Goal: Task Accomplishment & Management: Complete application form

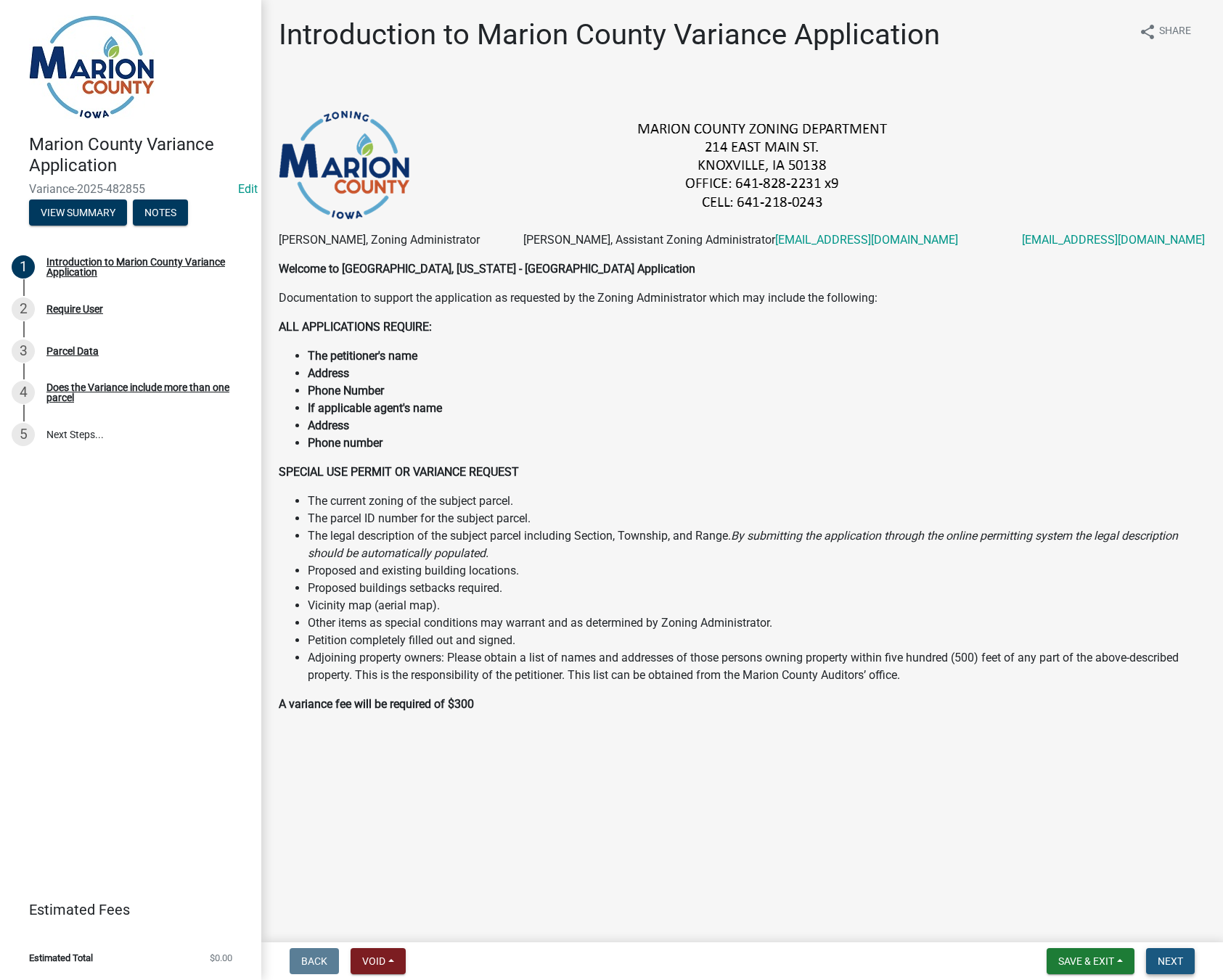
click at [1176, 965] on span "Next" at bounding box center [1169, 961] width 25 height 12
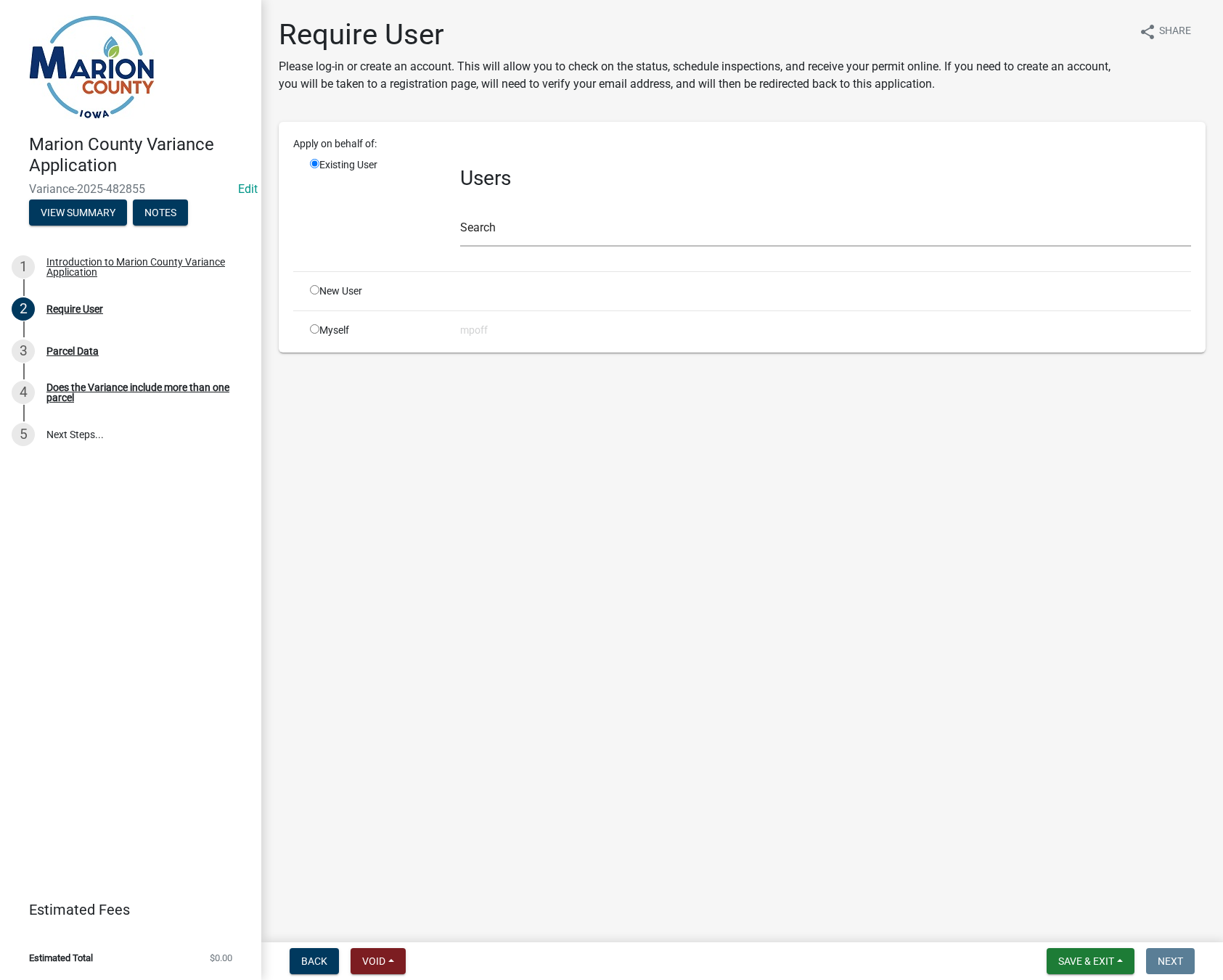
click at [313, 331] on input "radio" at bounding box center [314, 329] width 9 height 9
radio input "true"
radio input "false"
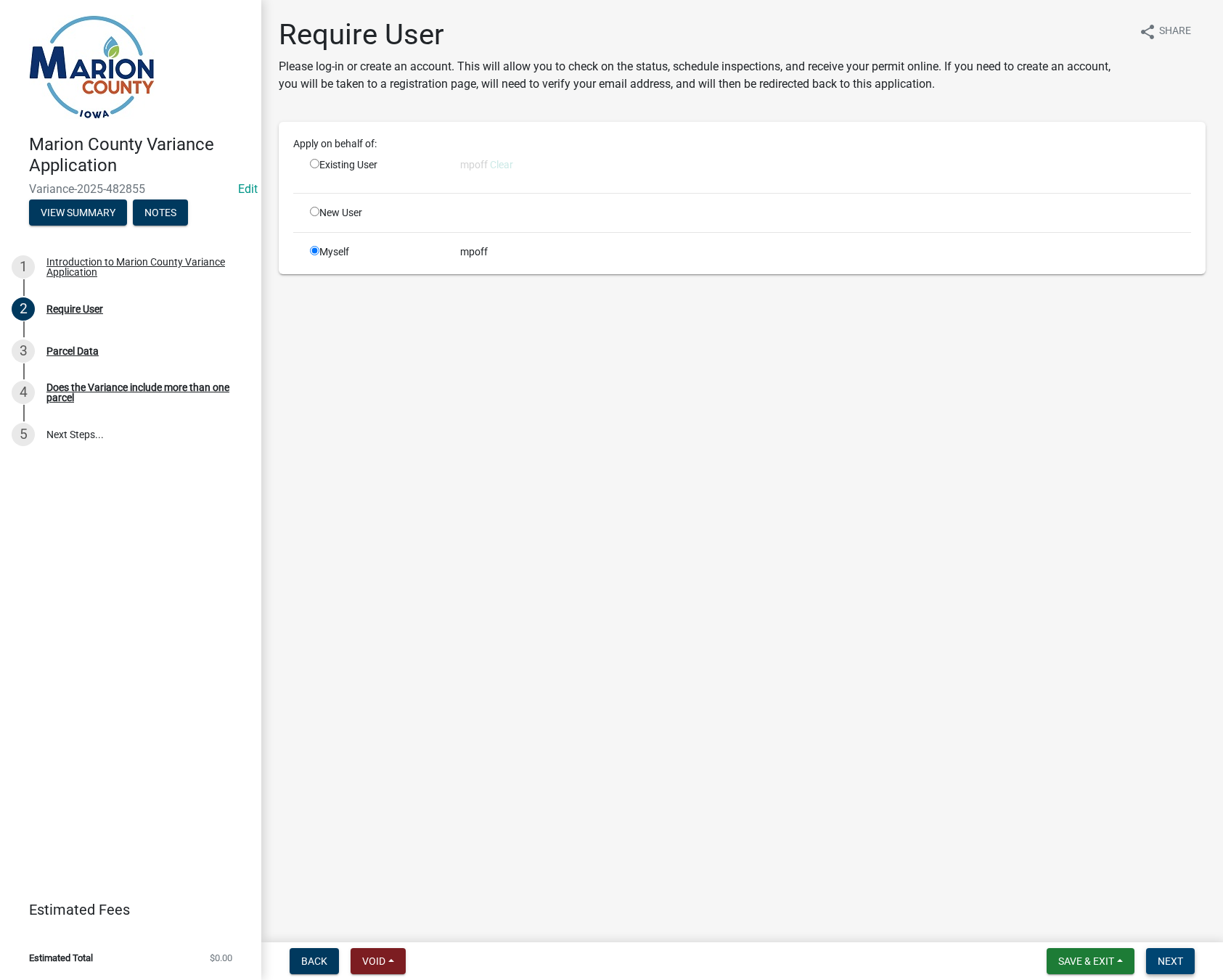
click at [1168, 956] on span "Next" at bounding box center [1169, 961] width 25 height 12
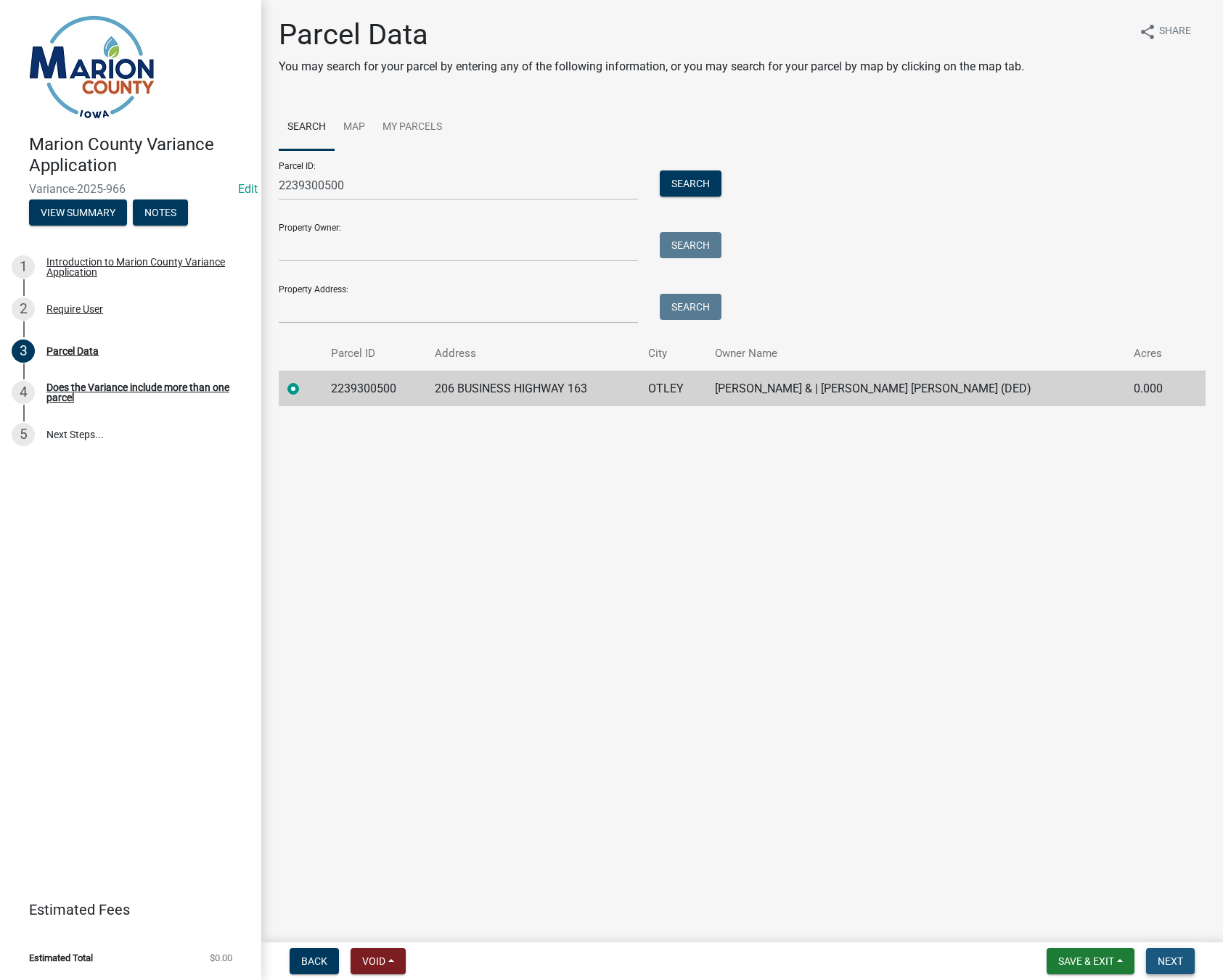
click at [1171, 959] on span "Next" at bounding box center [1169, 961] width 25 height 12
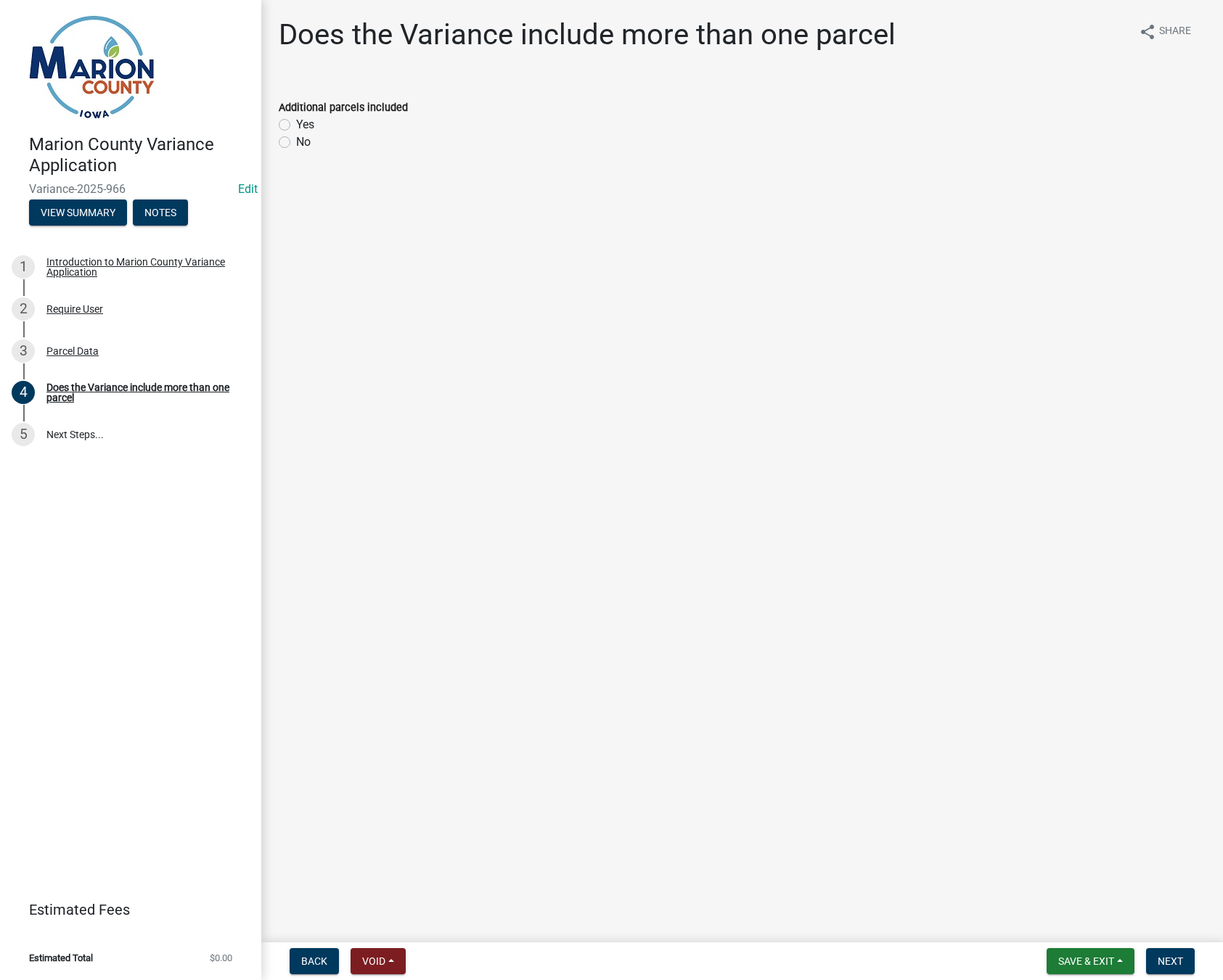
click at [296, 142] on label "No" at bounding box center [303, 142] width 15 height 18
click at [296, 142] on input "No" at bounding box center [300, 138] width 9 height 9
radio input "true"
click at [1184, 964] on button "Next" at bounding box center [1170, 961] width 48 height 26
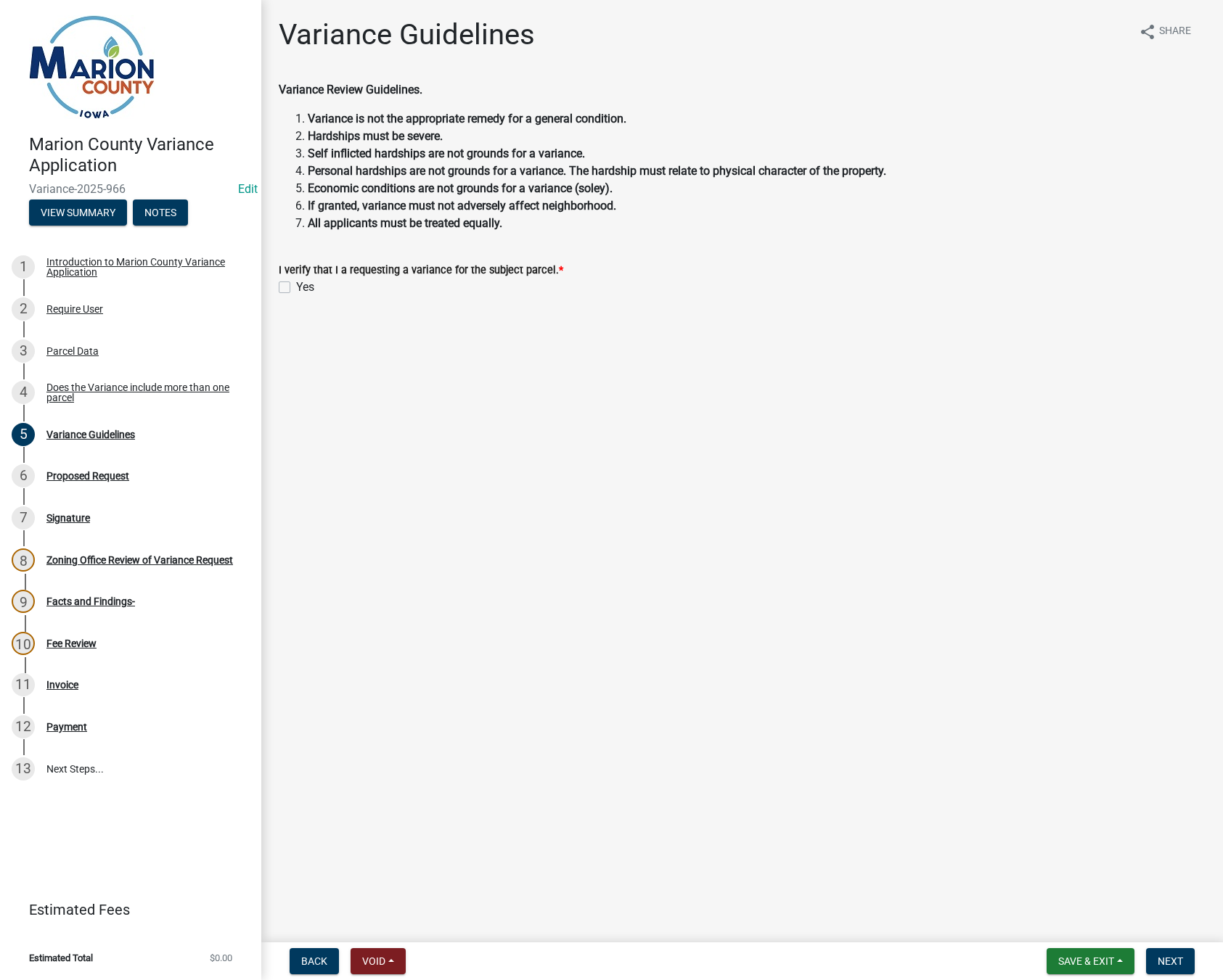
click at [296, 286] on label "Yes" at bounding box center [305, 287] width 19 height 18
click at [296, 286] on input "Yes" at bounding box center [300, 284] width 9 height 9
checkbox input "true"
click at [1174, 964] on span "Next" at bounding box center [1169, 961] width 25 height 12
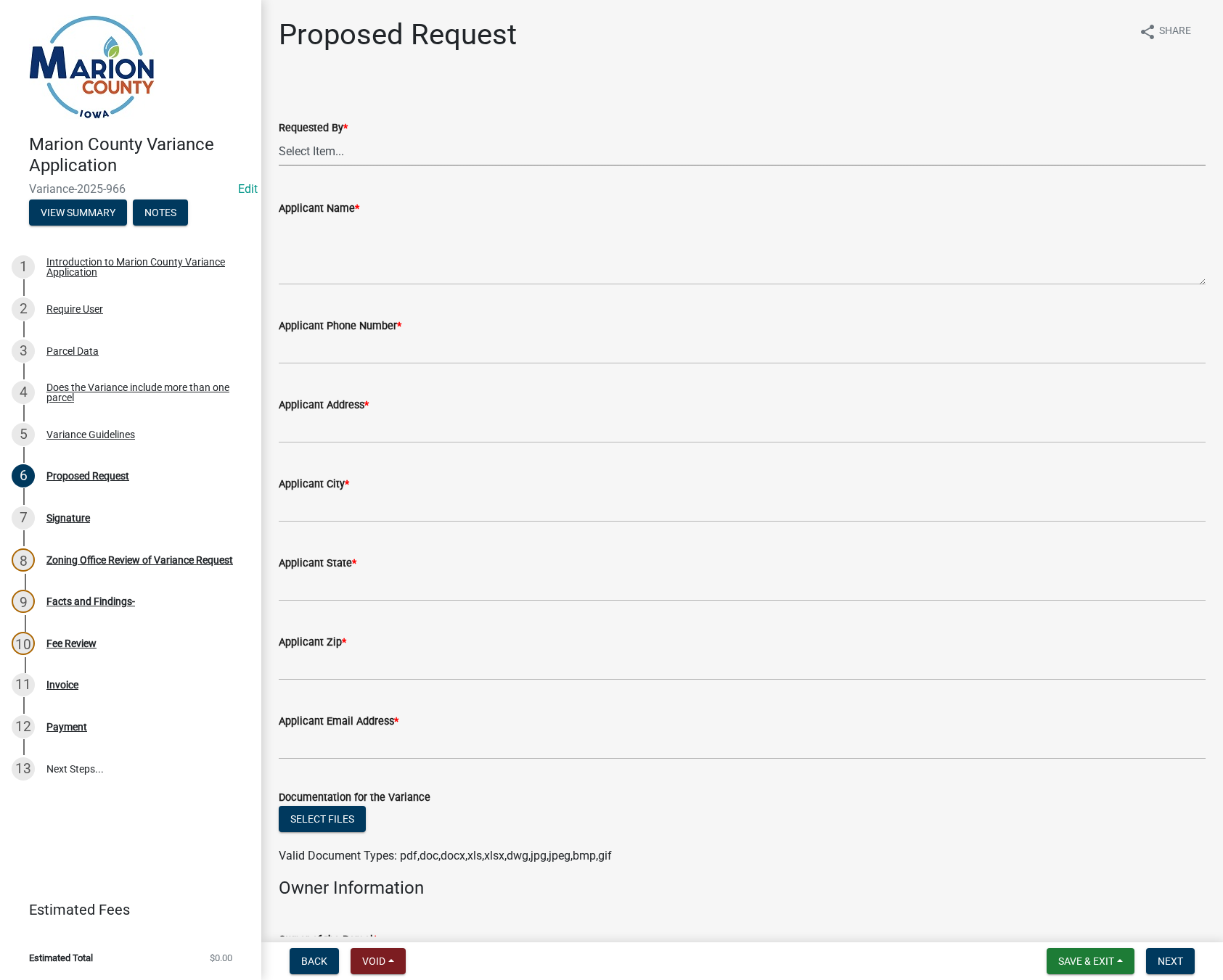
click at [318, 149] on select "Select Item... Agent Owner Prospective Buyer" at bounding box center [742, 151] width 926 height 30
click at [279, 136] on select "Select Item... Agent Owner Prospective Buyer" at bounding box center [742, 151] width 926 height 30
select select "cba2883f-1445-4d12-9972-f3f2978633b9"
click at [325, 265] on textarea "Applicant Name *" at bounding box center [742, 251] width 926 height 69
type textarea "[PERSON_NAME]"
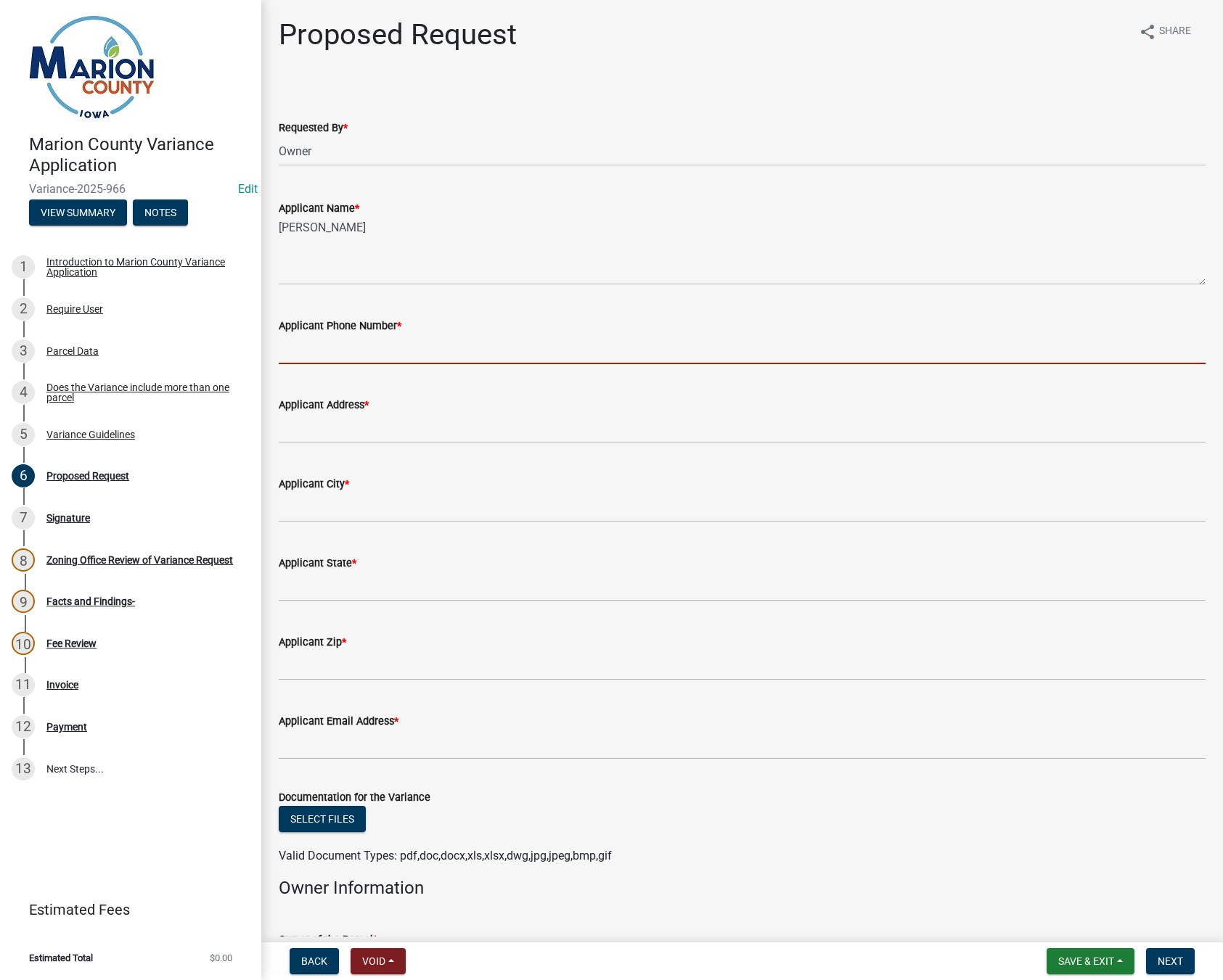
click at [303, 348] on input "Applicant Phone Number *" at bounding box center [742, 350] width 926 height 30
type input "6417803720"
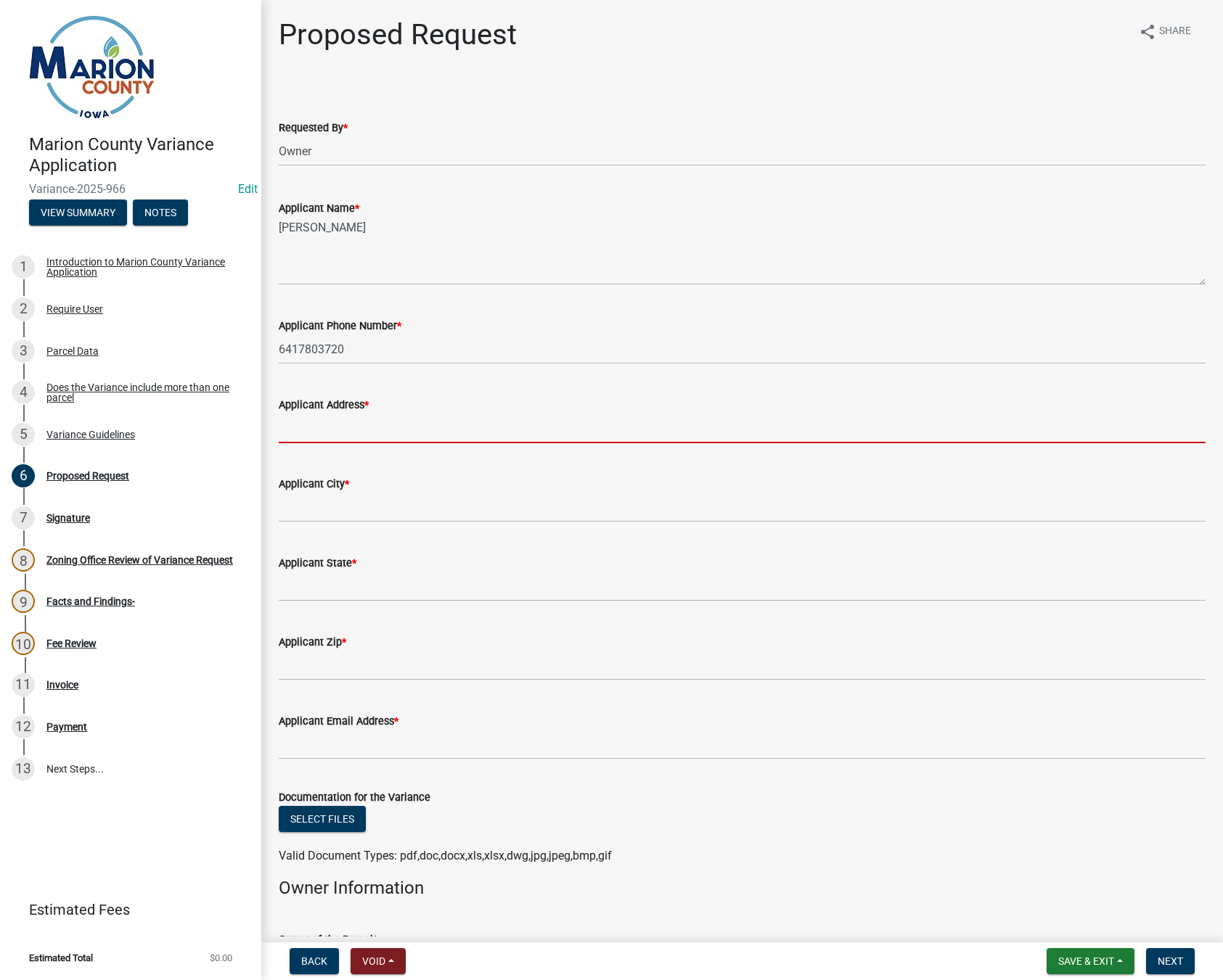
click at [390, 427] on input "Applicant Address *" at bounding box center [742, 428] width 926 height 30
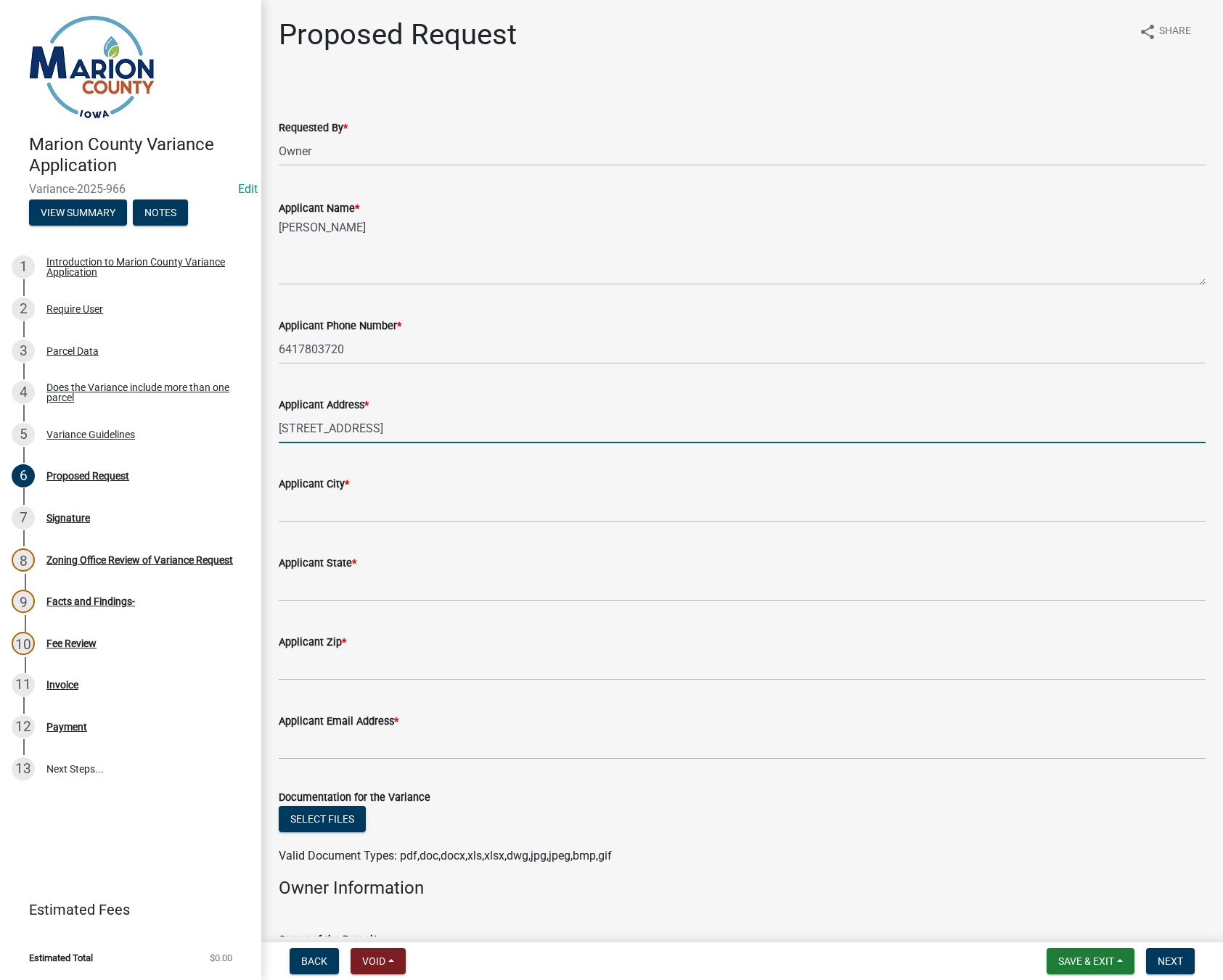
type input "[STREET_ADDRESS]"
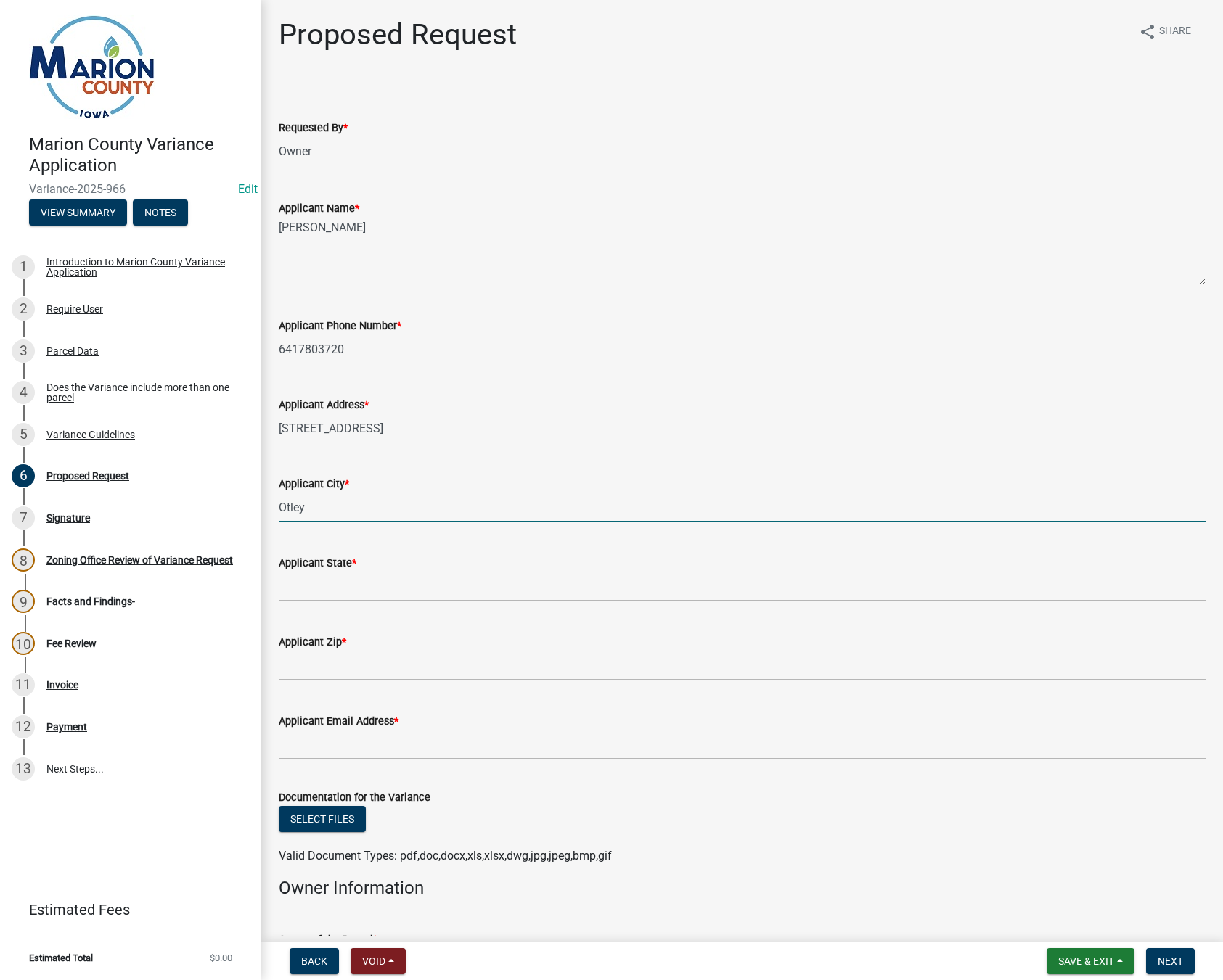
type input "Otley"
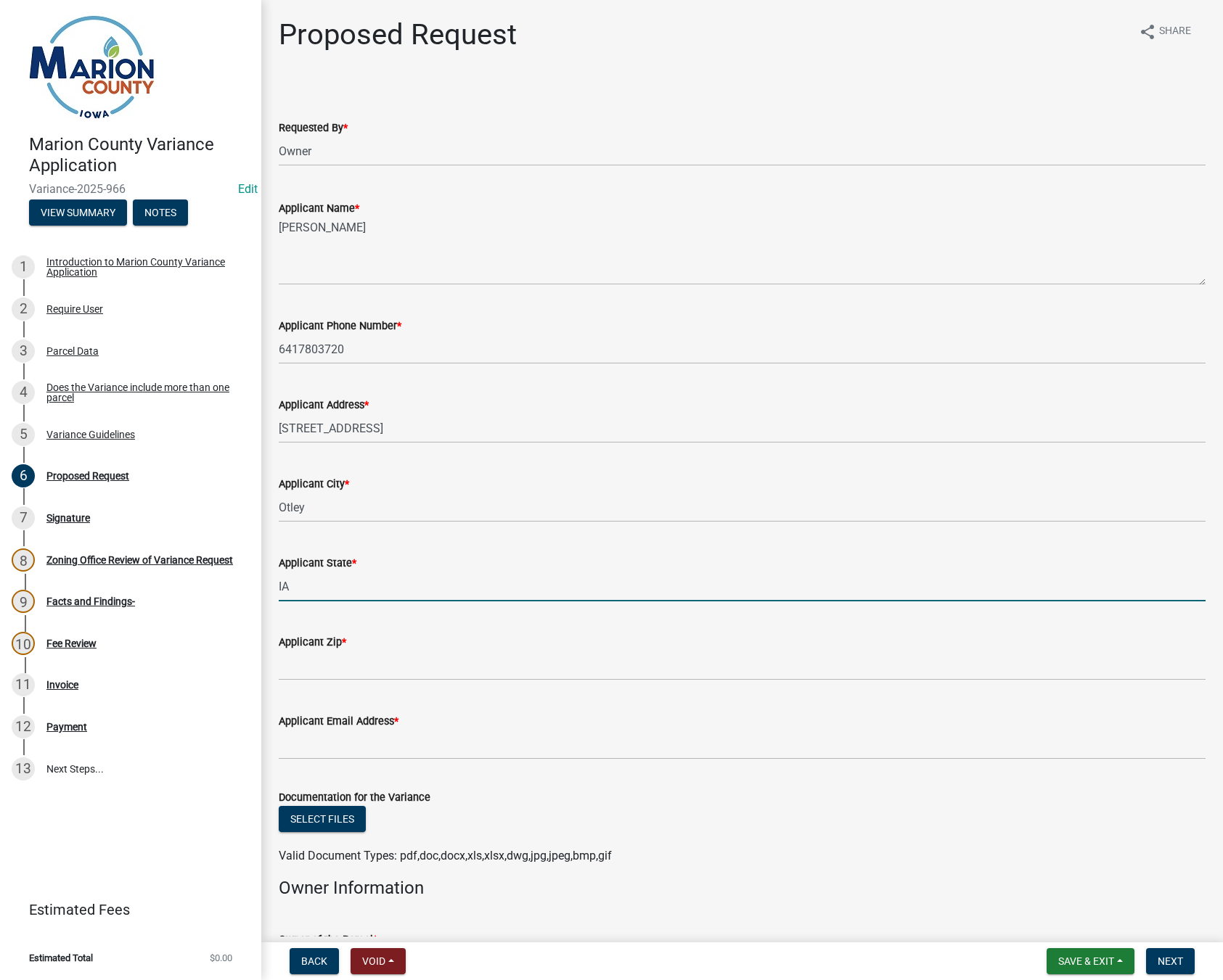
type input "IA"
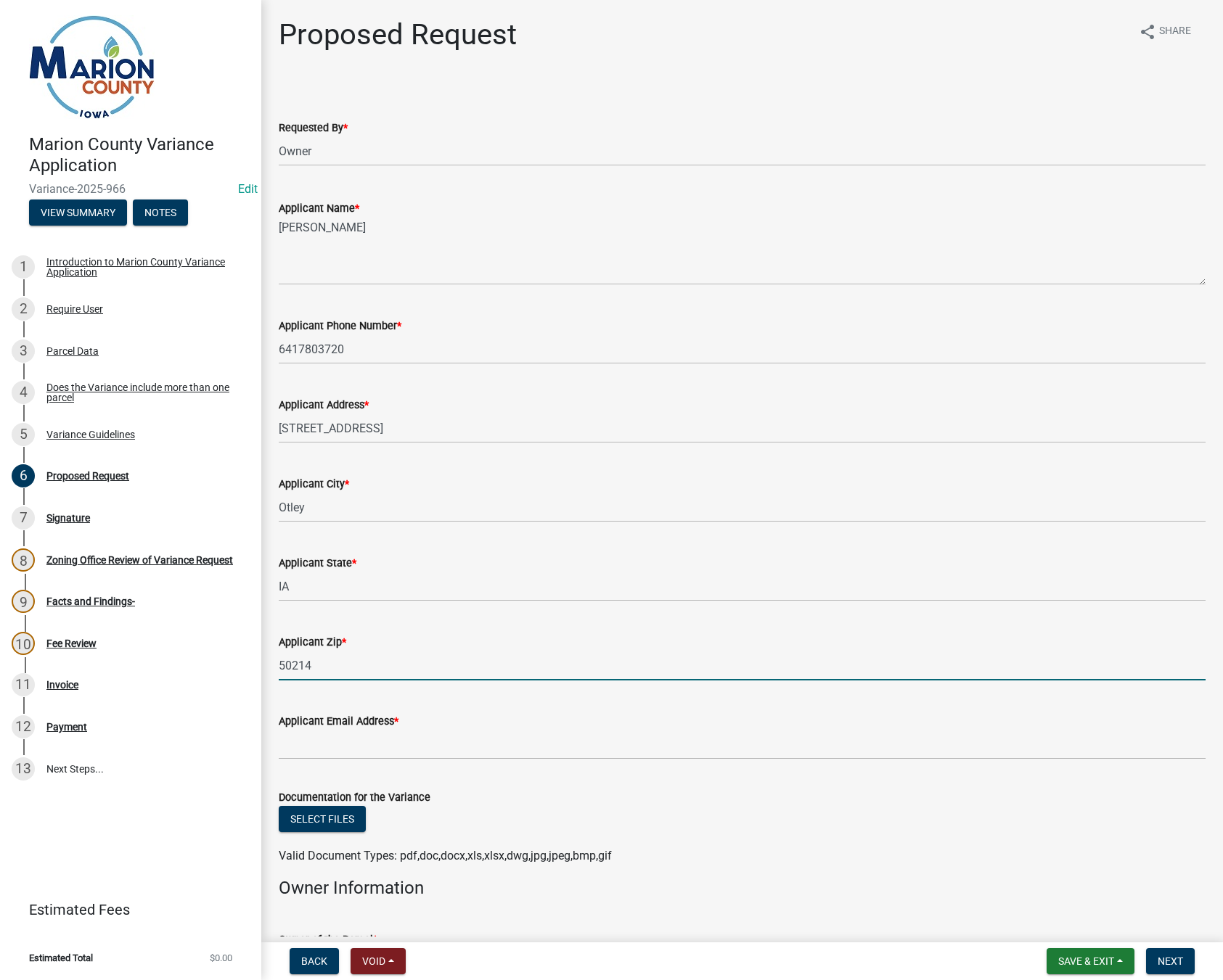
type input "50214"
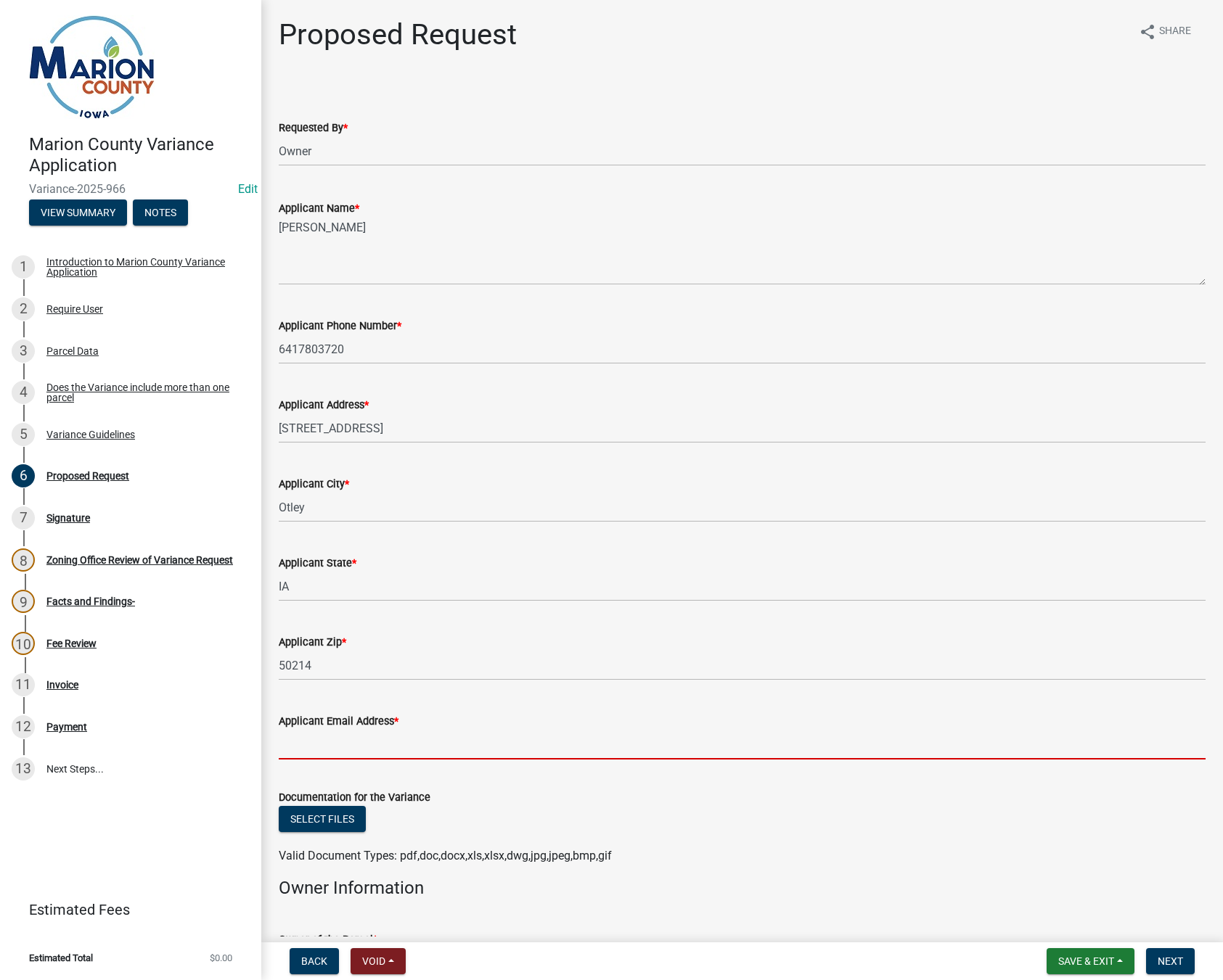
click at [319, 745] on input "Applicant Email Address *" at bounding box center [742, 745] width 926 height 30
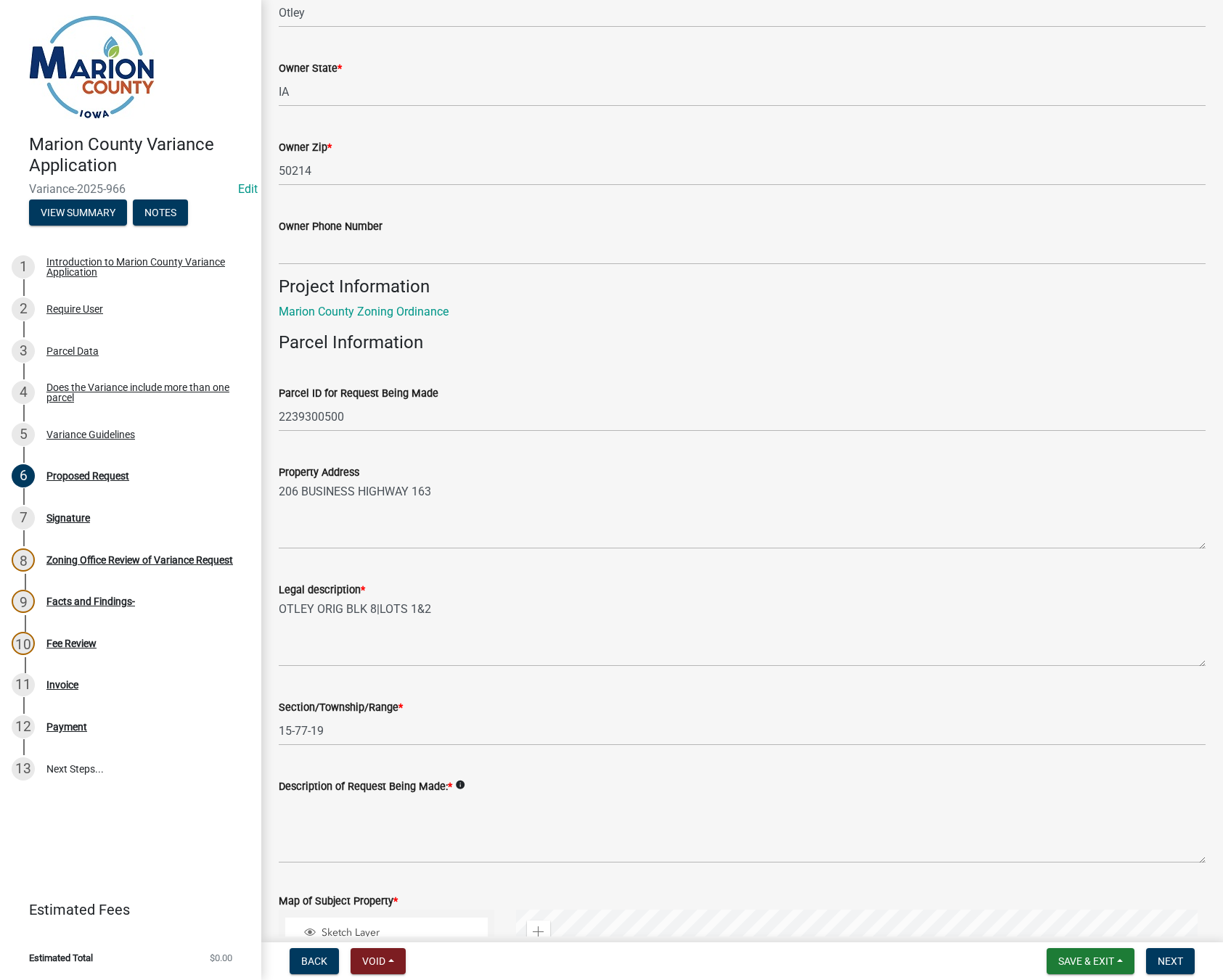
scroll to position [1379, 0]
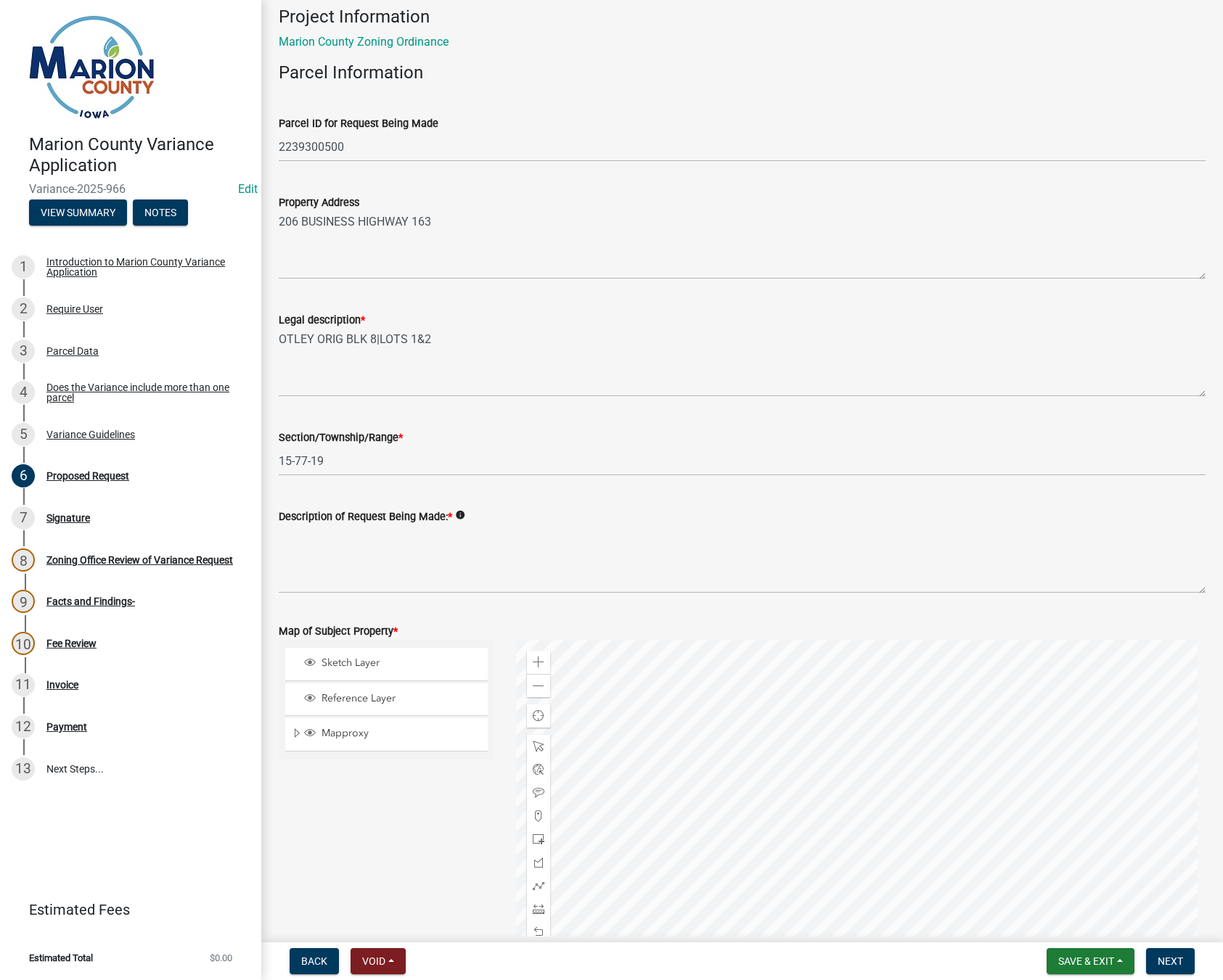
type input "[EMAIL_ADDRESS][DOMAIN_NAME]"
drag, startPoint x: 315, startPoint y: 553, endPoint x: 299, endPoint y: 581, distance: 32.2
click at [315, 555] on textarea "Description of Request Being Made: *" at bounding box center [742, 560] width 926 height 69
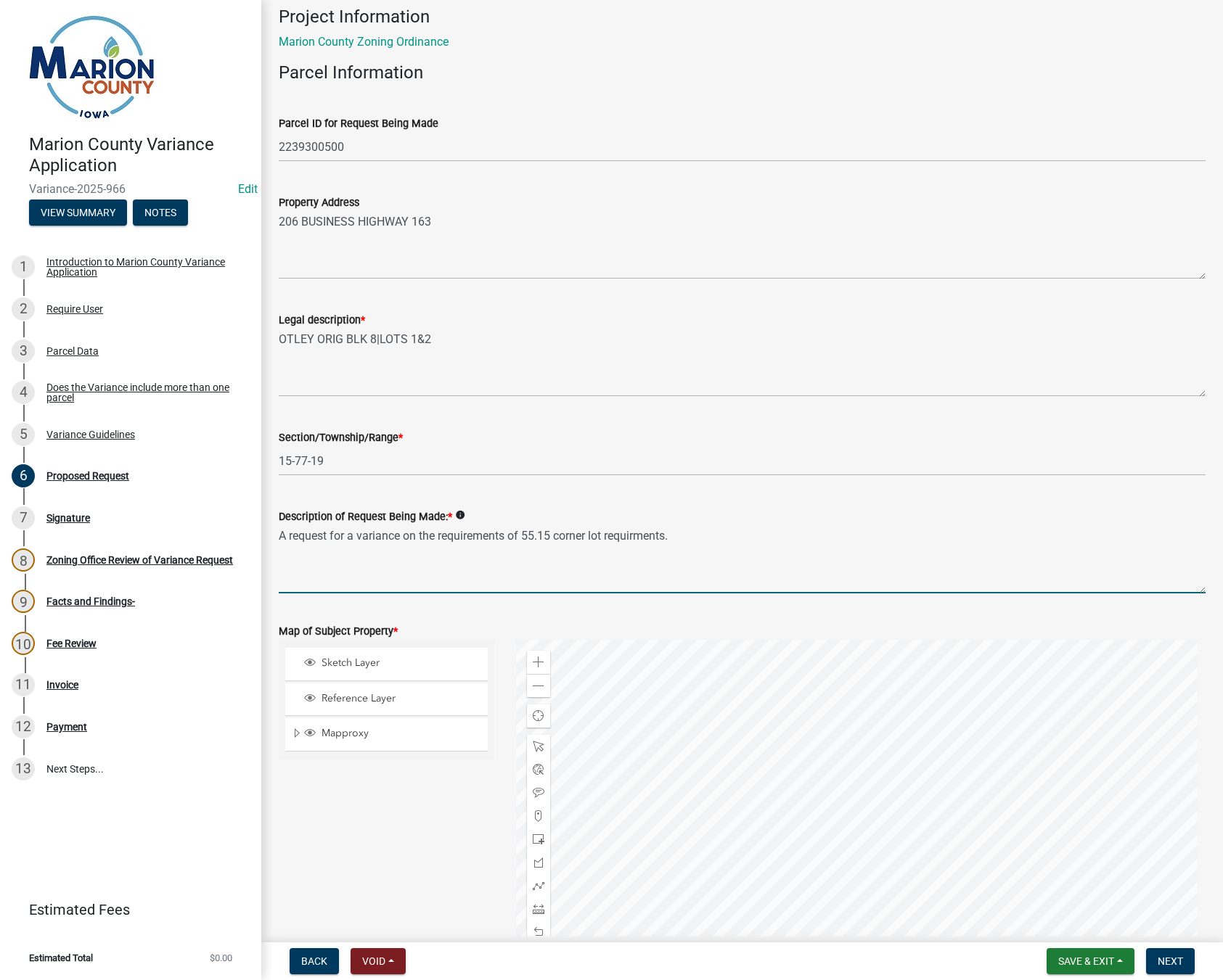
click at [707, 541] on textarea "A request for a variance on the requirements of 55.15 corner lot requirments." at bounding box center [742, 560] width 926 height 69
paste textarea "55.15 CORNER LOTS. For corner lots, the front yard shall be considered as paral…"
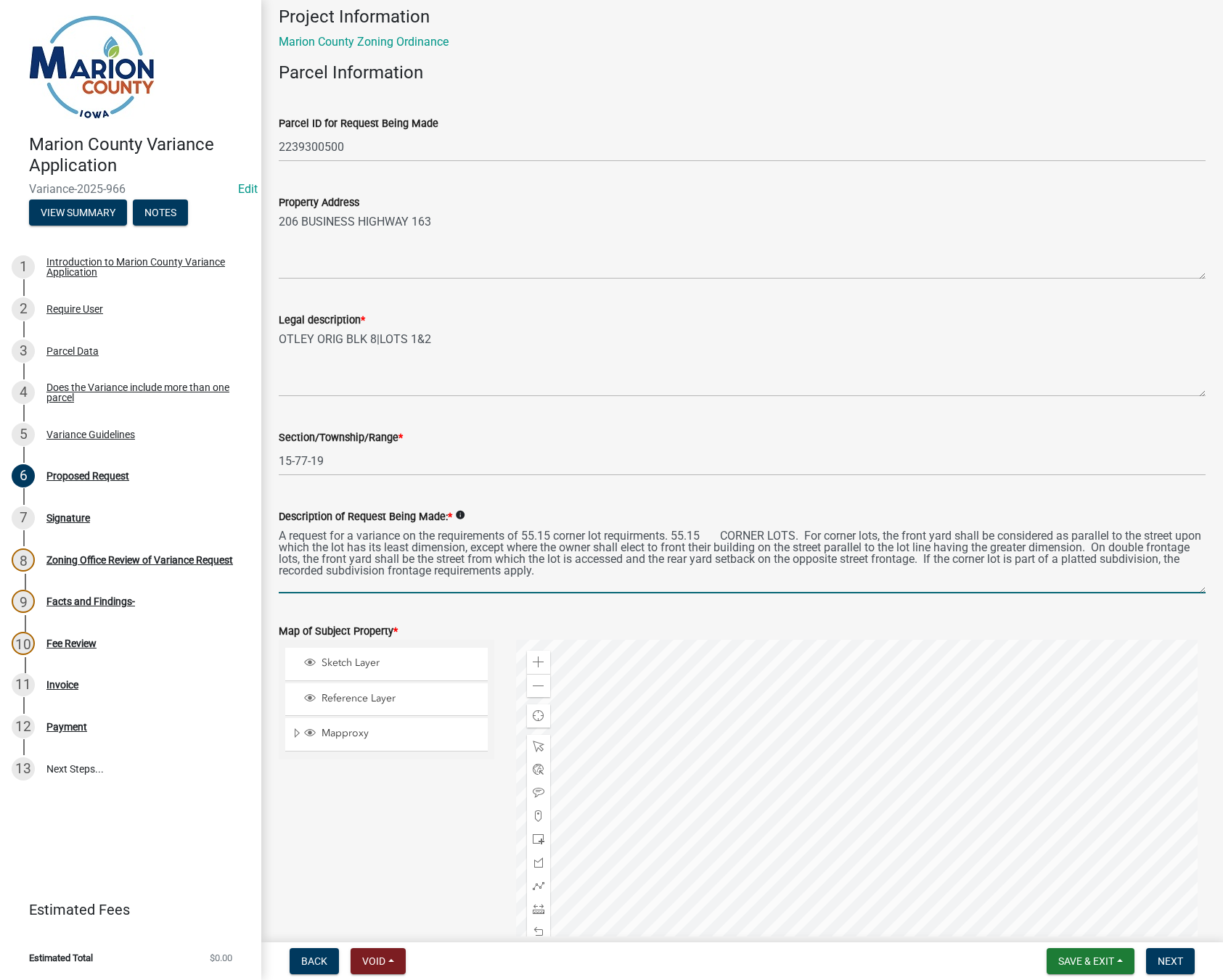
click at [674, 535] on textarea "A request for a variance on the requirements of 55.15 corner lot requirments. 5…" at bounding box center [742, 560] width 926 height 69
click at [442, 575] on textarea "A request for a variance on the requirements of 55.15 CORNER LOTS. For corner l…" at bounding box center [742, 560] width 926 height 69
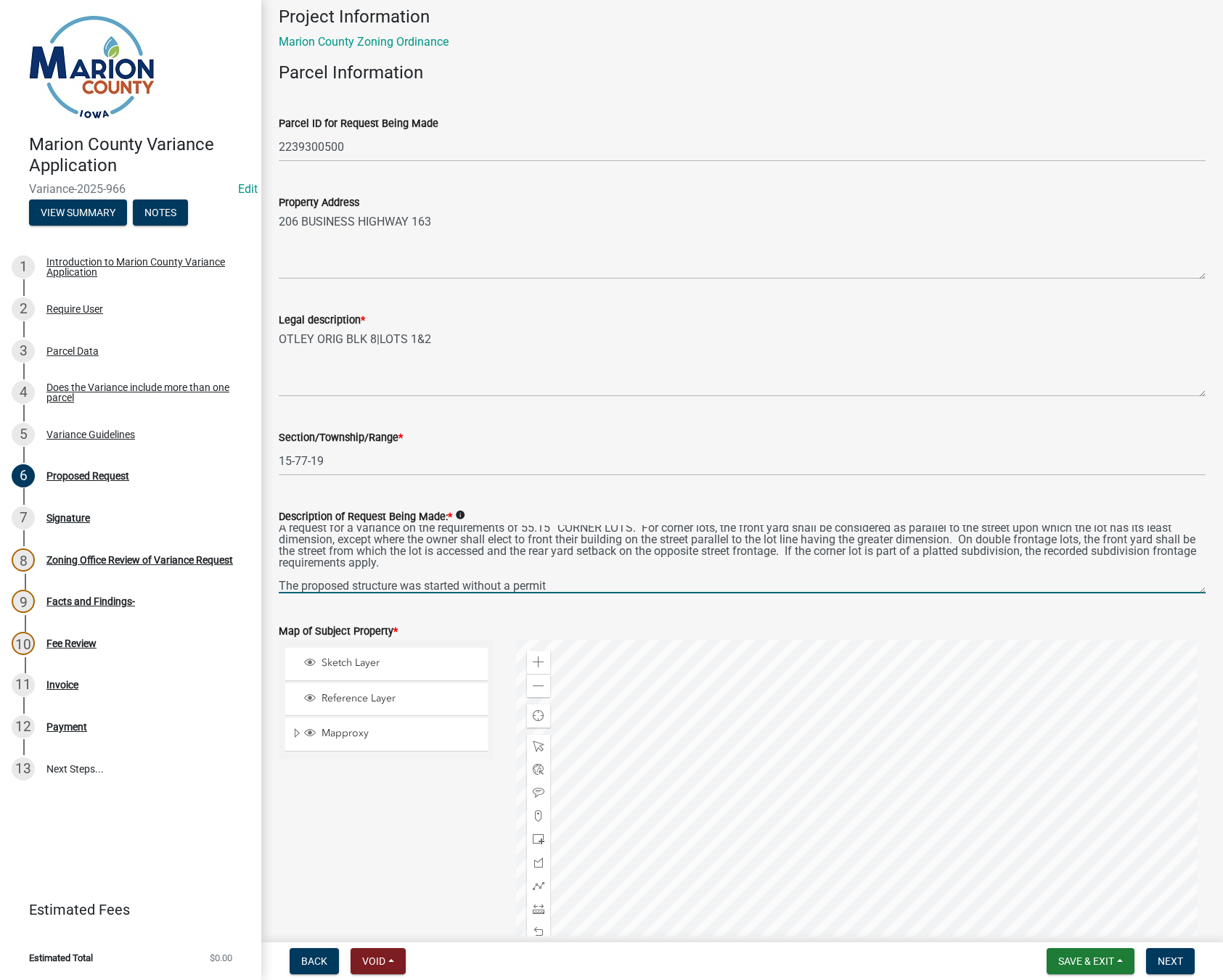
scroll to position [12, 0]
drag, startPoint x: 569, startPoint y: 582, endPoint x: 279, endPoint y: 586, distance: 290.0
click at [279, 586] on textarea "A request for a variance on the requirements of 55.15 CORNER LOTS. For corner l…" at bounding box center [742, 560] width 926 height 69
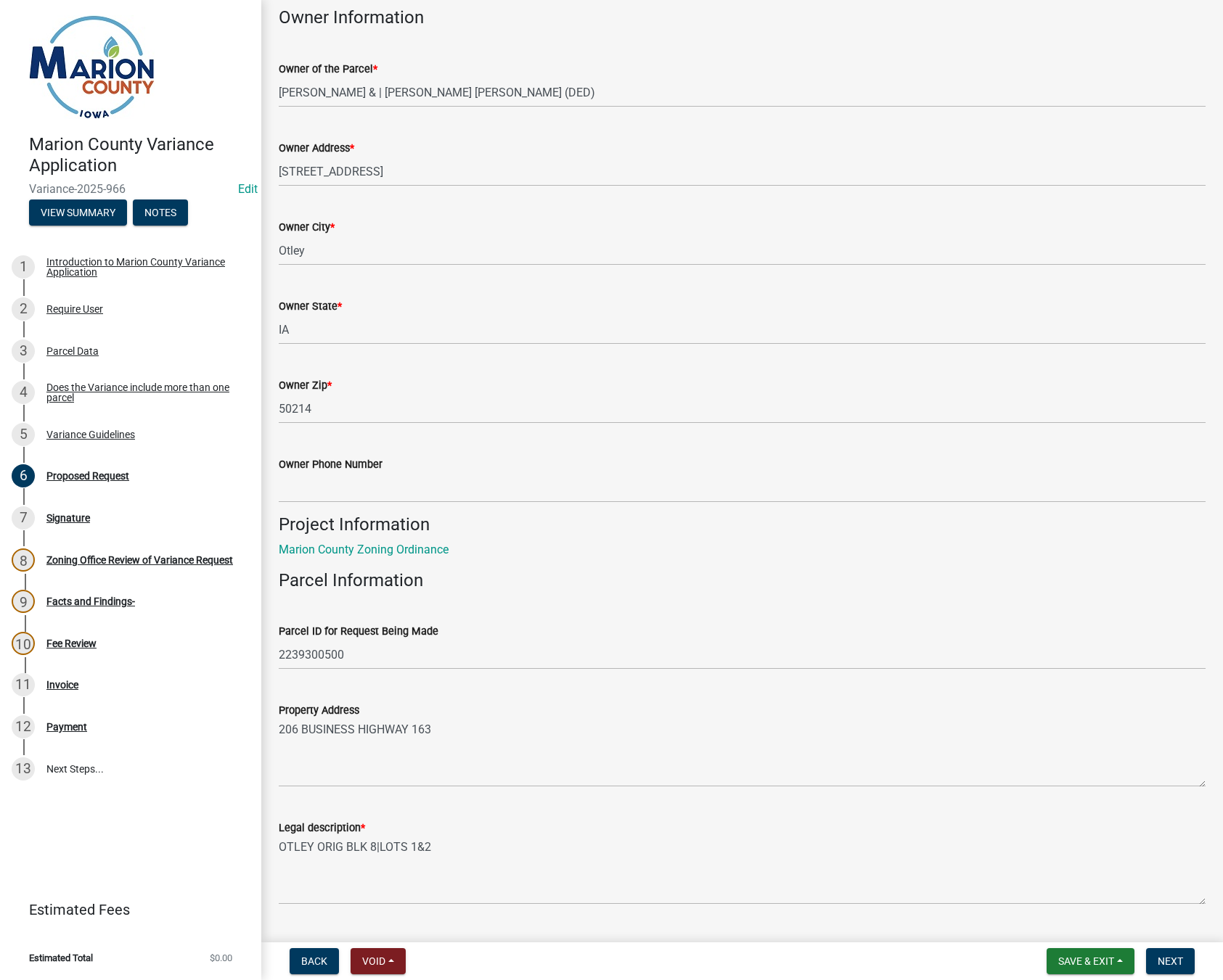
scroll to position [1233, 0]
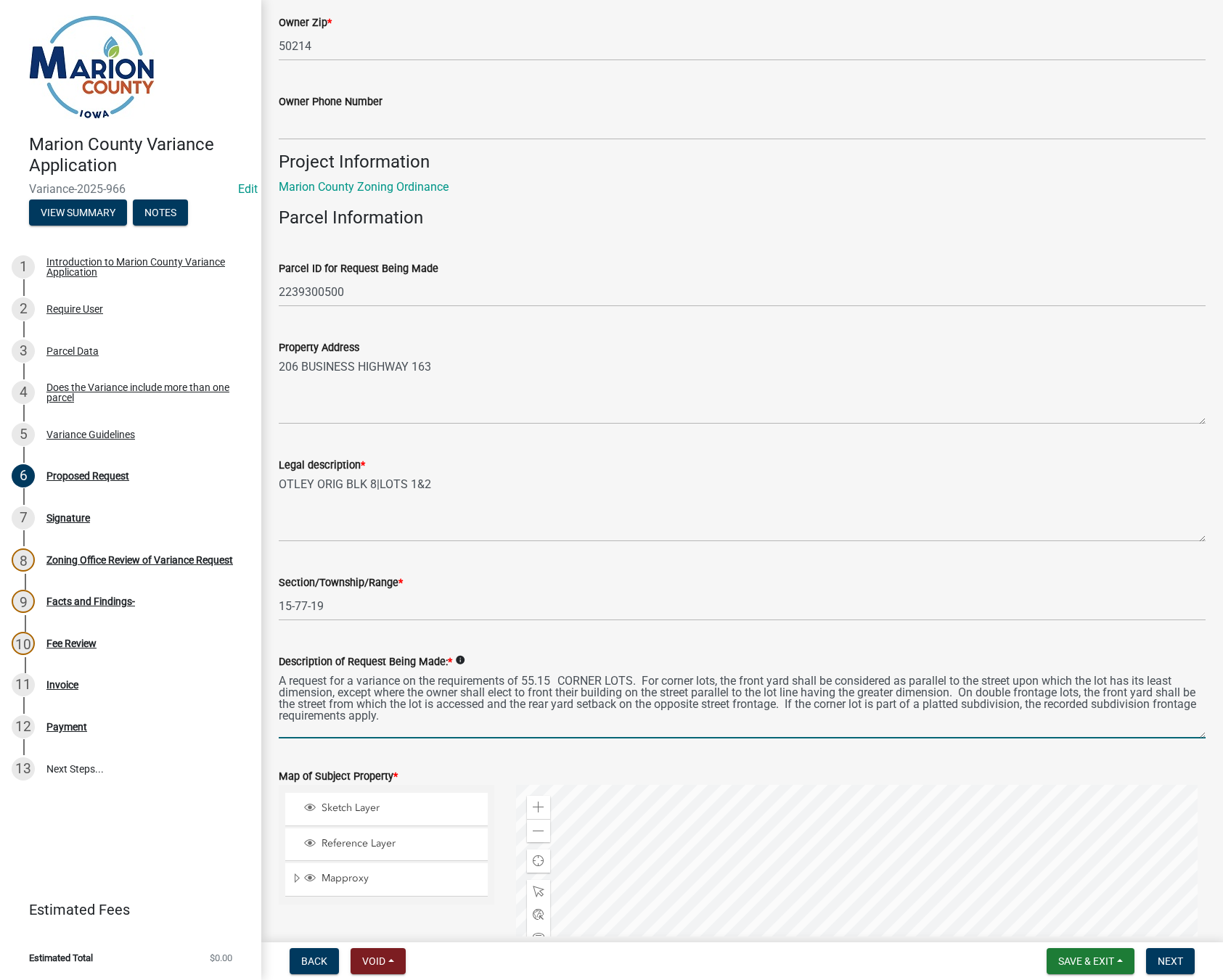
click at [279, 681] on textarea "A request for a variance on the requirements of 55.15 CORNER LOTS. For corner l…" at bounding box center [742, 705] width 926 height 69
paste textarea "The proposed structure was started without a permit"
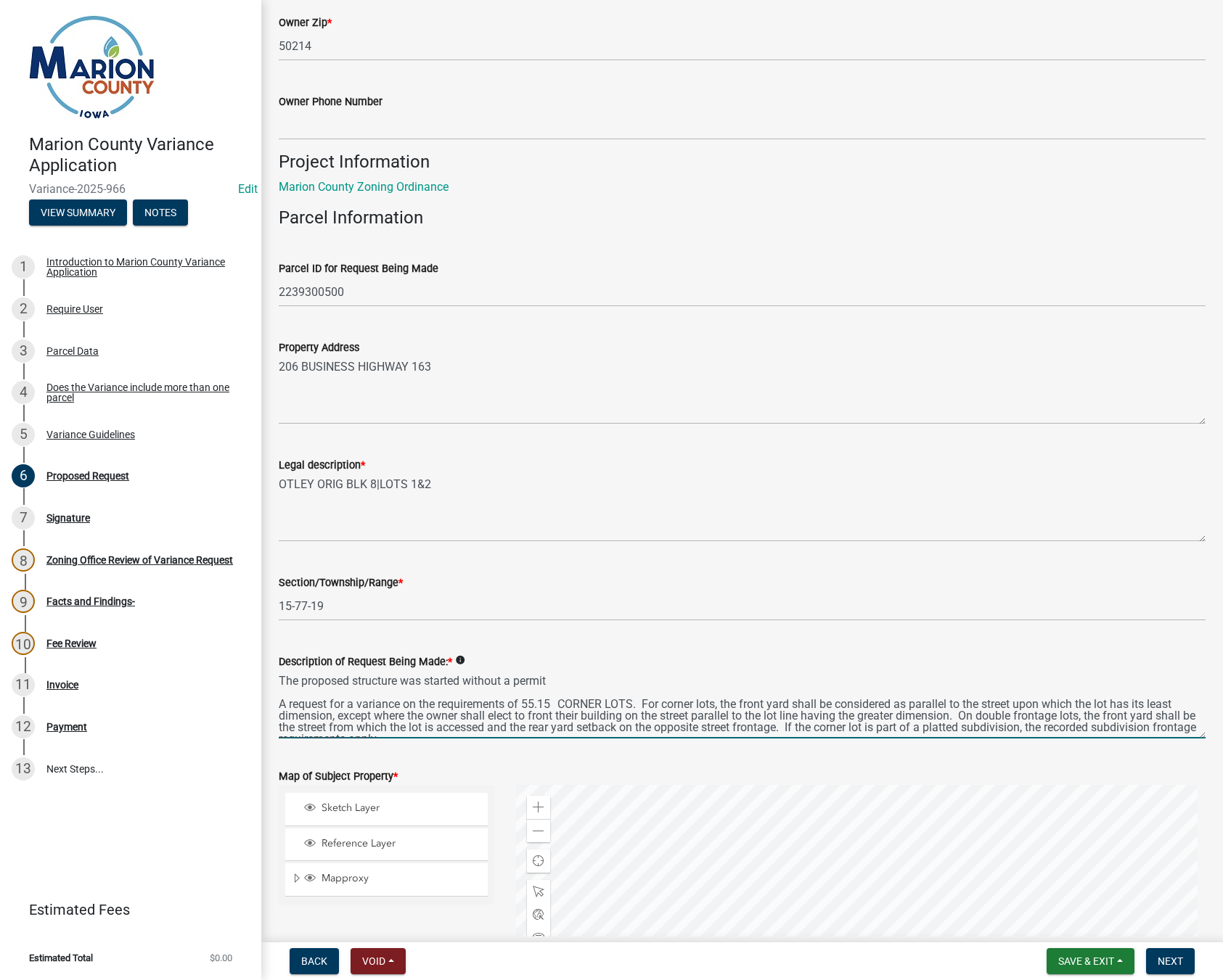
click at [354, 681] on textarea "The proposed structure was started without a permit A request for a variance on…" at bounding box center [742, 705] width 926 height 69
click at [546, 676] on textarea "The subject structure was started without a permit A request for a variance on …" at bounding box center [742, 705] width 926 height 69
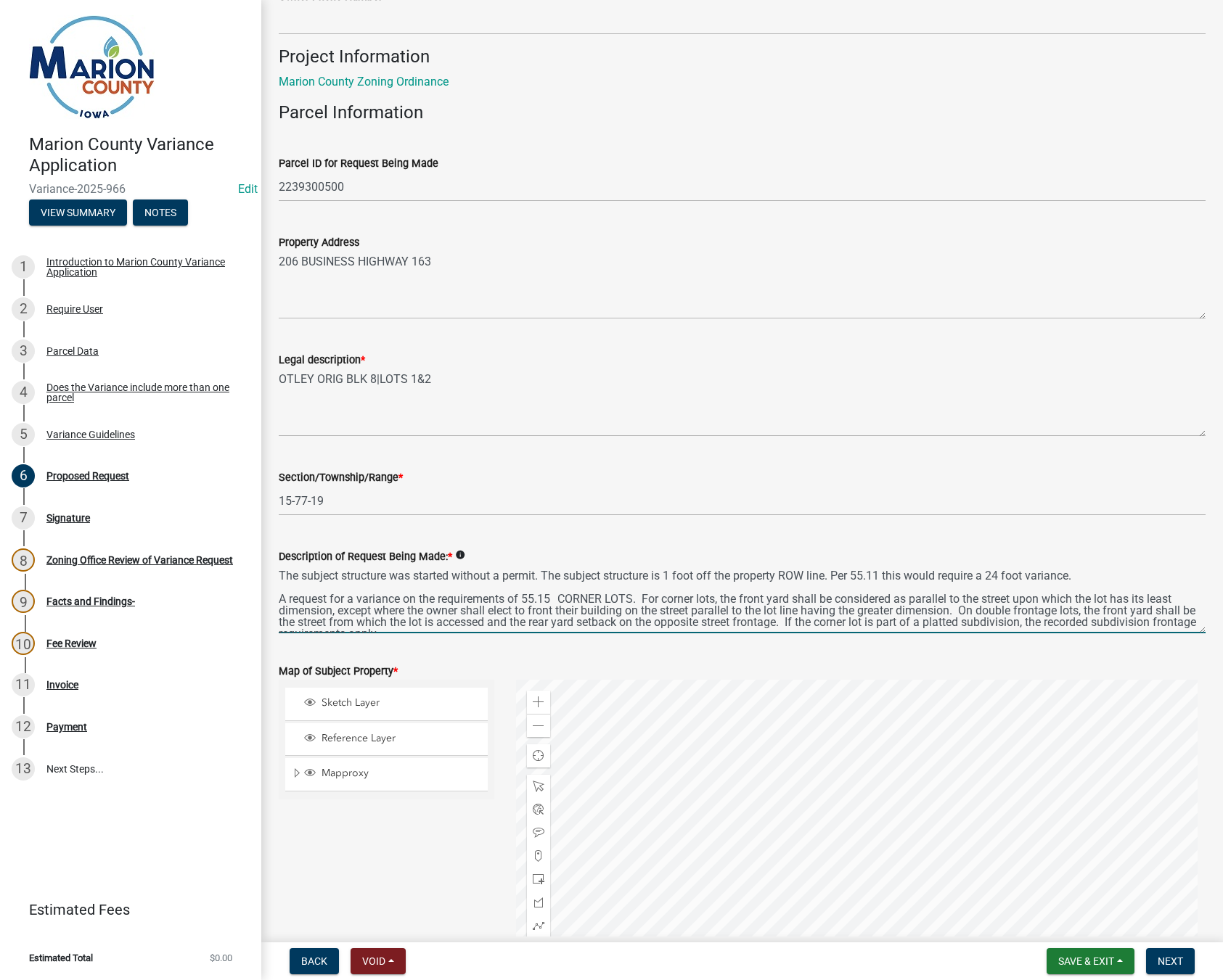
scroll to position [1514, 0]
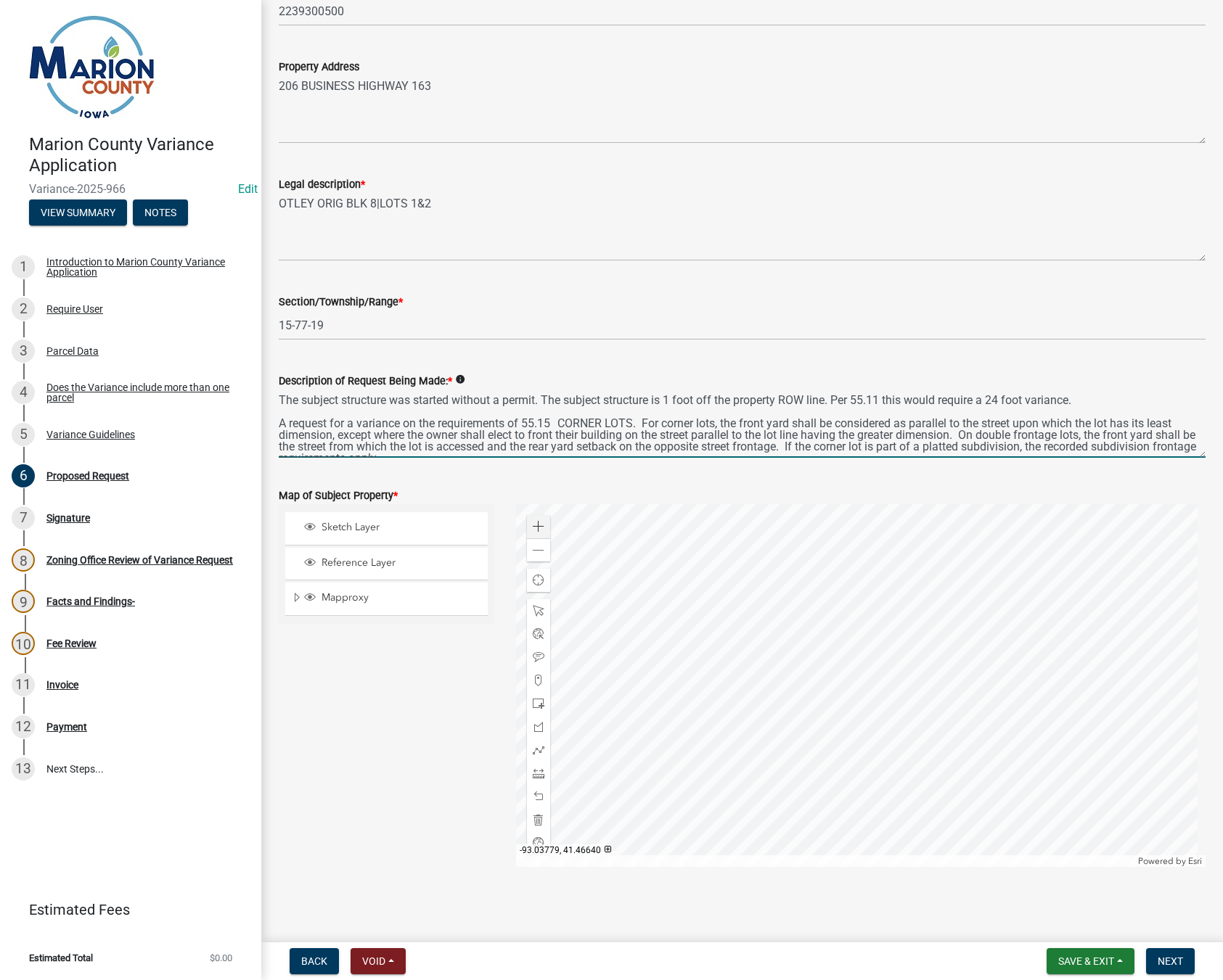
type textarea "The subject structure was started without a permit. The subject structure is 1 …"
click at [534, 528] on span at bounding box center [538, 527] width 12 height 12
click at [799, 641] on div at bounding box center [860, 685] width 690 height 363
click at [886, 690] on div at bounding box center [860, 685] width 690 height 363
click at [853, 691] on div at bounding box center [860, 685] width 690 height 363
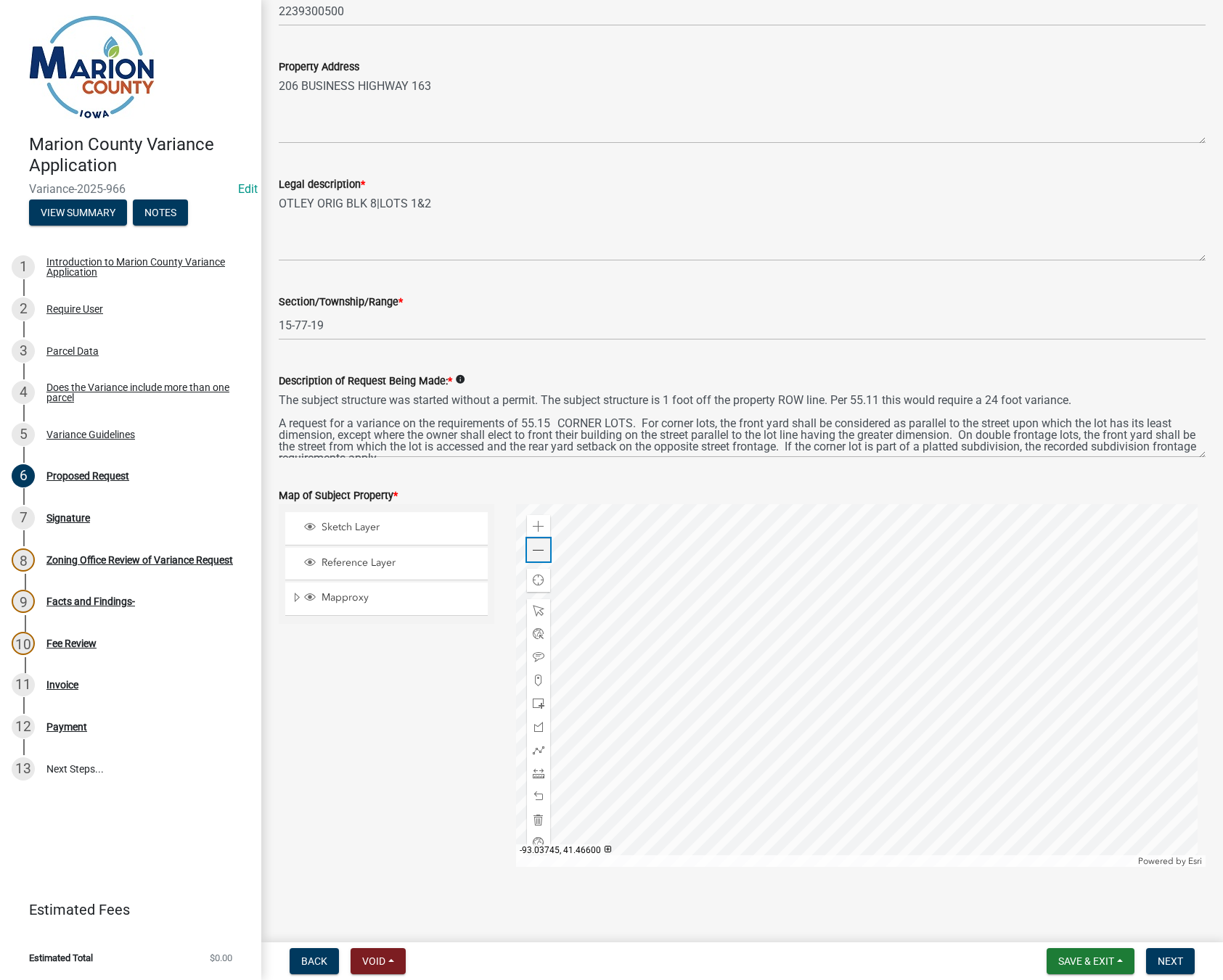
click at [542, 550] on div "Zoom out" at bounding box center [538, 550] width 23 height 23
click at [541, 551] on div "Zoom out" at bounding box center [538, 550] width 23 height 23
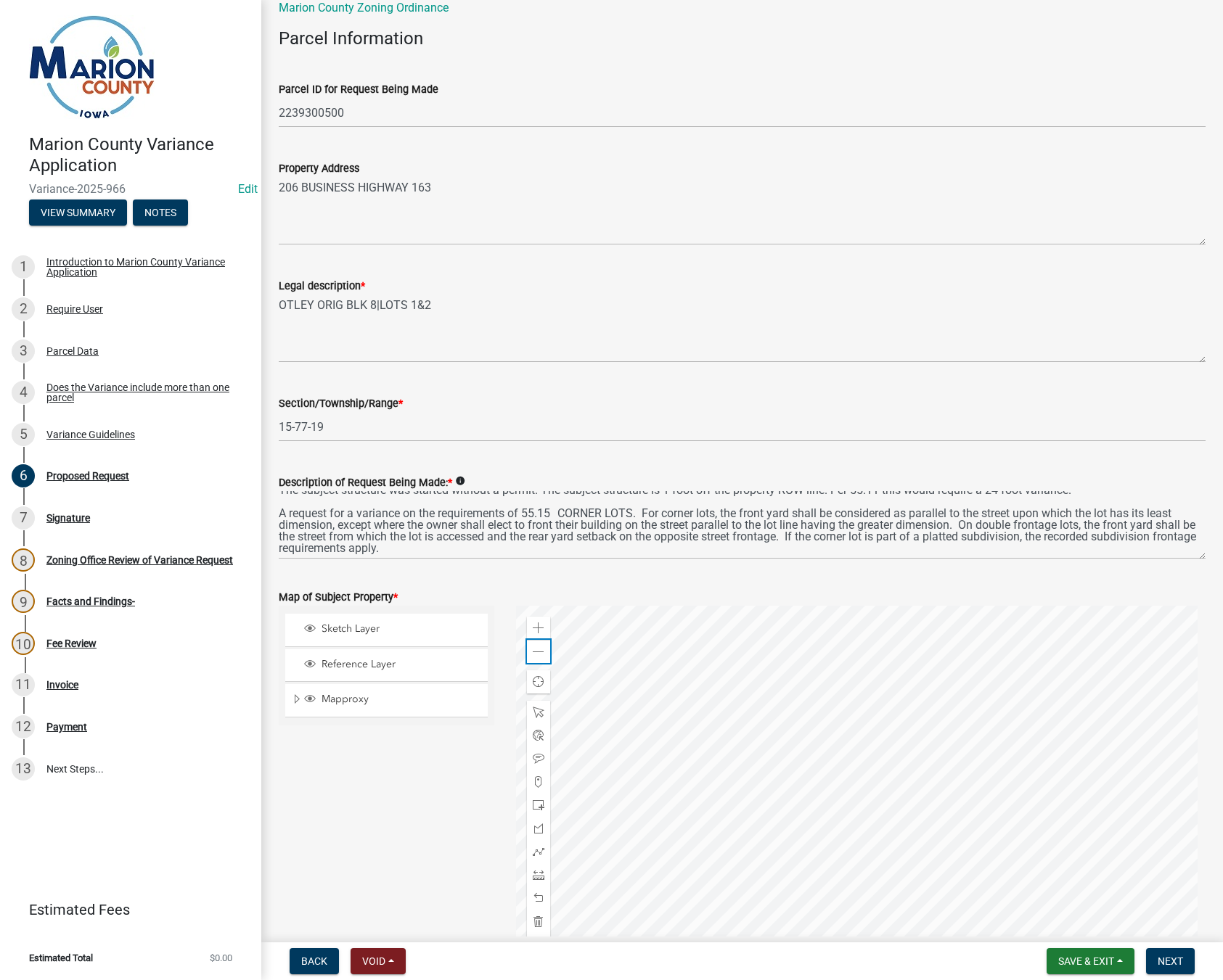
scroll to position [1442, 0]
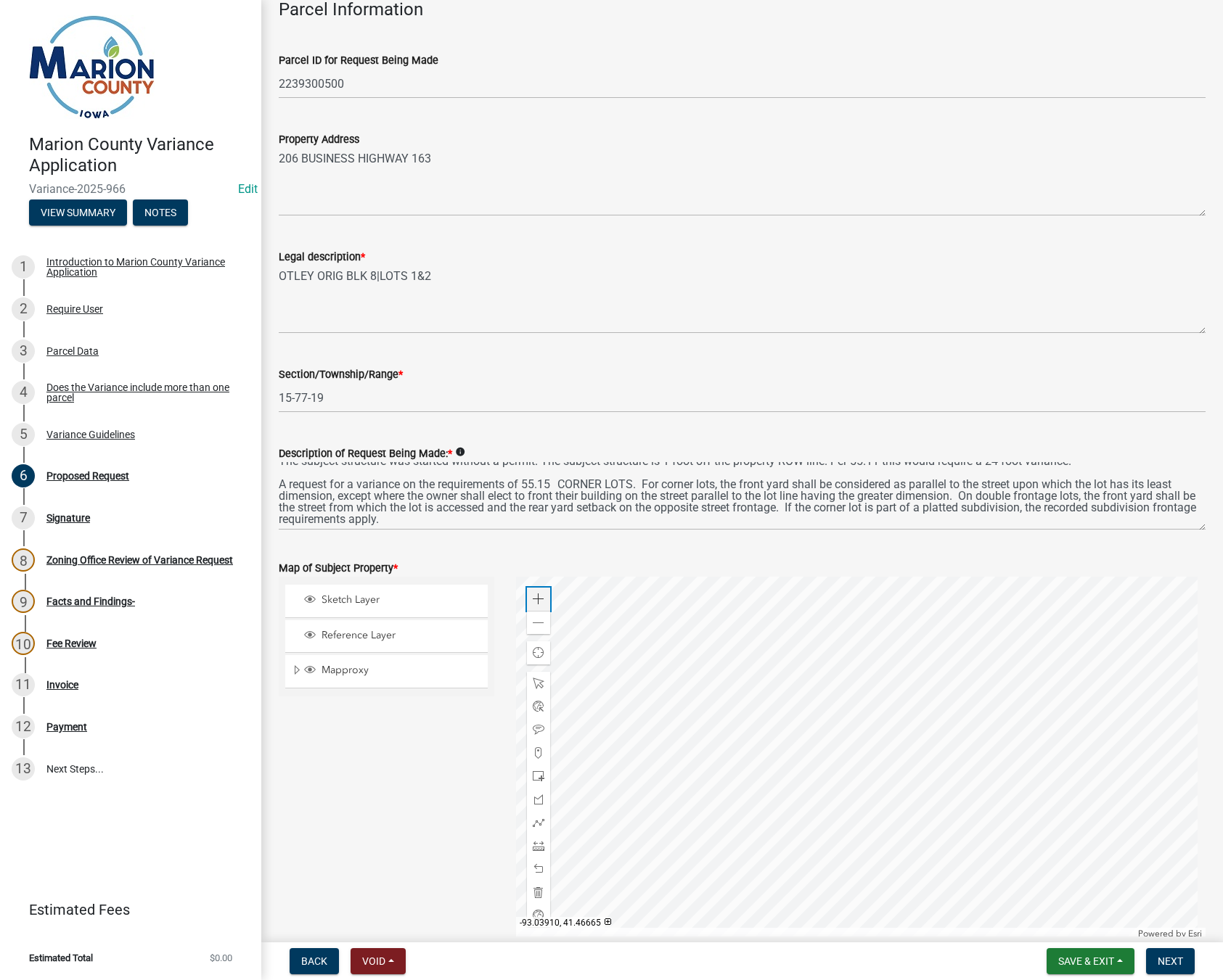
click at [537, 602] on span at bounding box center [538, 599] width 12 height 12
click at [792, 740] on div at bounding box center [860, 757] width 690 height 363
click at [539, 603] on span at bounding box center [538, 599] width 12 height 12
click at [931, 811] on div at bounding box center [860, 757] width 690 height 363
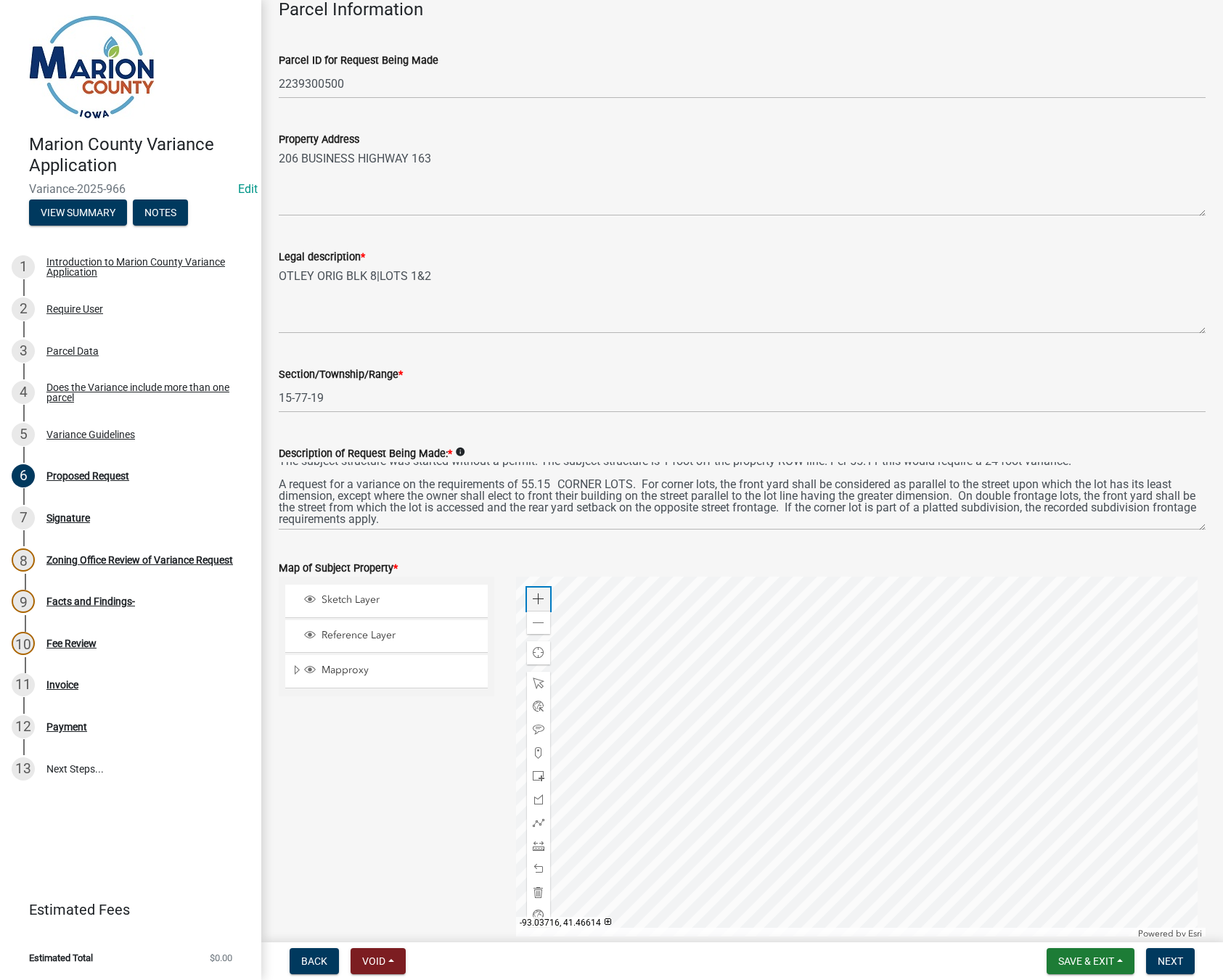
click at [537, 599] on span at bounding box center [538, 599] width 12 height 12
click at [854, 849] on div at bounding box center [860, 757] width 690 height 363
click at [532, 843] on span at bounding box center [538, 846] width 12 height 12
click at [617, 782] on div at bounding box center [860, 755] width 690 height 363
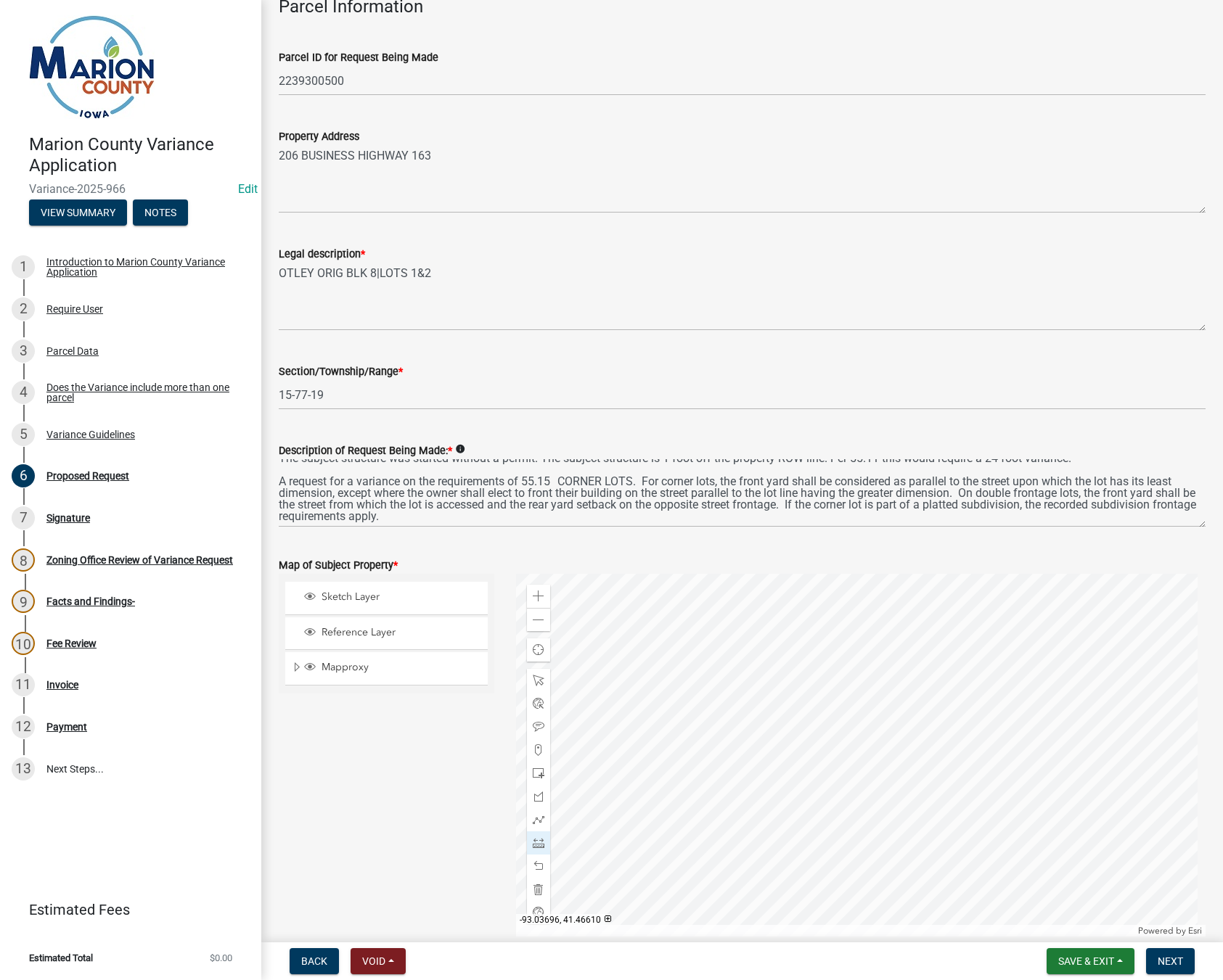
click at [693, 749] on div at bounding box center [860, 755] width 690 height 363
click at [690, 748] on div at bounding box center [860, 755] width 690 height 363
click at [536, 886] on span at bounding box center [538, 889] width 12 height 12
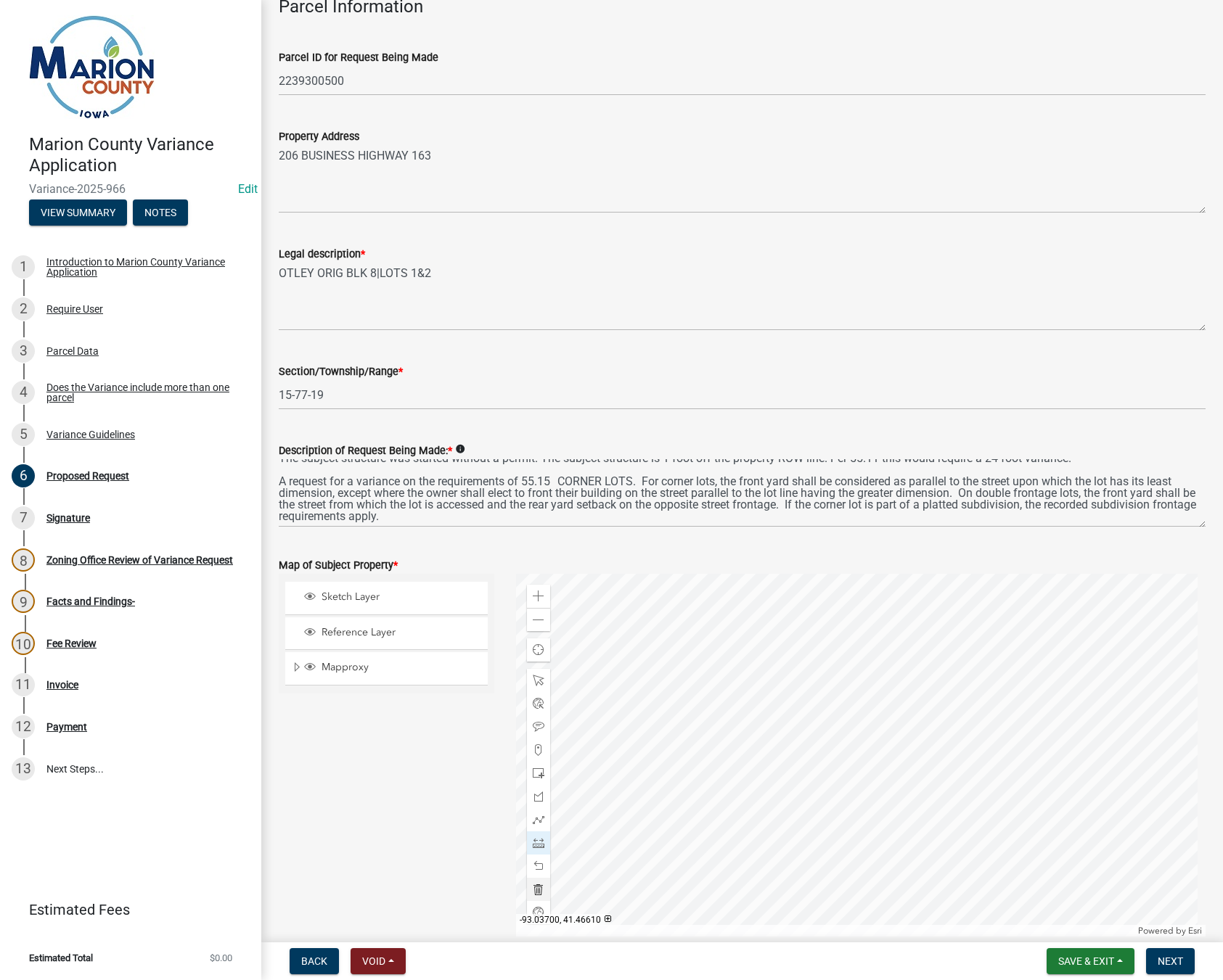
click at [605, 760] on div at bounding box center [860, 755] width 690 height 363
click at [680, 727] on div at bounding box center [860, 755] width 690 height 363
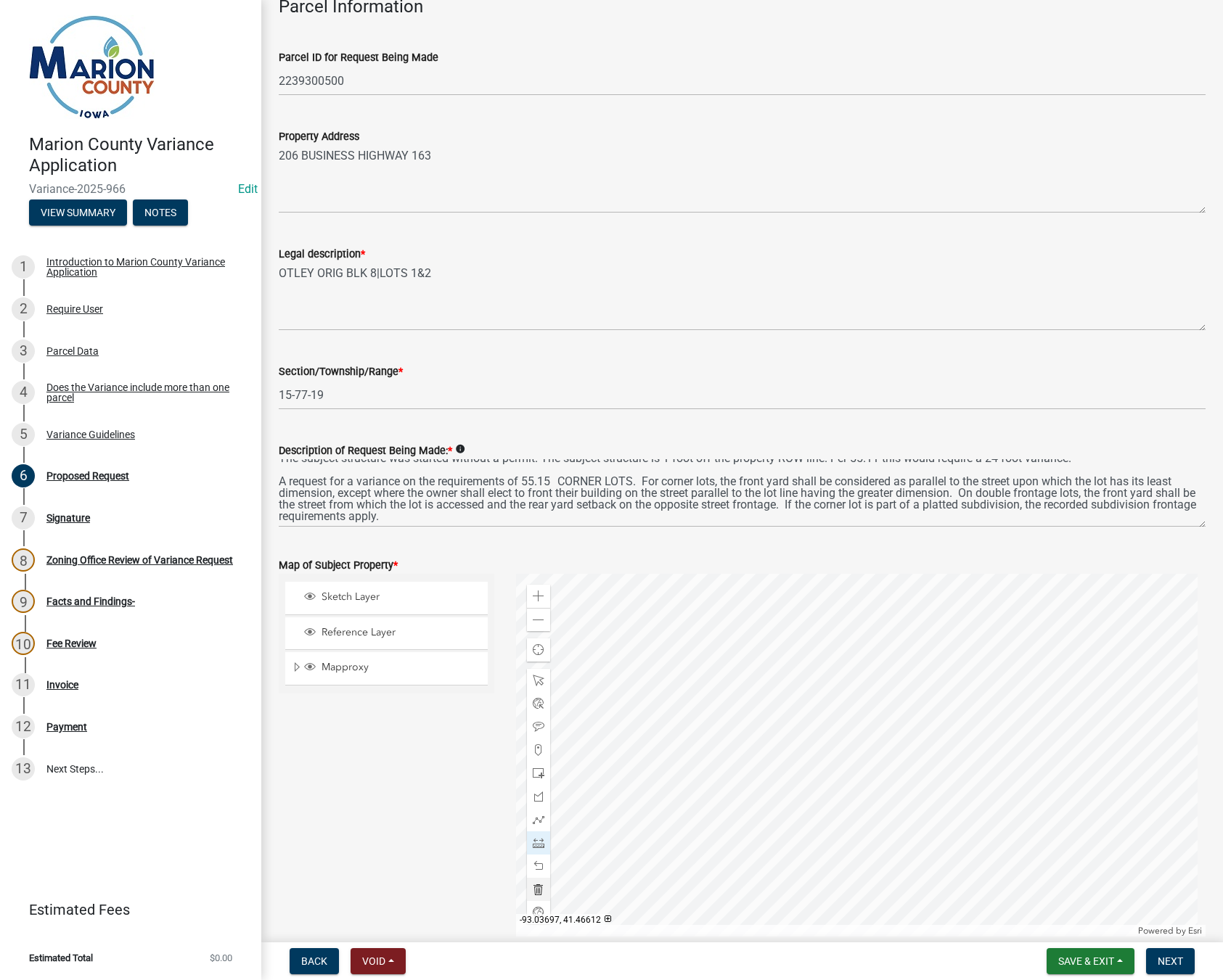
click at [682, 686] on div at bounding box center [860, 755] width 690 height 363
click at [688, 699] on div at bounding box center [860, 755] width 690 height 363
click at [532, 773] on span at bounding box center [538, 773] width 12 height 12
click at [741, 753] on div at bounding box center [860, 755] width 690 height 363
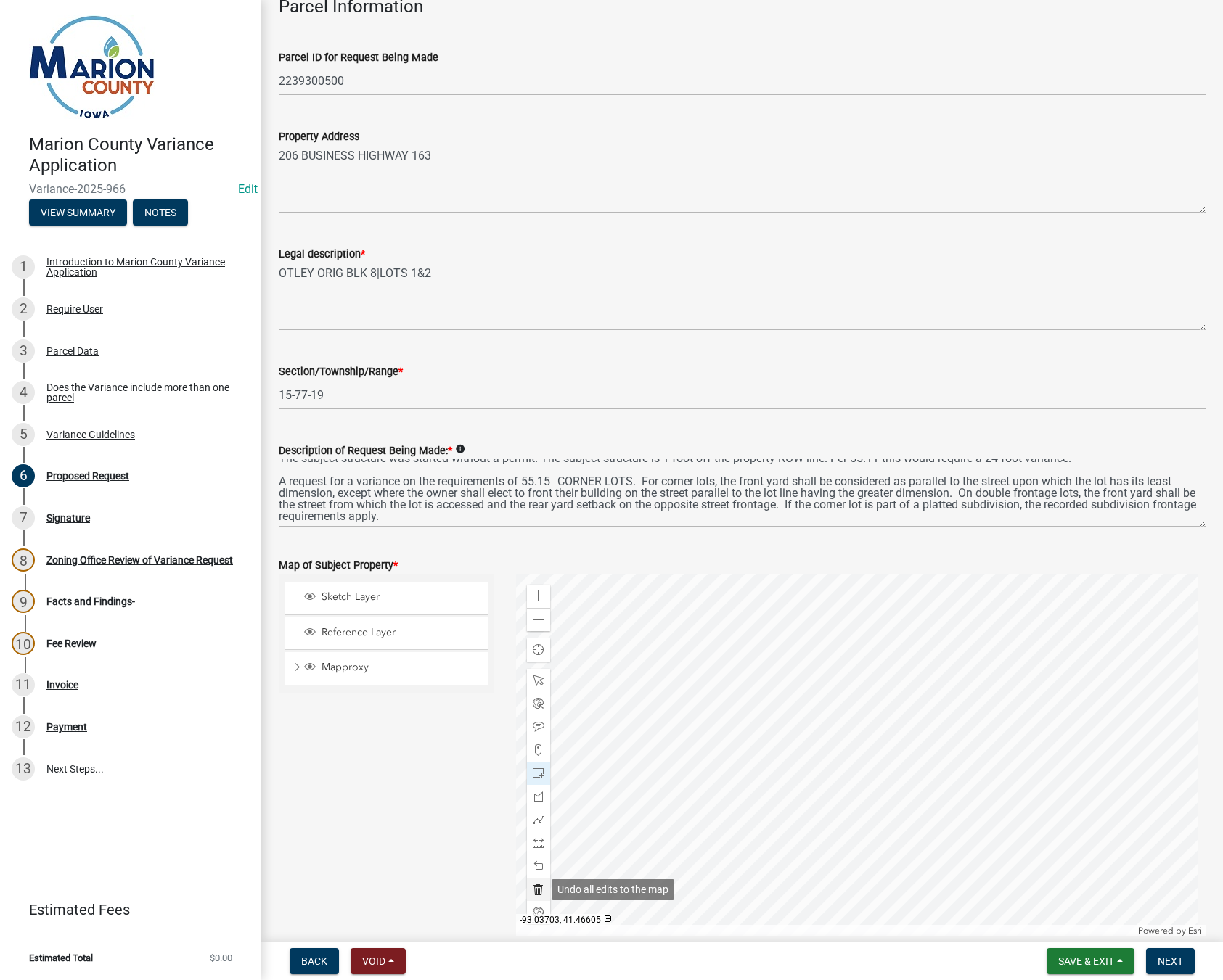
click at [538, 892] on span at bounding box center [538, 889] width 12 height 12
click at [534, 844] on span at bounding box center [538, 843] width 12 height 12
click at [603, 757] on div at bounding box center [860, 755] width 690 height 363
click at [677, 723] on div at bounding box center [860, 755] width 690 height 363
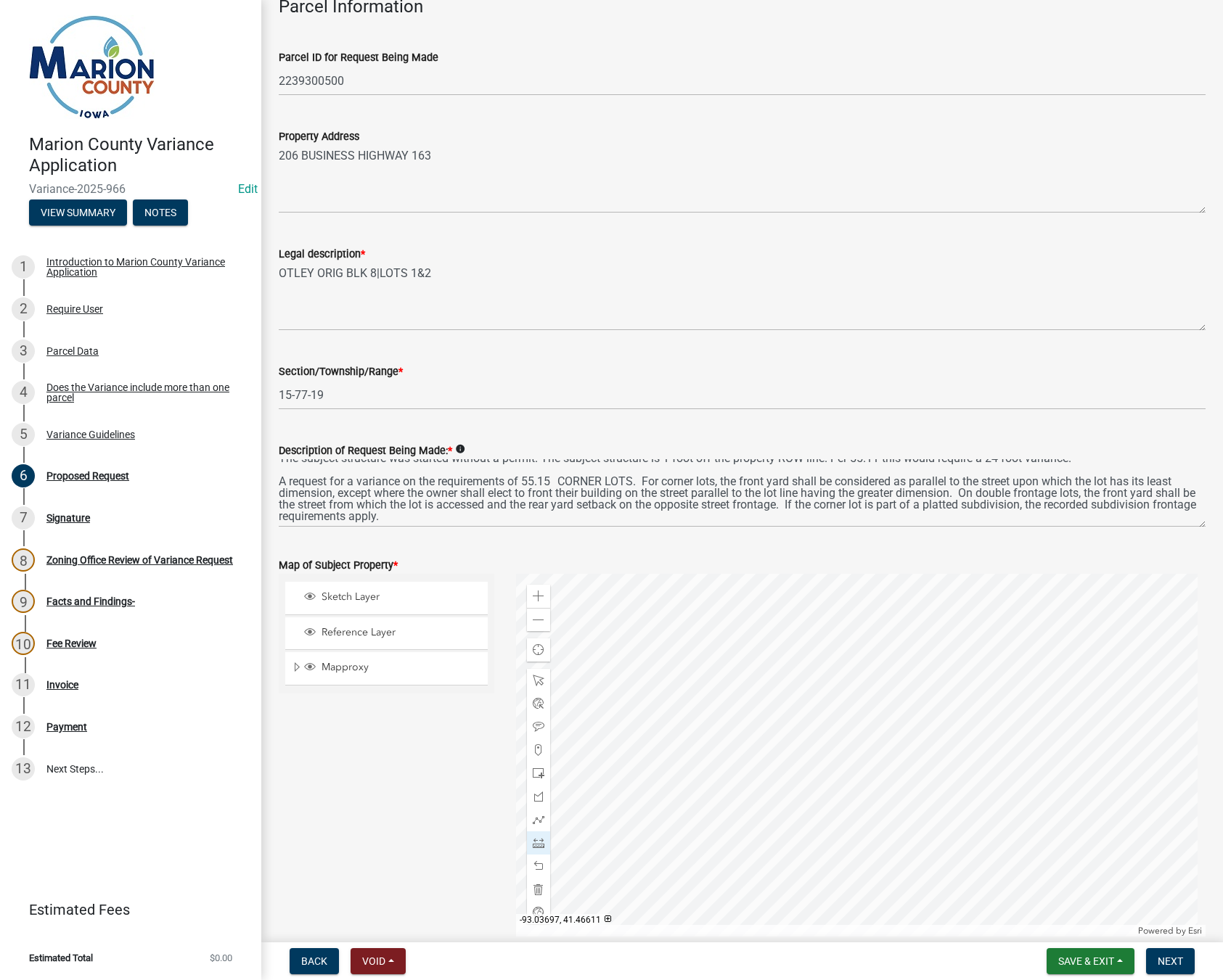
click at [677, 723] on div at bounding box center [860, 755] width 690 height 363
click at [675, 692] on div at bounding box center [860, 755] width 690 height 363
click at [680, 698] on div at bounding box center [860, 755] width 690 height 363
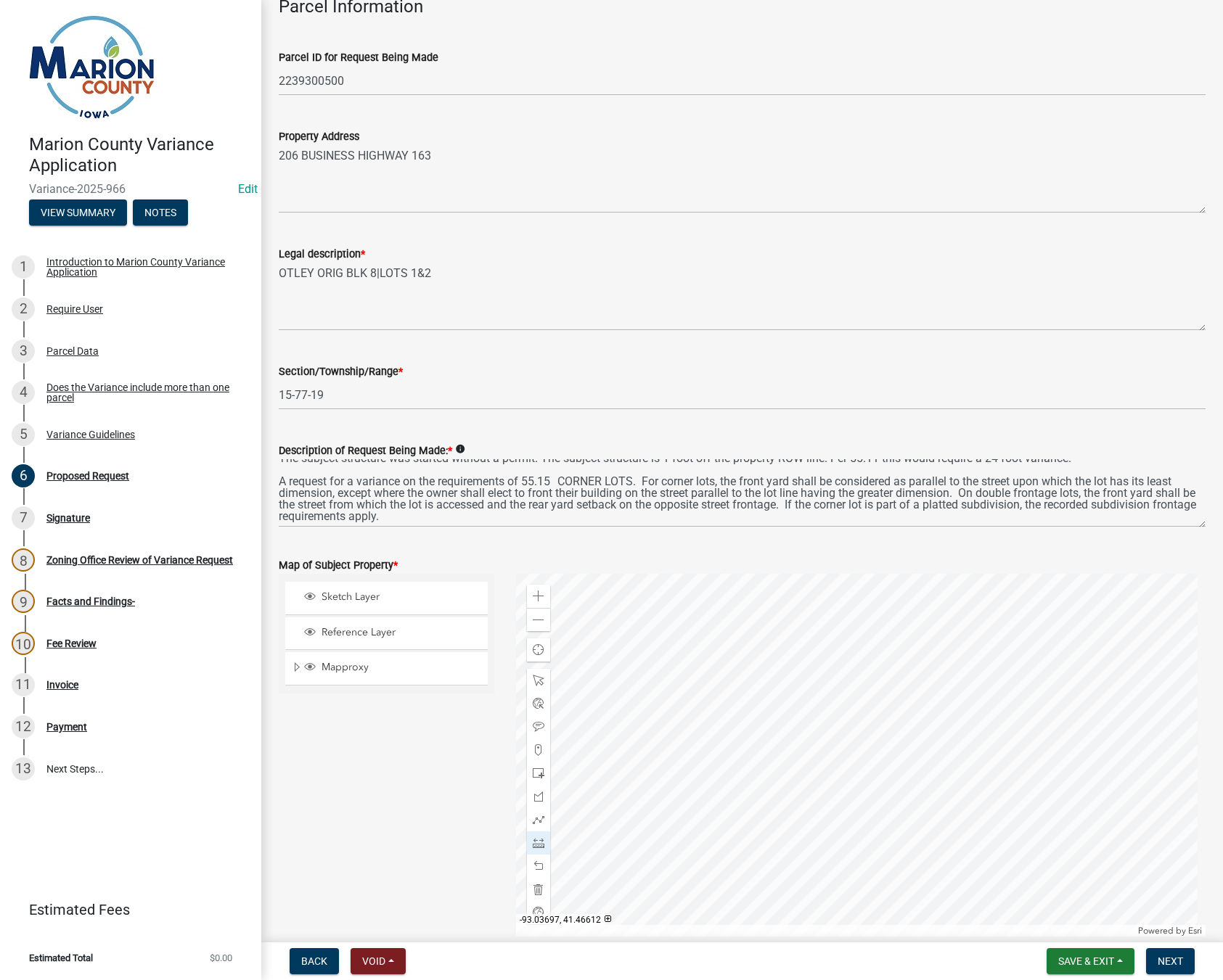
click at [680, 698] on div at bounding box center [860, 755] width 690 height 363
click at [674, 708] on div at bounding box center [860, 755] width 690 height 363
click at [835, 631] on div at bounding box center [860, 755] width 690 height 363
click at [910, 795] on div at bounding box center [860, 755] width 690 height 363
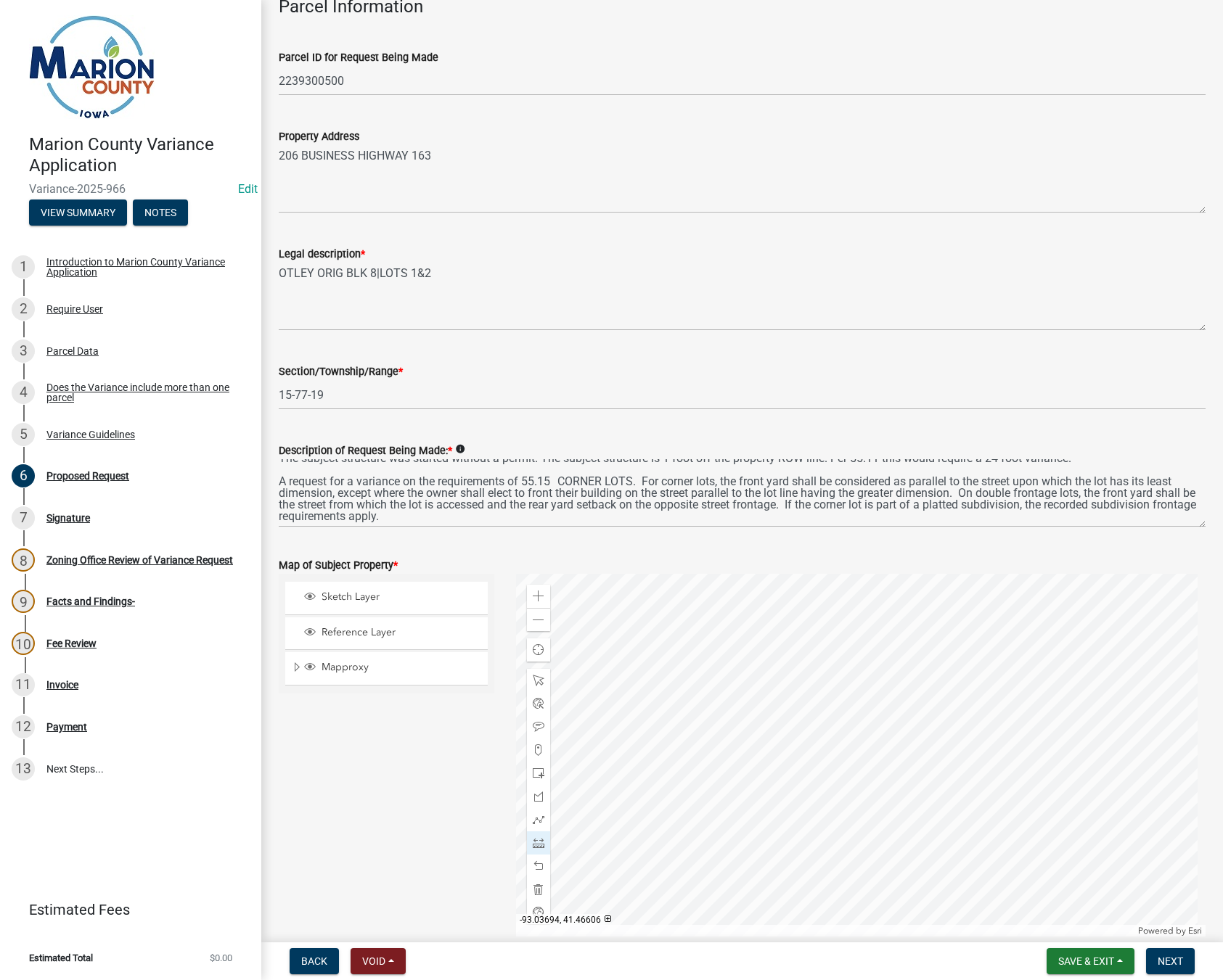
click at [747, 870] on div at bounding box center [860, 755] width 690 height 363
click at [672, 707] on div at bounding box center [860, 755] width 690 height 363
click at [674, 710] on div at bounding box center [860, 755] width 690 height 363
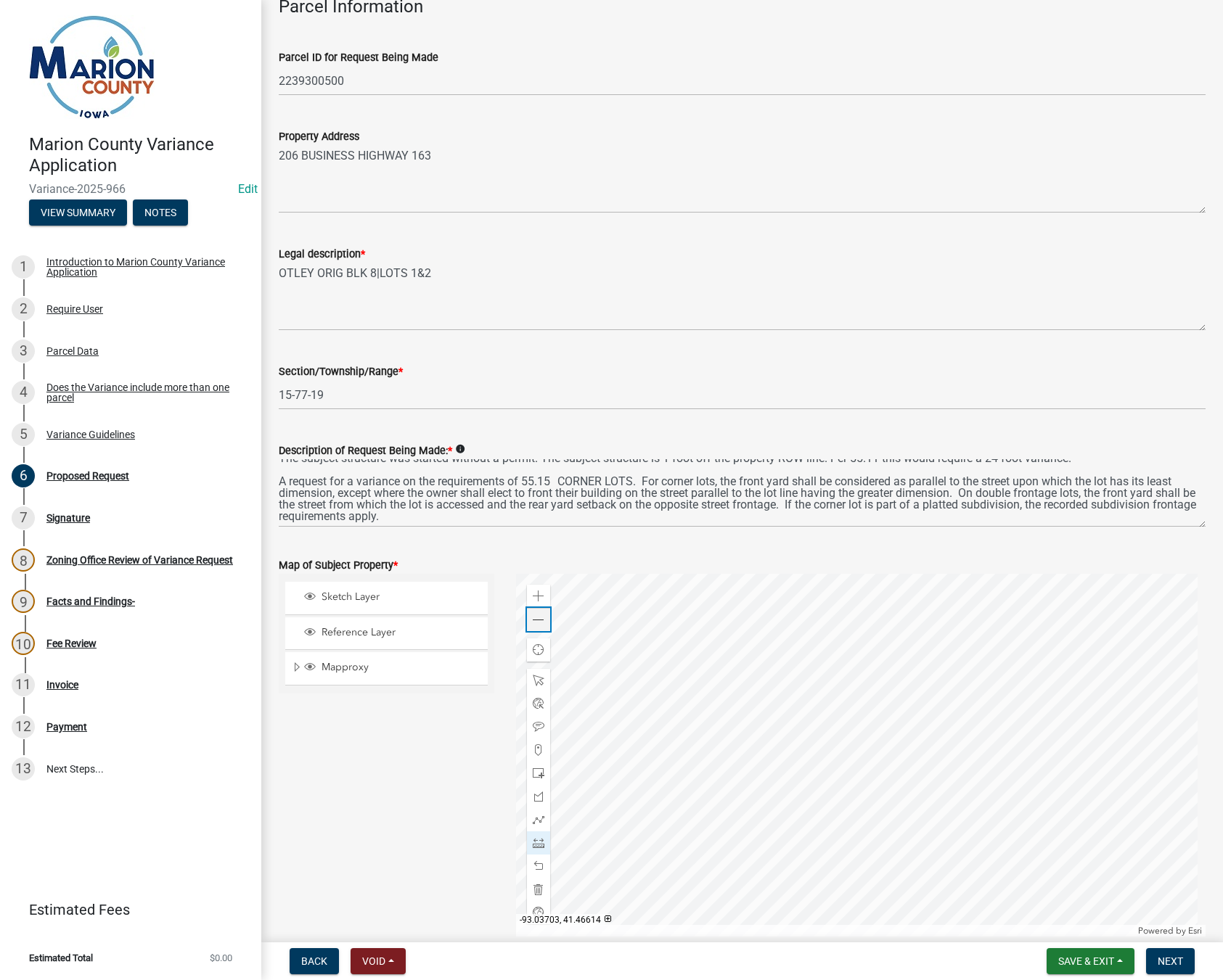
click at [536, 630] on div "Zoom out" at bounding box center [538, 619] width 23 height 23
click at [538, 630] on div "Zoom out" at bounding box center [538, 619] width 23 height 23
click at [532, 680] on span at bounding box center [538, 681] width 12 height 12
click at [670, 704] on div at bounding box center [860, 755] width 690 height 363
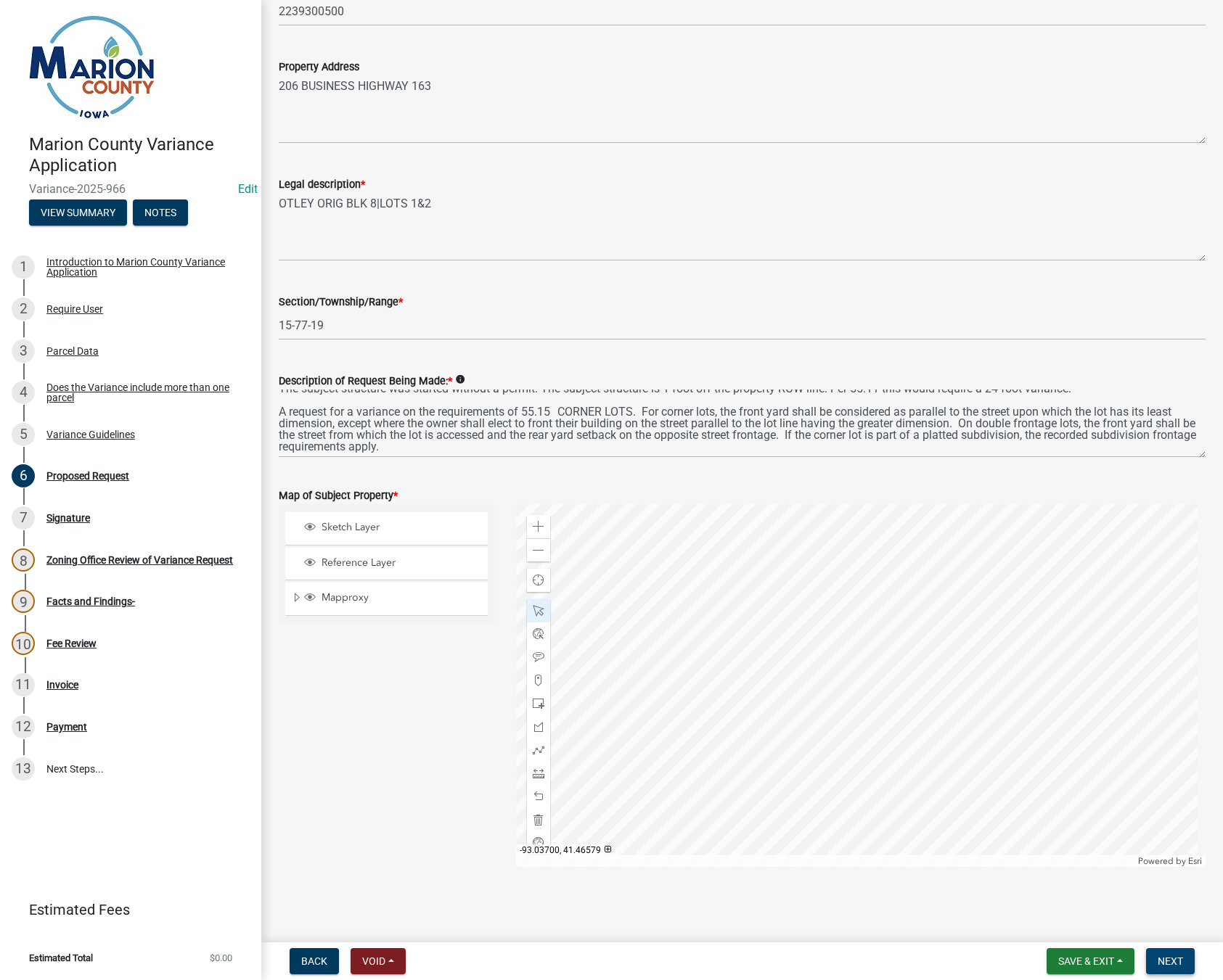
click at [1168, 966] on span "Next" at bounding box center [1169, 961] width 25 height 12
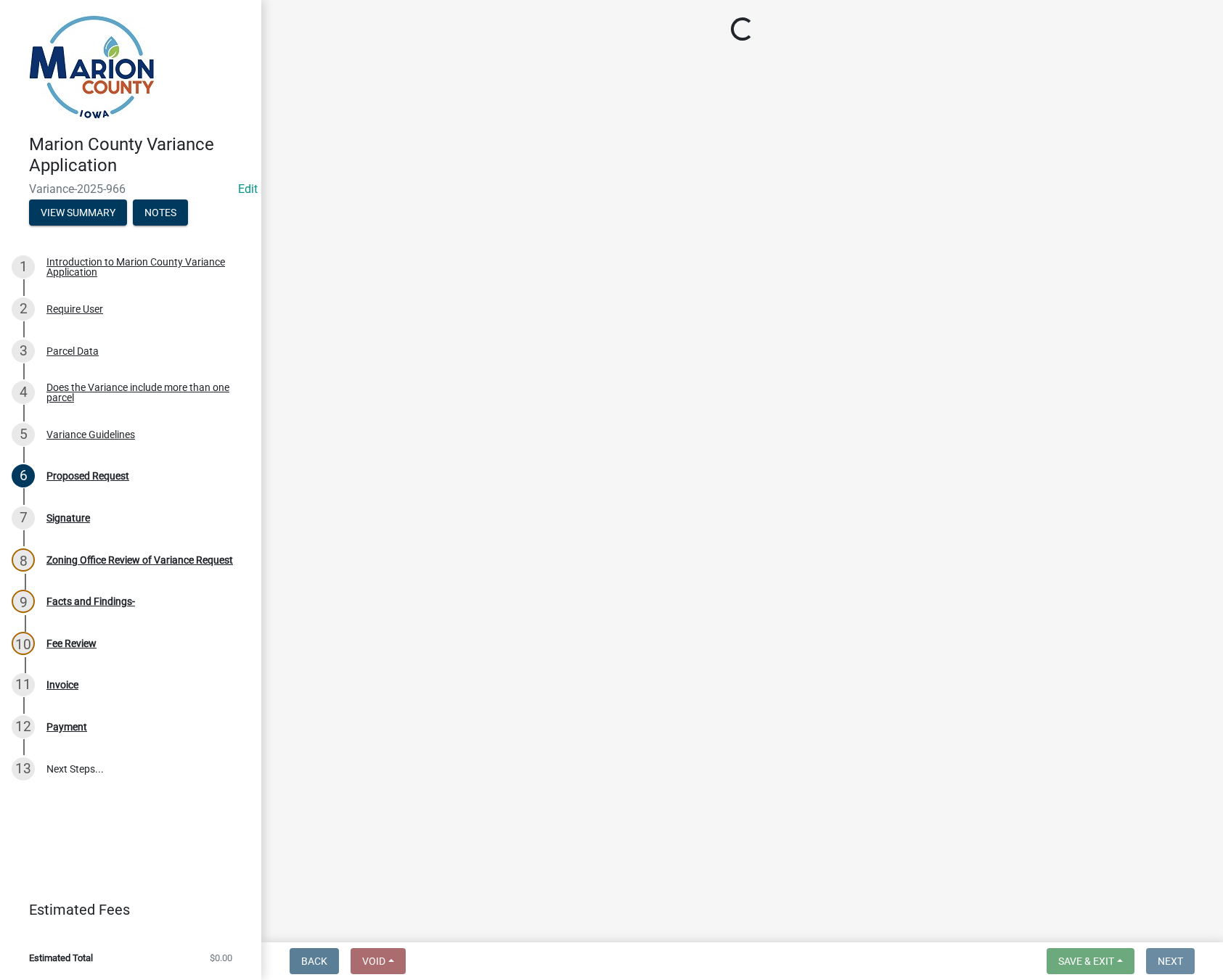
scroll to position [0, 0]
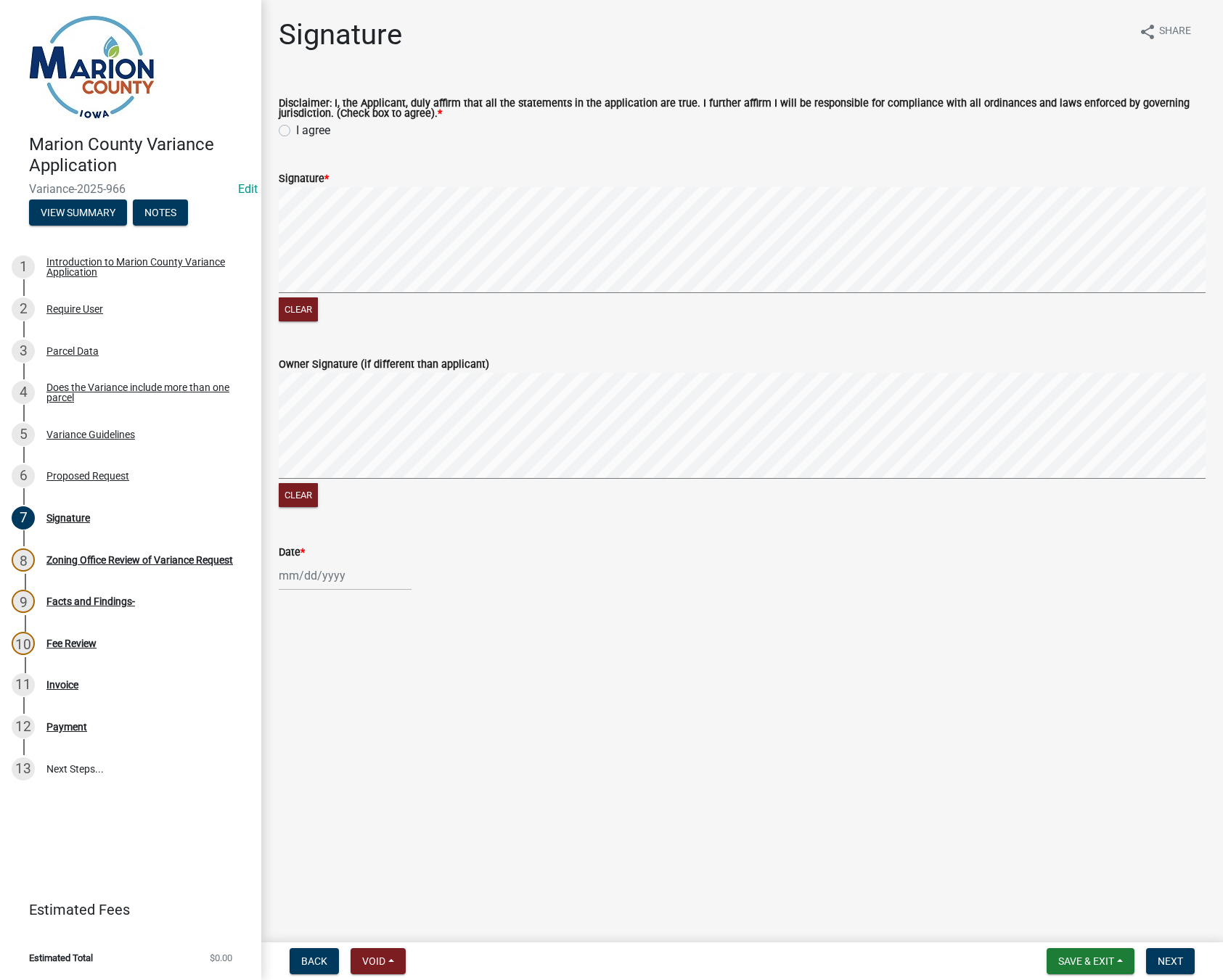
click at [296, 129] on label "I agree" at bounding box center [312, 130] width 34 height 18
click at [296, 129] on input "I agree" at bounding box center [300, 126] width 9 height 9
radio input "true"
click at [301, 579] on div at bounding box center [345, 576] width 133 height 30
select select "9"
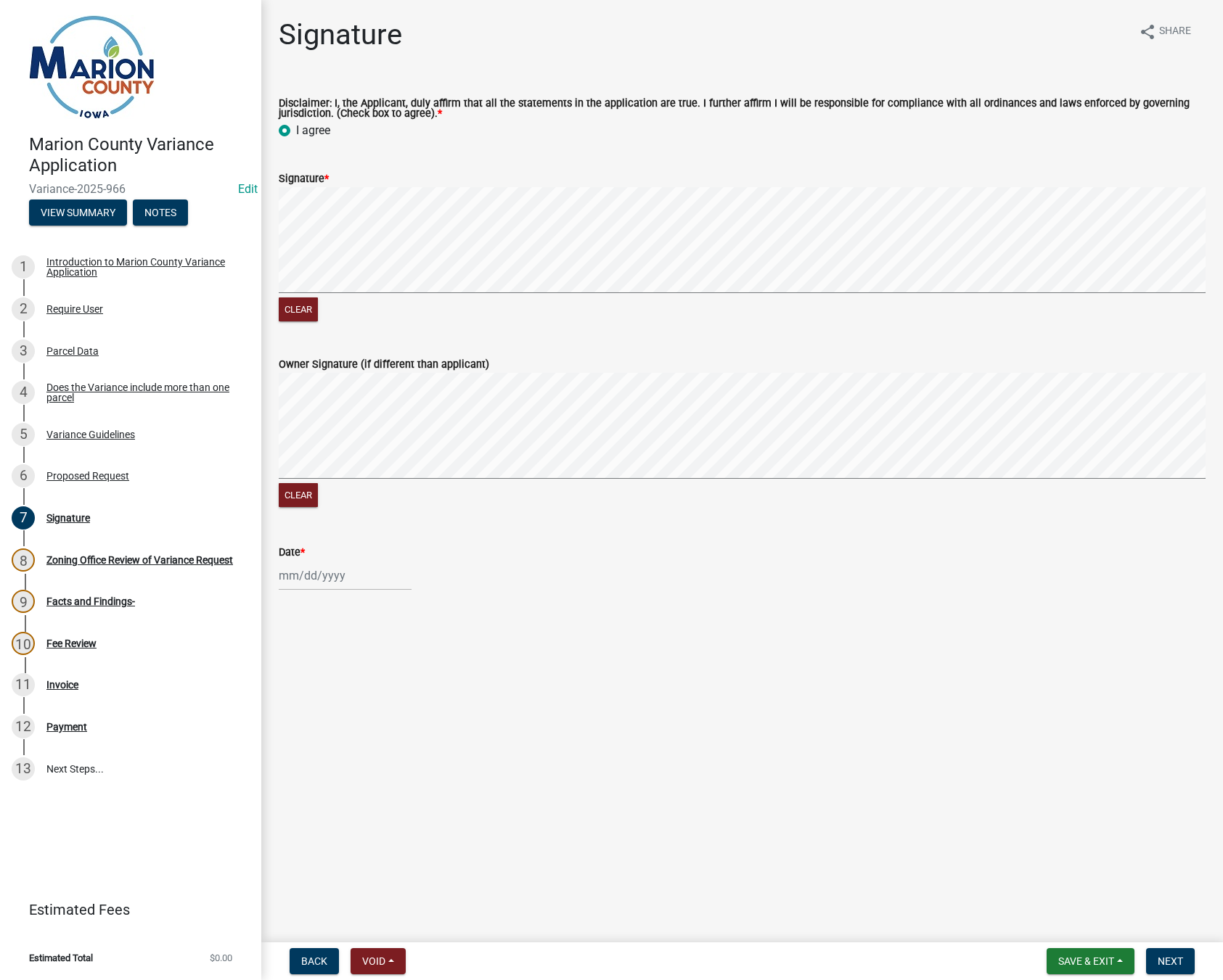
select select "2025"
click at [312, 725] on div "23" at bounding box center [316, 722] width 23 height 23
type input "[DATE]"
click at [1170, 967] on span "Next" at bounding box center [1169, 961] width 25 height 12
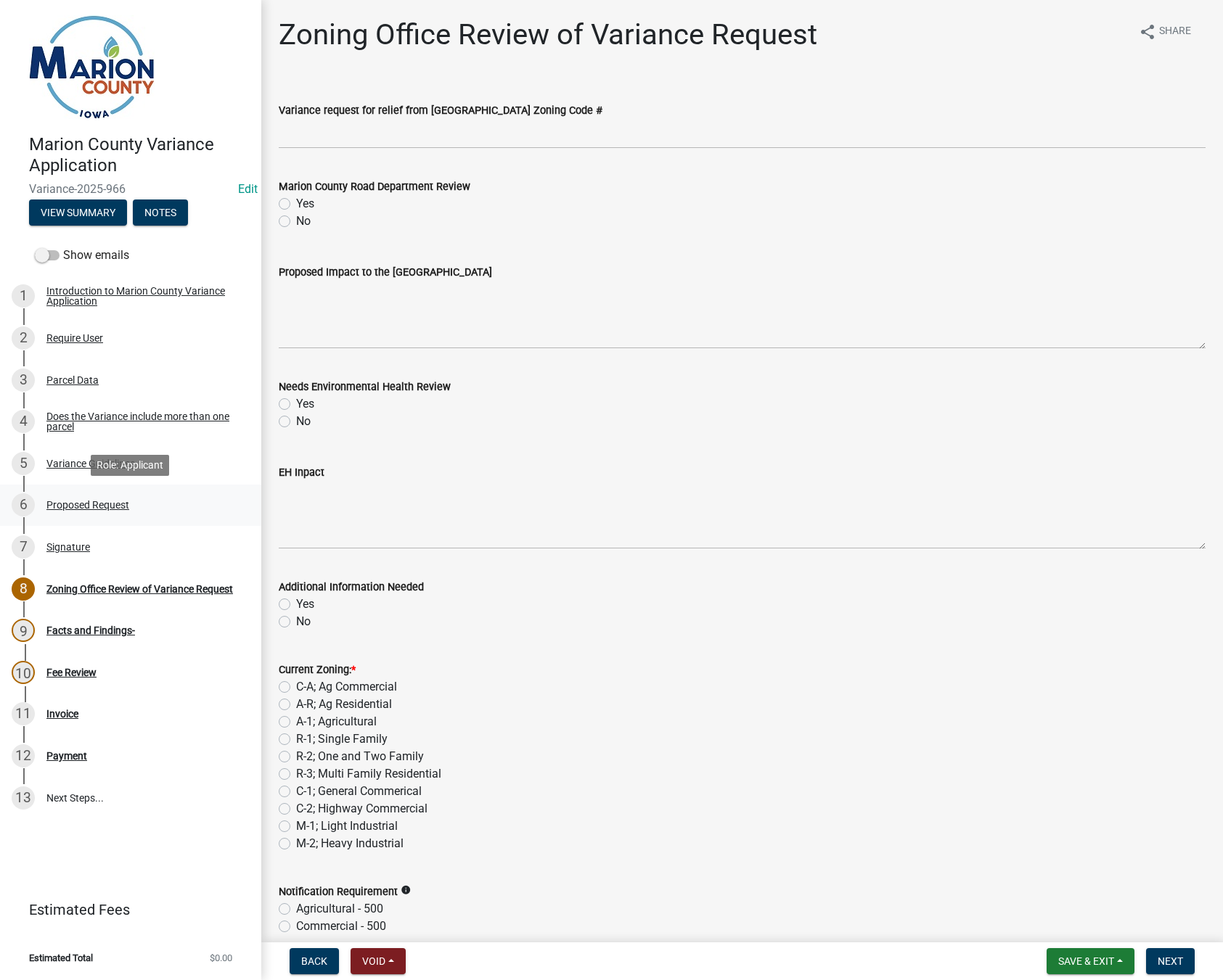
click at [84, 497] on div "6 Proposed Request" at bounding box center [125, 504] width 226 height 23
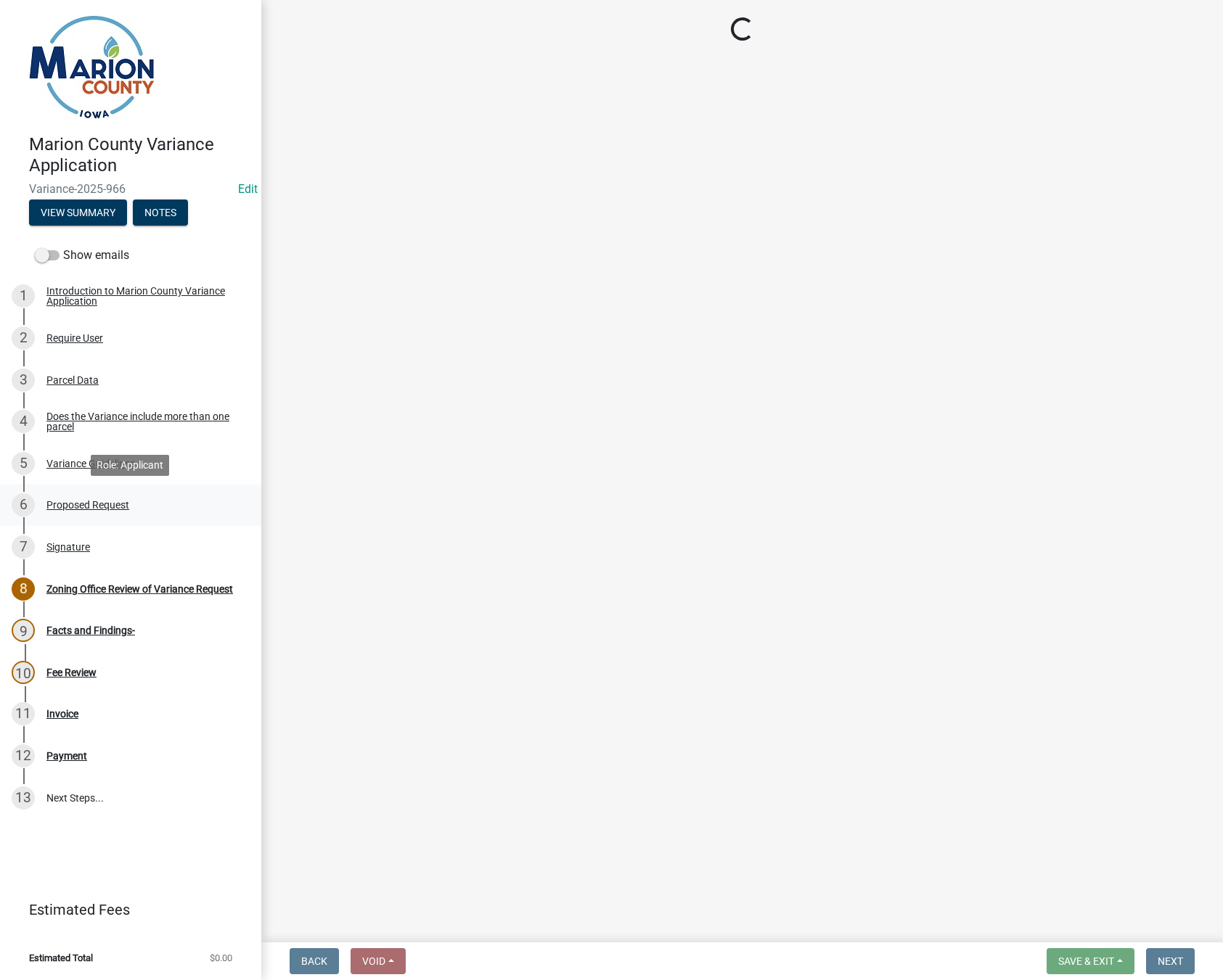
select select "cba2883f-1445-4d12-9972-f3f2978633b9"
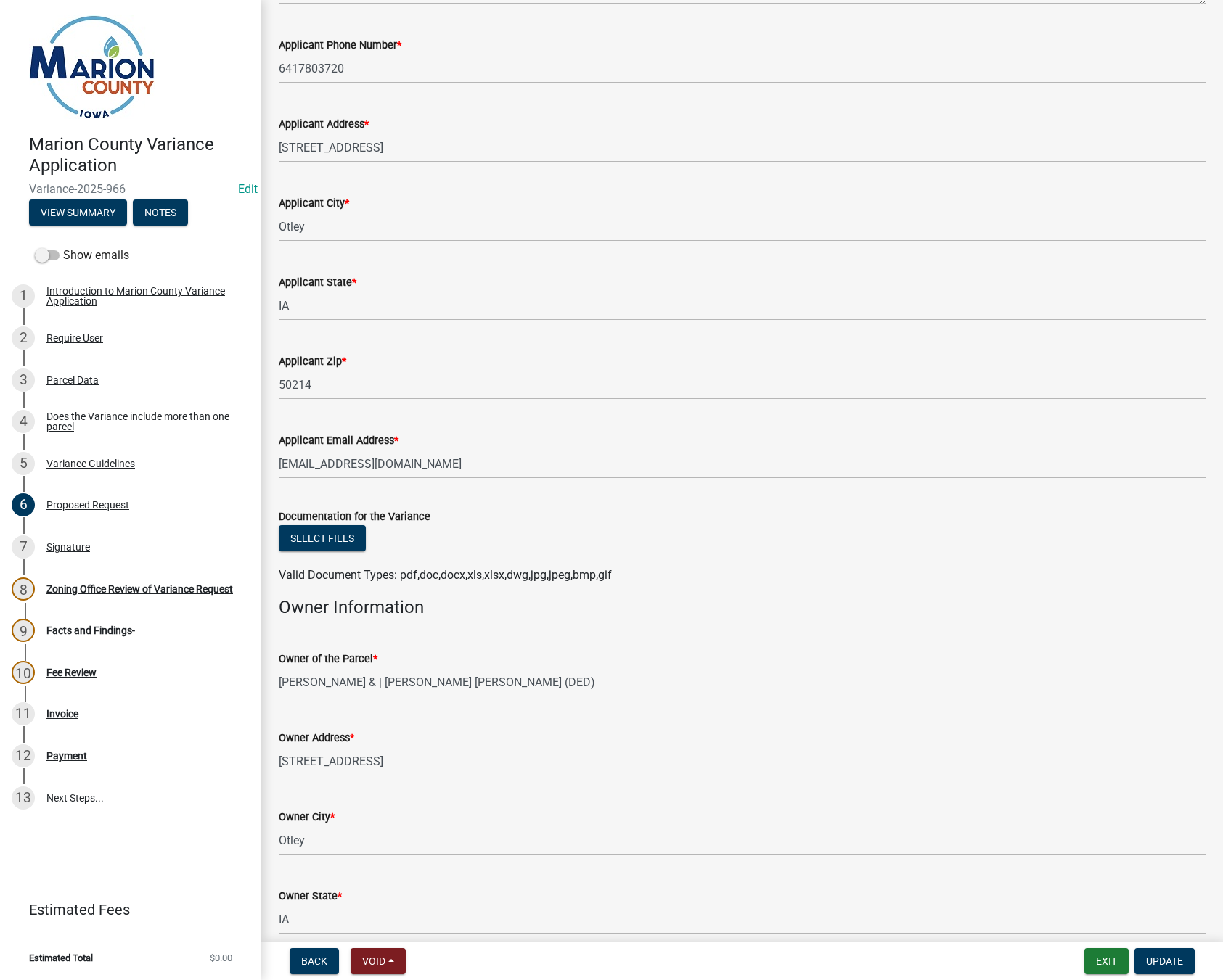
scroll to position [290, 0]
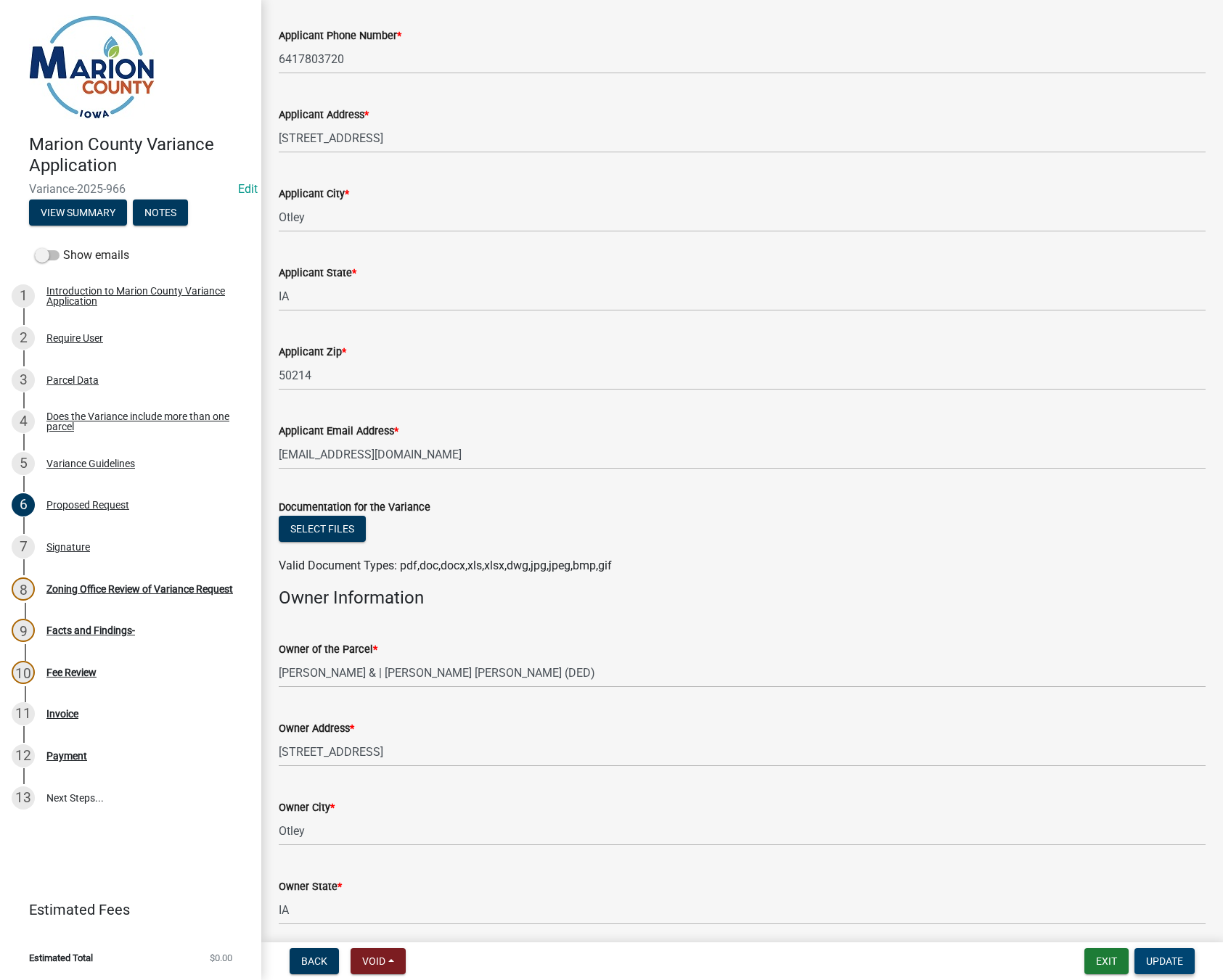
click at [1160, 967] on span "Update" at bounding box center [1165, 961] width 37 height 12
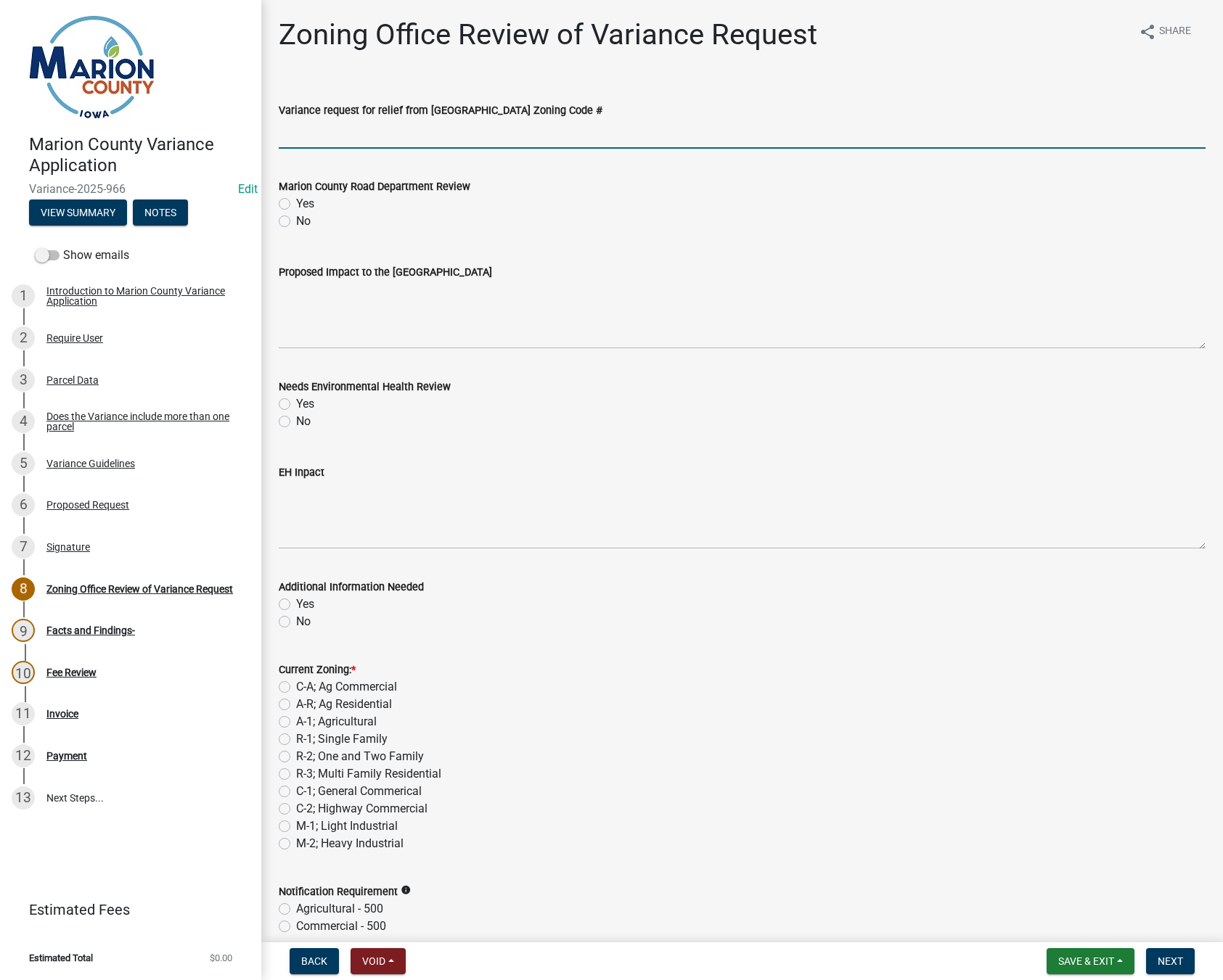
click at [432, 143] on input "Variance request for relief from [GEOGRAPHIC_DATA] Zoning Code #" at bounding box center [742, 134] width 926 height 30
click at [324, 138] on input "Variance request for relief from [GEOGRAPHIC_DATA] Zoning Code #" at bounding box center [742, 134] width 926 height 30
paste input "55.15 CORNER LOTS. For corner lots, the front yard shall be considered as paral…"
type input "55.15 CORNER LOTS. For corner lots, the front yard shall be considered as paral…"
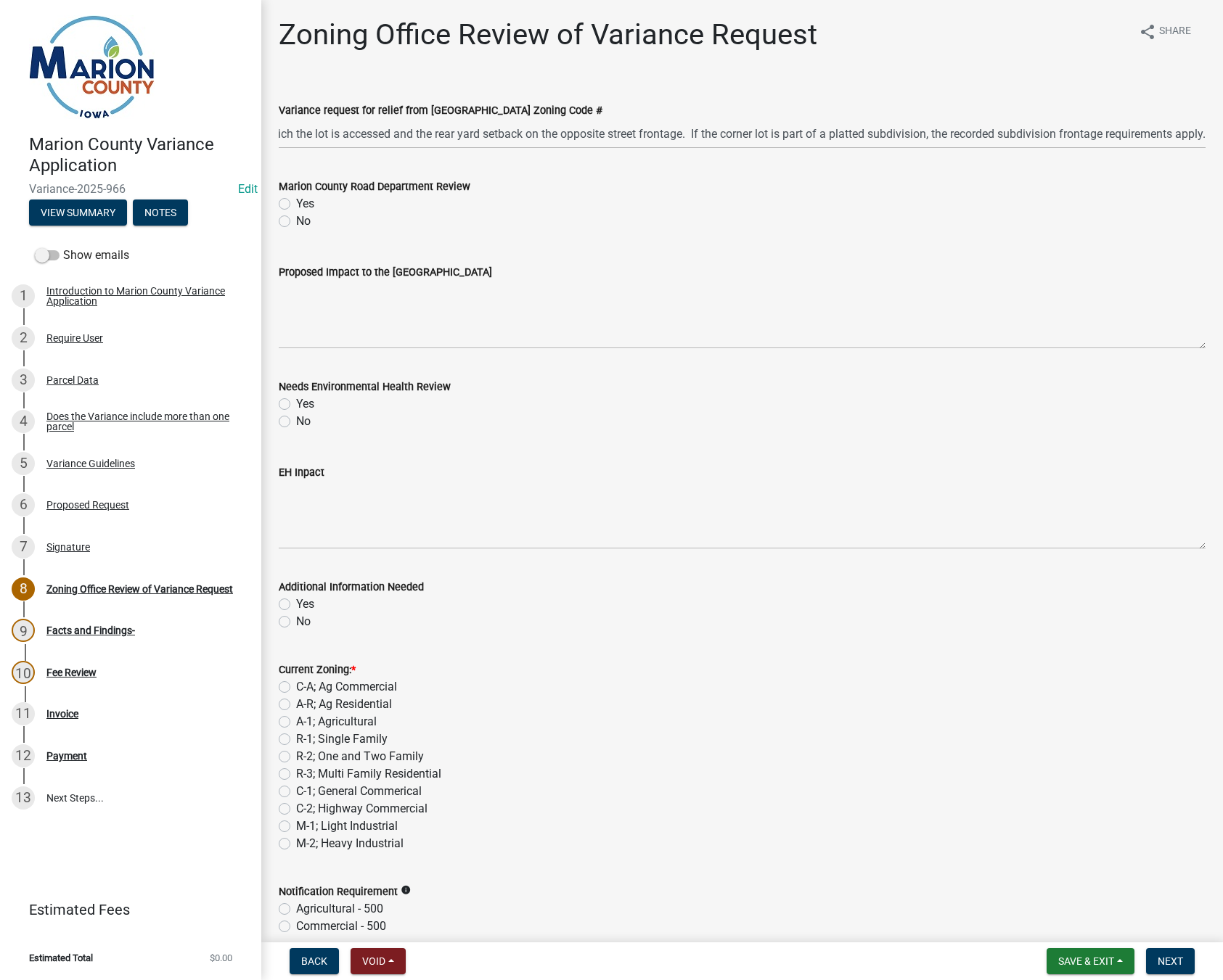
scroll to position [0, 0]
click at [296, 203] on label "Yes" at bounding box center [305, 204] width 19 height 18
click at [296, 203] on input "Yes" at bounding box center [300, 200] width 9 height 9
radio input "true"
click at [357, 302] on textarea "Proposed Impact to the [GEOGRAPHIC_DATA]" at bounding box center [742, 315] width 926 height 69
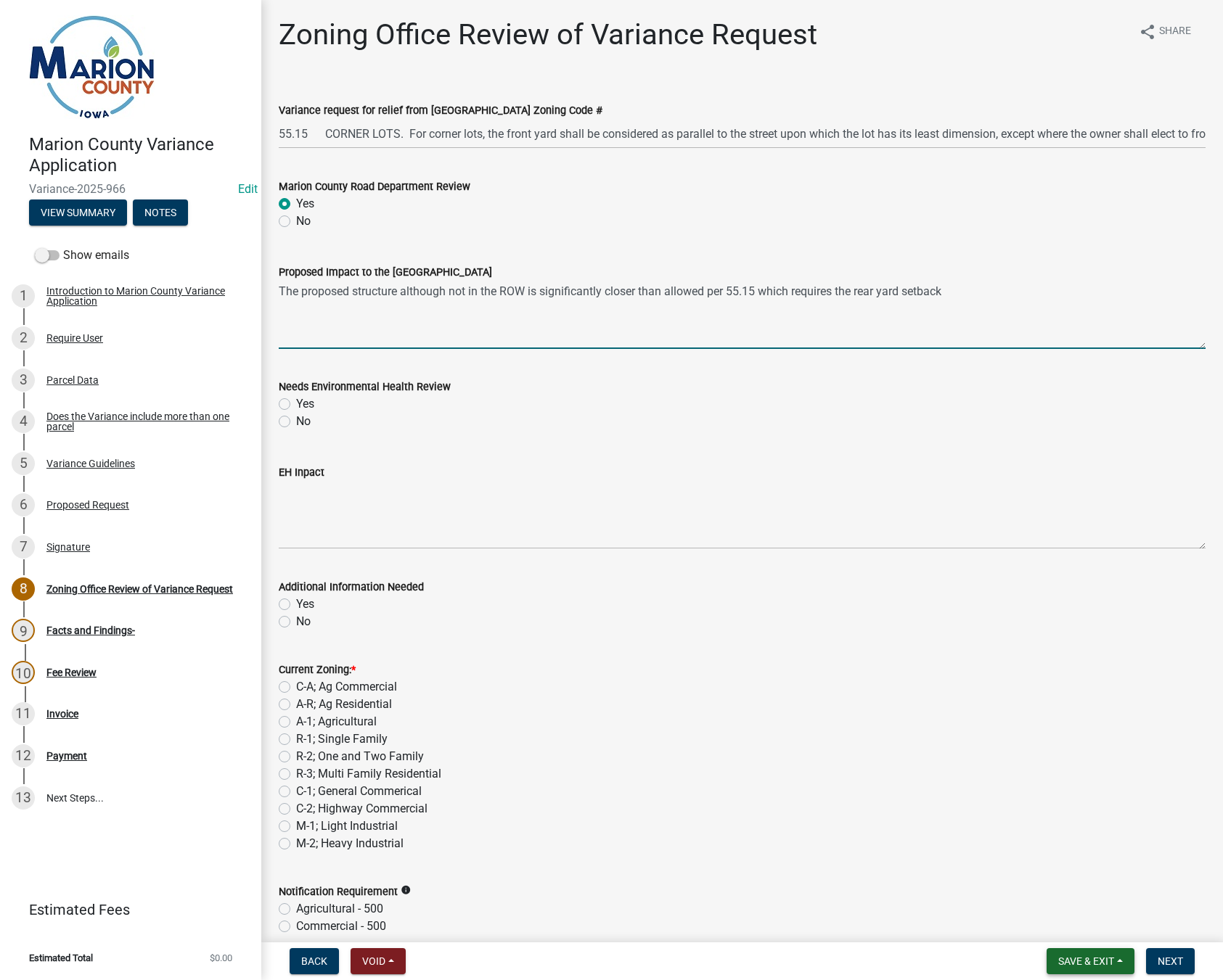
type textarea "The proposed structure although not in the ROW is significantly closer than all…"
click at [1118, 966] on button "Save & Exit" at bounding box center [1090, 961] width 88 height 26
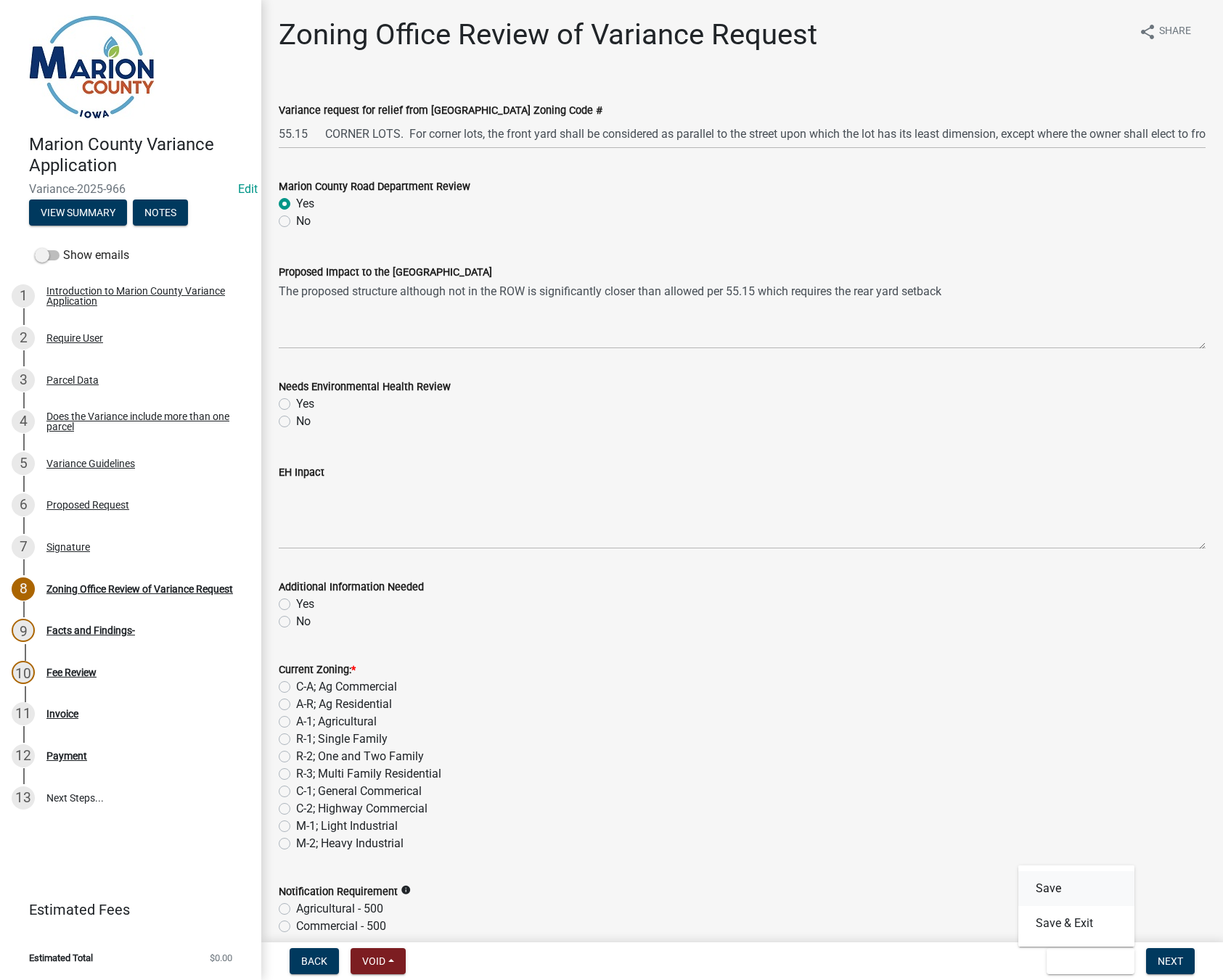
click at [1053, 883] on button "Save" at bounding box center [1076, 889] width 116 height 35
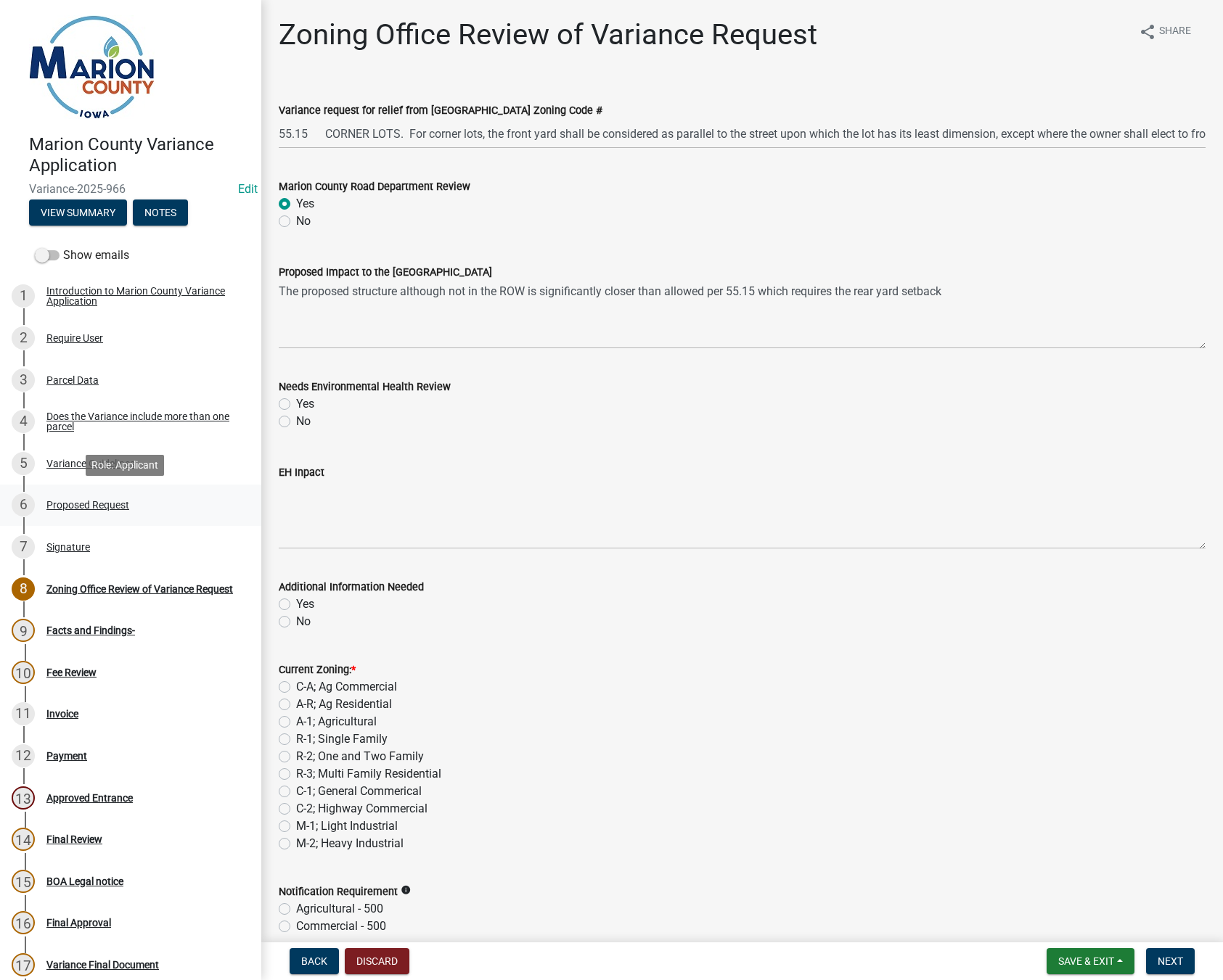
click at [74, 502] on div "Proposed Request" at bounding box center [87, 504] width 83 height 10
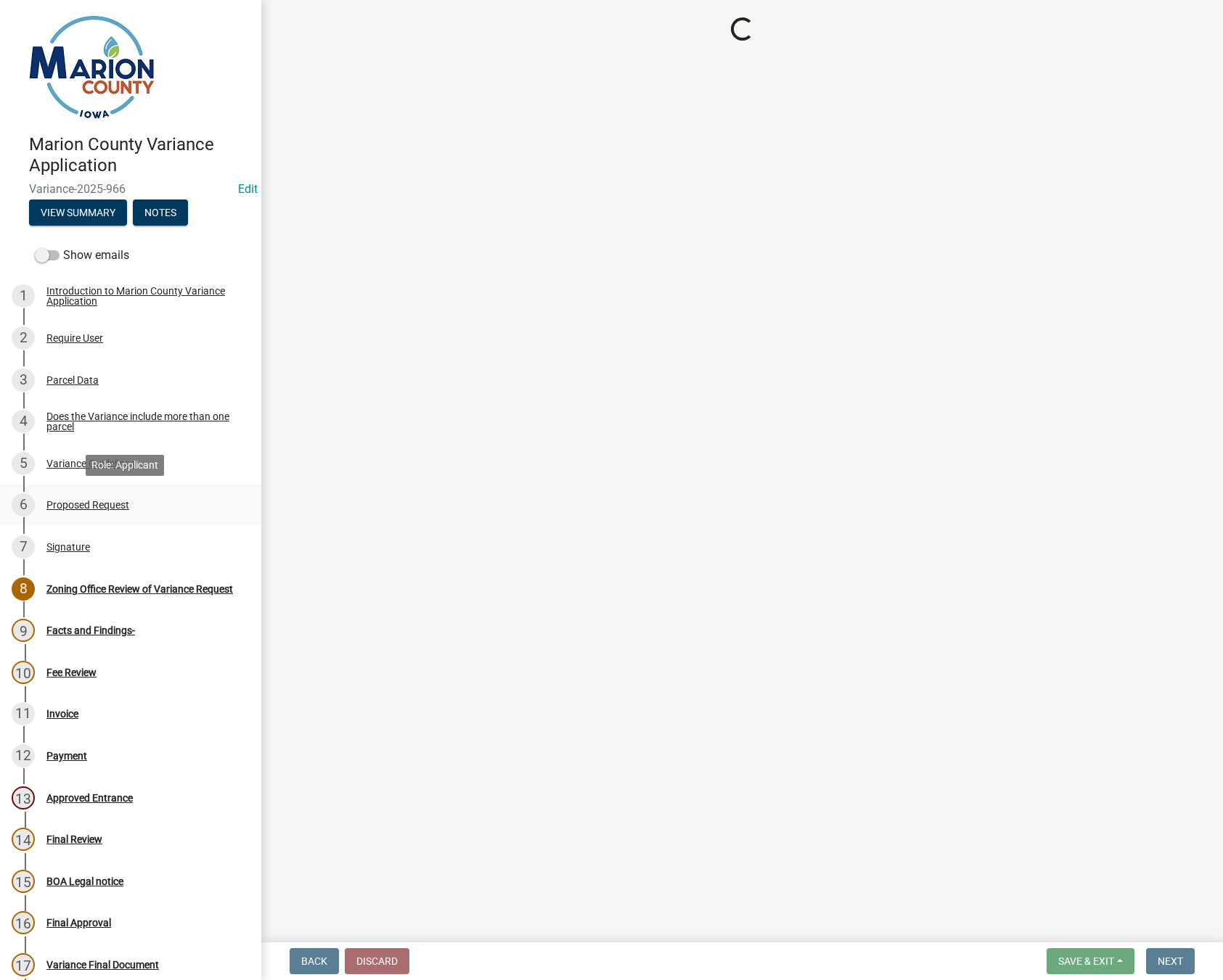
select select "cba2883f-1445-4d12-9972-f3f2978633b9"
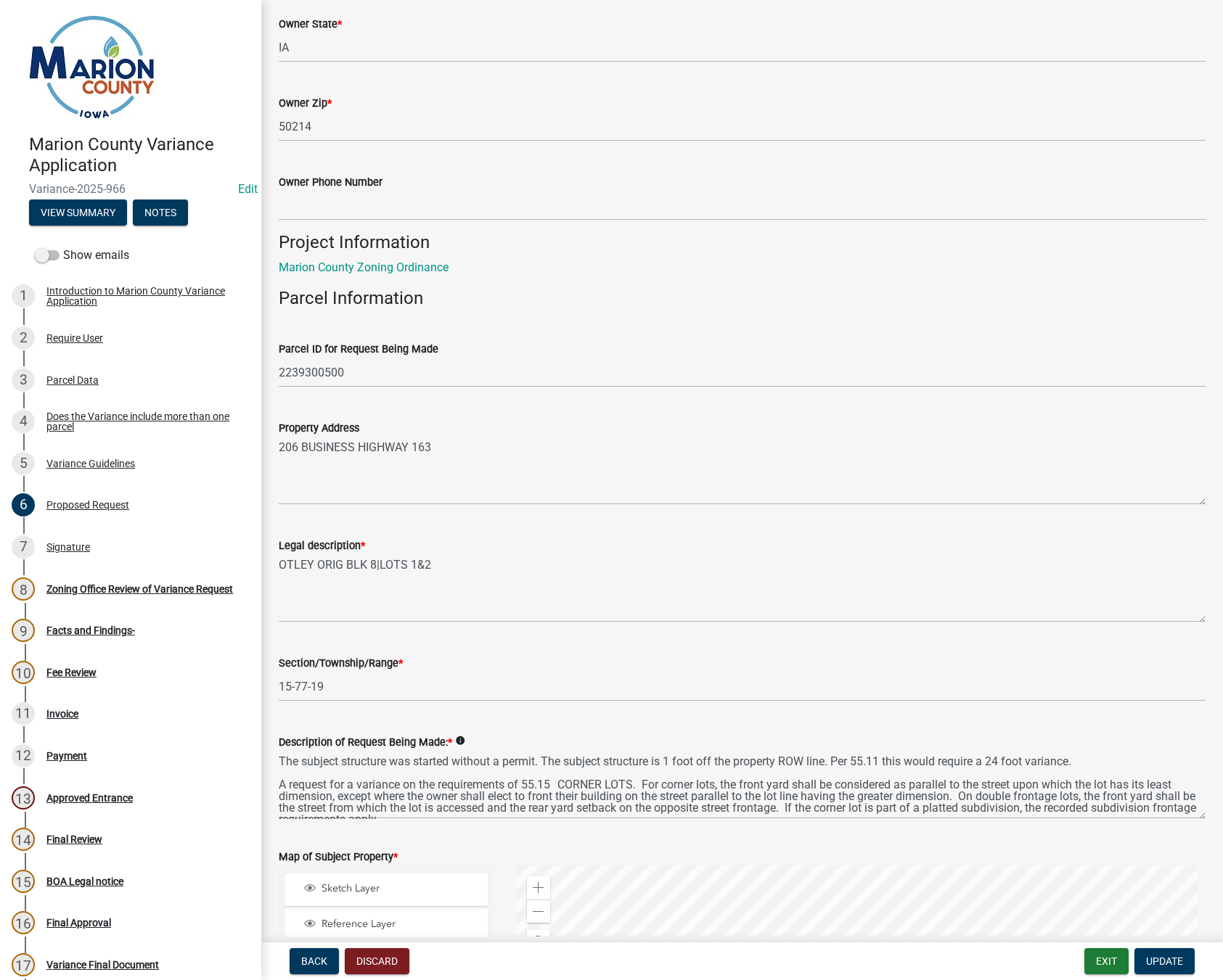
scroll to position [1379, 0]
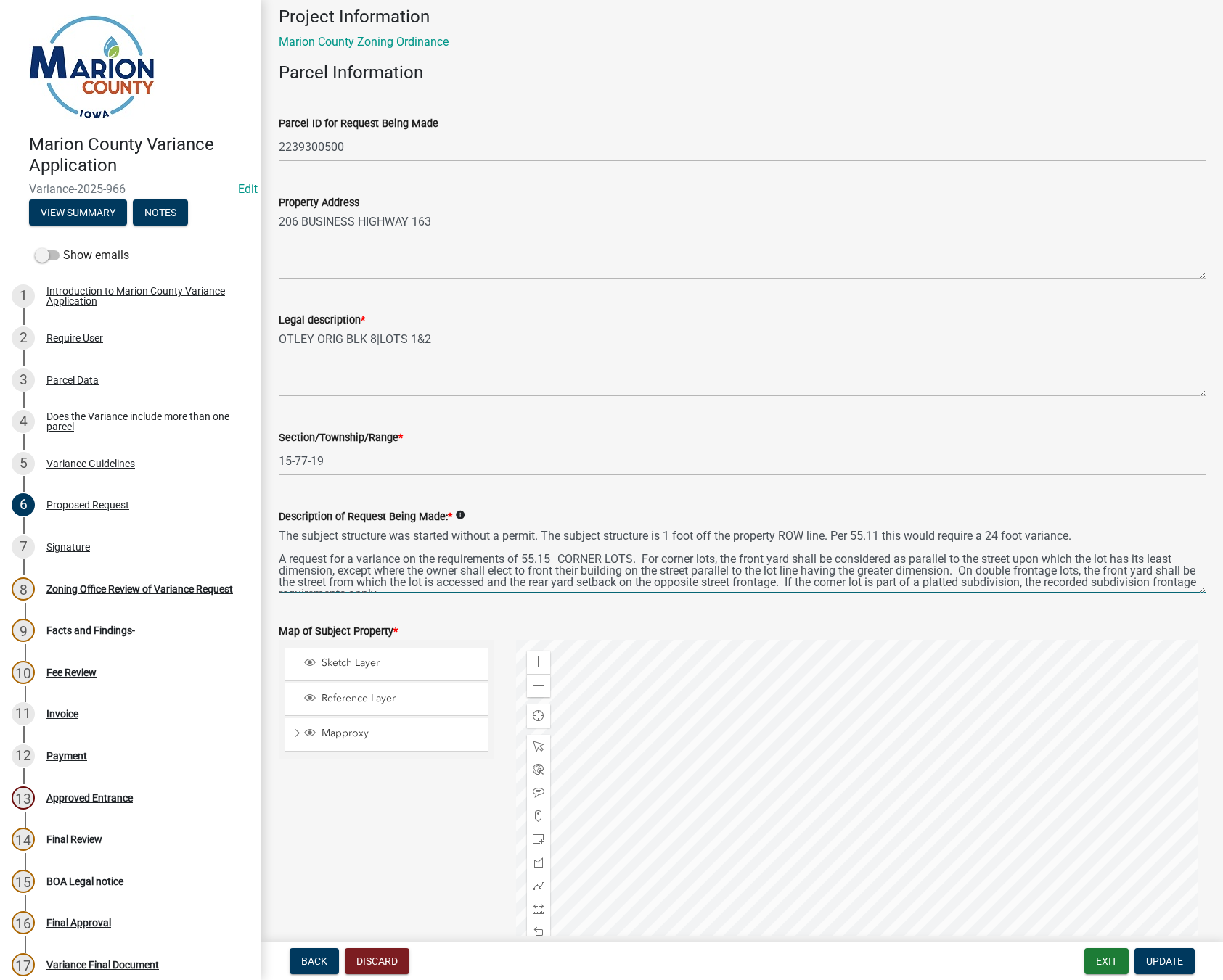
click at [1007, 536] on textarea "The subject structure was started without a permit. The subject structure is 1 …" at bounding box center [742, 560] width 926 height 69
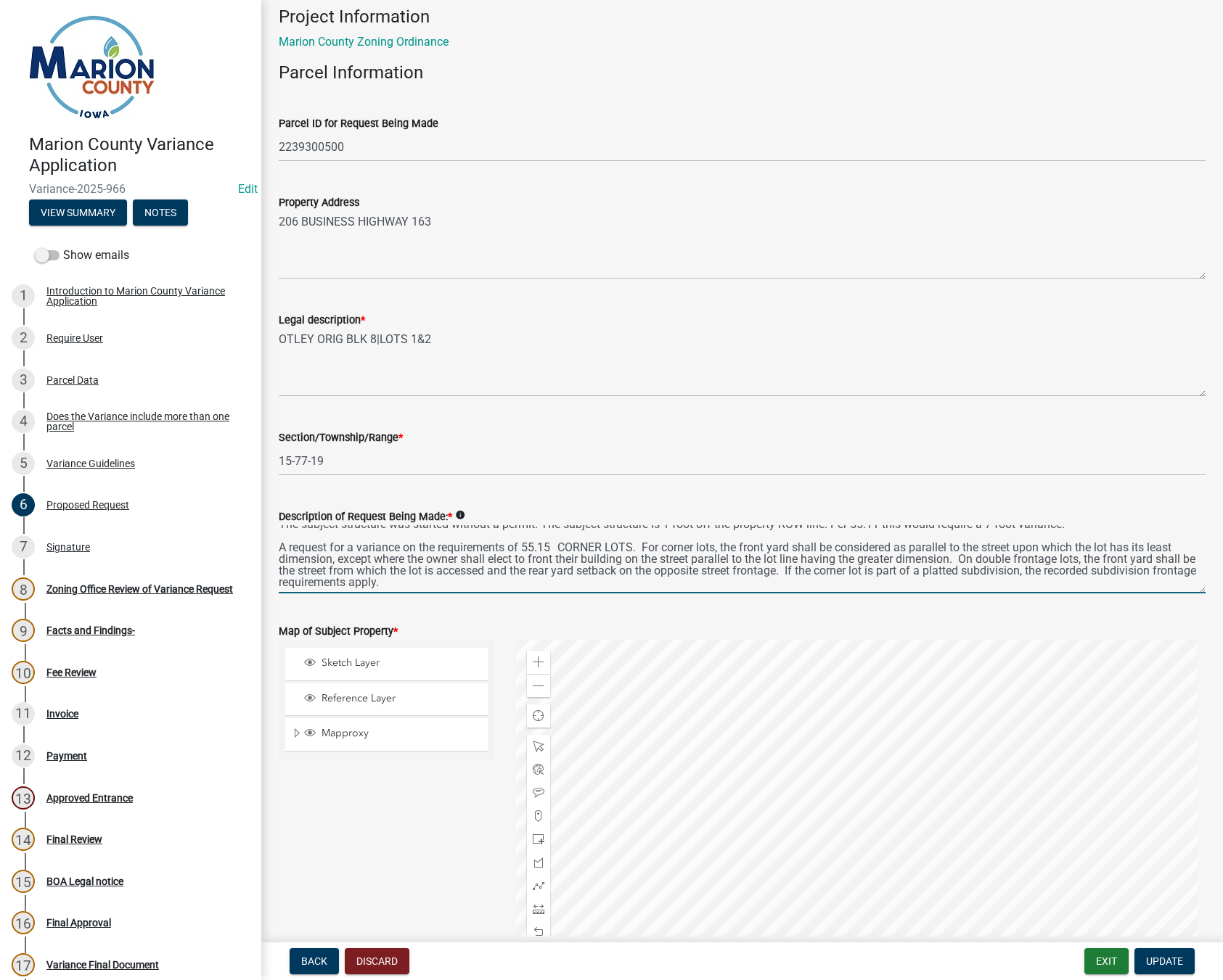
scroll to position [0, 0]
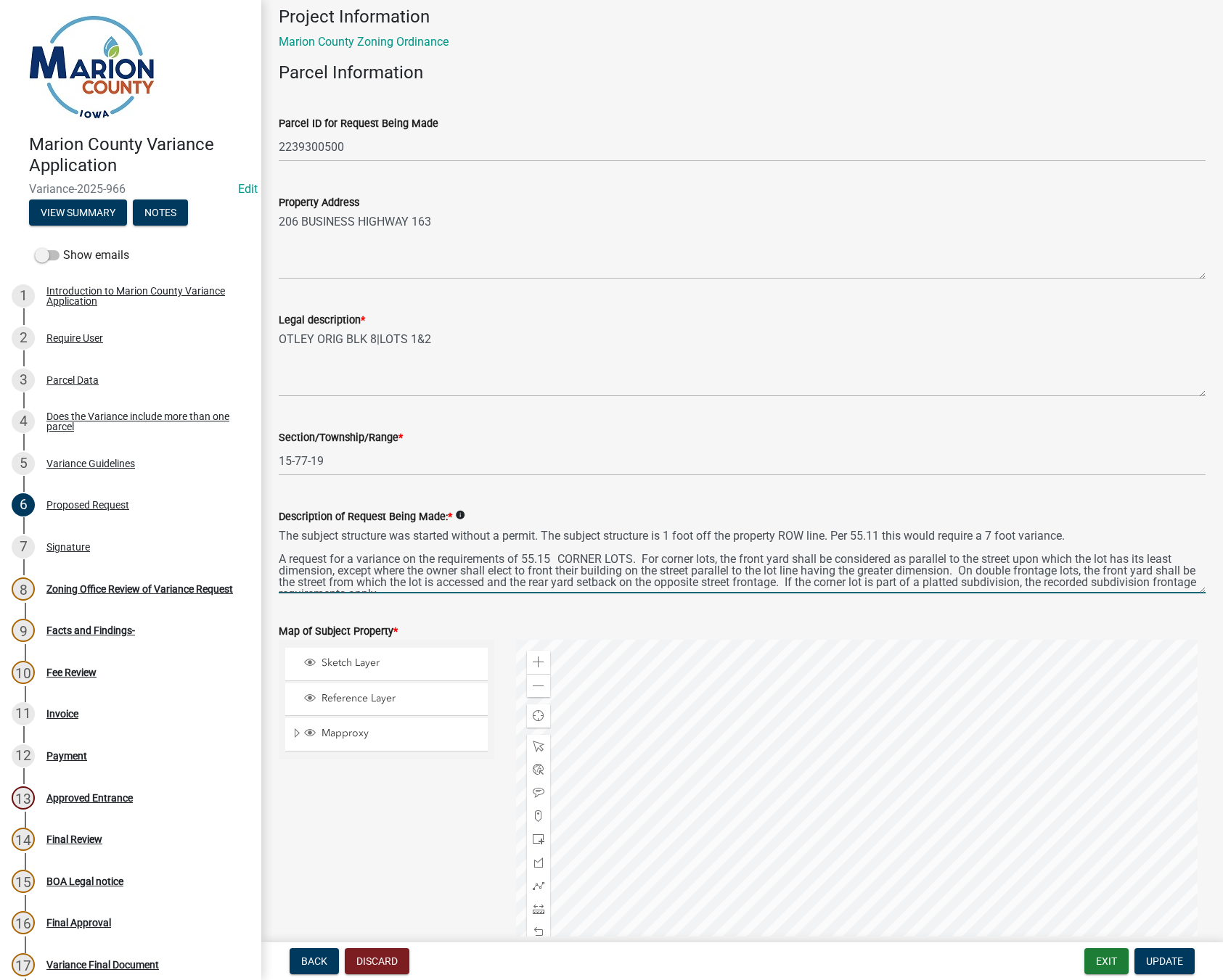
click at [1105, 539] on textarea "The subject structure was started without a permit. The subject structure is 1 …" at bounding box center [742, 560] width 926 height 69
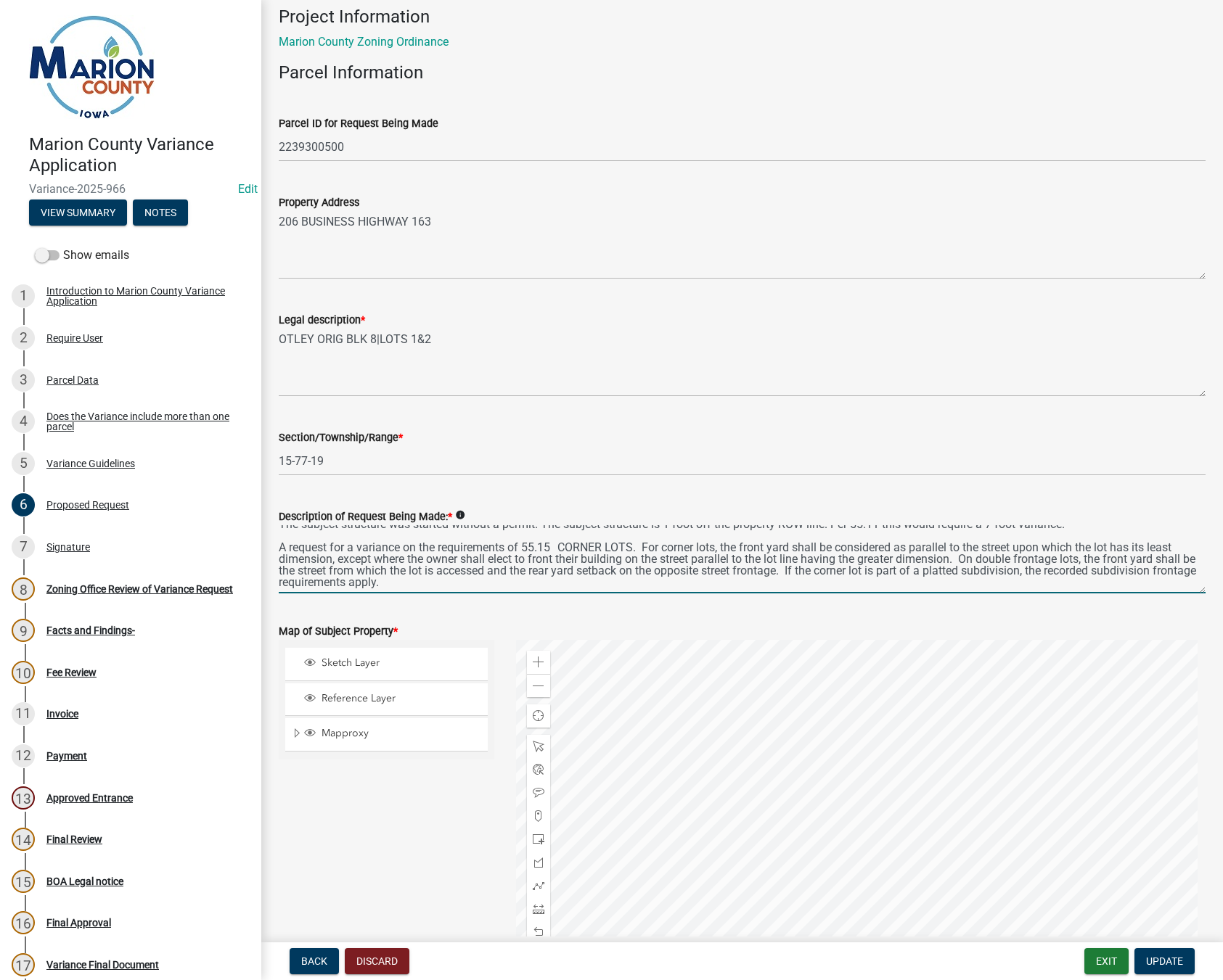
scroll to position [35, 0]
drag, startPoint x: 1164, startPoint y: 540, endPoint x: 1217, endPoint y: 551, distance: 54.1
click at [1164, 539] on textarea "The subject structure was started without a permit. The subject structure is 1 …" at bounding box center [742, 560] width 926 height 69
drag, startPoint x: 763, startPoint y: 546, endPoint x: 771, endPoint y: 565, distance: 20.6
click at [763, 546] on textarea "The subject structure was started without a permit. The subject structure is 1 …" at bounding box center [742, 560] width 926 height 69
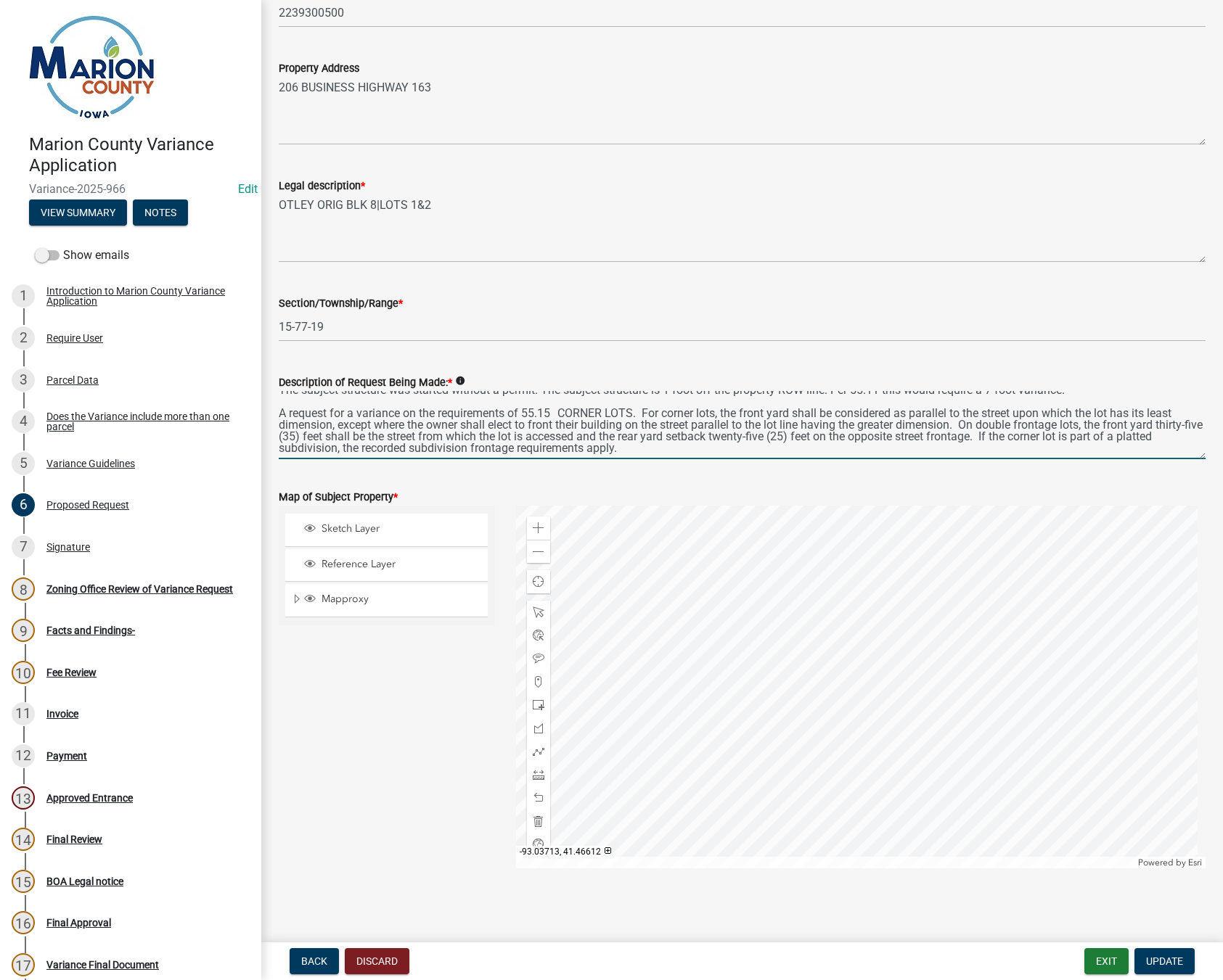
scroll to position [1514, 0]
type textarea "The subject structure was started without a permit. The subject structure is 1 …"
click at [1164, 969] on button "Update" at bounding box center [1164, 961] width 60 height 26
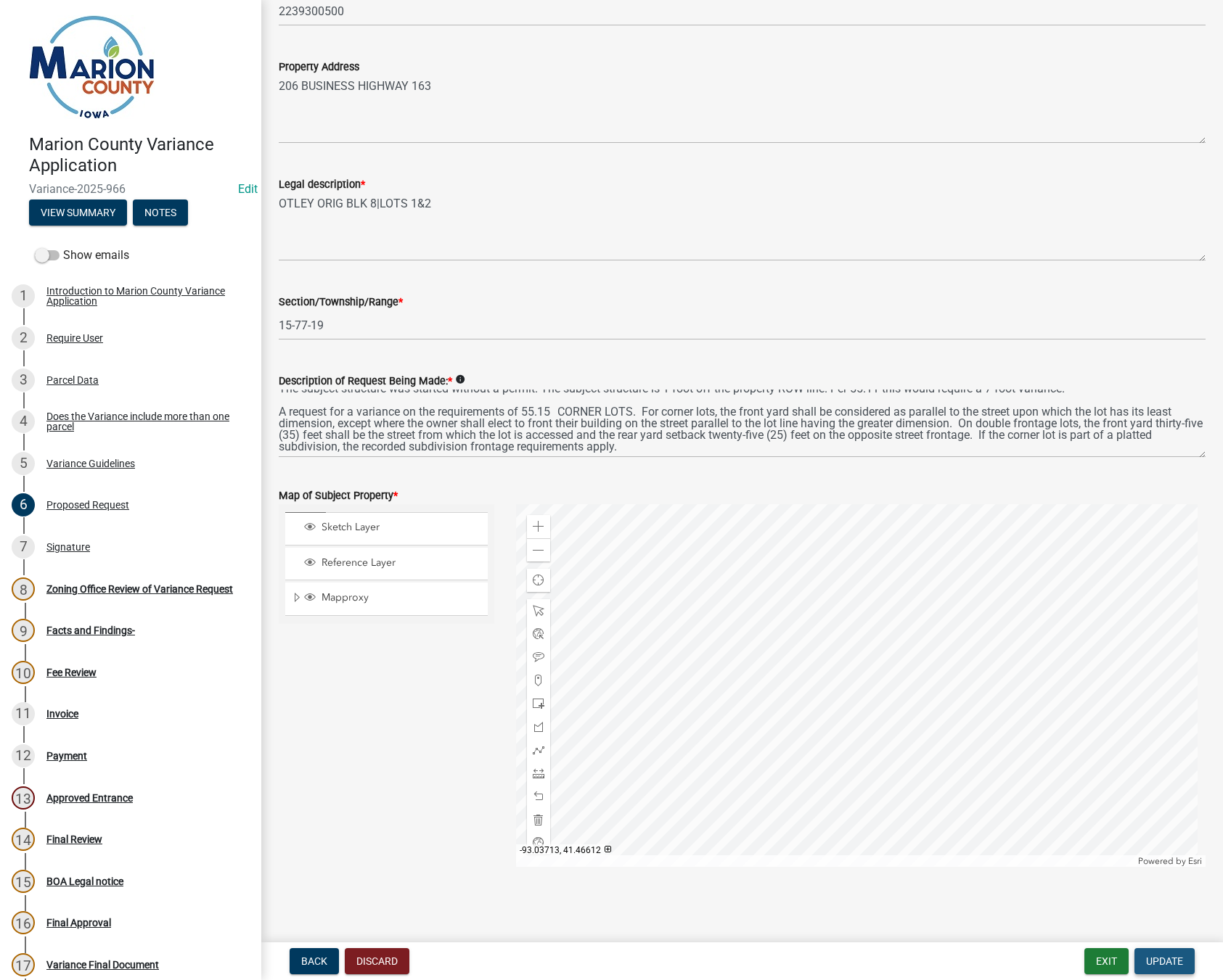
scroll to position [0, 0]
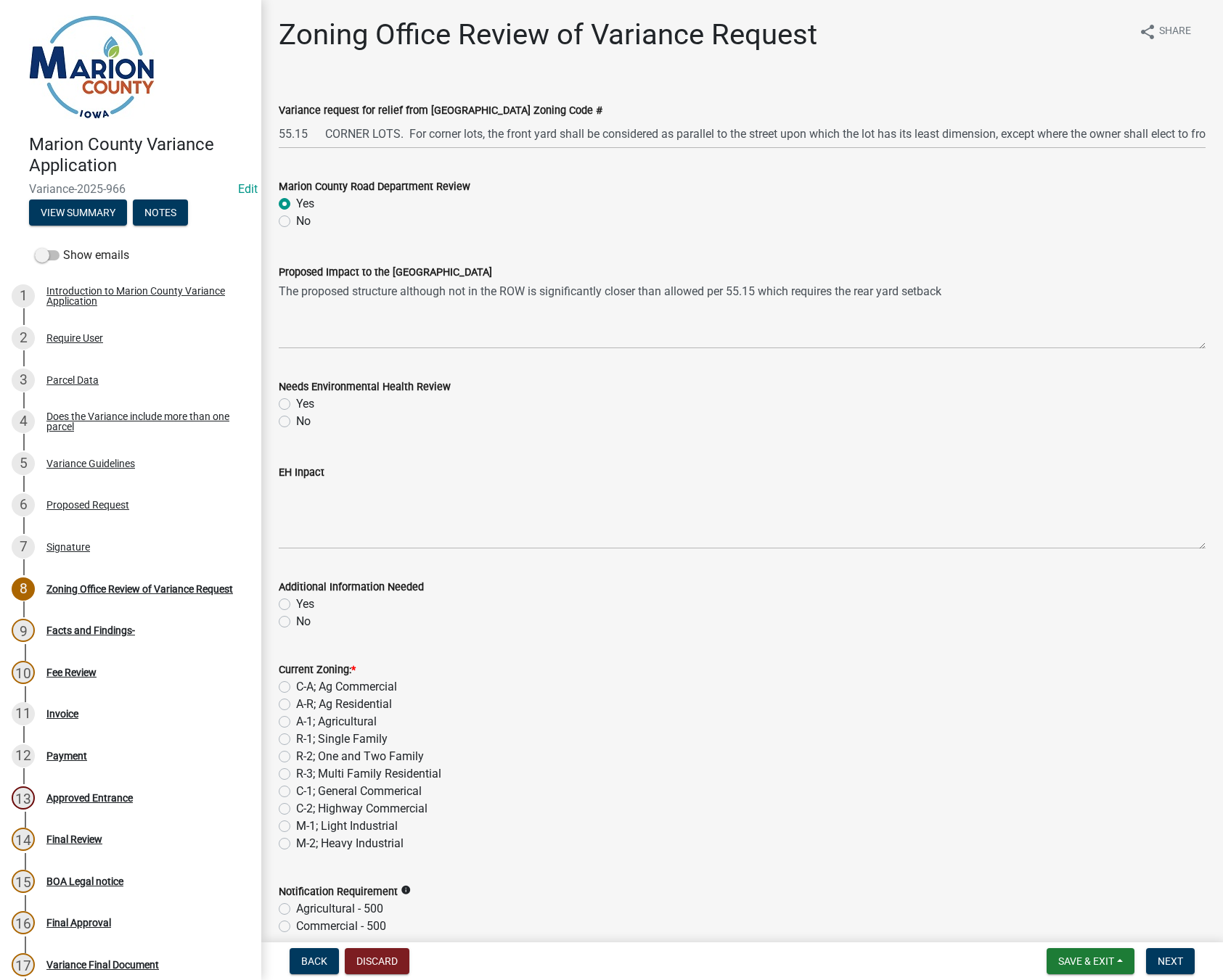
click at [296, 419] on label "No" at bounding box center [303, 421] width 15 height 18
click at [296, 419] on input "No" at bounding box center [300, 417] width 9 height 9
radio input "true"
click at [296, 621] on label "No" at bounding box center [303, 621] width 15 height 18
click at [296, 621] on input "No" at bounding box center [300, 617] width 9 height 9
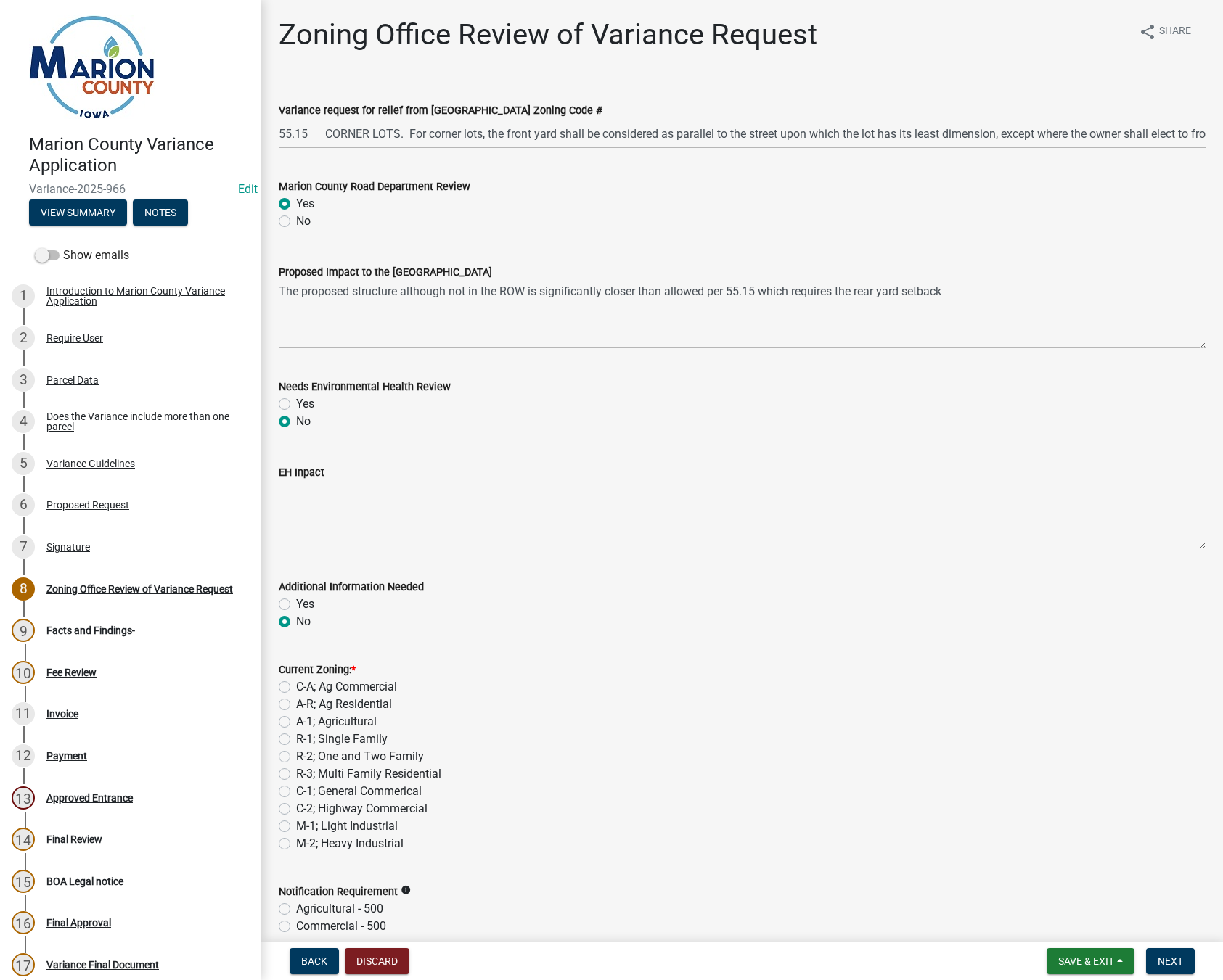
radio input "true"
click at [296, 741] on label "R-1; Single Family" at bounding box center [341, 739] width 92 height 18
click at [296, 740] on input "R-1; Single Family" at bounding box center [300, 735] width 9 height 9
radio input "true"
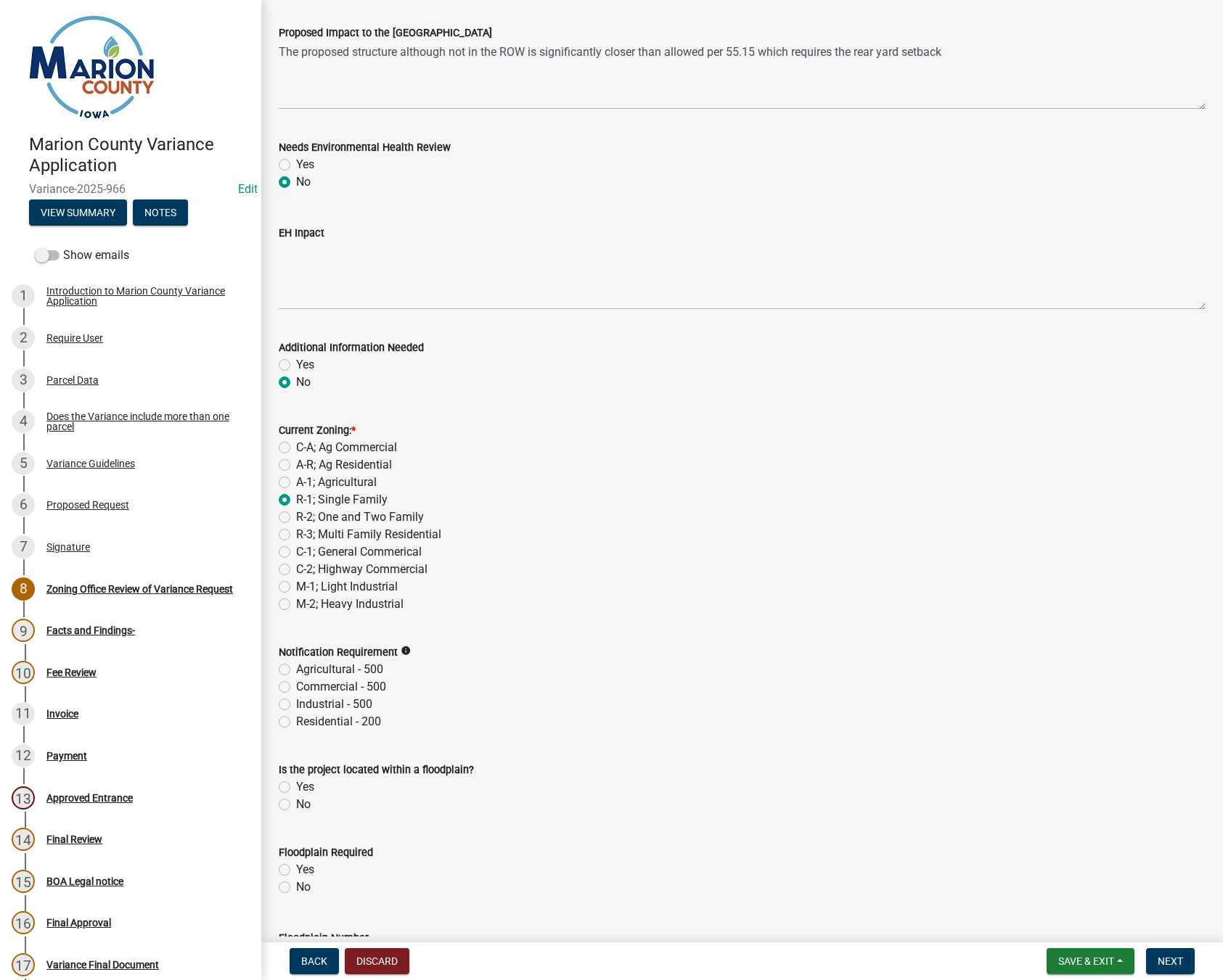
scroll to position [290, 0]
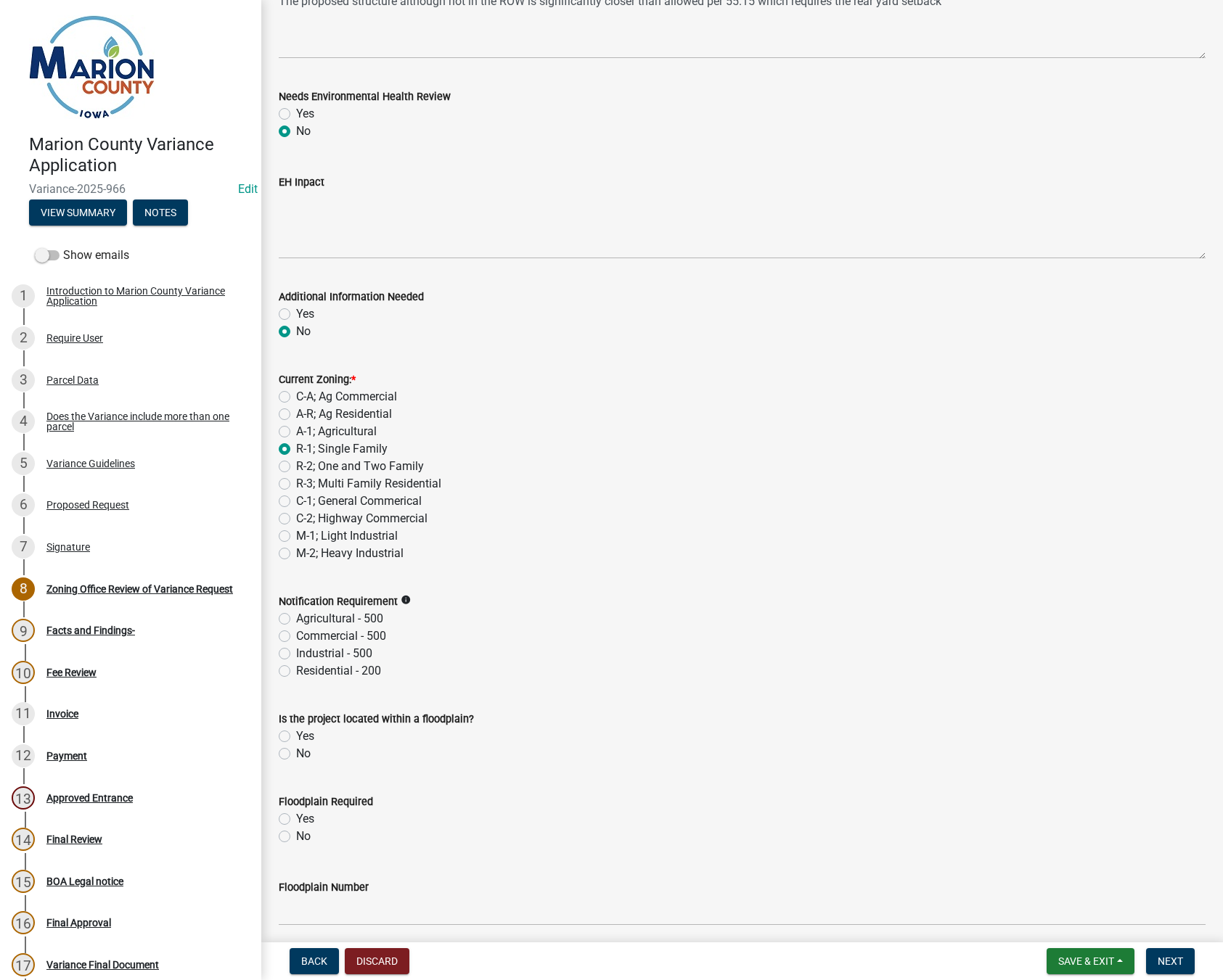
click at [296, 672] on label "Residential - 200" at bounding box center [338, 671] width 85 height 18
click at [296, 672] on input "Residential - 200" at bounding box center [300, 668] width 9 height 9
radio input "true"
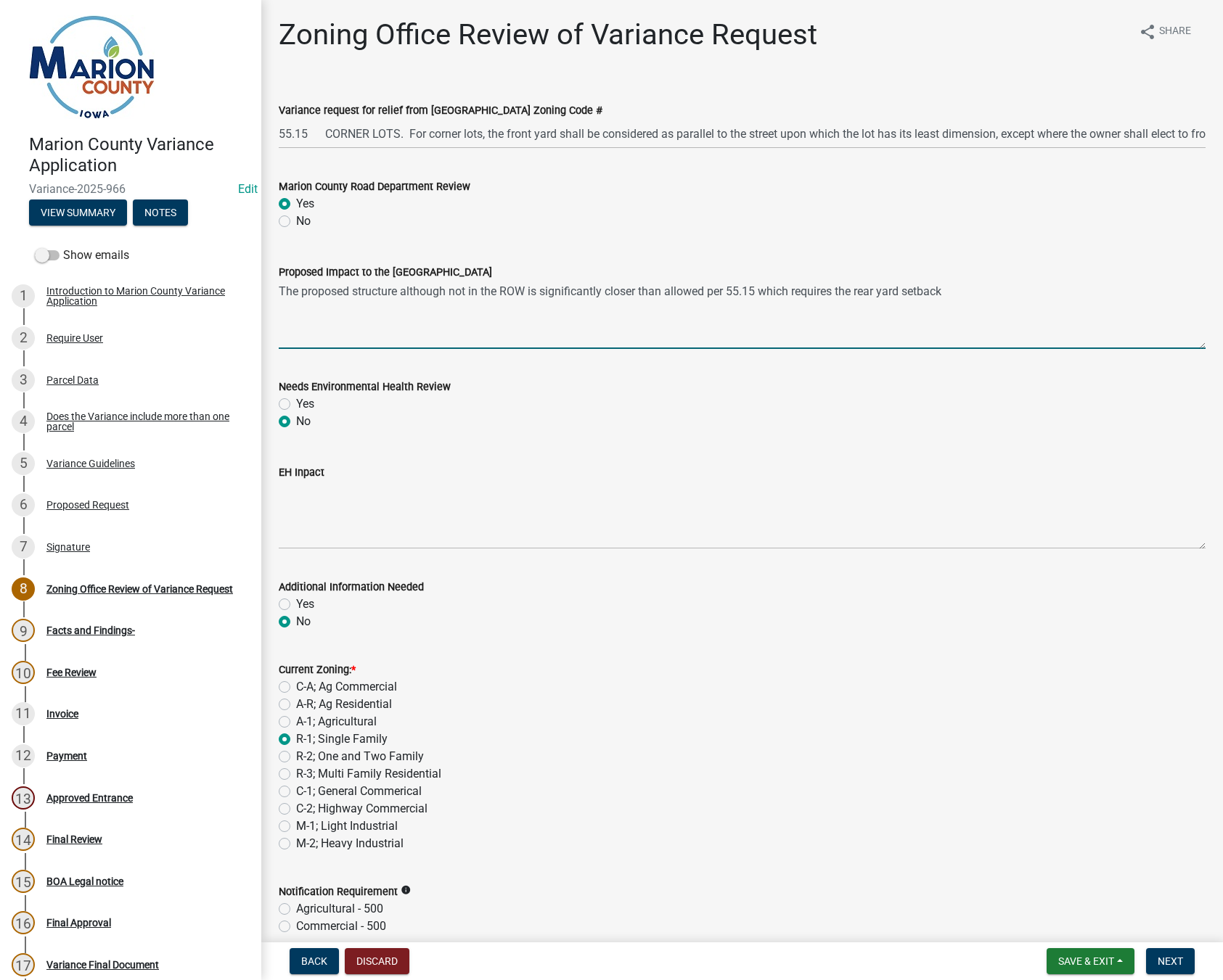
click at [980, 292] on textarea "The proposed structure although not in the ROW is significantly closer than all…" at bounding box center [742, 315] width 926 height 69
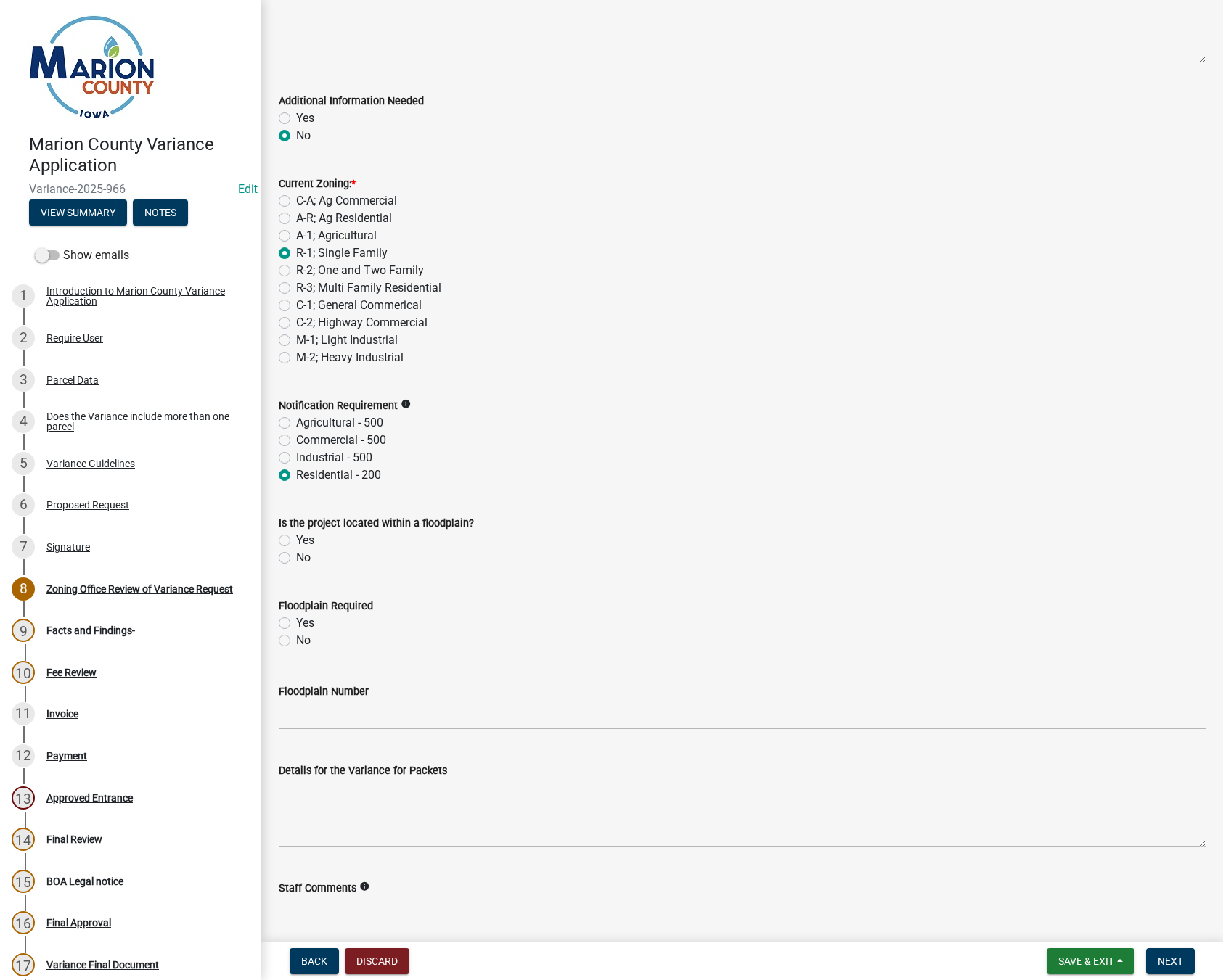
scroll to position [508, 0]
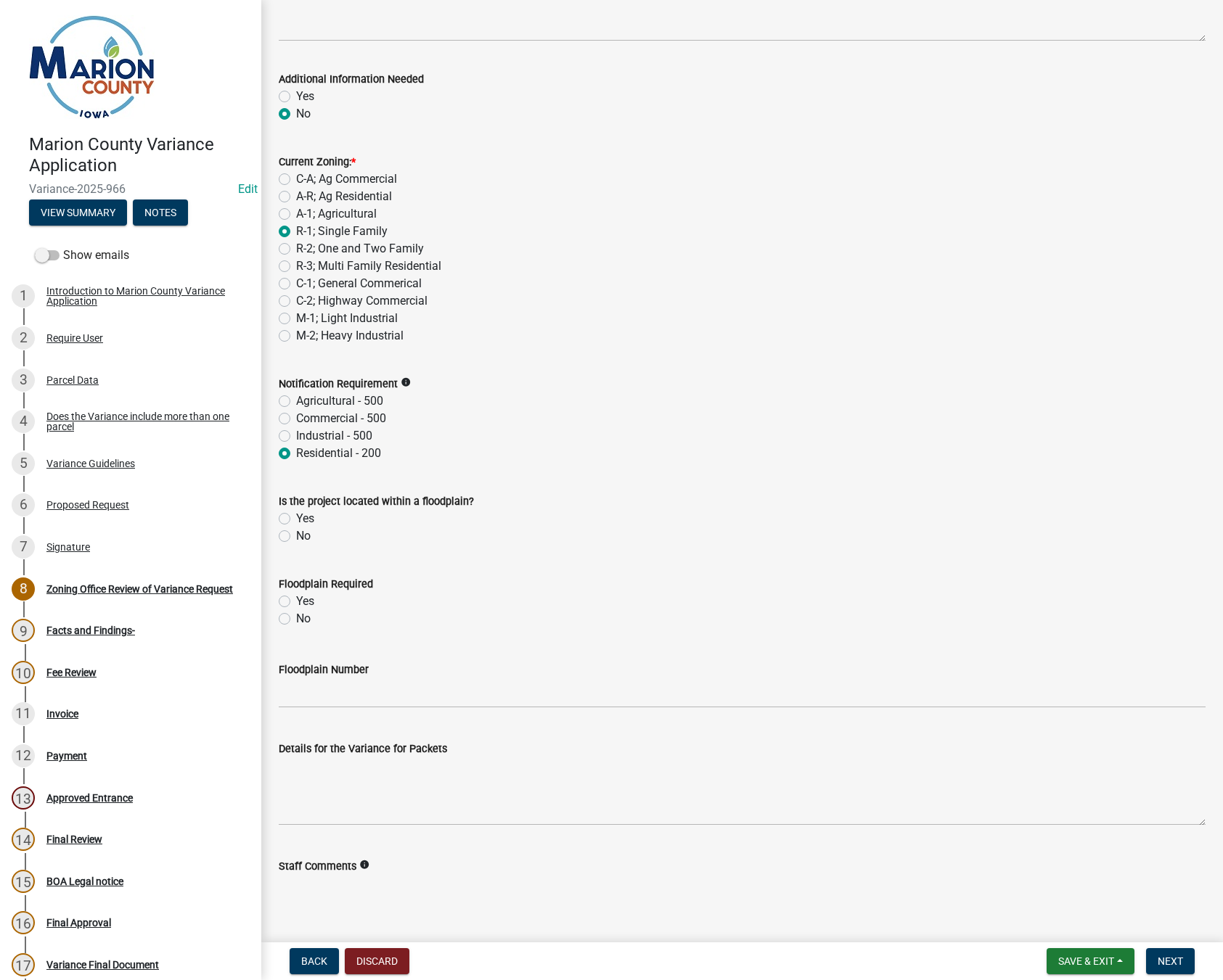
type textarea "The proposed structure although not in the ROW is significantly closer than all…"
click at [296, 536] on label "No" at bounding box center [303, 536] width 15 height 18
click at [296, 536] on input "No" at bounding box center [300, 532] width 9 height 9
radio input "true"
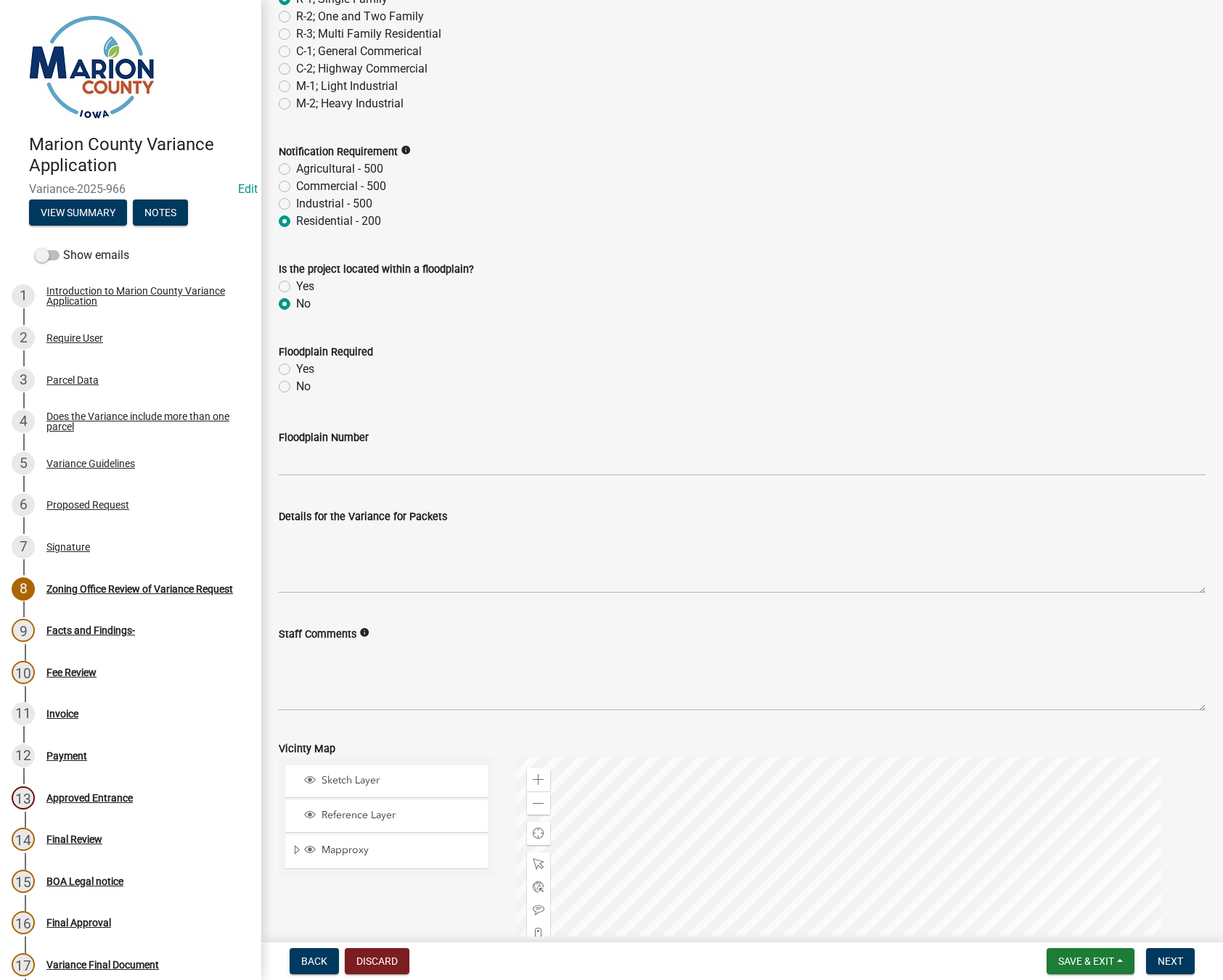
scroll to position [798, 0]
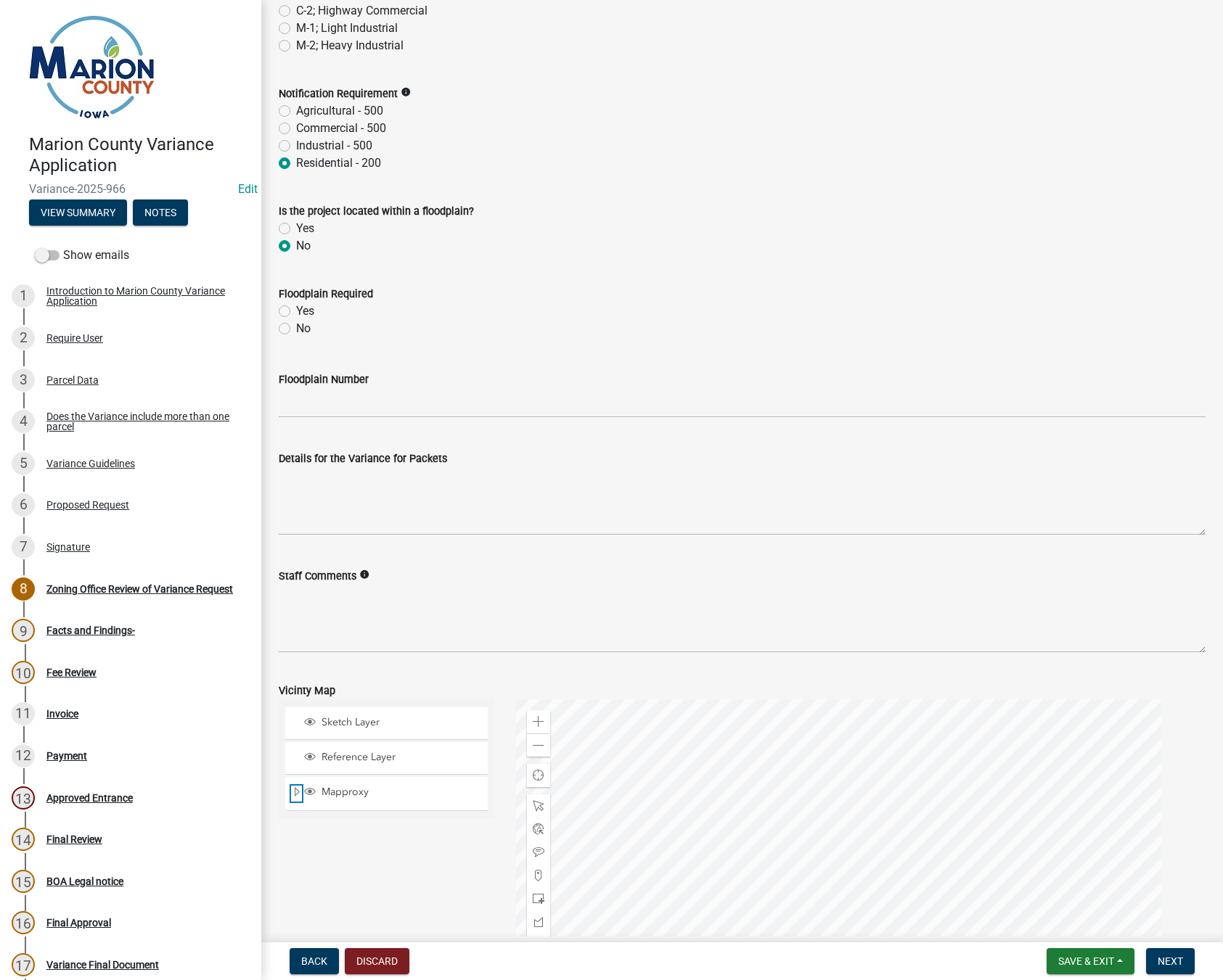
click at [292, 793] on span "Expand" at bounding box center [297, 793] width 12 height 14
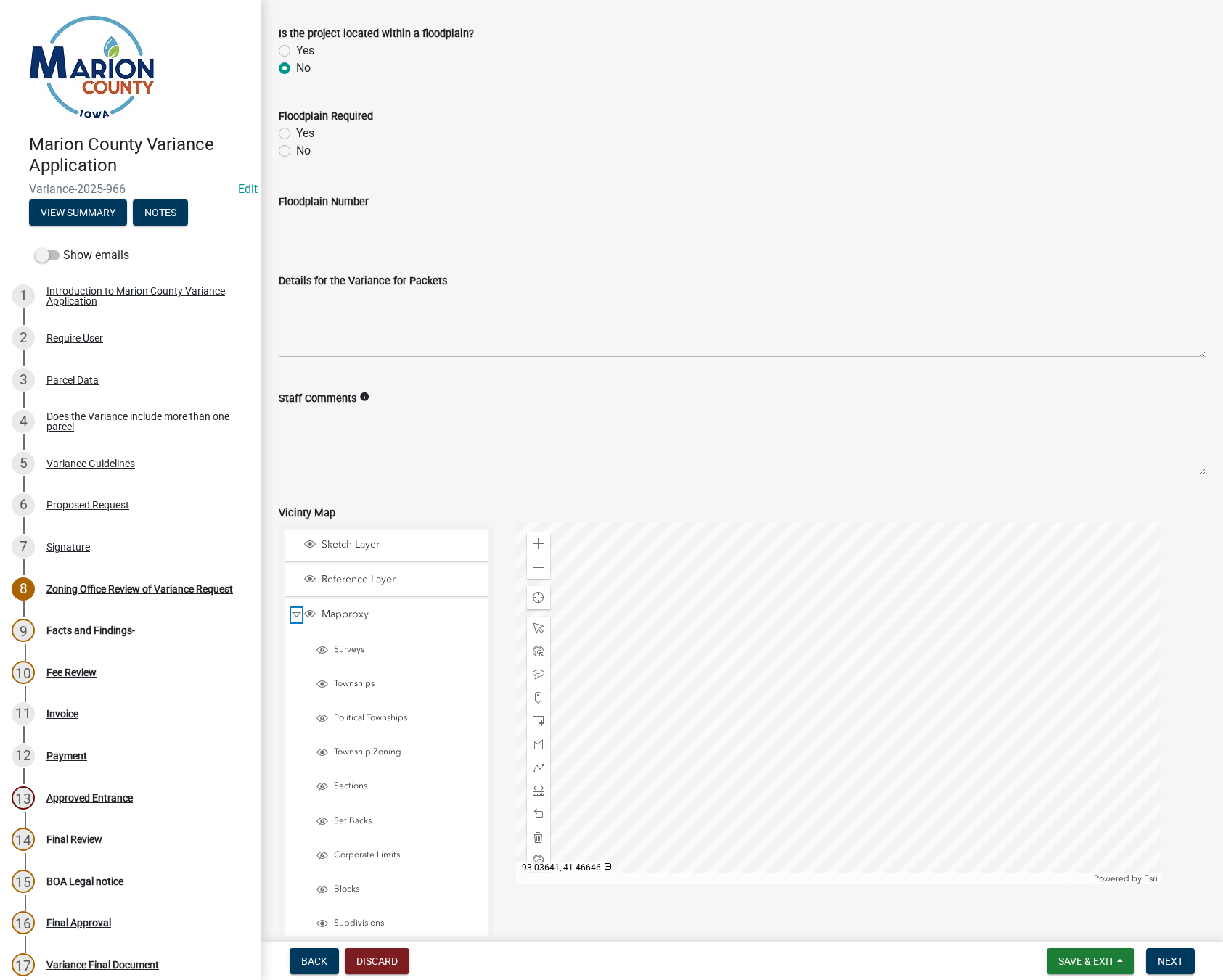
scroll to position [1016, 0]
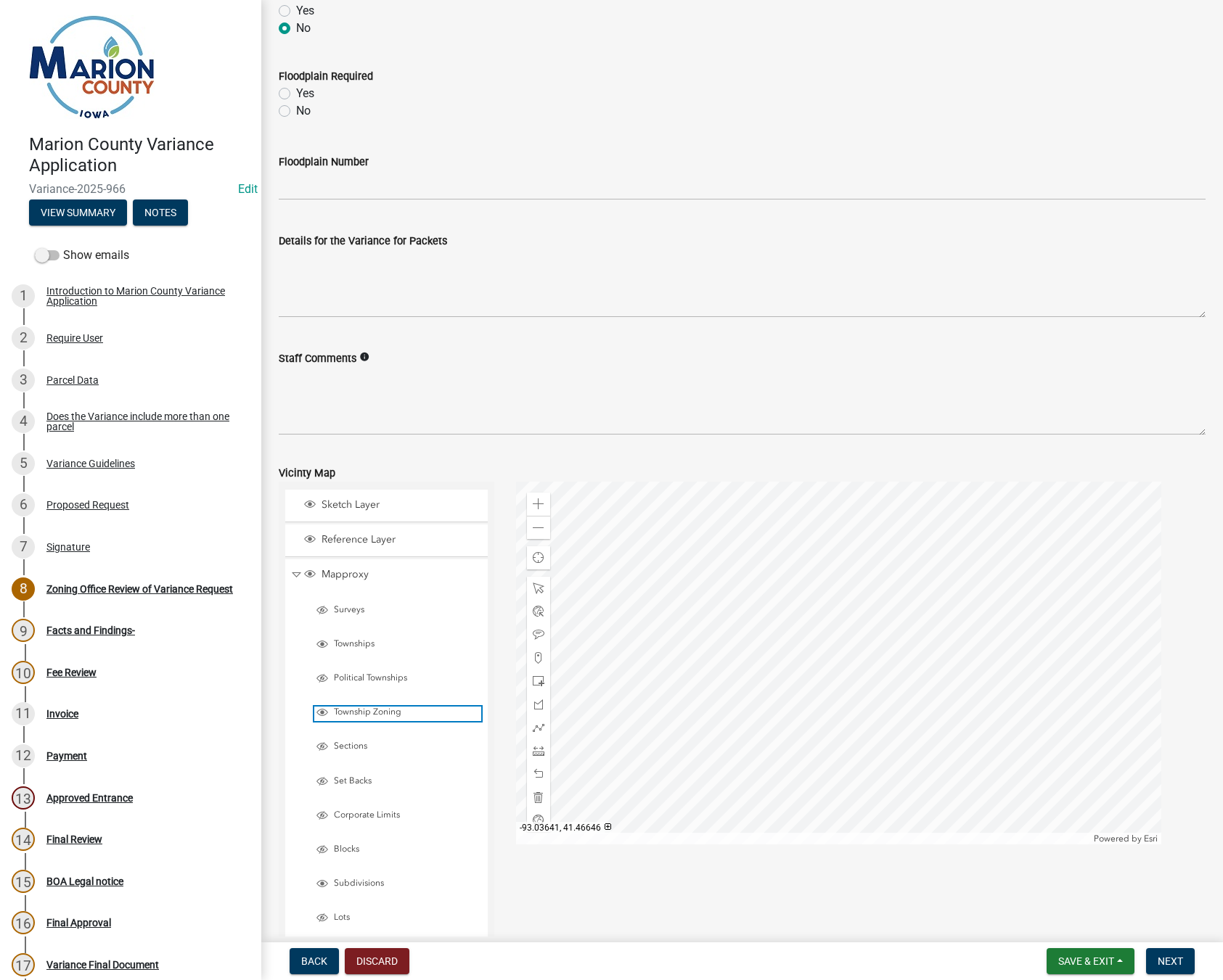
click at [322, 709] on span "Layer List" at bounding box center [322, 712] width 12 height 12
click at [537, 503] on span at bounding box center [538, 504] width 12 height 12
click at [922, 796] on div at bounding box center [838, 663] width 645 height 363
click at [880, 665] on div at bounding box center [838, 663] width 645 height 363
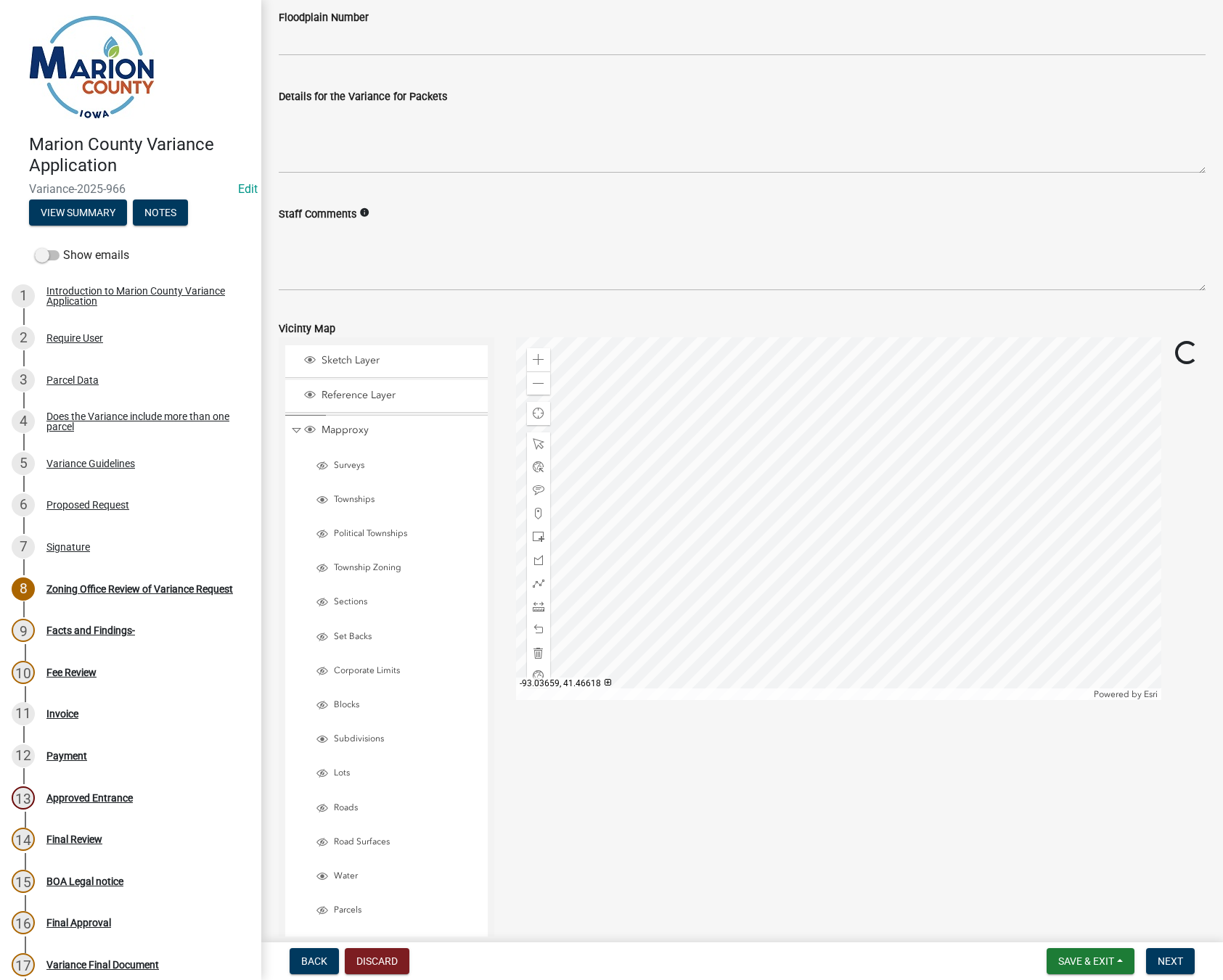
scroll to position [1161, 0]
click at [984, 479] on div at bounding box center [838, 517] width 645 height 363
click at [536, 603] on span at bounding box center [538, 605] width 12 height 12
click at [644, 490] on div at bounding box center [838, 517] width 645 height 363
click at [646, 496] on div at bounding box center [838, 517] width 645 height 363
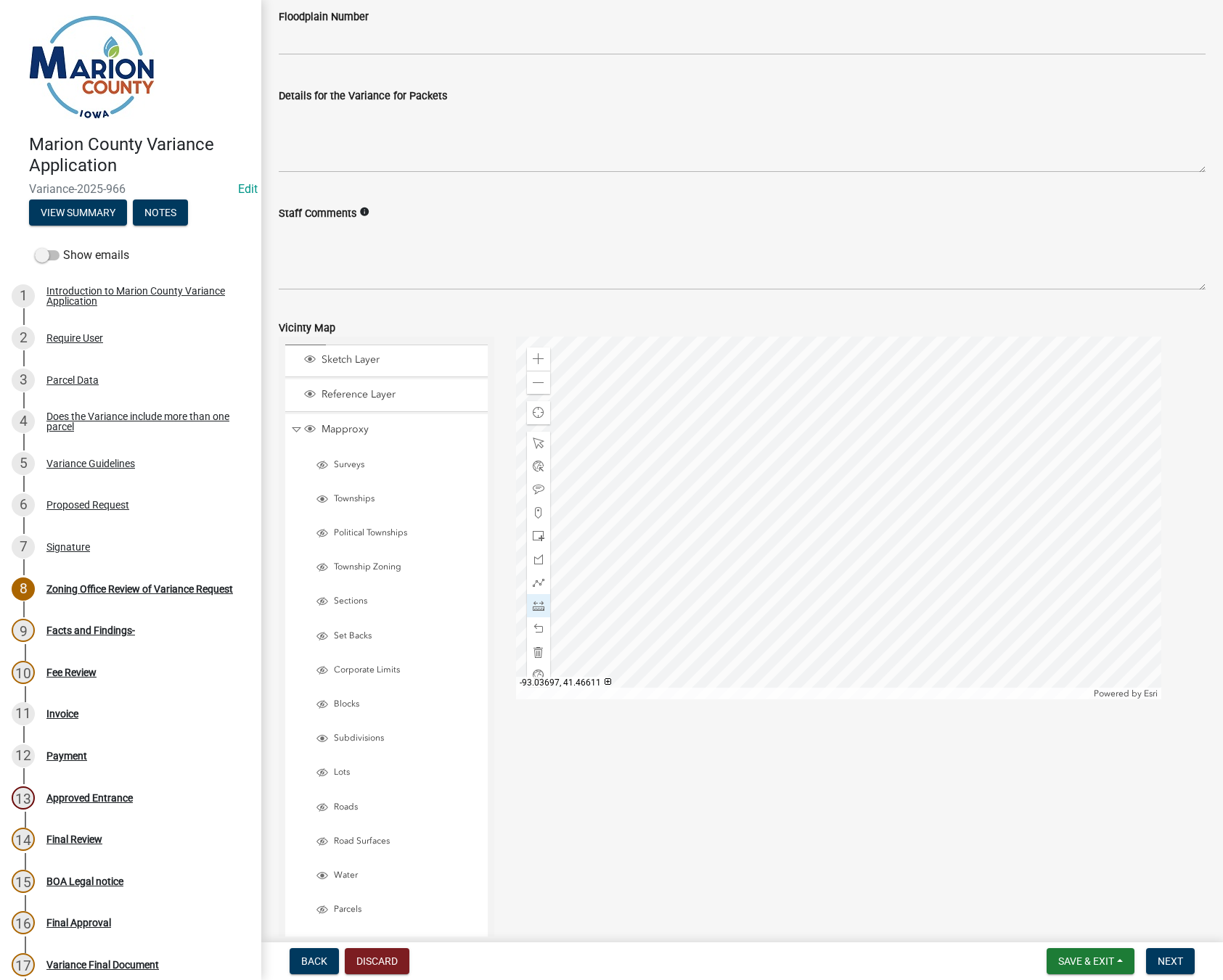
click at [646, 496] on div at bounding box center [838, 517] width 645 height 363
click at [536, 652] on span at bounding box center [538, 652] width 12 height 12
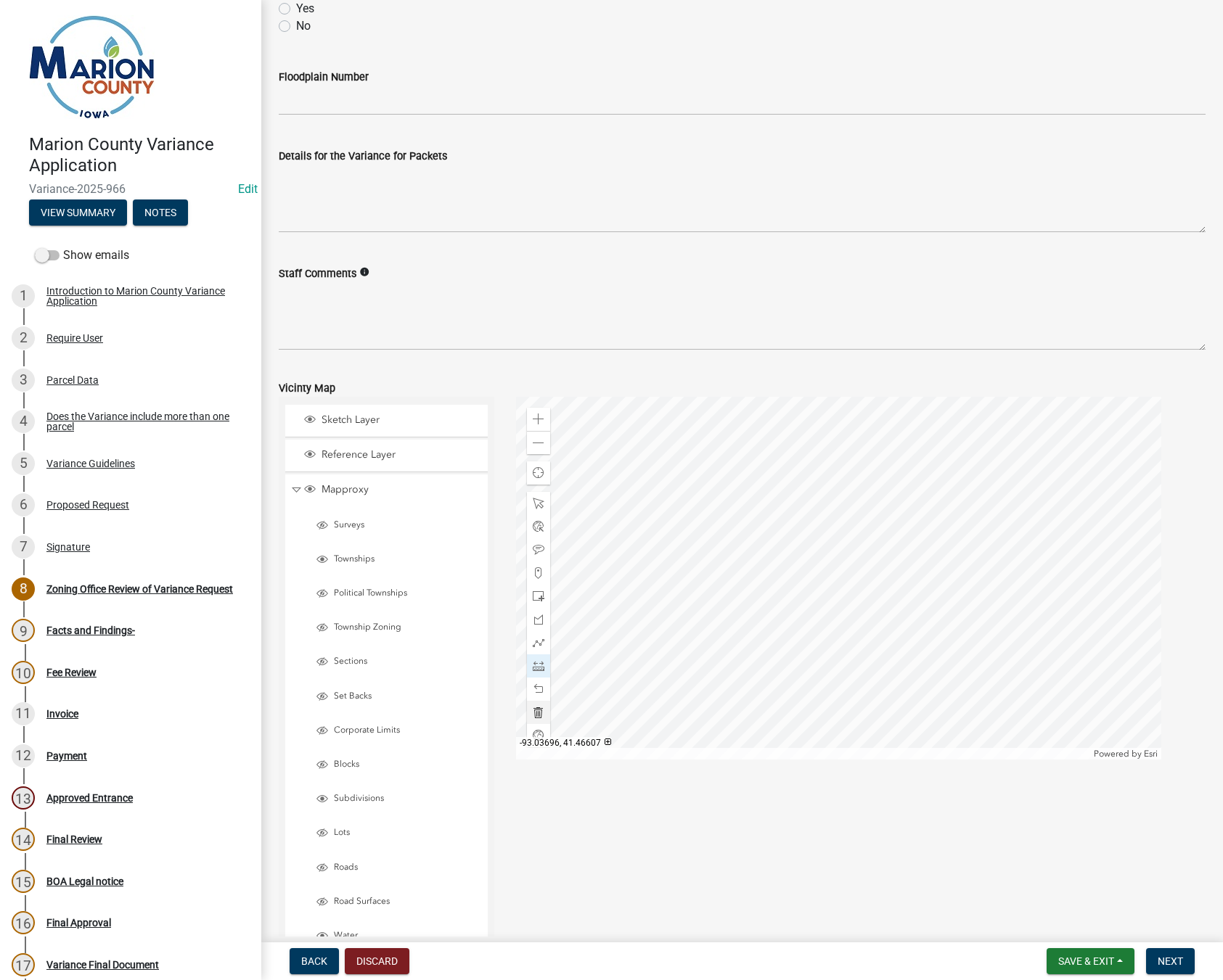
scroll to position [1016, 0]
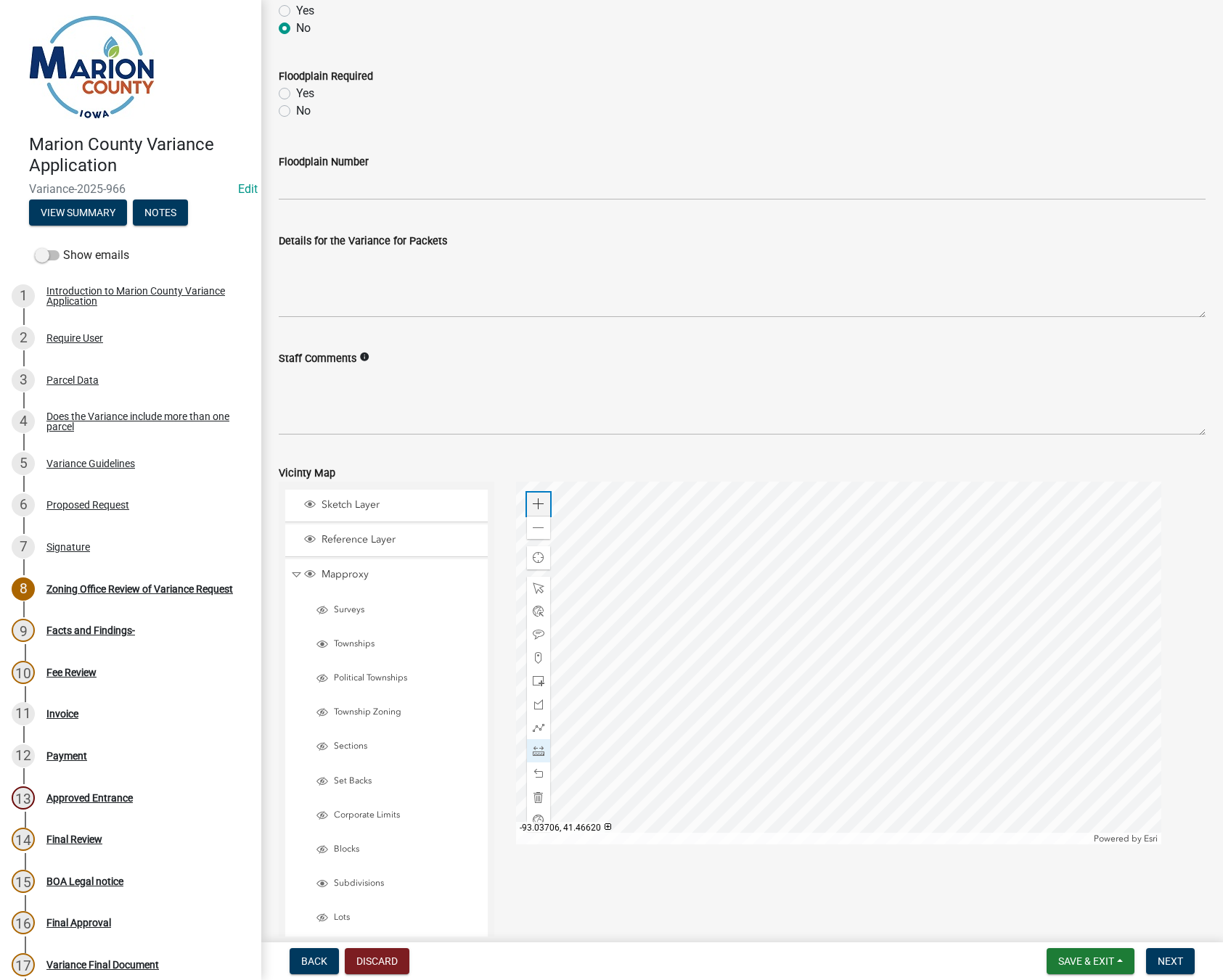
click at [534, 508] on span at bounding box center [538, 504] width 12 height 12
click at [823, 650] on div at bounding box center [838, 663] width 645 height 363
click at [582, 682] on div at bounding box center [838, 663] width 645 height 363
click at [657, 649] on div at bounding box center [838, 663] width 645 height 363
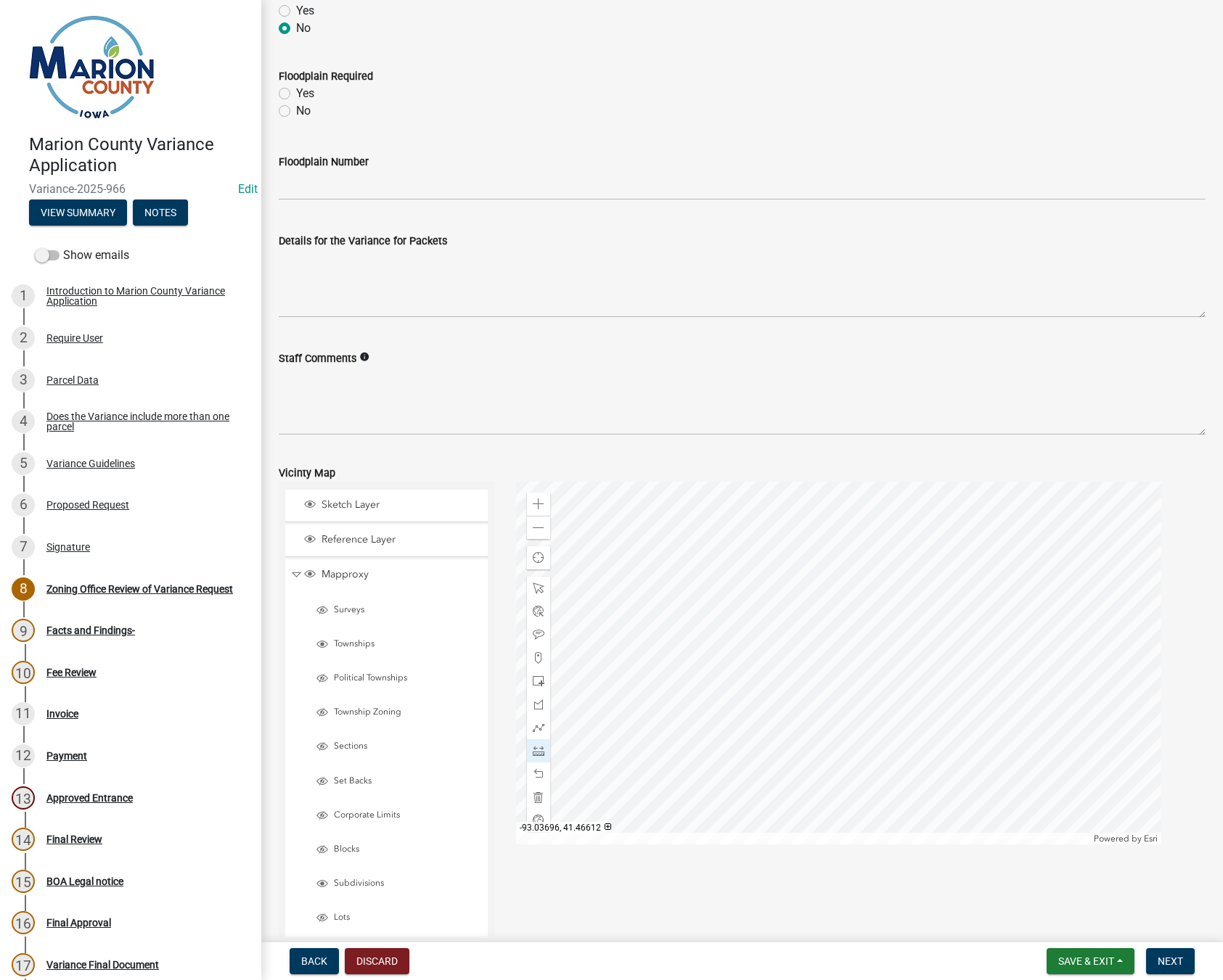
click at [660, 603] on div at bounding box center [838, 663] width 645 height 363
click at [663, 613] on div at bounding box center [838, 663] width 645 height 363
click at [649, 626] on div at bounding box center [838, 663] width 645 height 363
click at [809, 545] on div at bounding box center [838, 663] width 645 height 363
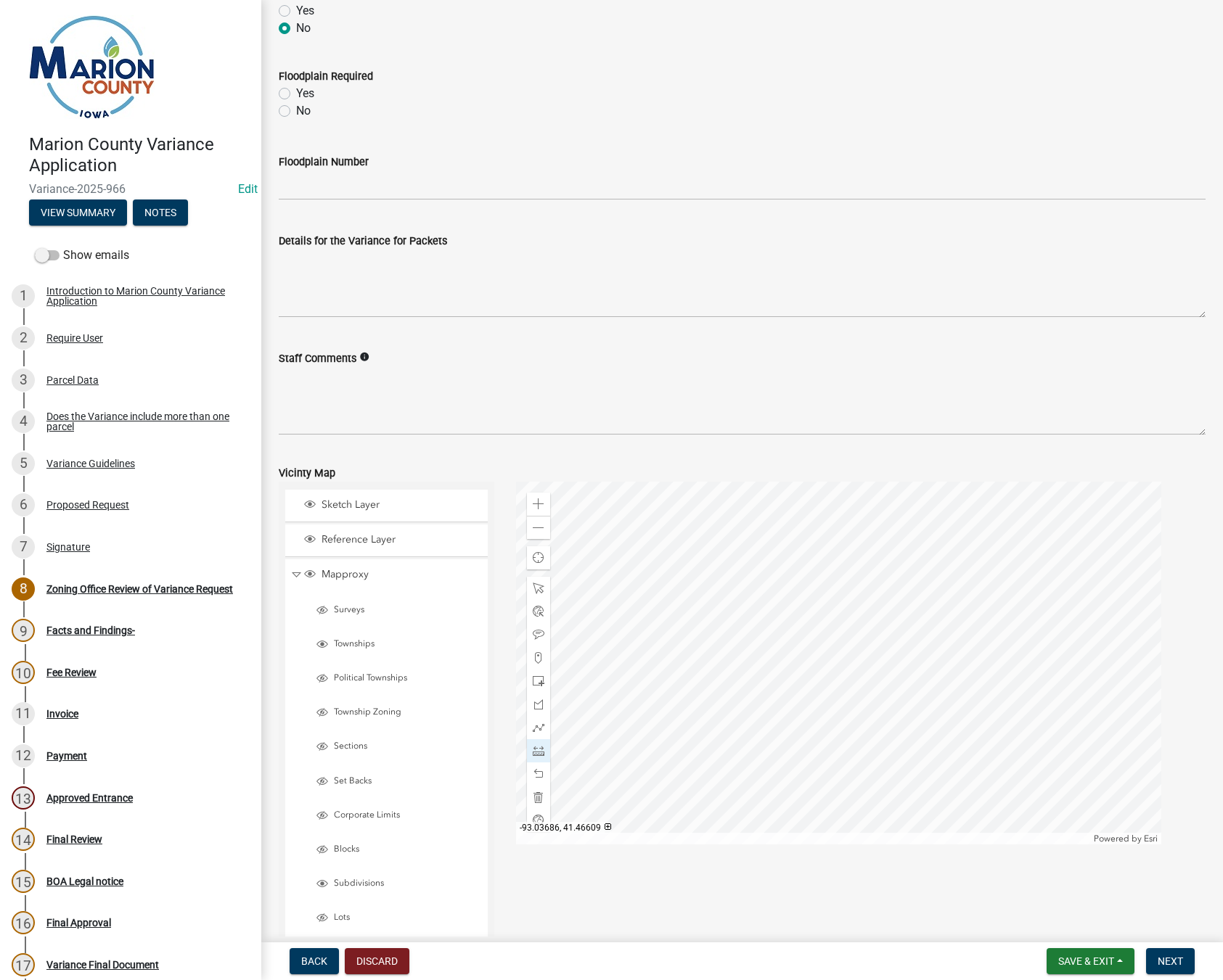
click at [890, 706] on div at bounding box center [838, 663] width 645 height 363
click at [728, 783] on div at bounding box center [838, 663] width 645 height 363
click at [649, 626] on div at bounding box center [838, 663] width 645 height 363
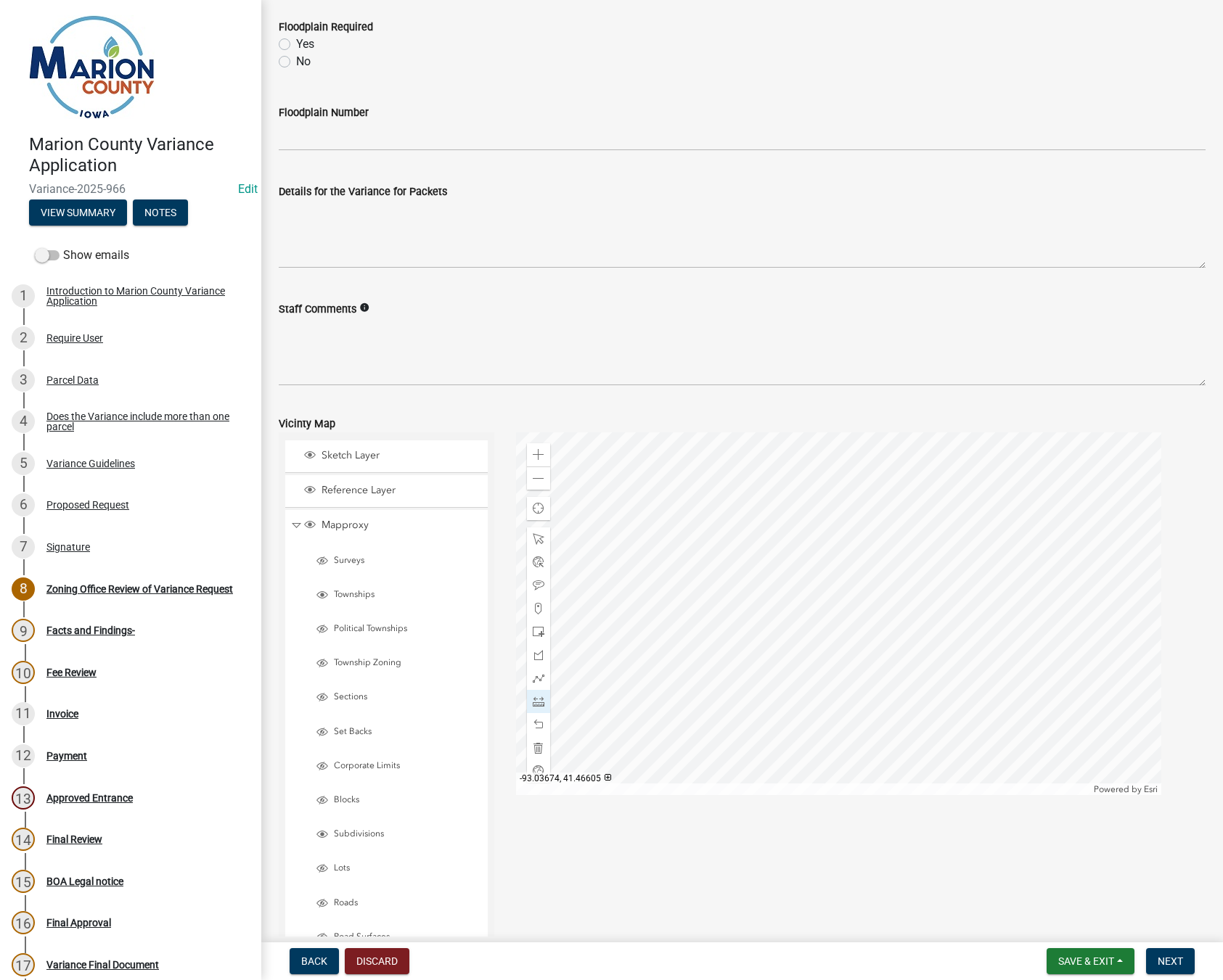
scroll to position [1088, 0]
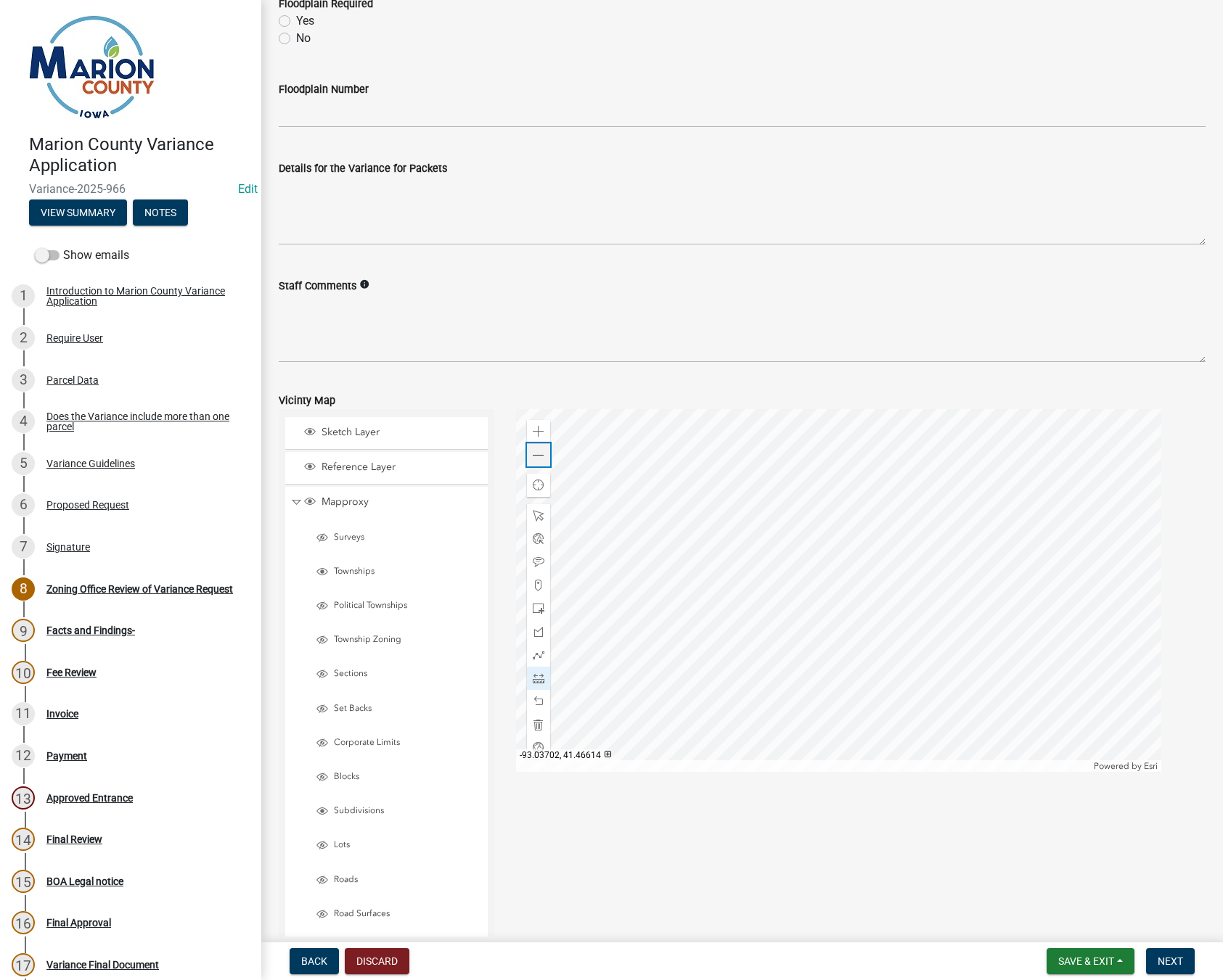
click at [536, 462] on div "Zoom out" at bounding box center [538, 454] width 23 height 23
click at [538, 457] on span at bounding box center [538, 455] width 12 height 12
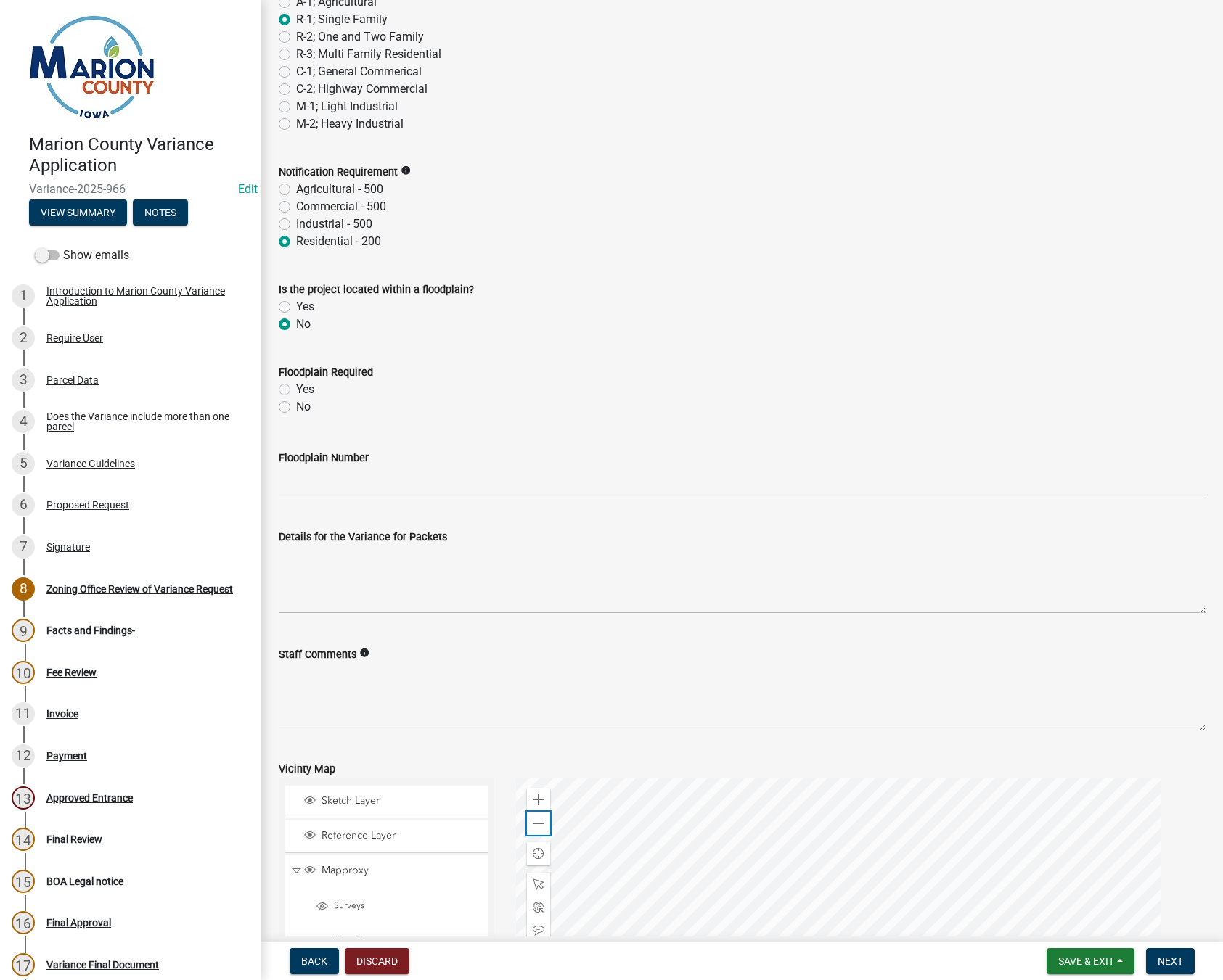
scroll to position [709, 0]
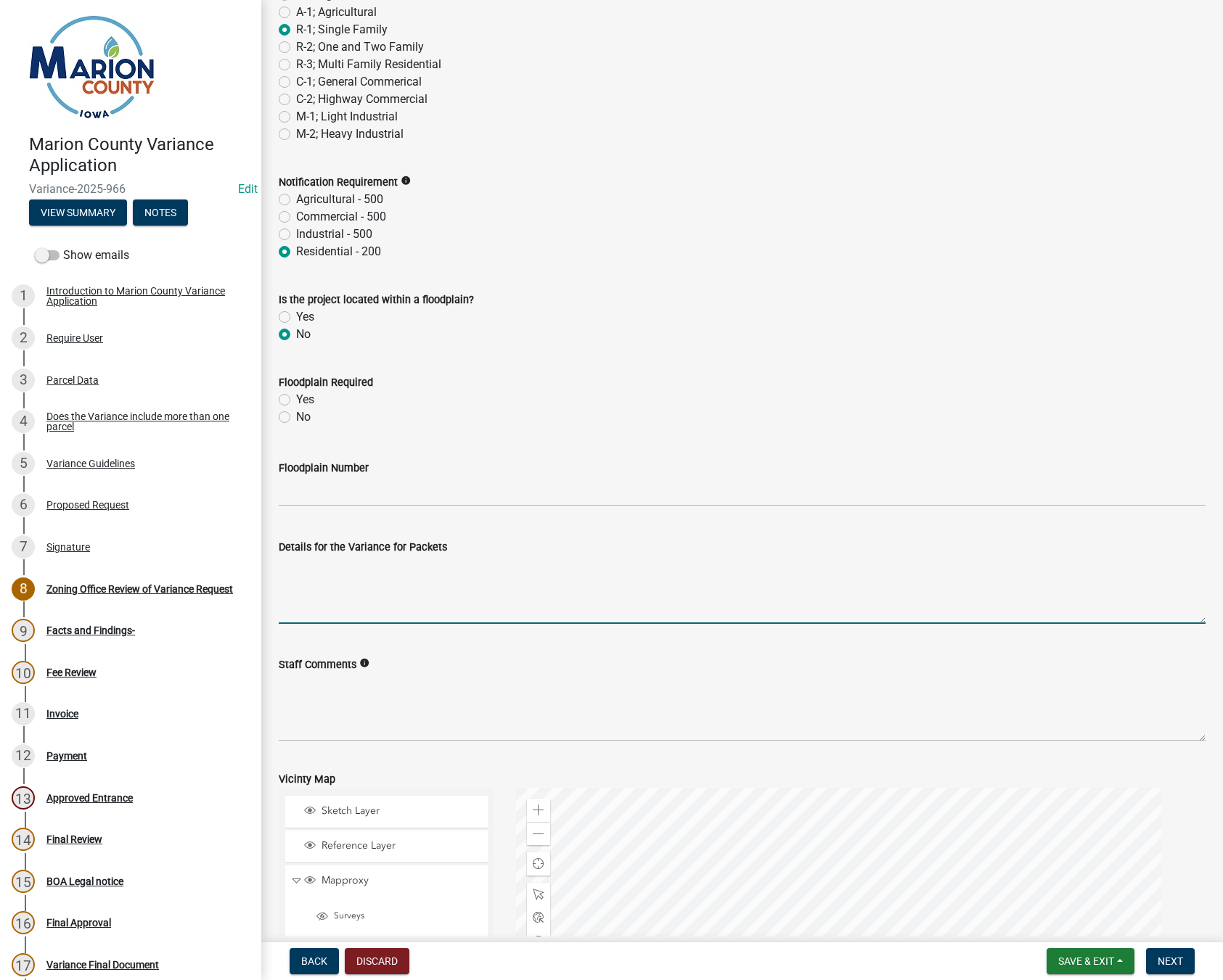
click at [312, 574] on textarea "Details for the Variance for Packets" at bounding box center [742, 591] width 926 height 69
click at [299, 573] on textarea "Details for the Variance for Packets" at bounding box center [742, 591] width 926 height 69
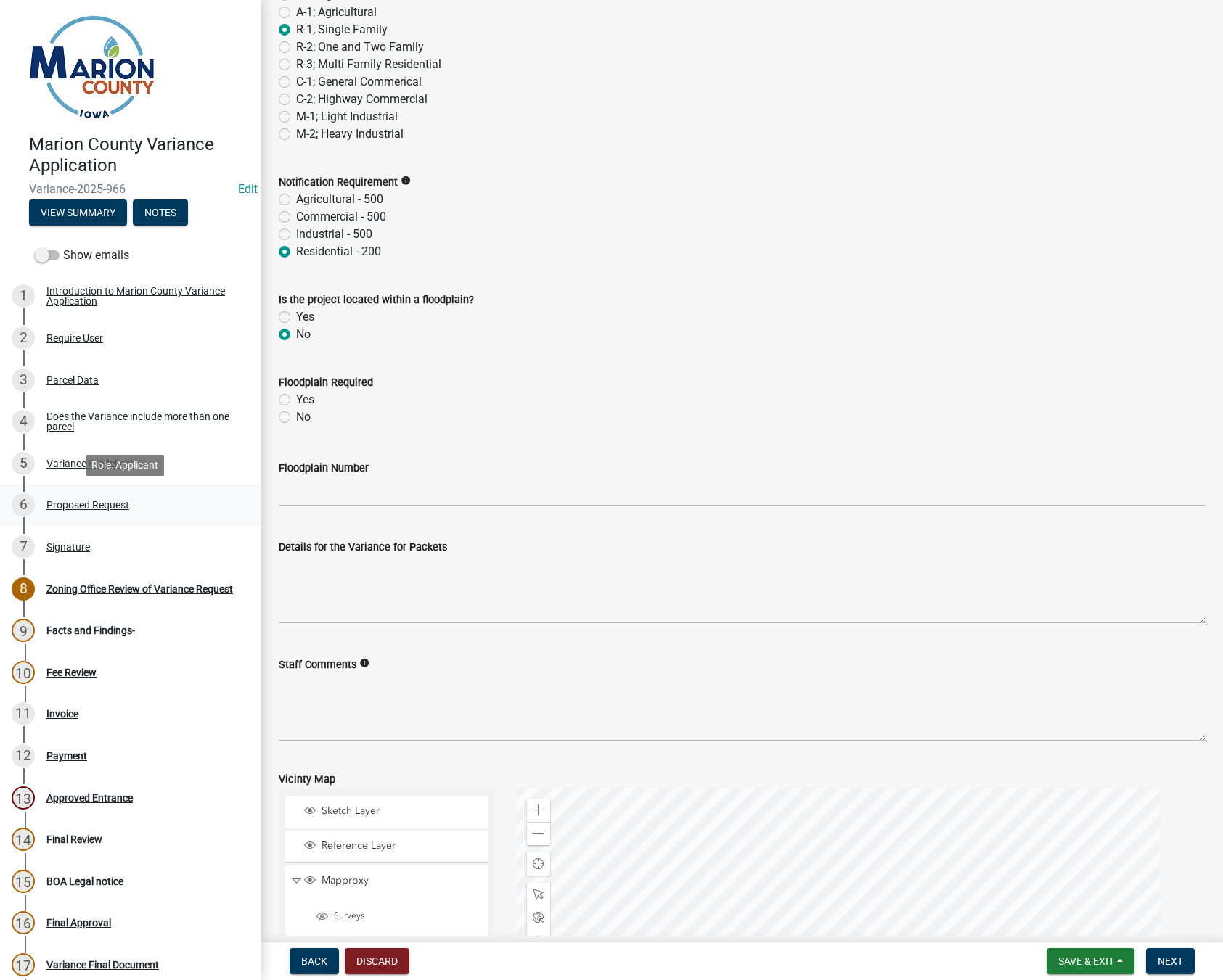
click at [65, 500] on div "Proposed Request" at bounding box center [87, 504] width 83 height 10
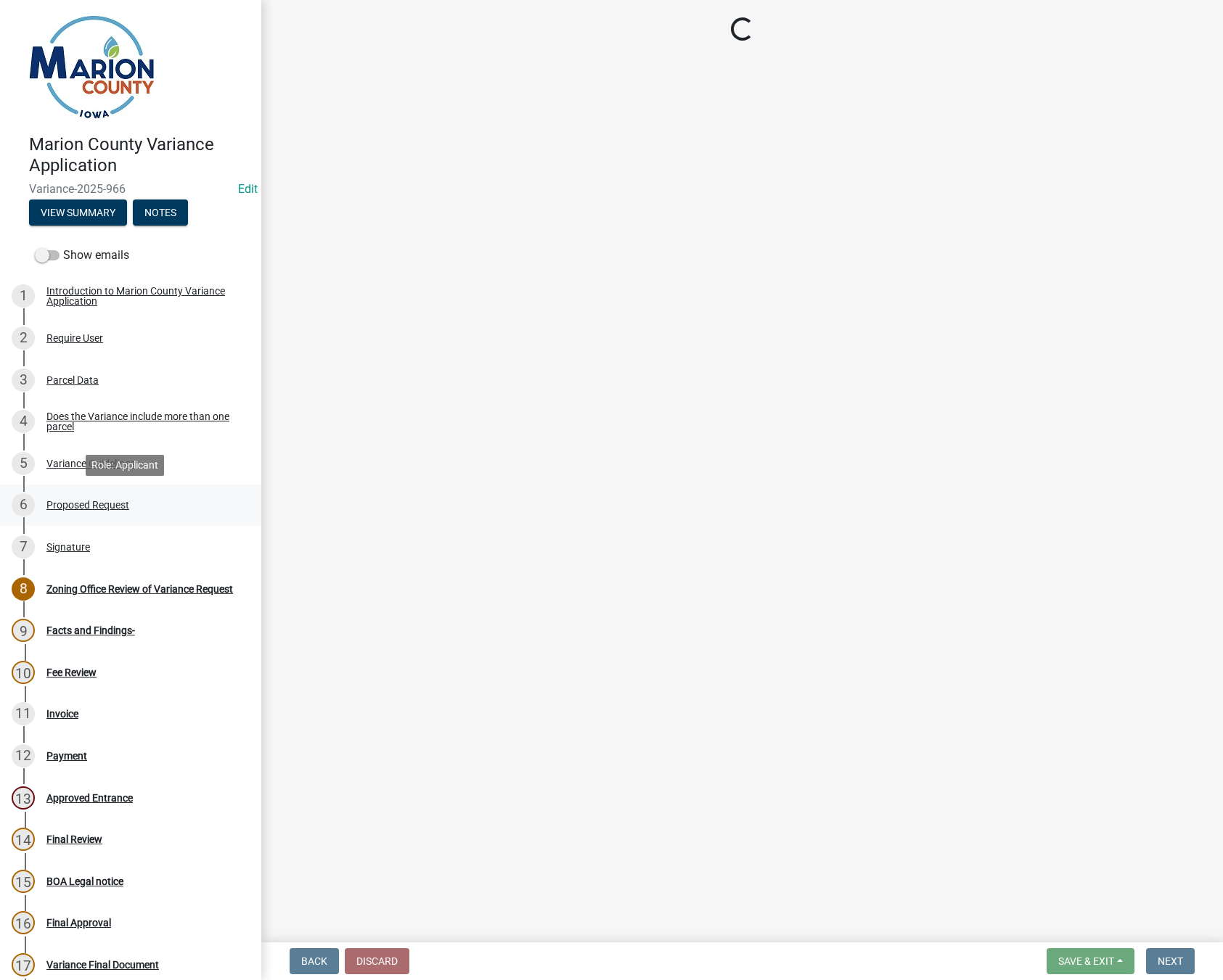
scroll to position [0, 0]
select select "cba2883f-1445-4d12-9972-f3f2978633b9"
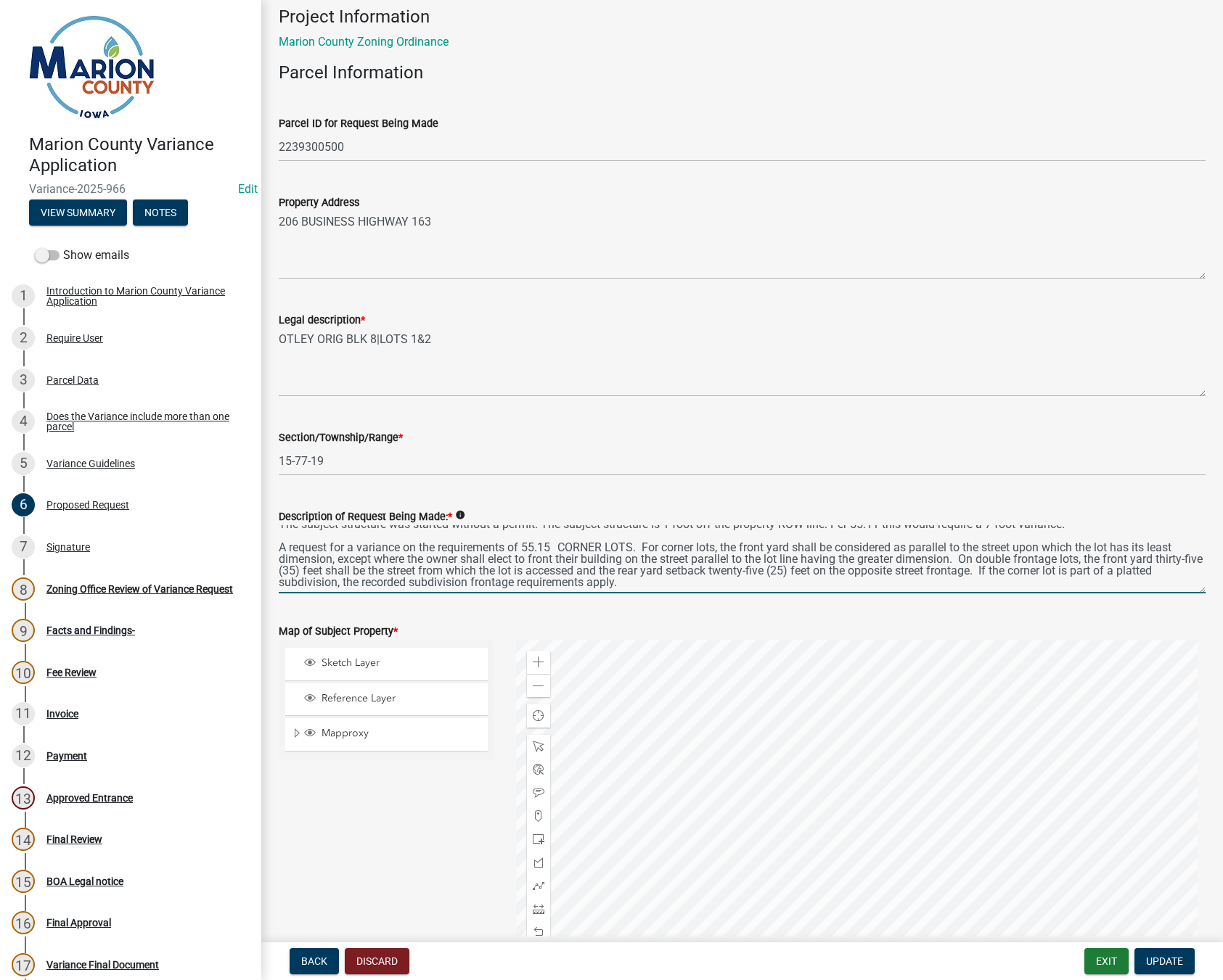
scroll to position [35, 0]
drag, startPoint x: 280, startPoint y: 537, endPoint x: 1006, endPoint y: 590, distance: 727.9
click at [1006, 590] on textarea "The subject structure was started without a permit. The subject structure is 1 …" at bounding box center [742, 560] width 926 height 69
click at [1174, 965] on span "Update" at bounding box center [1165, 961] width 37 height 12
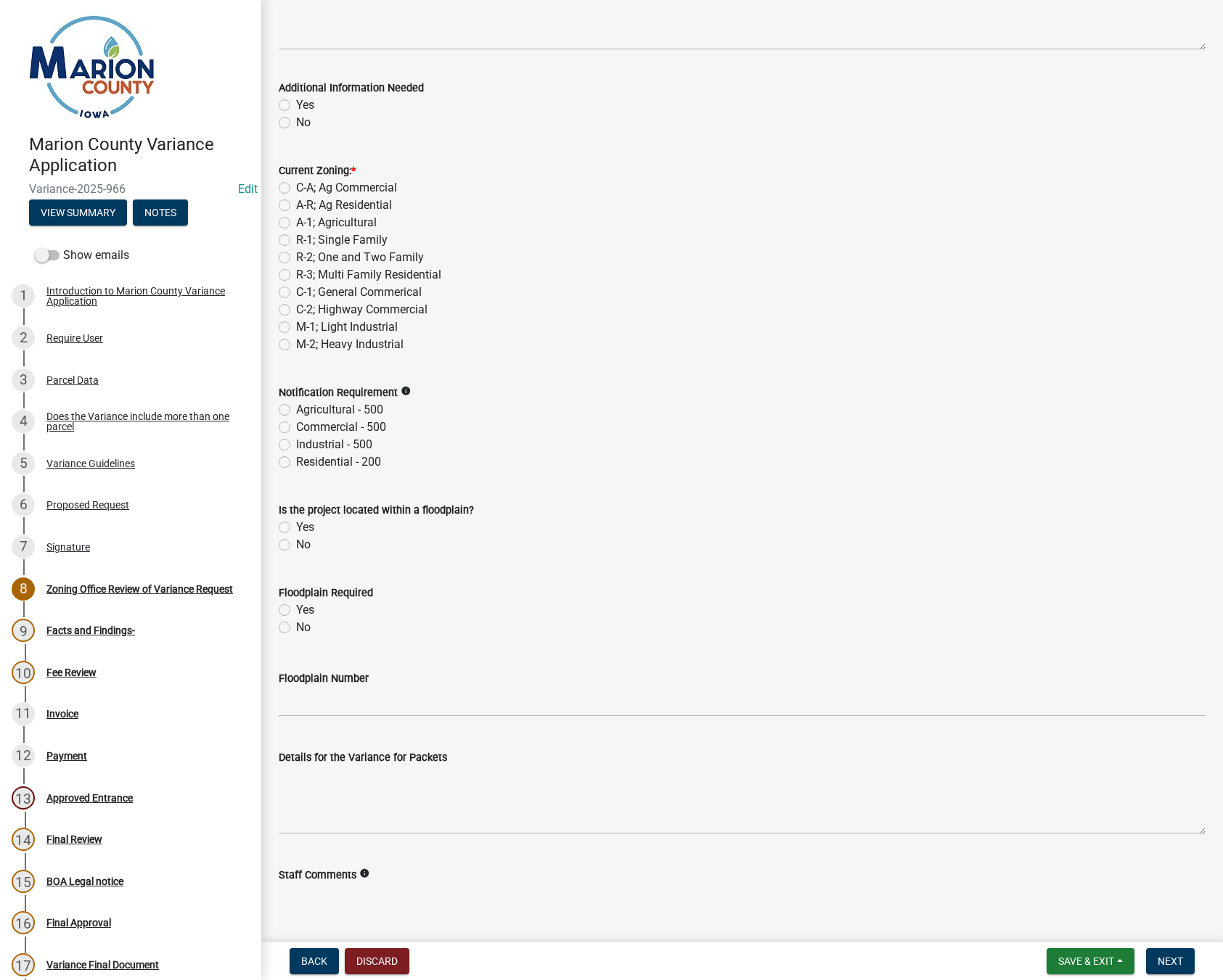
scroll to position [726, 0]
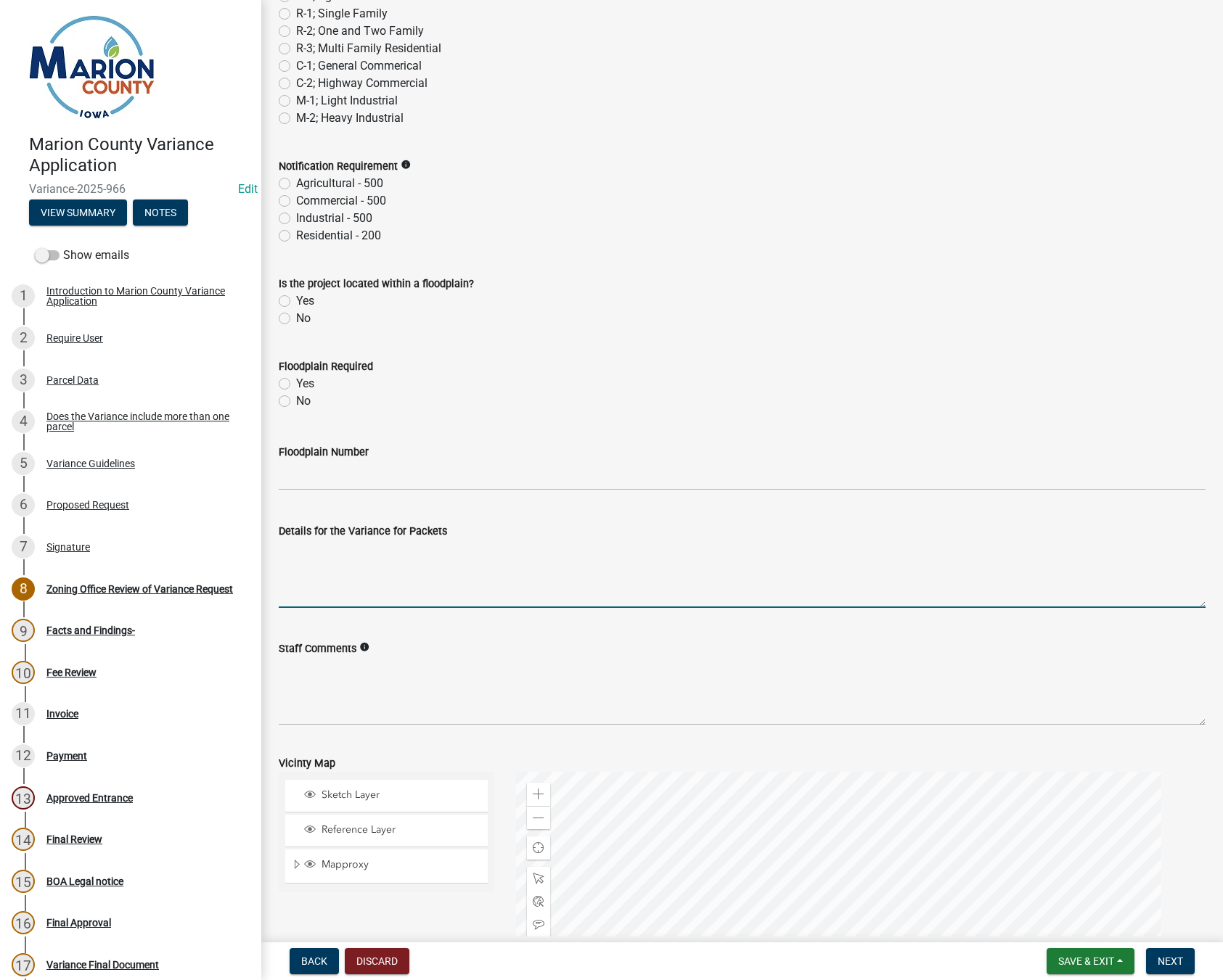
click at [297, 556] on textarea "Details for the Variance for Packets" at bounding box center [742, 574] width 926 height 69
paste textarea "The subject structure was started without a permit. The subject structure is 1 …"
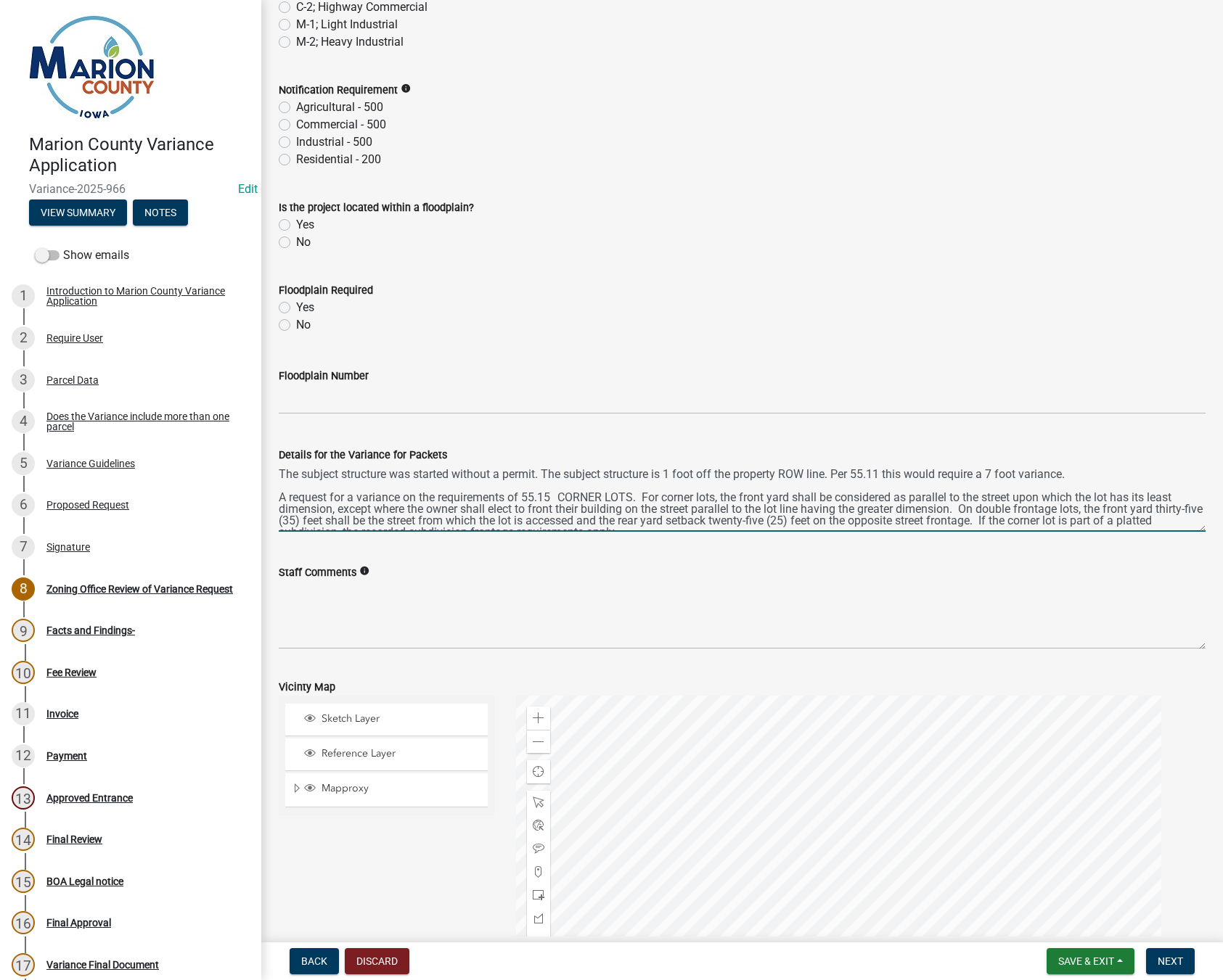
scroll to position [943, 0]
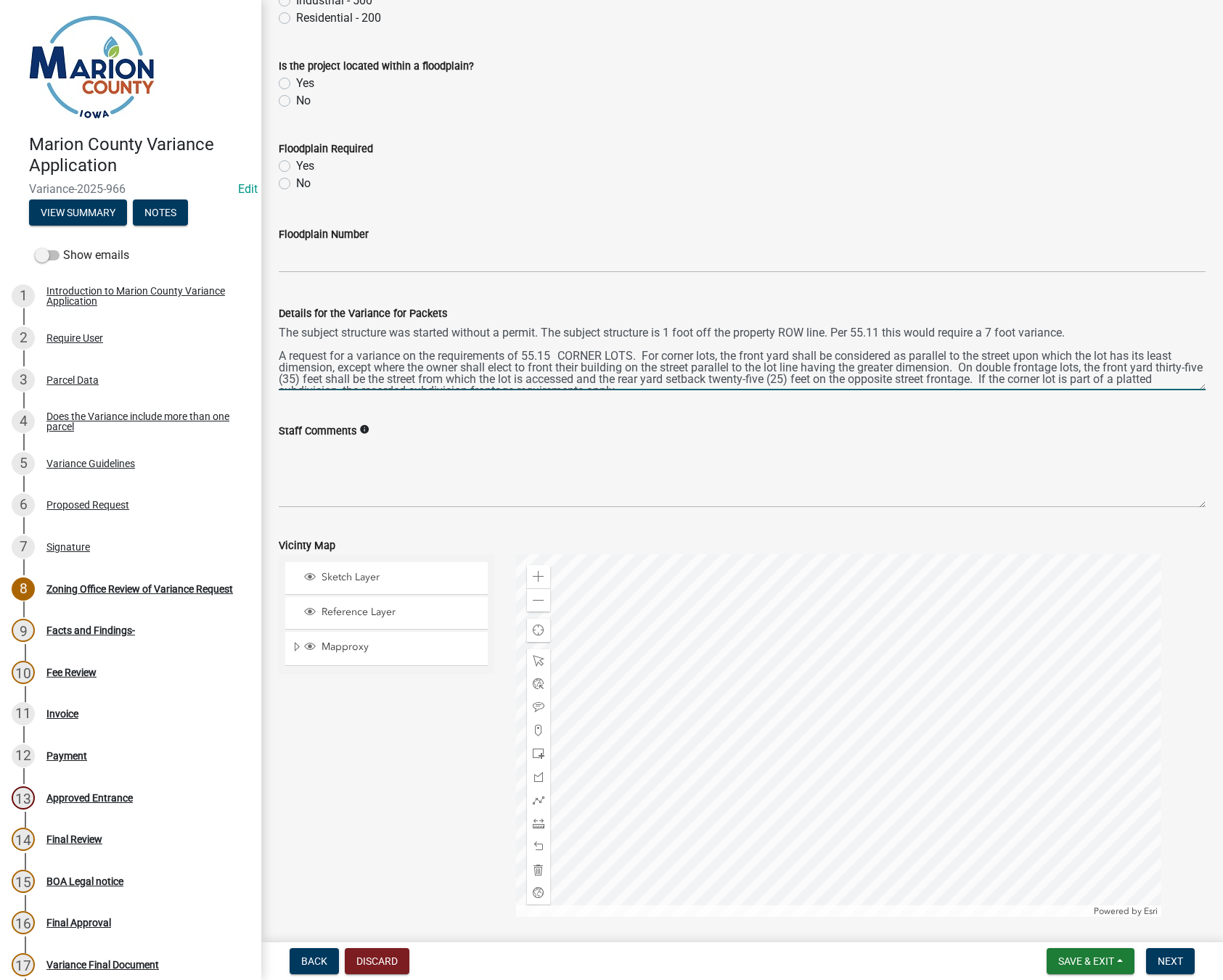
type textarea "The subject structure was started without a permit. The subject structure is 1 …"
click at [296, 651] on span "Expand" at bounding box center [297, 647] width 12 height 14
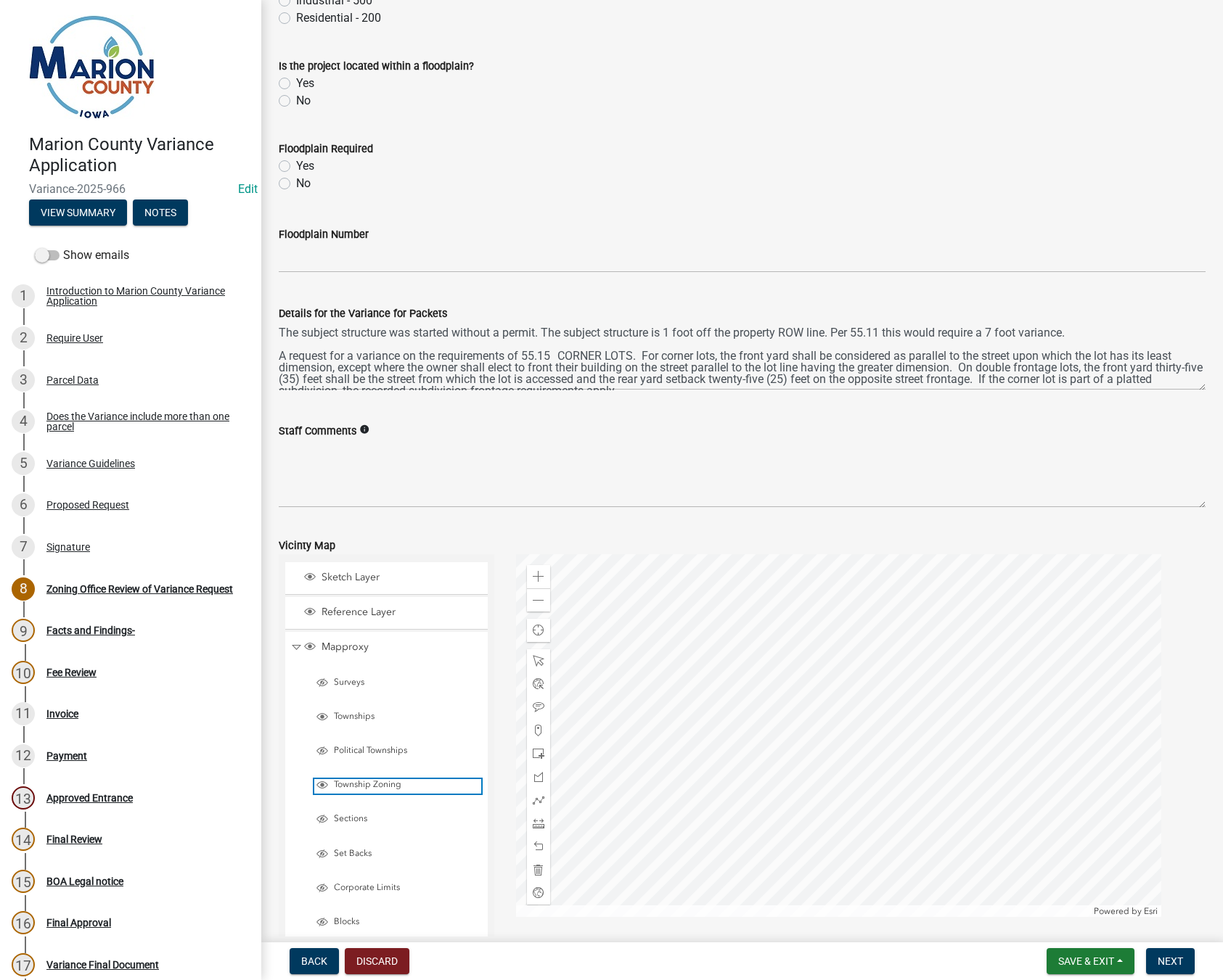
click at [322, 782] on span "Layer List" at bounding box center [322, 785] width 12 height 12
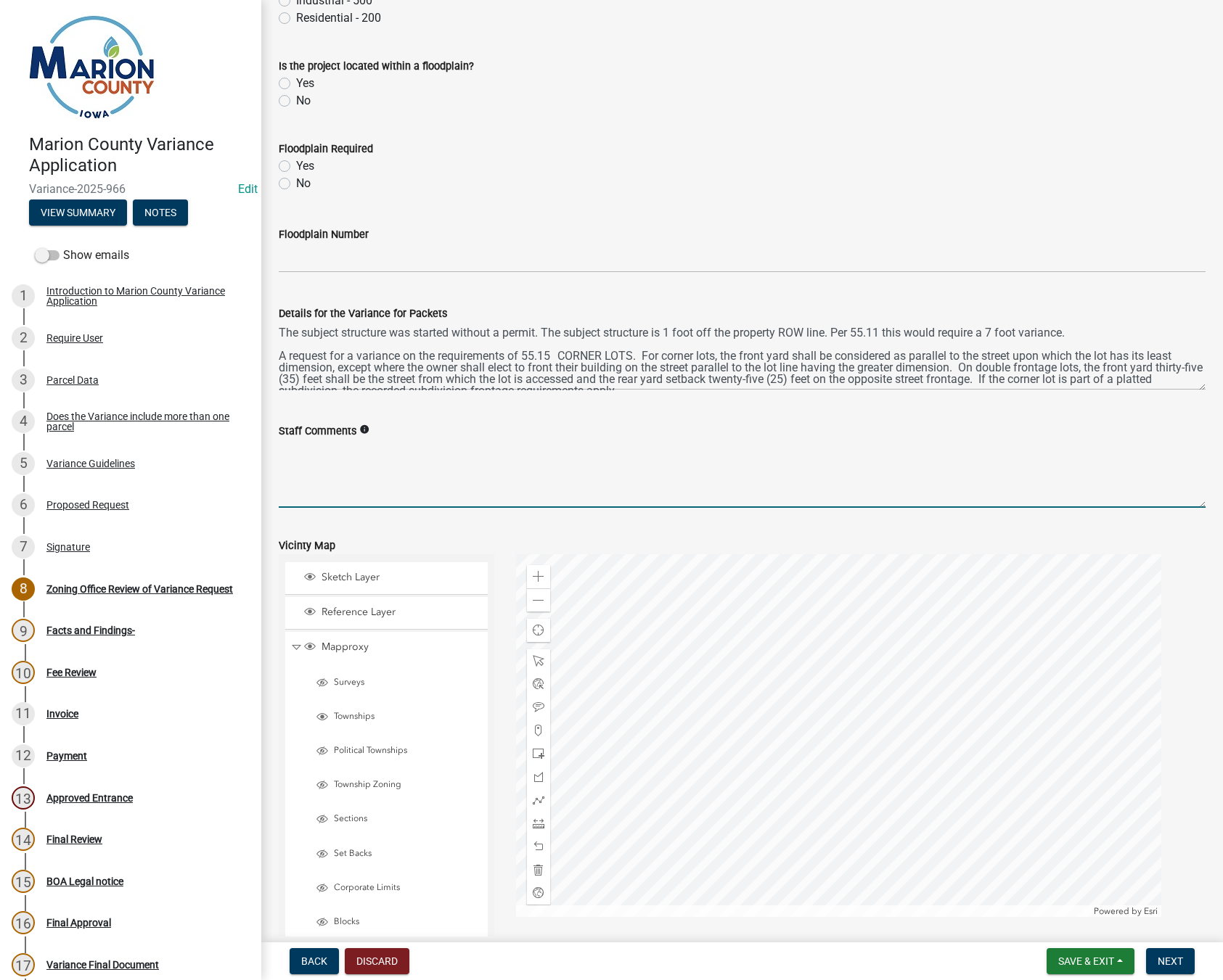
click at [312, 451] on textarea "Staff Comments" at bounding box center [742, 474] width 926 height 69
type textarea "O"
type textarea "o"
type textarea "O"
click at [292, 480] on textarea "Otley has many older structures built prior to zoning or under previous zoning …" at bounding box center [742, 474] width 926 height 69
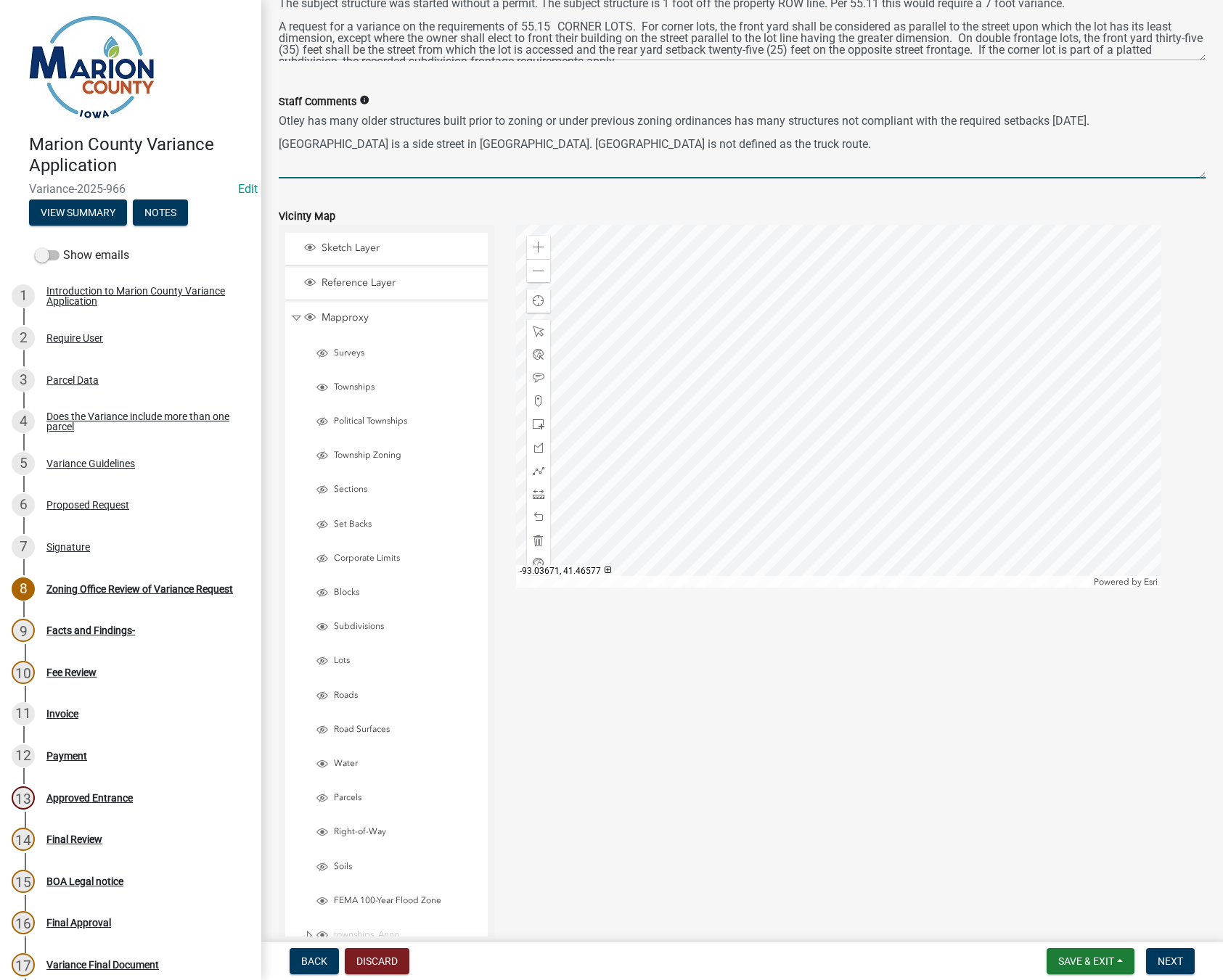
scroll to position [1217, 0]
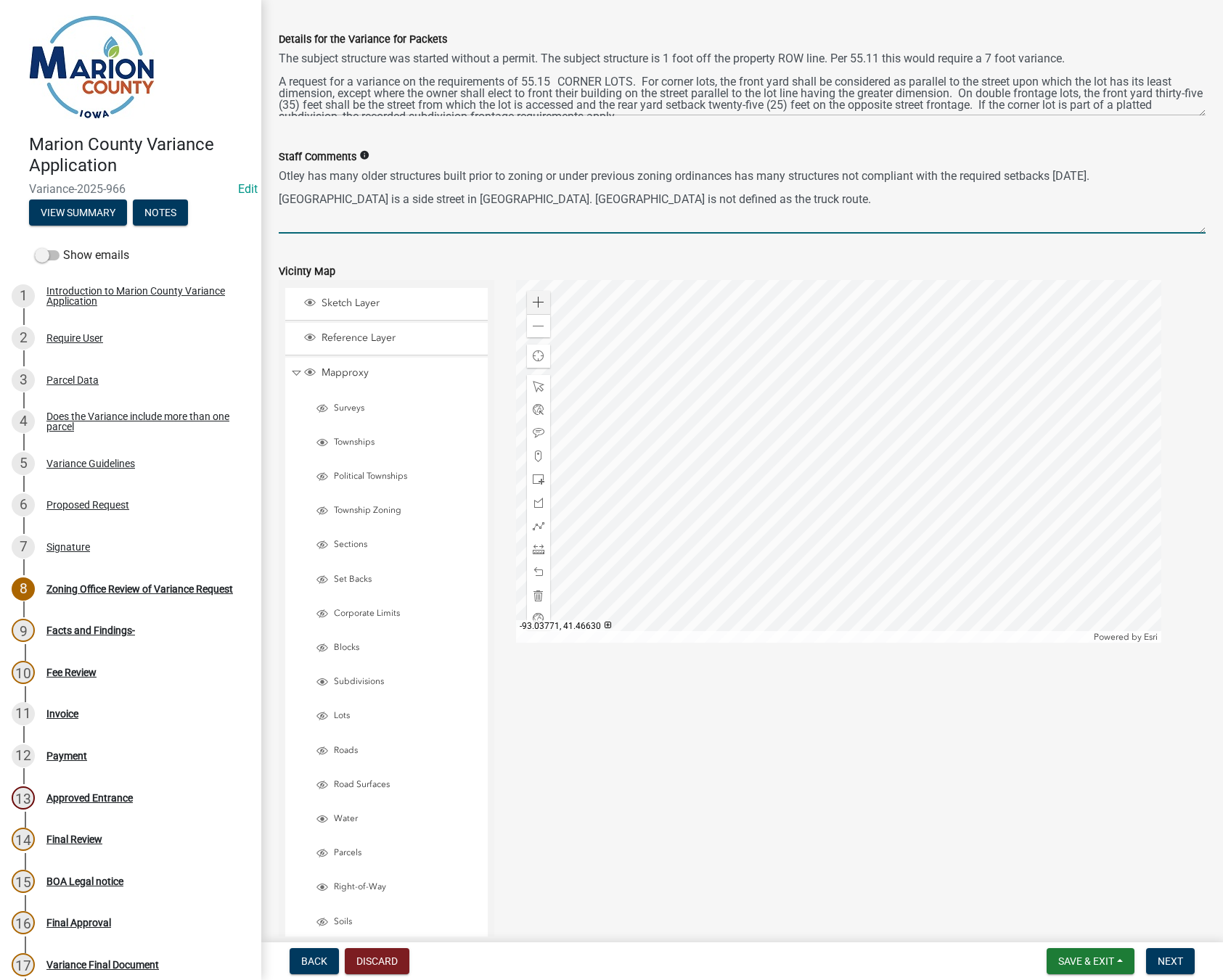
type textarea "Otley has many older structures built prior to zoning or under previous zoning …"
click at [540, 306] on span at bounding box center [538, 302] width 12 height 12
click at [850, 521] on div at bounding box center [838, 461] width 645 height 363
click at [631, 337] on div at bounding box center [838, 461] width 645 height 363
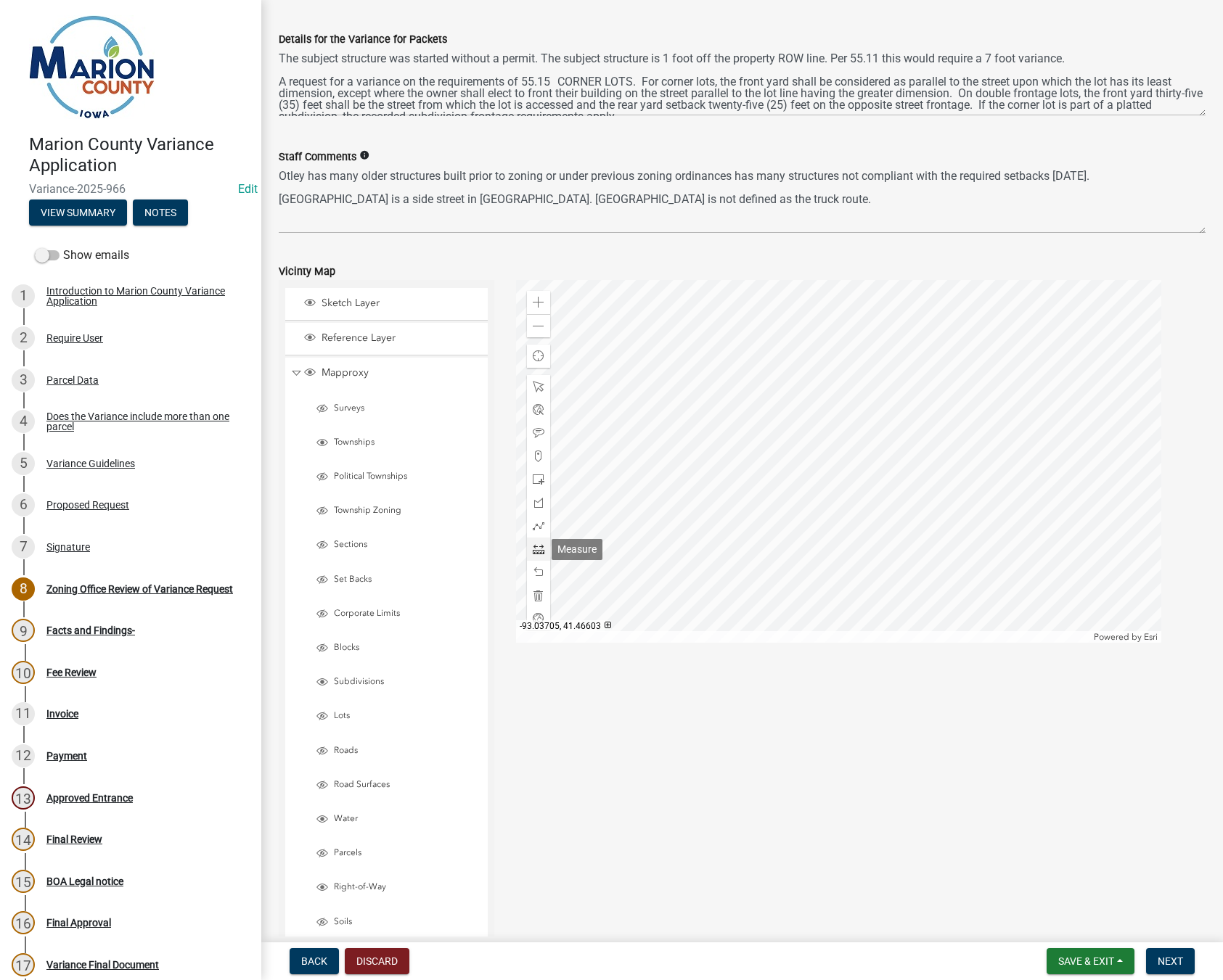
click at [534, 547] on span at bounding box center [538, 549] width 12 height 12
click at [605, 415] on div at bounding box center [838, 461] width 645 height 363
click at [642, 398] on div at bounding box center [838, 461] width 645 height 363
click at [636, 375] on div at bounding box center [838, 461] width 645 height 363
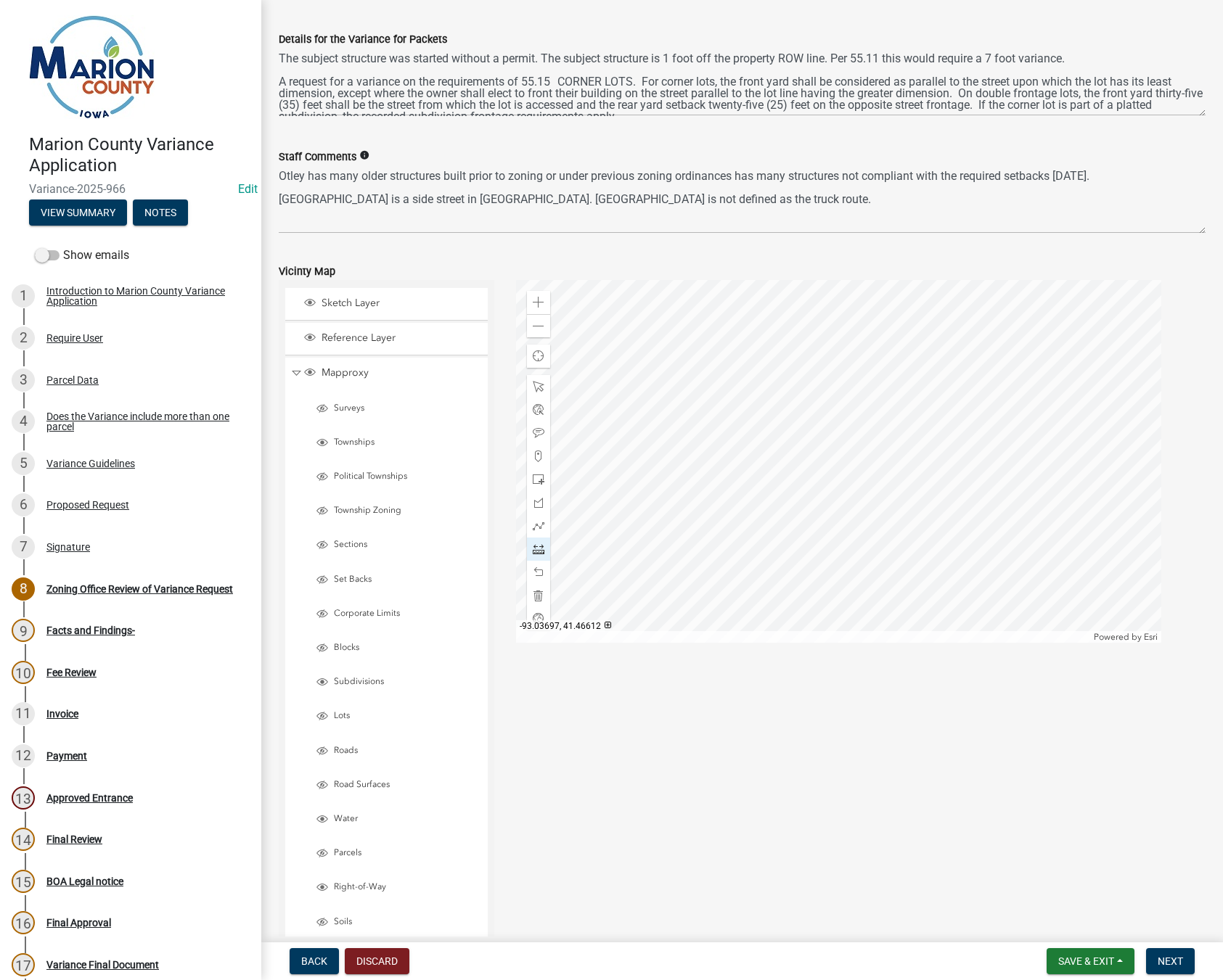
click at [638, 380] on div at bounding box center [838, 461] width 645 height 363
click at [640, 382] on div at bounding box center [838, 461] width 645 height 363
click at [682, 463] on div at bounding box center [838, 461] width 645 height 363
click at [762, 424] on div at bounding box center [838, 461] width 645 height 363
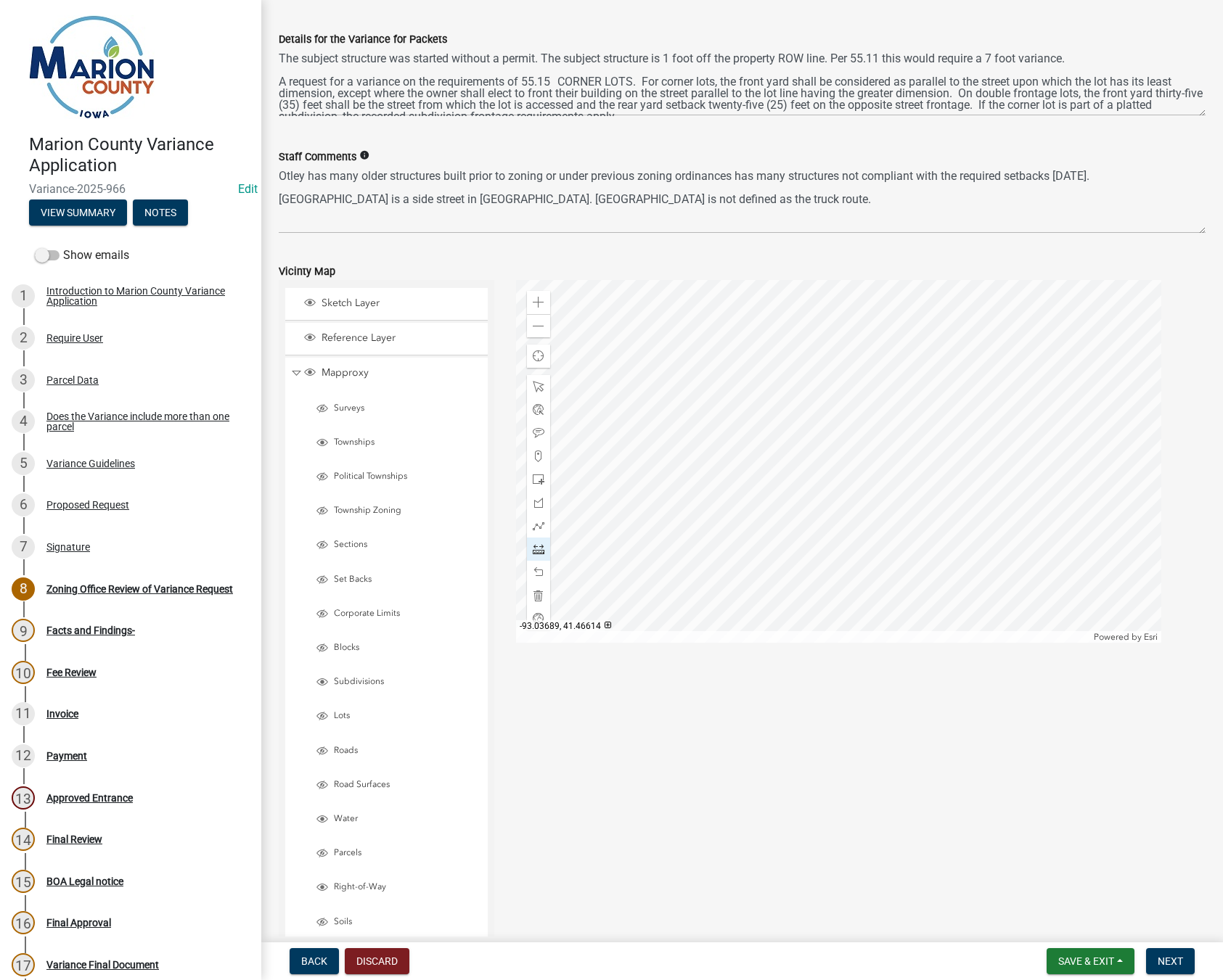
click at [721, 343] on div at bounding box center [838, 461] width 645 height 363
click at [643, 381] on div at bounding box center [838, 461] width 645 height 363
click at [1177, 966] on span "Next" at bounding box center [1169, 961] width 25 height 12
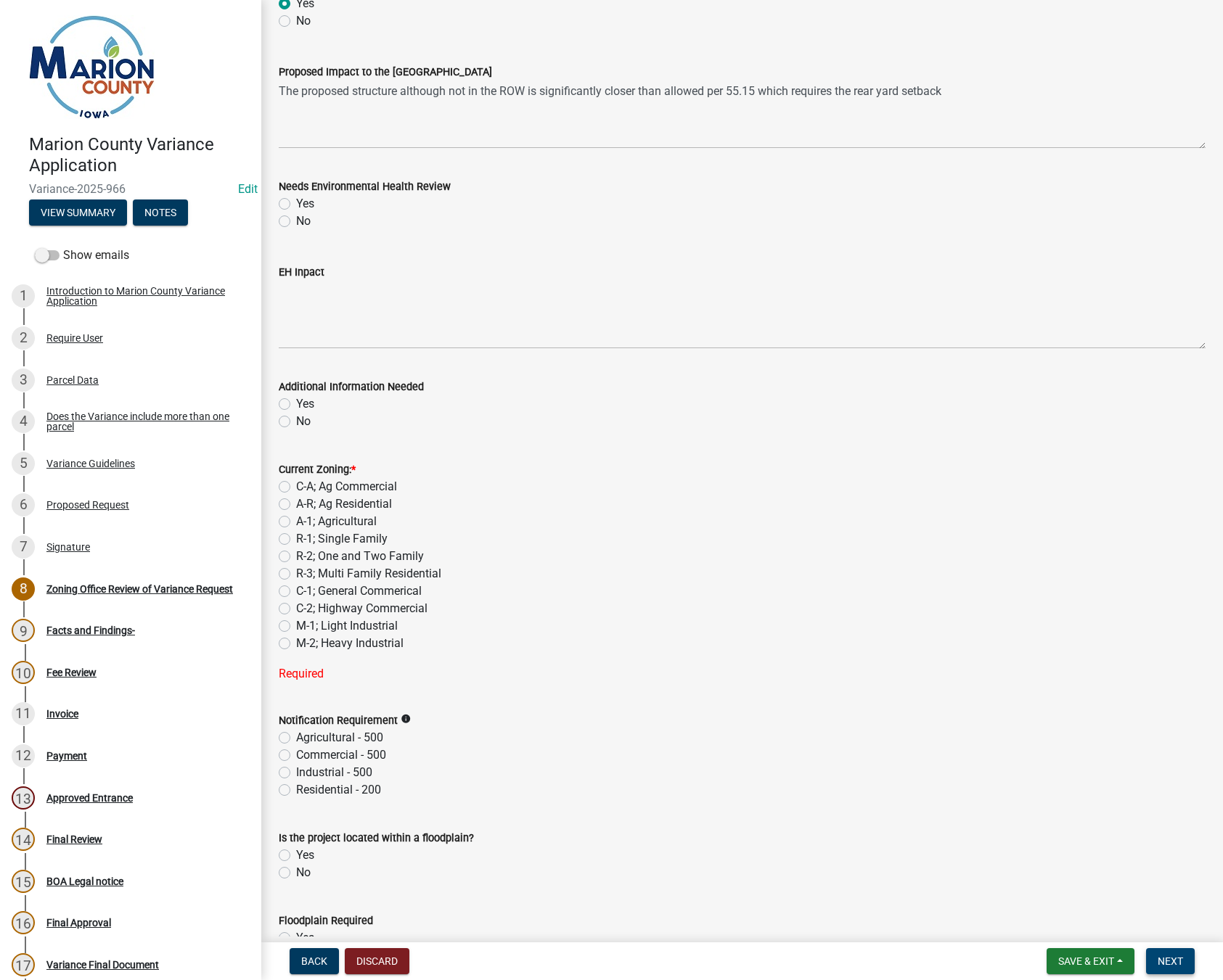
scroll to position [0, 0]
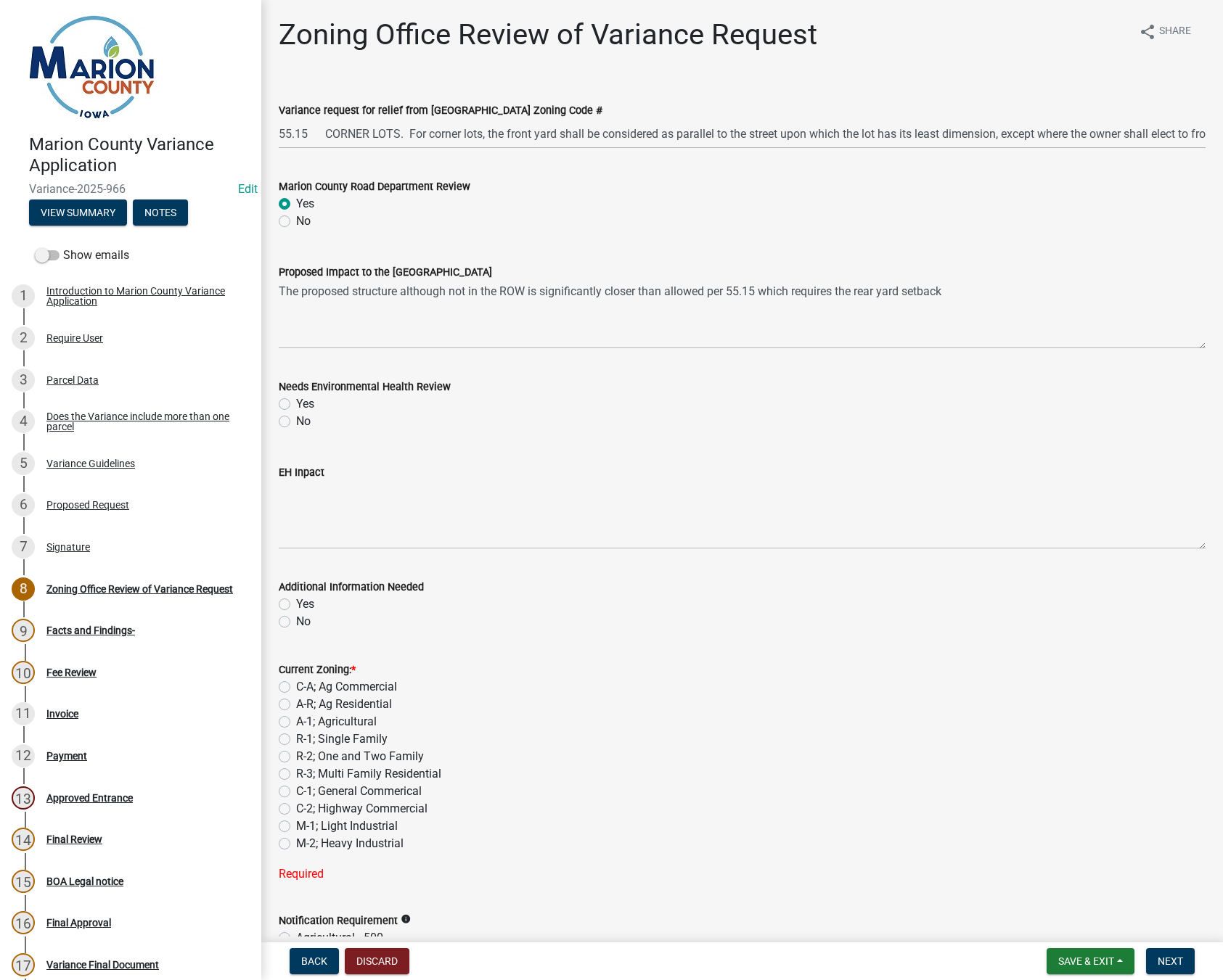
click at [296, 422] on label "No" at bounding box center [303, 421] width 15 height 18
click at [296, 422] on input "No" at bounding box center [300, 417] width 9 height 9
radio input "true"
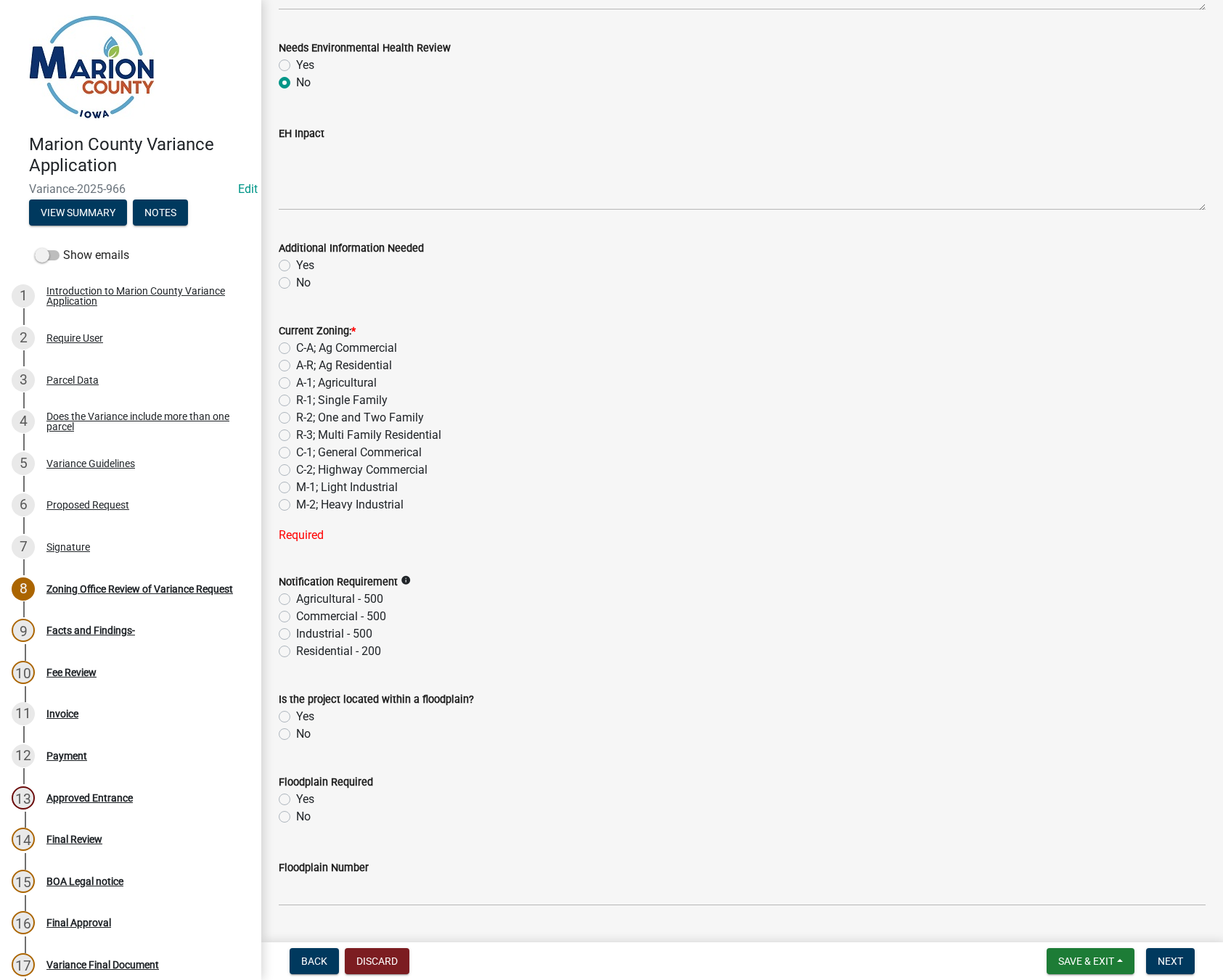
scroll to position [363, 0]
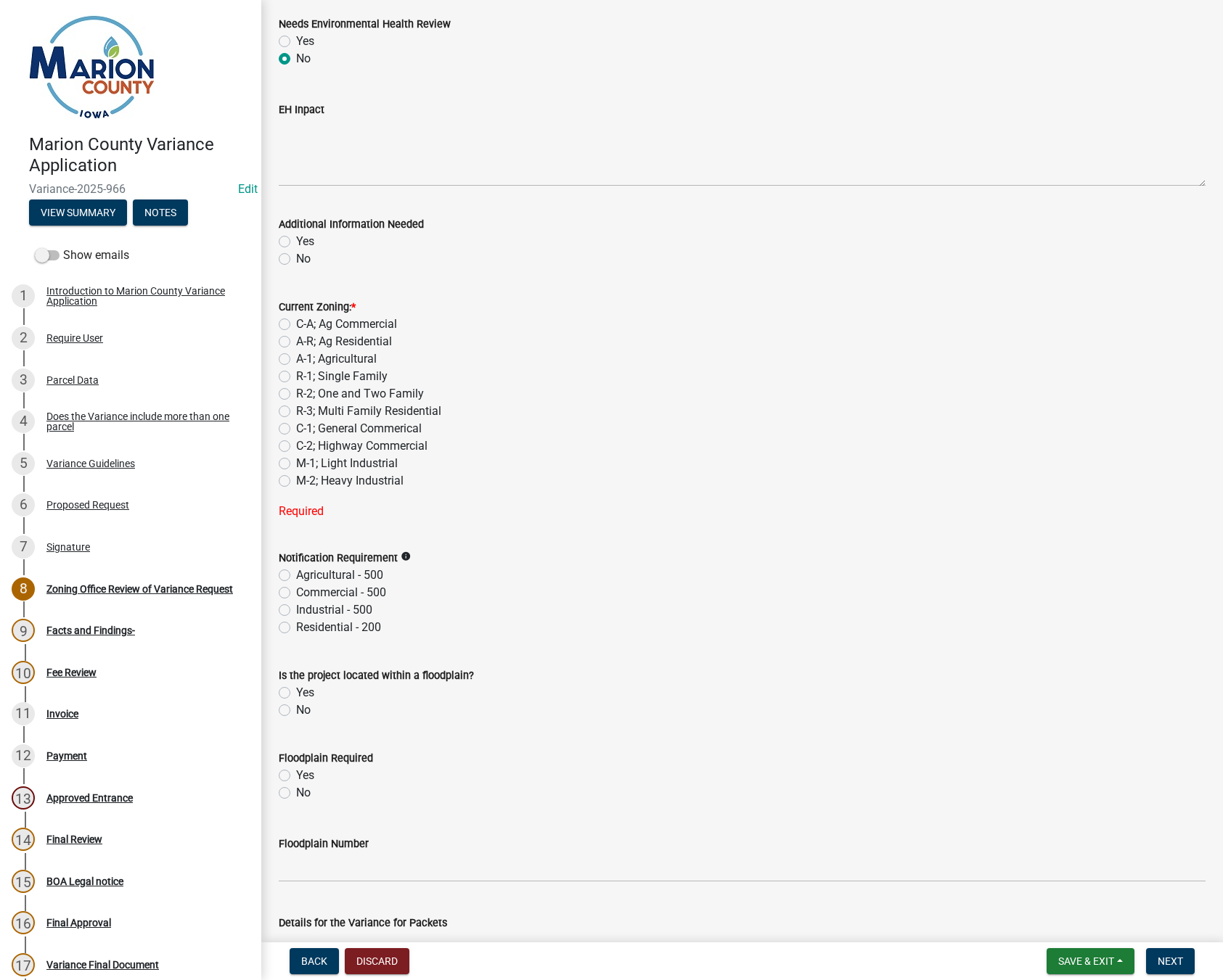
click at [296, 392] on label "R-2; One and Two Family" at bounding box center [360, 394] width 128 height 18
click at [296, 392] on input "R-2; One and Two Family" at bounding box center [300, 390] width 9 height 9
radio input "true"
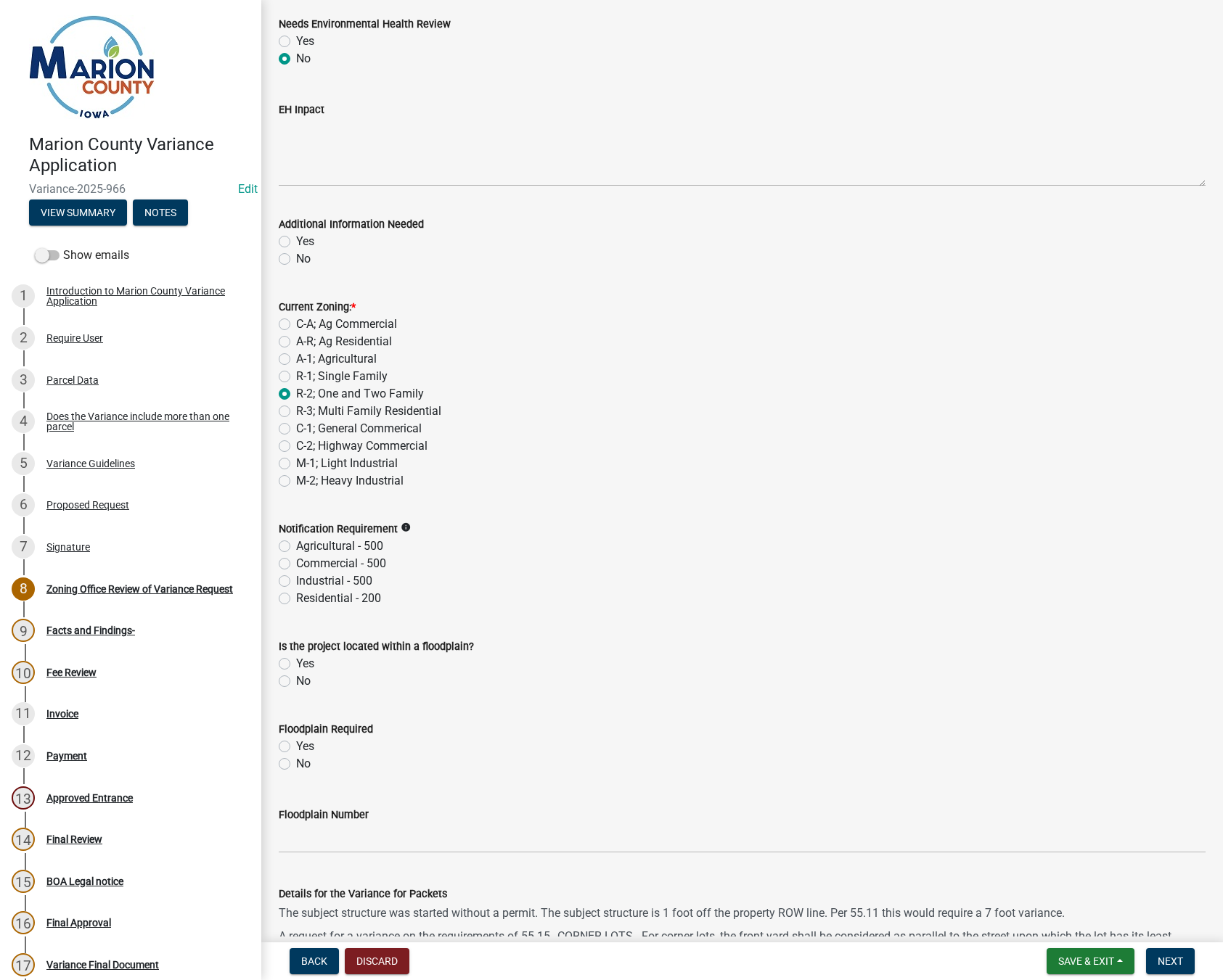
click at [296, 599] on label "Residential - 200" at bounding box center [338, 598] width 85 height 18
click at [296, 599] on input "Residential - 200" at bounding box center [300, 594] width 9 height 9
radio input "true"
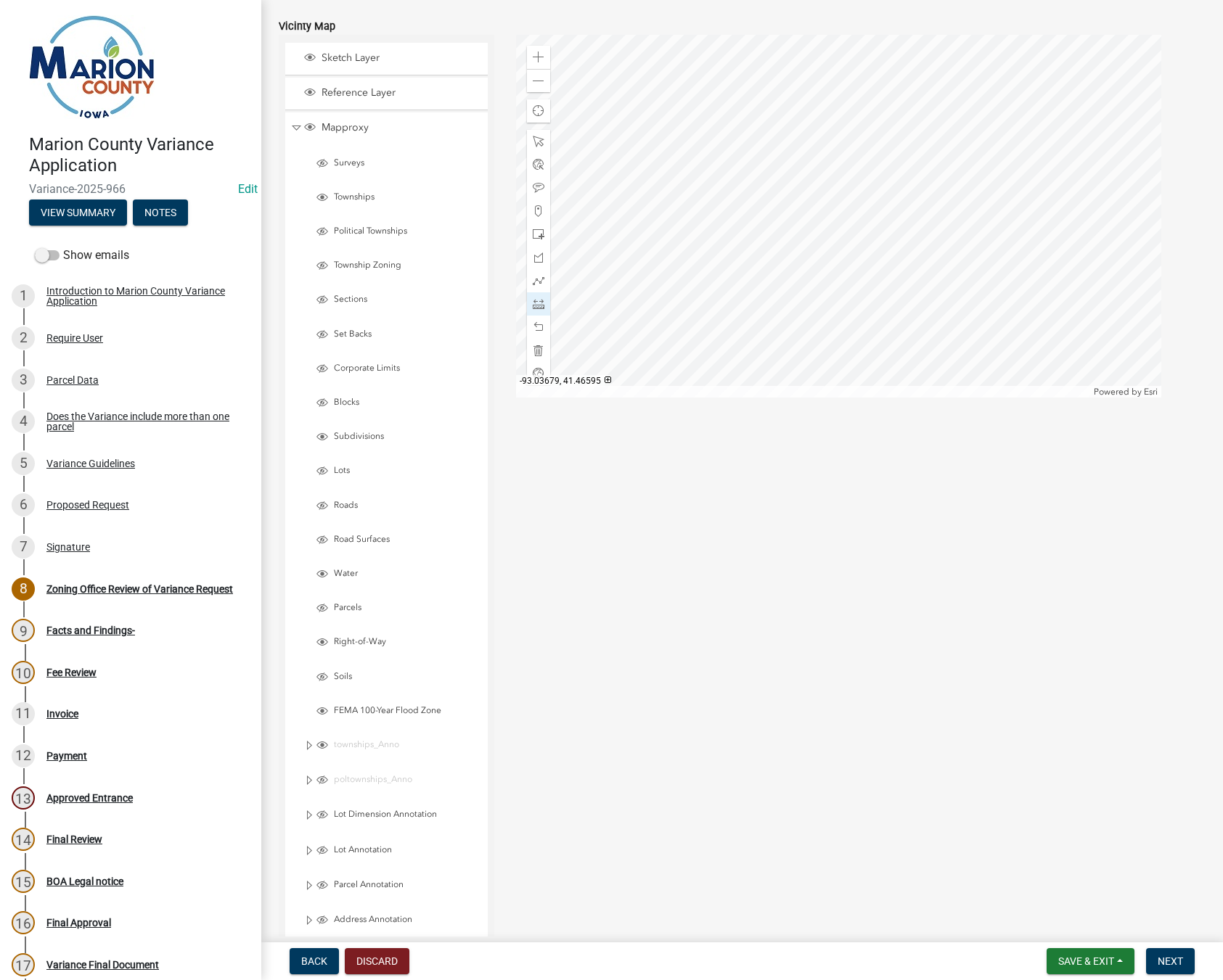
scroll to position [1581, 0]
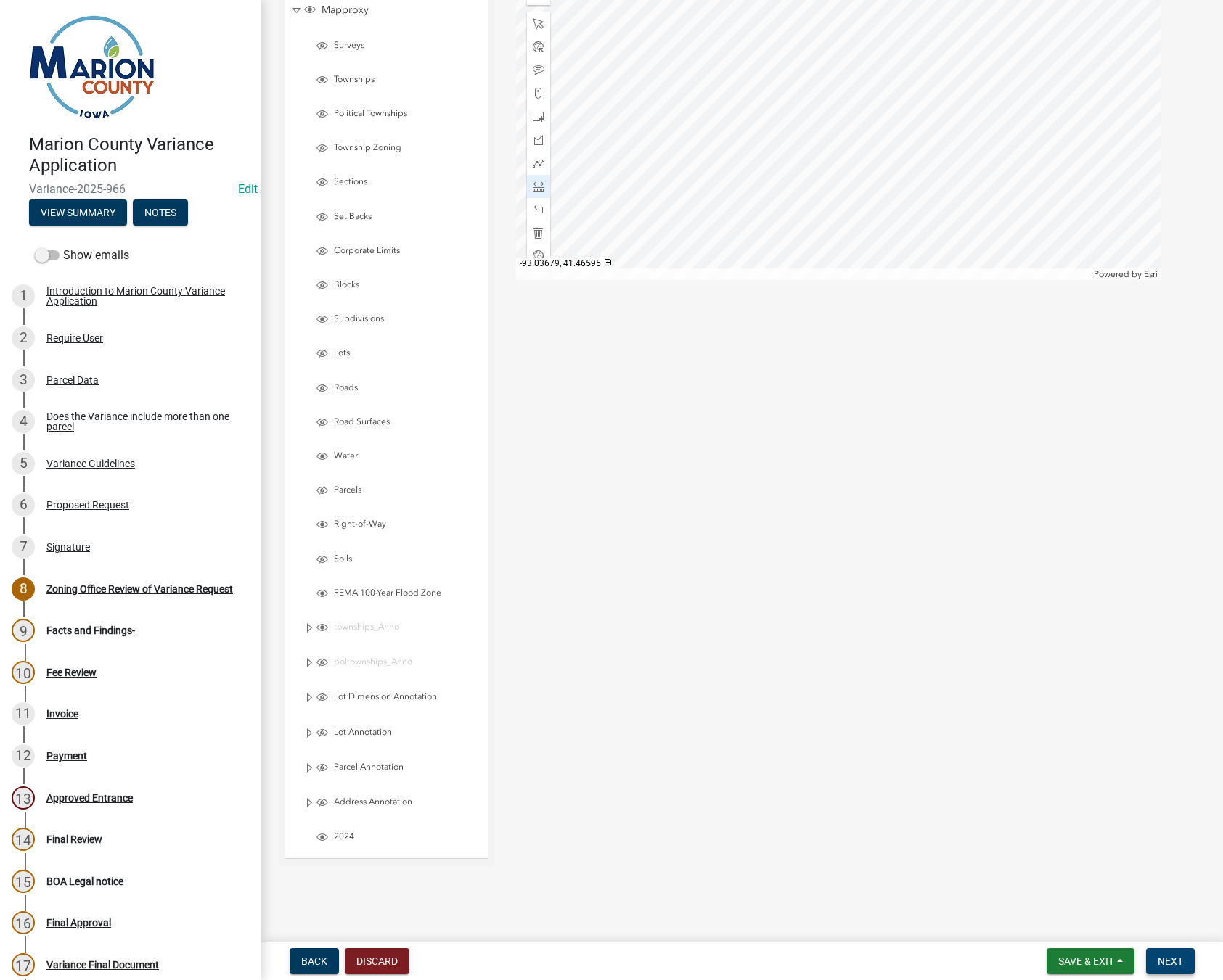
click at [1170, 963] on span "Next" at bounding box center [1169, 961] width 25 height 12
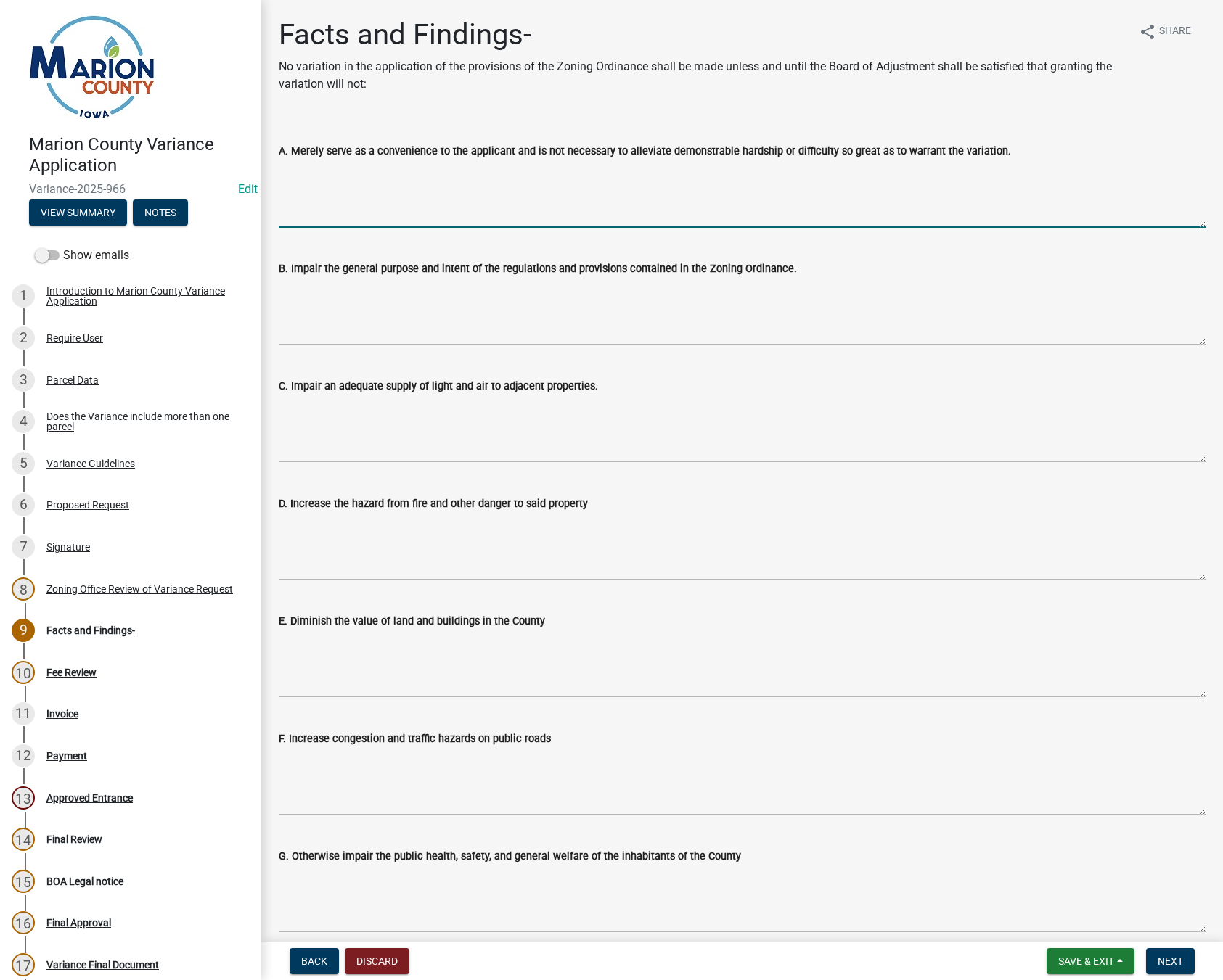
click at [338, 188] on textarea "A. Merely serve as a convenience to the applicant and is not necessary to allev…" at bounding box center [742, 194] width 926 height 69
click at [402, 200] on textarea "A. Merely serve as a convenience to the applicant and is not necessary to allev…" at bounding box center [742, 194] width 926 height 69
type textarea "S"
type textarea "M"
click at [576, 169] on textarea "Properties small is size face struggles meeting setbacks. Dual frontage lots" at bounding box center [742, 194] width 926 height 69
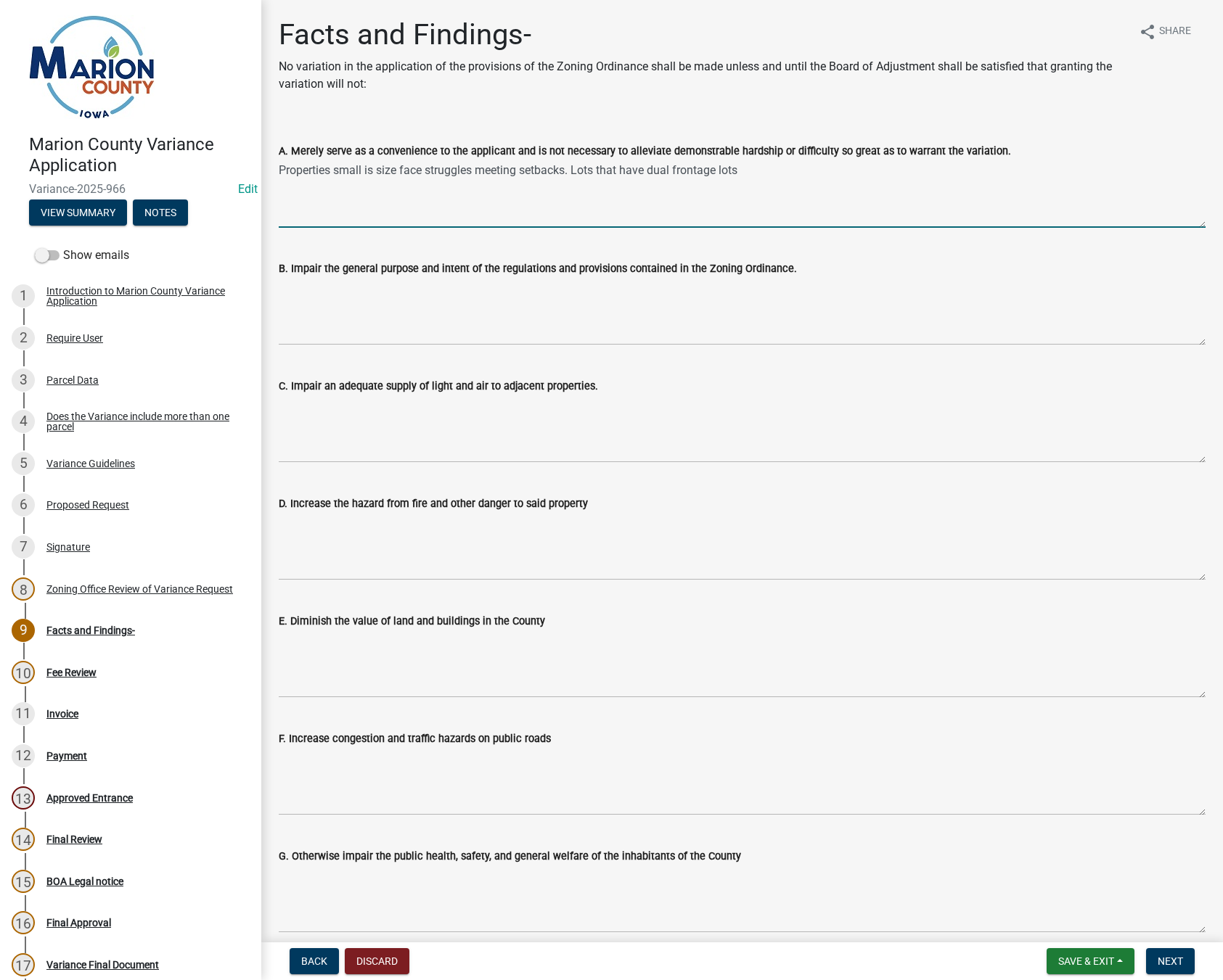
click at [773, 169] on textarea "Properties small is size face struggles meeting setbacks. Lots that have dual f…" at bounding box center [742, 194] width 926 height 69
type textarea "Properties small is size face struggles meeting setbacks. Lots that have dual f…"
drag, startPoint x: 733, startPoint y: 171, endPoint x: 231, endPoint y: 179, distance: 502.1
click at [231, 179] on div "Marion County Variance Application Variance-2025-966 Edit View Summary Notes Sh…" at bounding box center [611, 490] width 1223 height 980
click at [343, 422] on textarea "C. Impair an adequate supply of light and air to adjacent properties." at bounding box center [742, 429] width 926 height 69
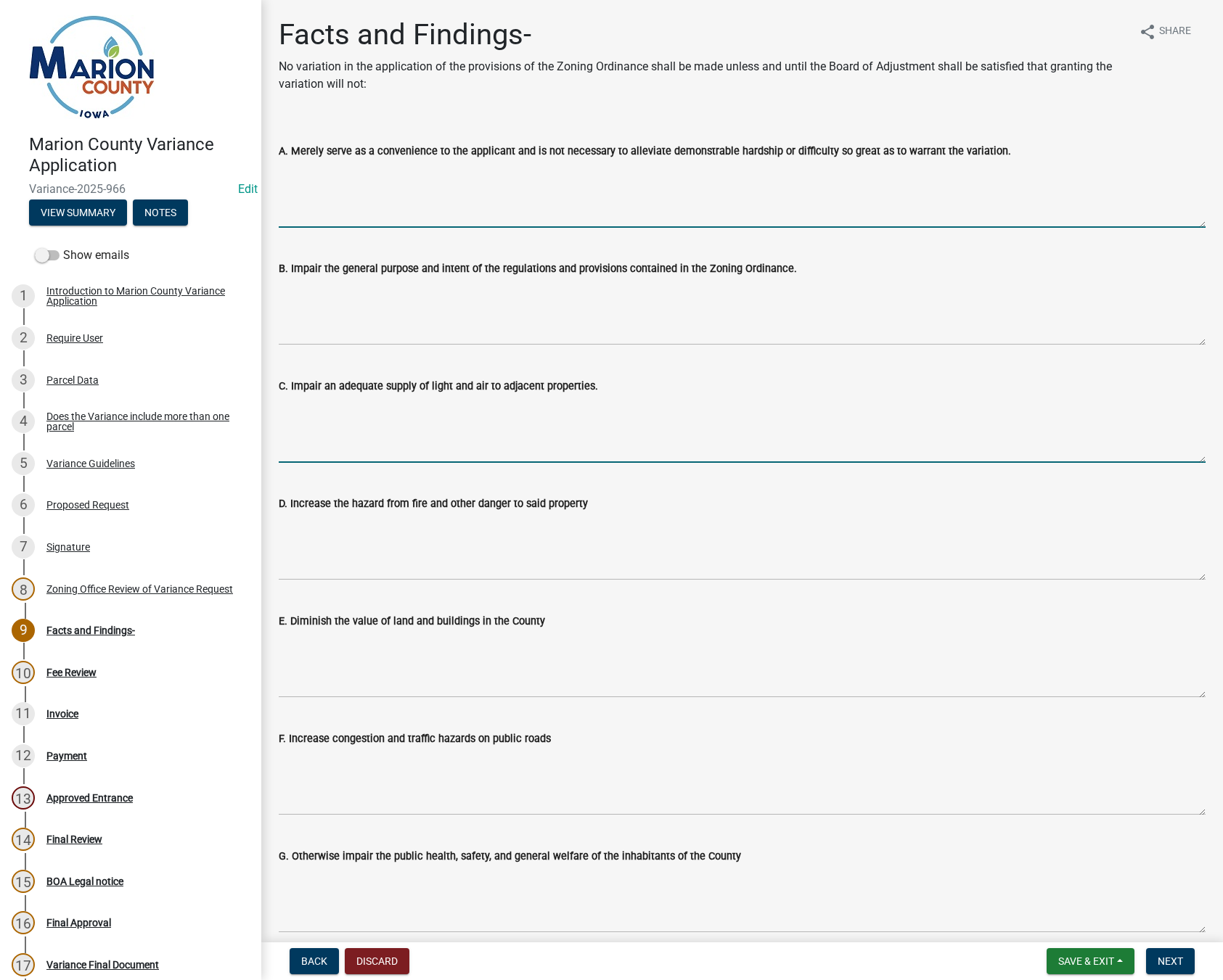
click at [327, 196] on textarea "A. Merely serve as a convenience to the applicant and is not necessary to allev…" at bounding box center [742, 194] width 926 height 69
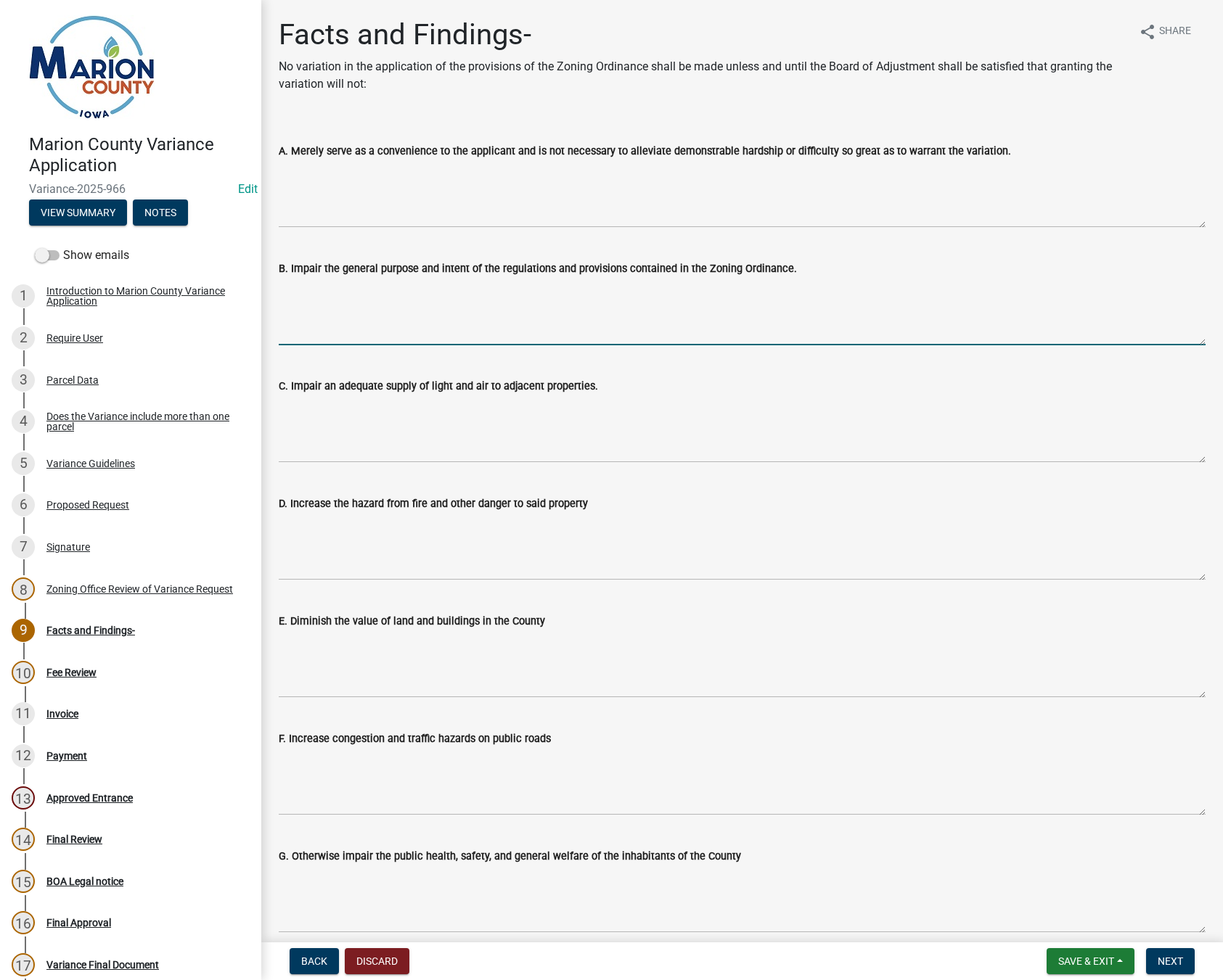
click at [325, 298] on textarea "B. Impair the general purpose and intent of the regulations and provisions cont…" at bounding box center [742, 312] width 926 height 69
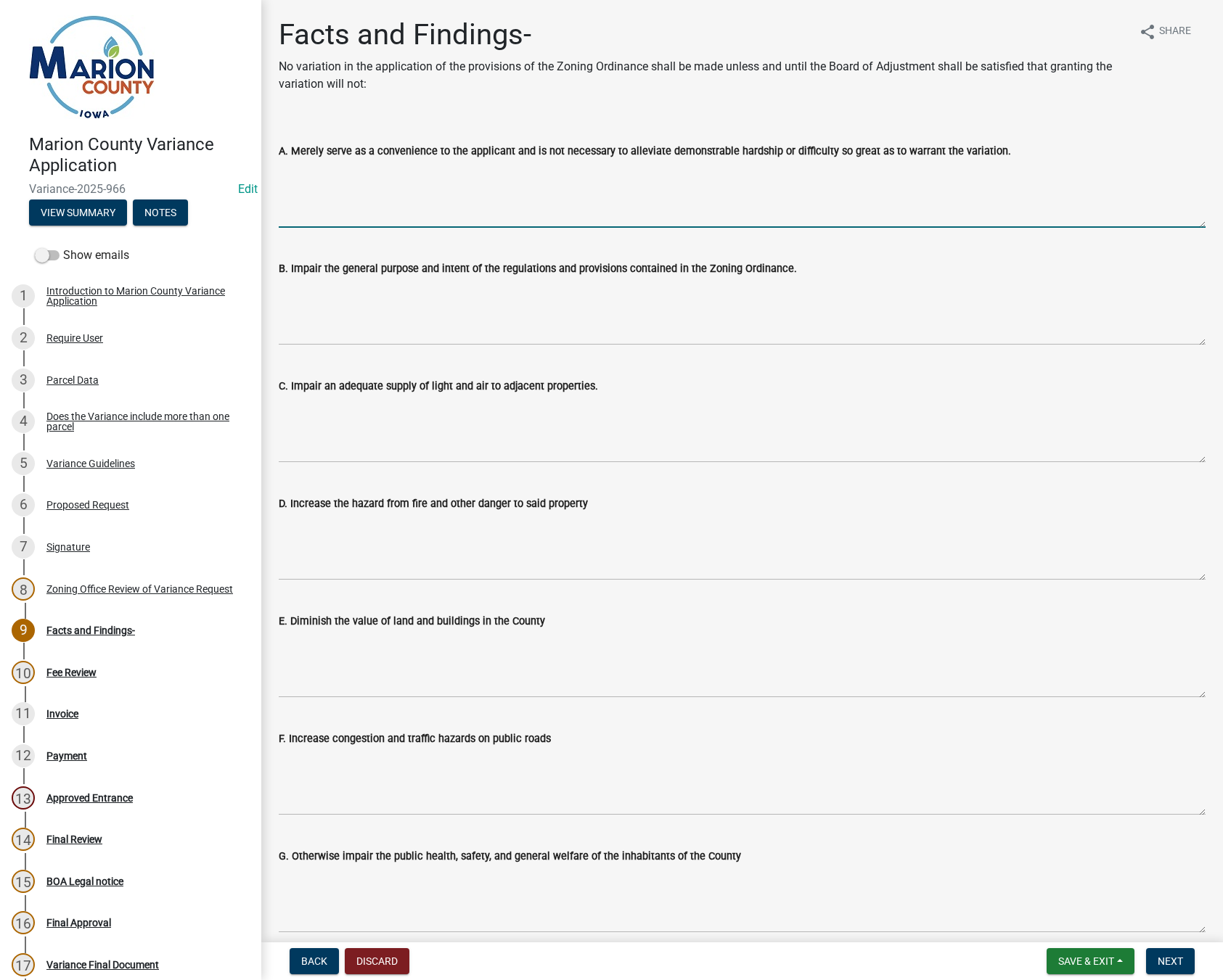
click at [305, 187] on textarea "A. Merely serve as a convenience to the applicant and is not necessary to allev…" at bounding box center [742, 194] width 926 height 69
type textarea "Two lots combined equal .40 acres. The lot currently cosists of a manufactured …"
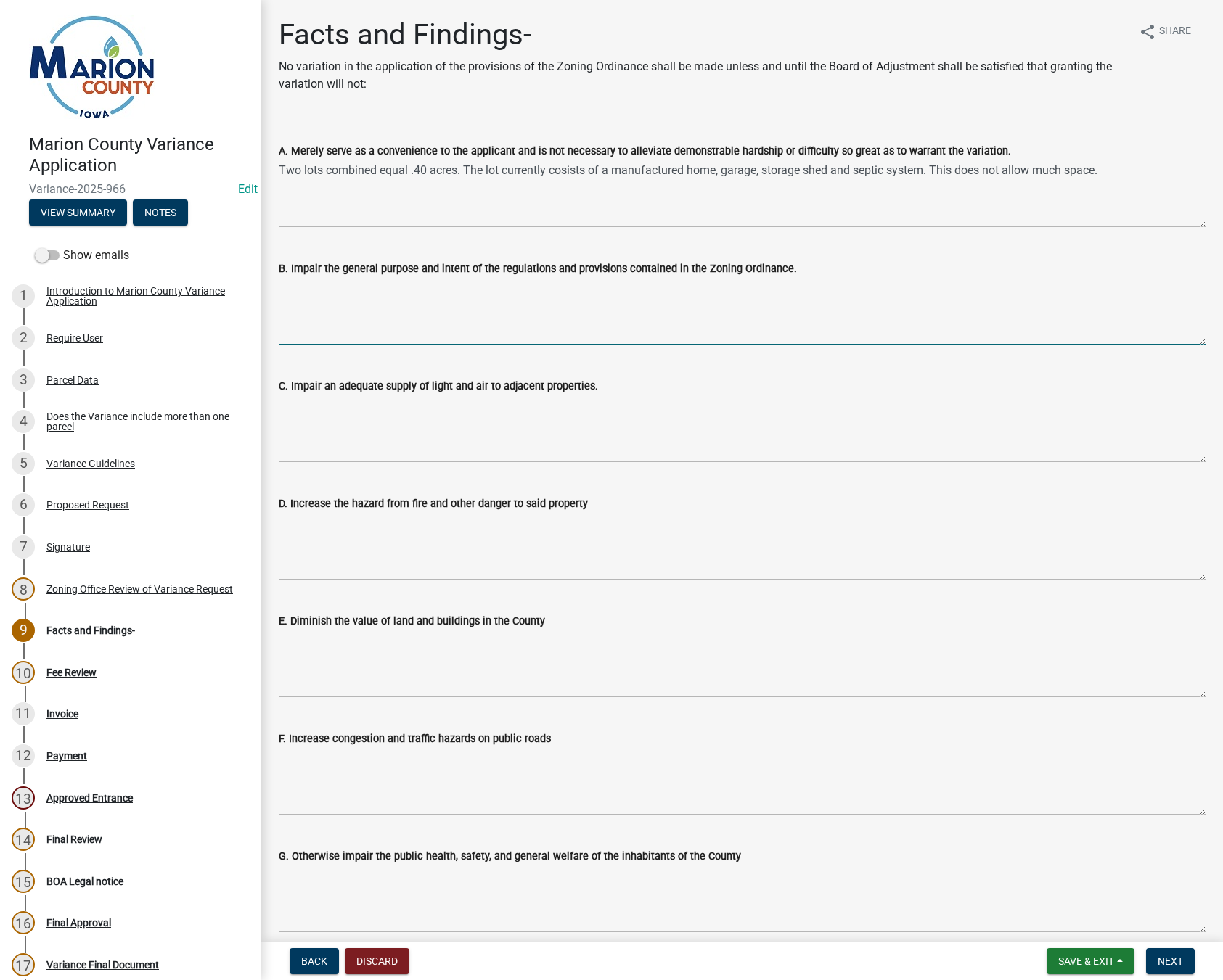
drag, startPoint x: 402, startPoint y: 314, endPoint x: 410, endPoint y: 312, distance: 8.2
click at [405, 314] on textarea "B. Impair the general purpose and intent of the regulations and provisions cont…" at bounding box center [742, 312] width 926 height 69
type textarea "The request for a variance on small lots is not unique to the Board of Adjustme…"
click at [364, 423] on textarea "C. Impair an adequate supply of light and air to adjacent properties." at bounding box center [742, 429] width 926 height 69
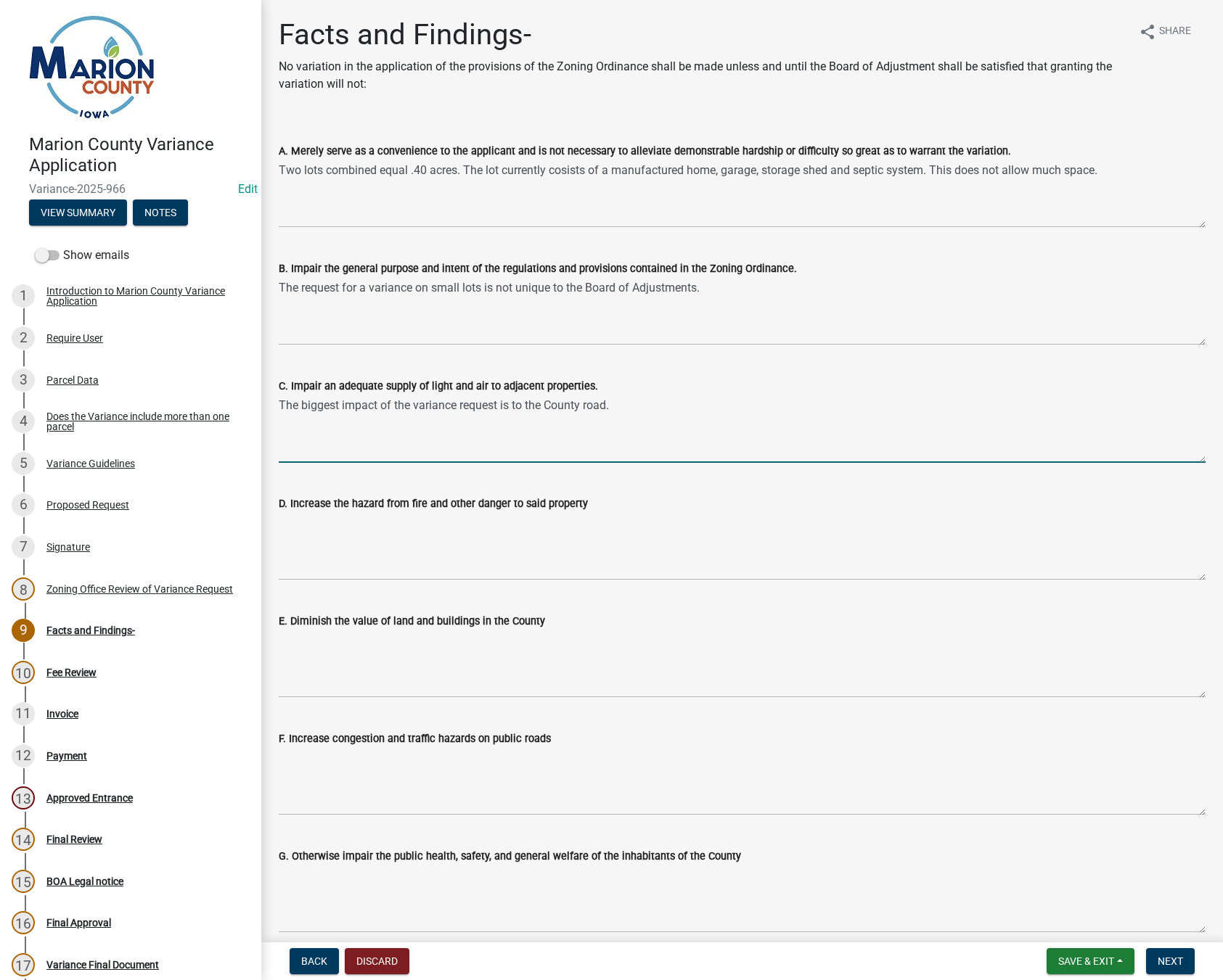
type textarea "The biggest impact of the variance request is to the County road."
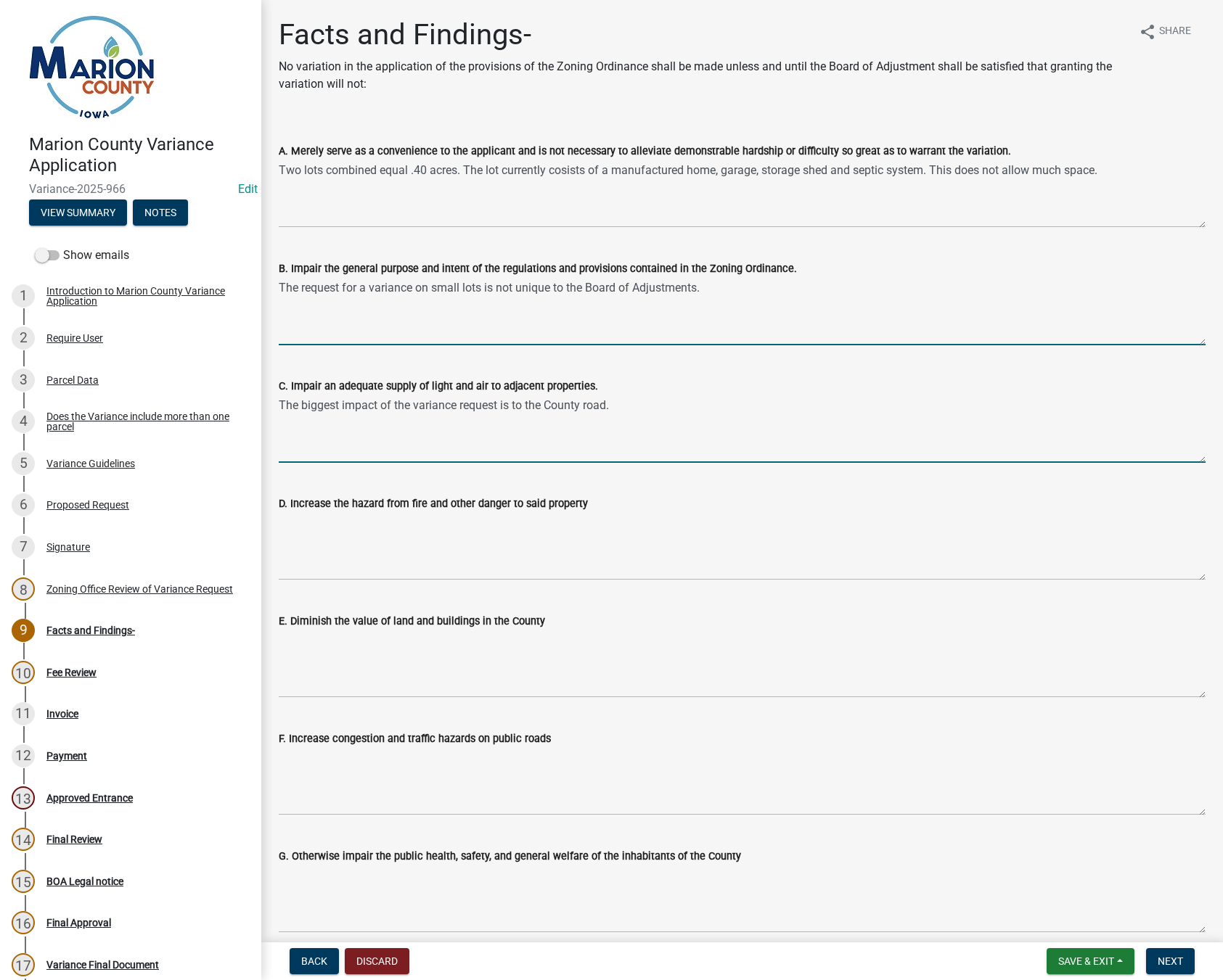
click at [735, 290] on textarea "The request for a variance on small lots is not unique to the Board of Adjustme…" at bounding box center [742, 312] width 926 height 69
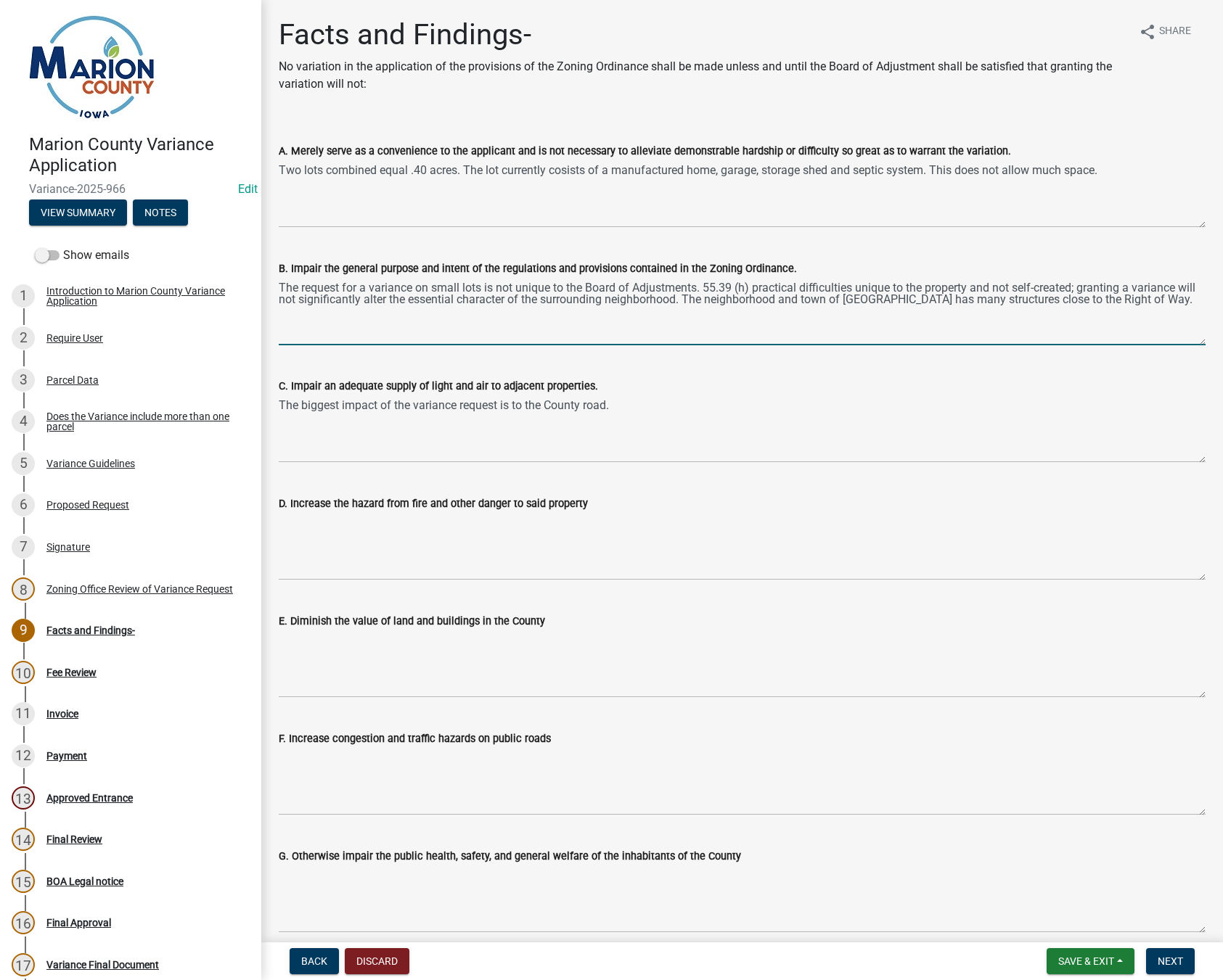
type textarea "The request for a variance on small lots is not unique to the Board of Adjustme…"
click at [322, 536] on textarea "D. Increase the hazard from fire and other danger to said property" at bounding box center [742, 547] width 926 height 69
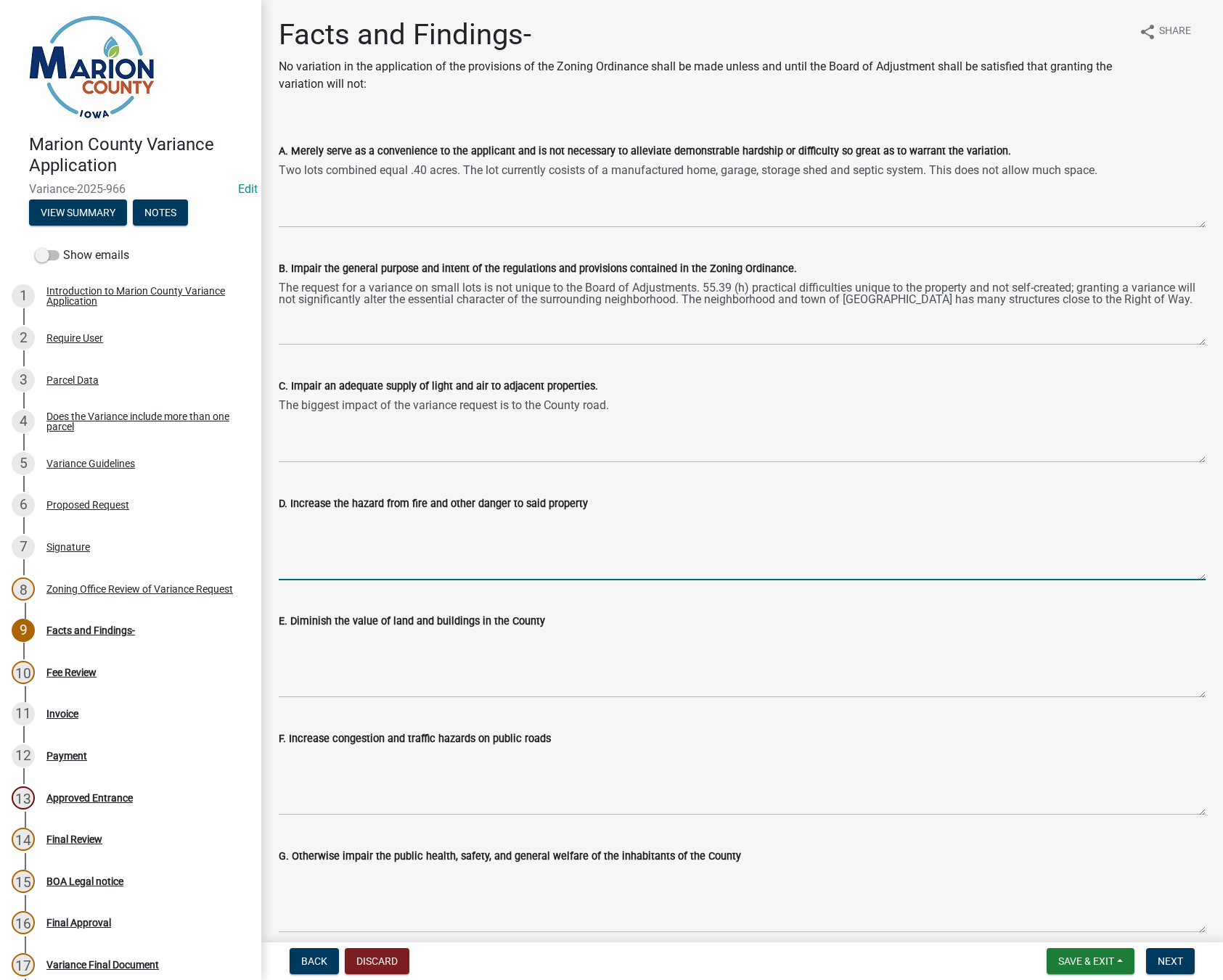
click at [318, 540] on textarea "D. Increase the hazard from fire and other danger to said property" at bounding box center [742, 547] width 926 height 69
click at [496, 526] on textarea "The structure is not in the Right of" at bounding box center [742, 547] width 926 height 69
type textarea "The structure is not in the Right of Way and should not increase fire hazards."
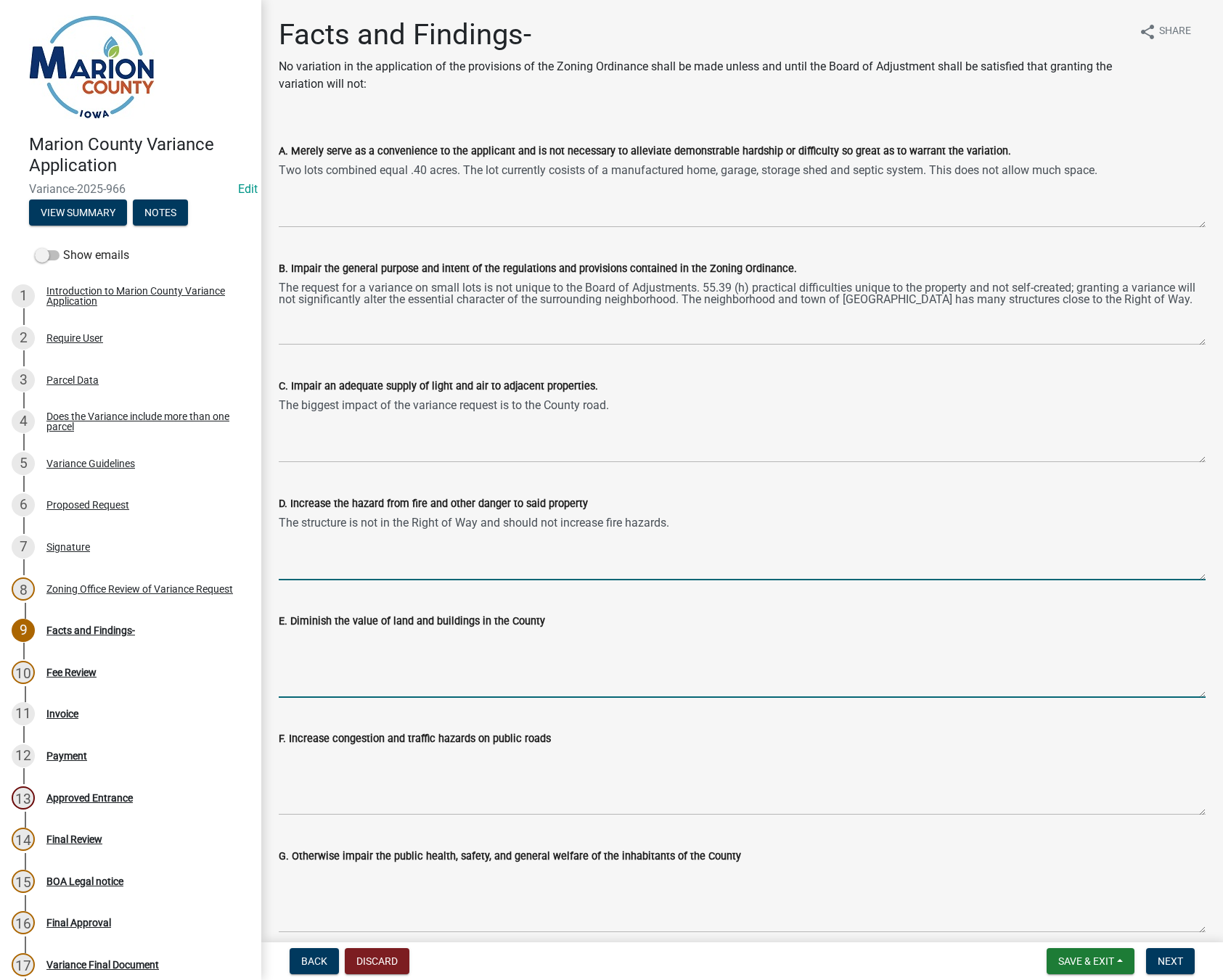
click at [367, 666] on textarea "E. Diminish the value of land and buildings in the County" at bounding box center [742, 664] width 926 height 69
type textarea "Storage structures meant to keep belongings inside will not diminish property v…"
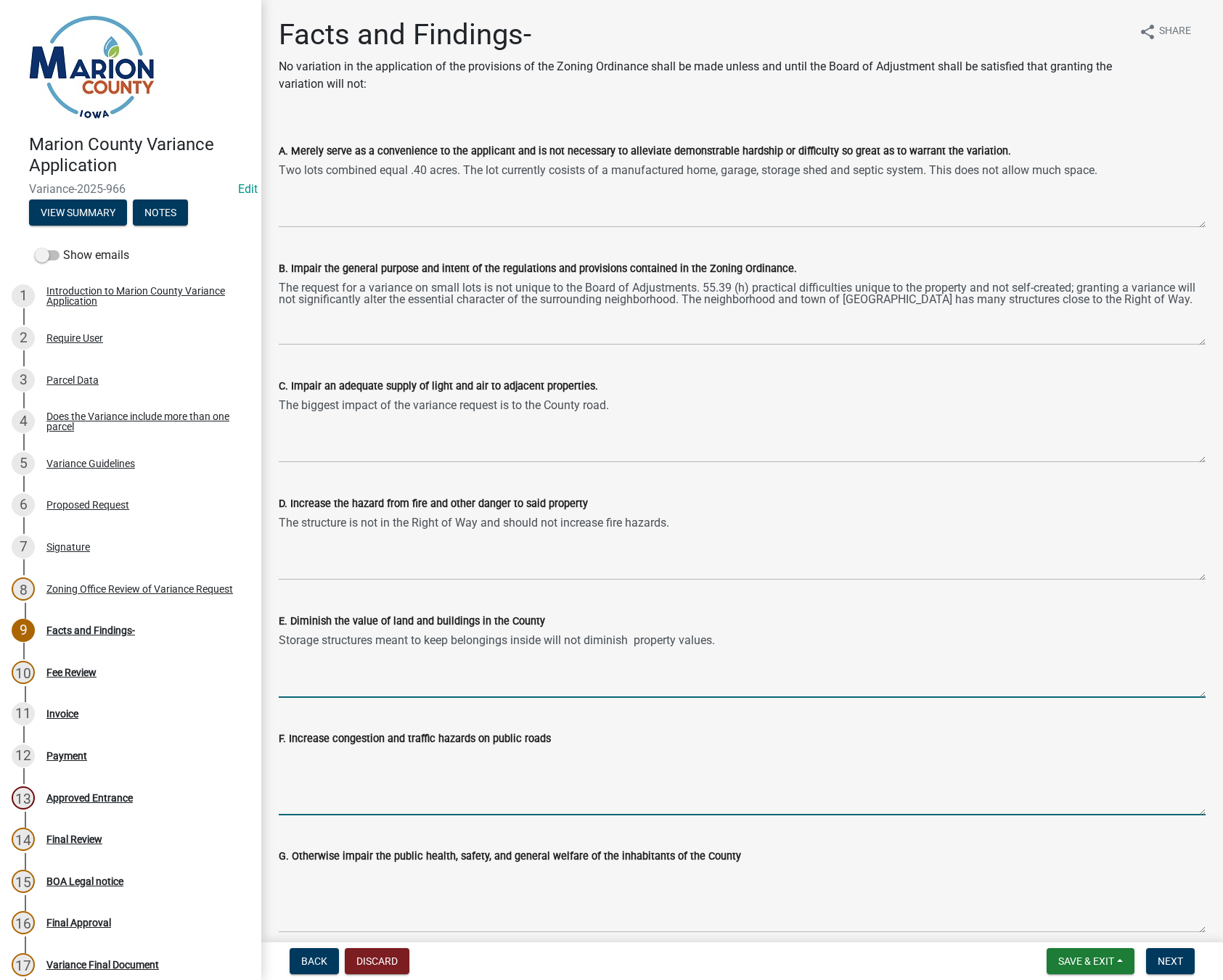
click at [425, 775] on textarea "F. Increase congestion and traffic hazards on public roads" at bounding box center [742, 782] width 926 height 69
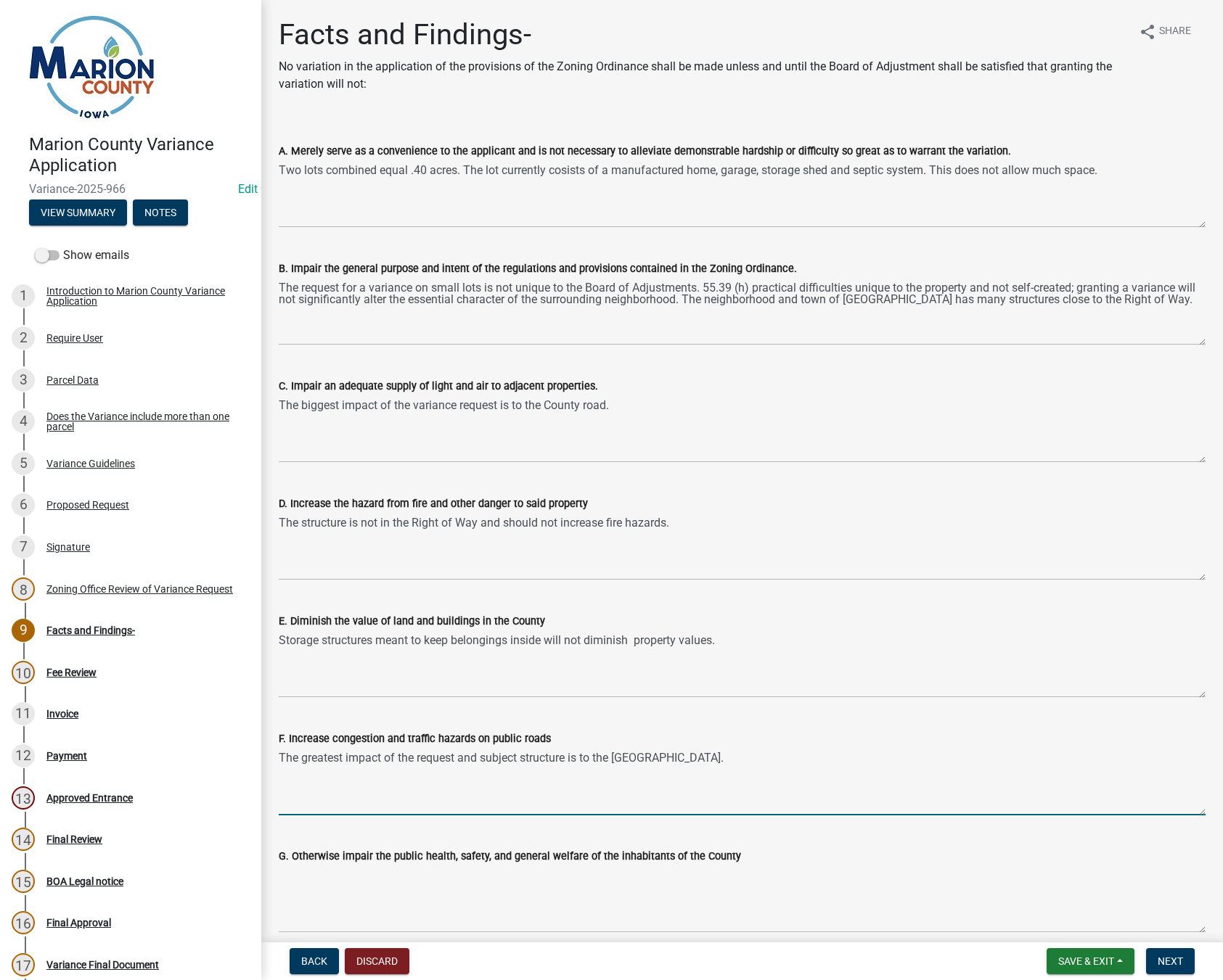
click at [699, 760] on textarea "The greatest impact of the request and subject structure is to the [GEOGRAPHIC_…" at bounding box center [742, 782] width 926 height 69
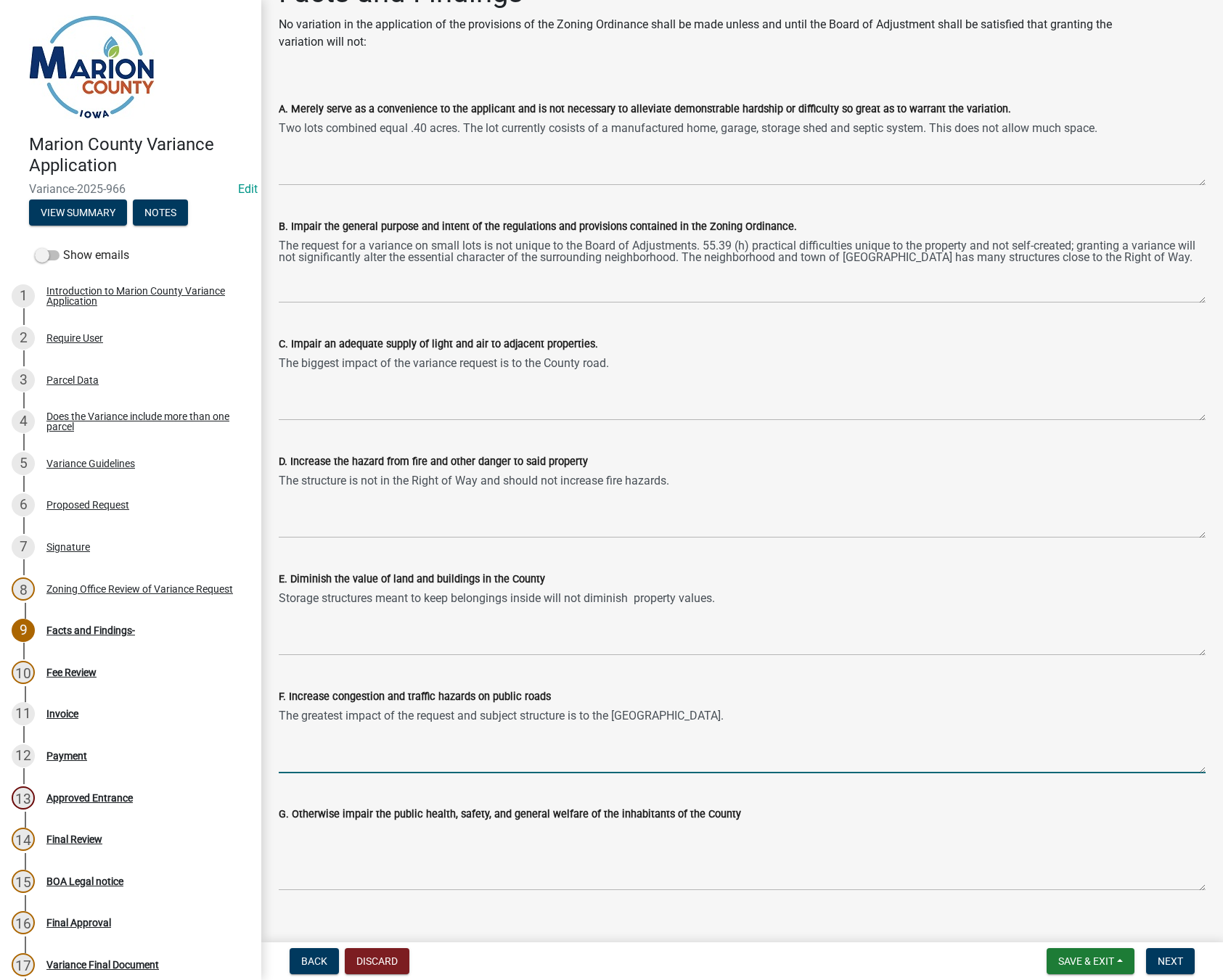
scroll to position [65, 0]
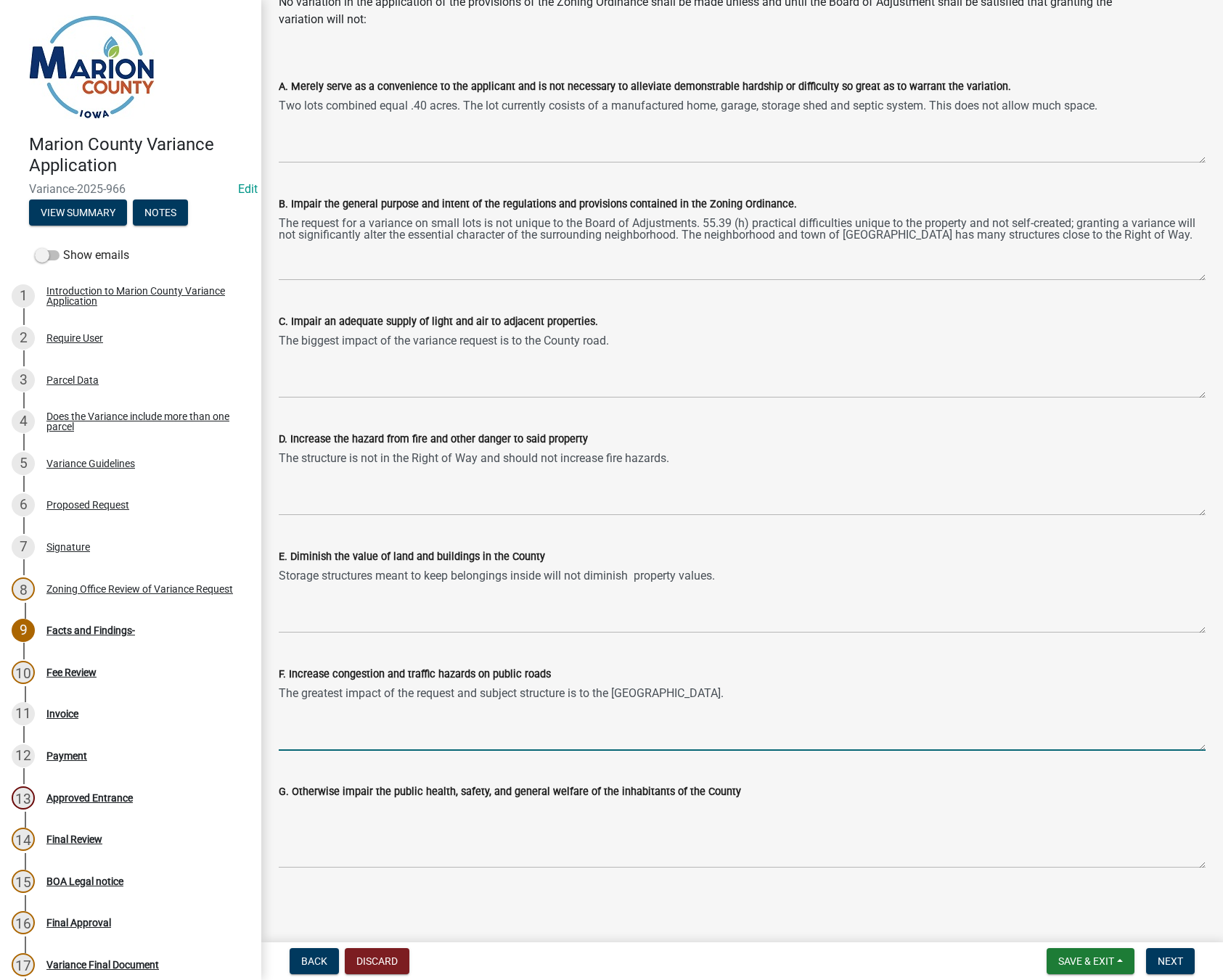
type textarea "The greatest impact of the request and subject structure is to the [GEOGRAPHIC_…"
click at [422, 836] on textarea "G. Otherwise impair the public health, safety, and general welfare of the inhab…" at bounding box center [742, 834] width 926 height 69
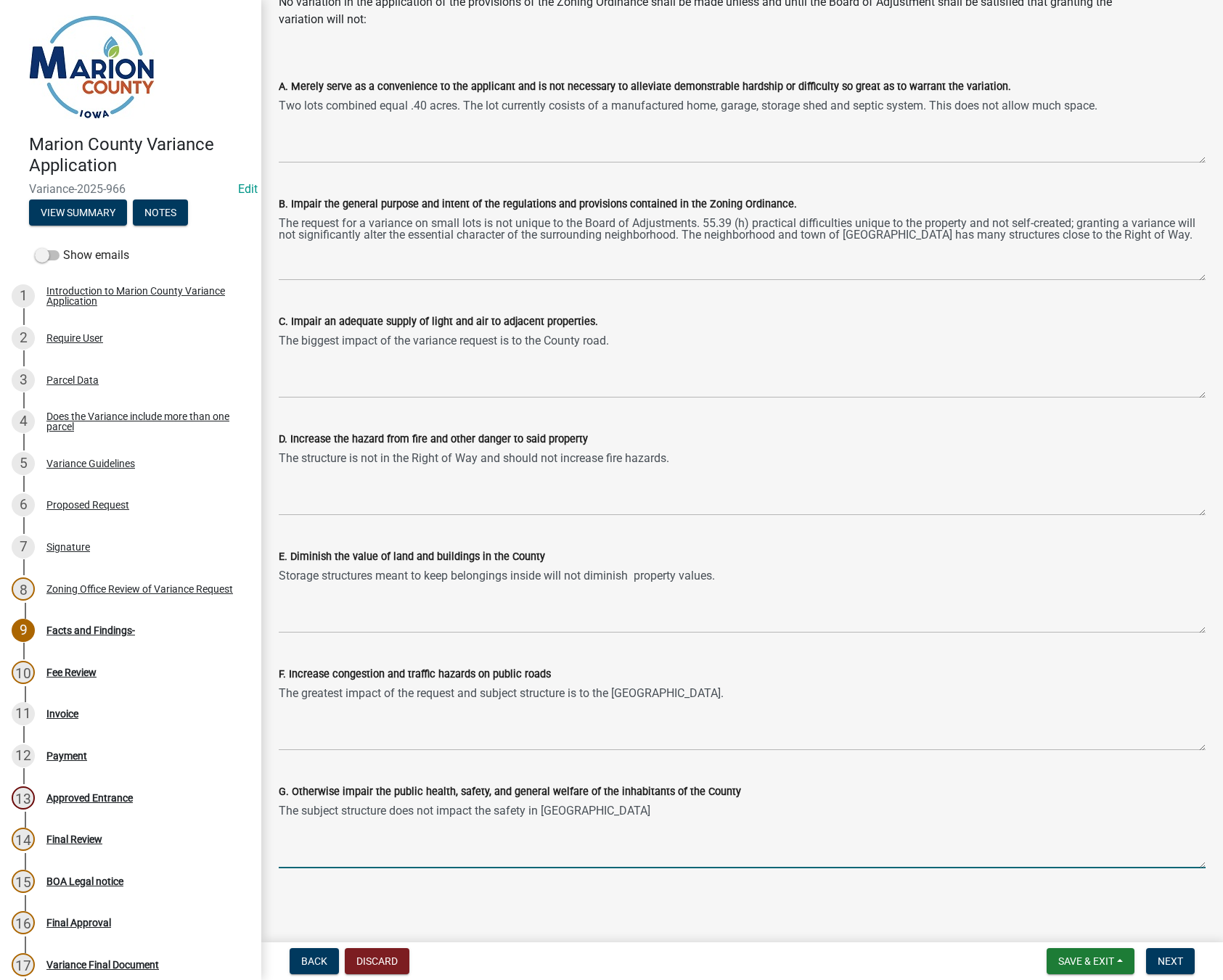
click at [439, 808] on textarea "The subject structure does not impact the safety in [GEOGRAPHIC_DATA]" at bounding box center [742, 834] width 926 height 69
click at [566, 810] on textarea "The subject structure does not have any greater impact the safety in [GEOGRAPHI…" at bounding box center [742, 834] width 926 height 69
click at [702, 808] on textarea "The subject structure does not have any greater impact to the safety in [GEOGRA…" at bounding box center [742, 834] width 926 height 69
type textarea "The subject structure does not have any greater impact to the safety in [GEOGRA…"
click at [1182, 961] on span "Next" at bounding box center [1169, 961] width 25 height 12
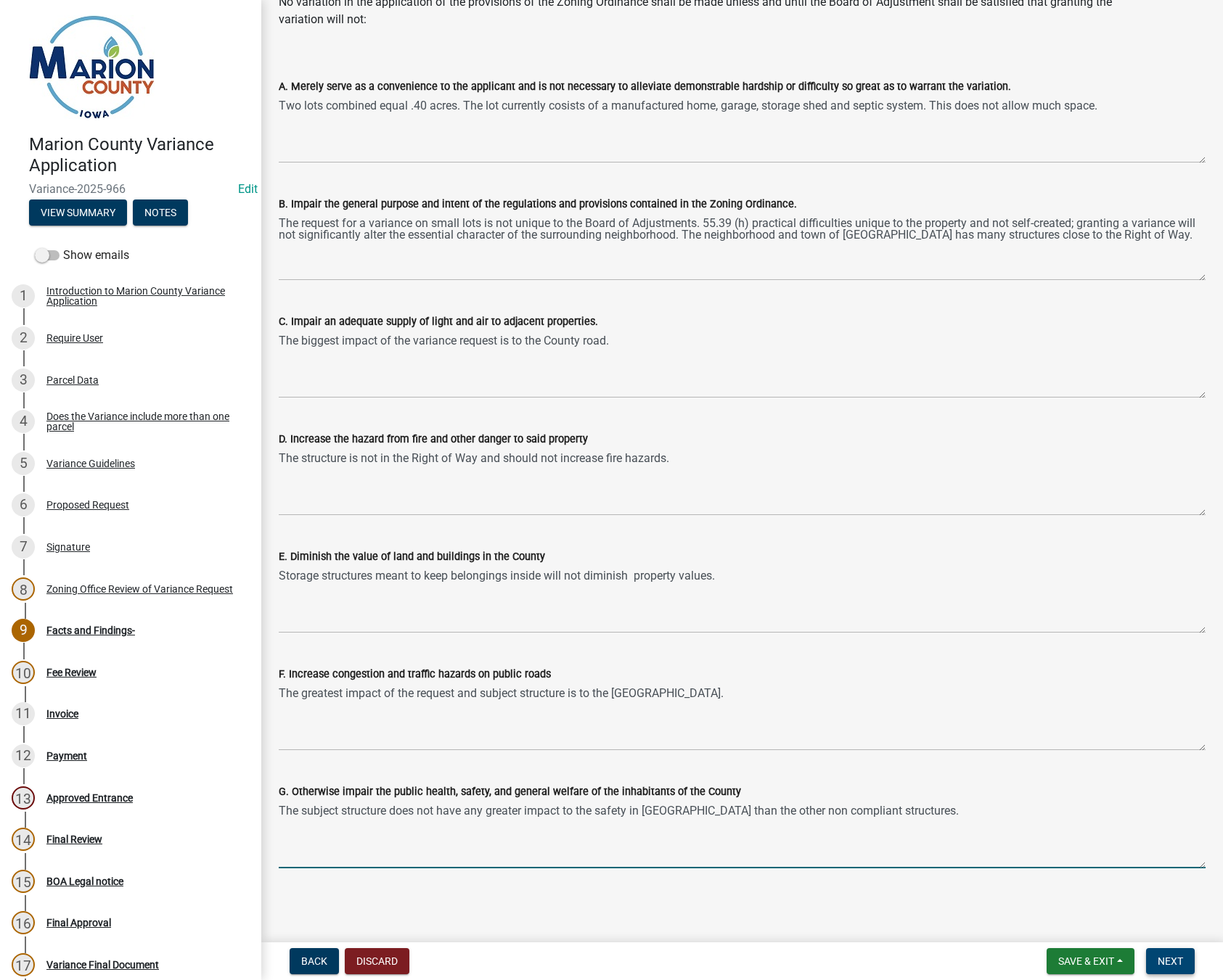
scroll to position [0, 0]
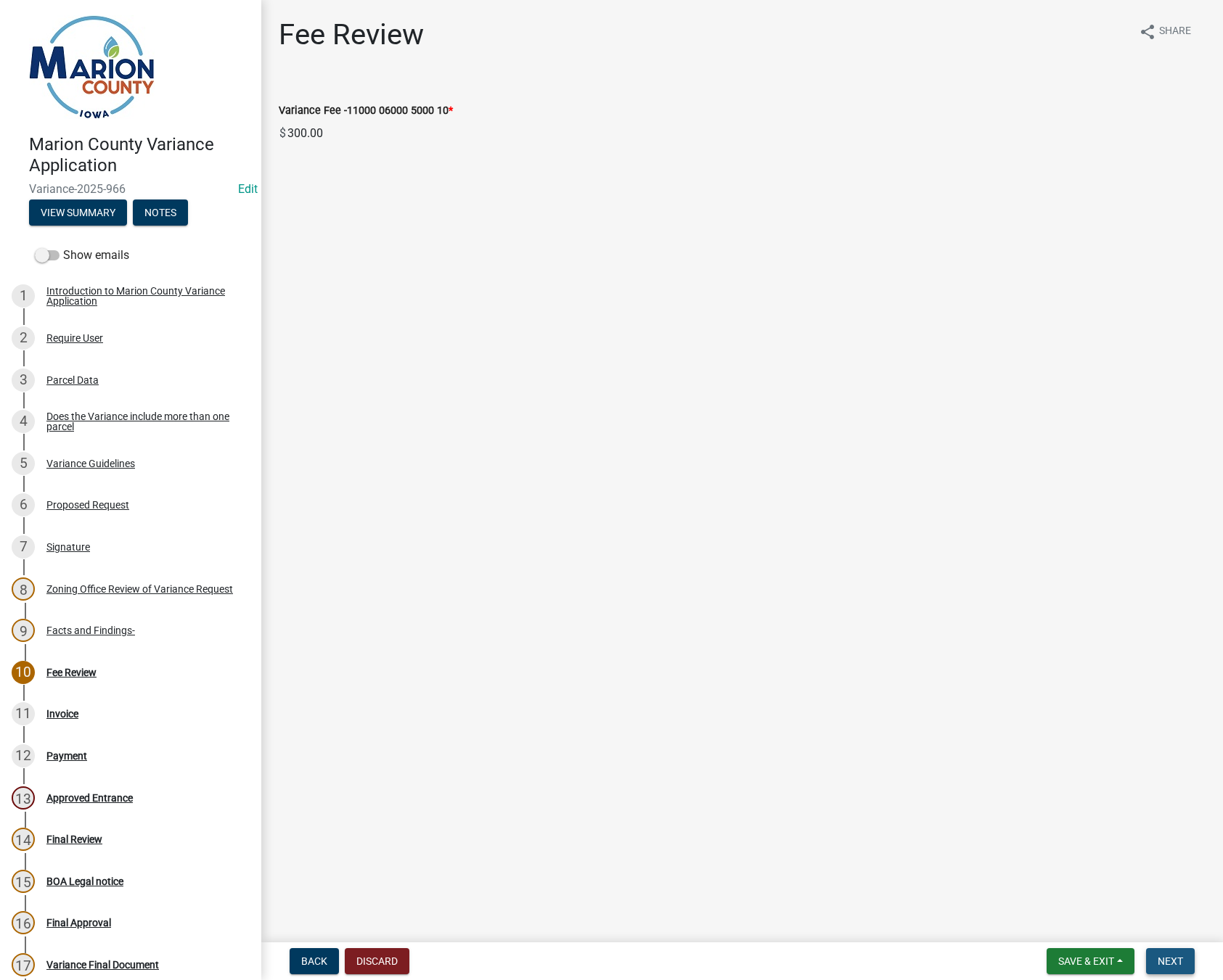
click at [1177, 962] on span "Next" at bounding box center [1169, 961] width 25 height 12
click at [292, 92] on link "Invoice" at bounding box center [297, 89] width 36 height 14
click at [1162, 962] on span "Next" at bounding box center [1169, 961] width 25 height 12
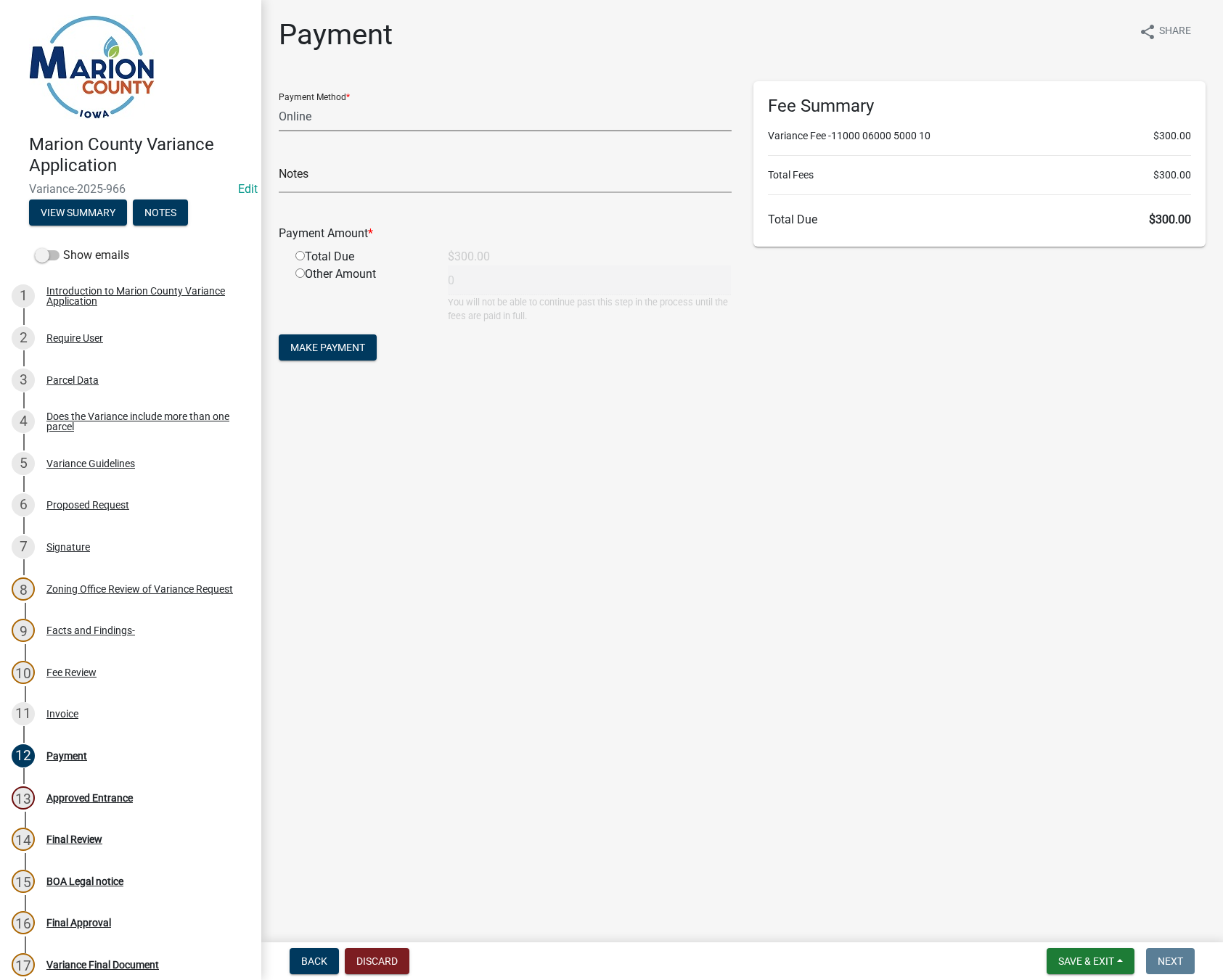
click at [289, 118] on select "Credit Card POS Check Cash Online" at bounding box center [505, 117] width 452 height 30
select select "1: 0"
click at [279, 102] on select "Credit Card POS Check Cash Online" at bounding box center [505, 117] width 452 height 30
click at [301, 257] on input "radio" at bounding box center [300, 256] width 9 height 9
radio input "true"
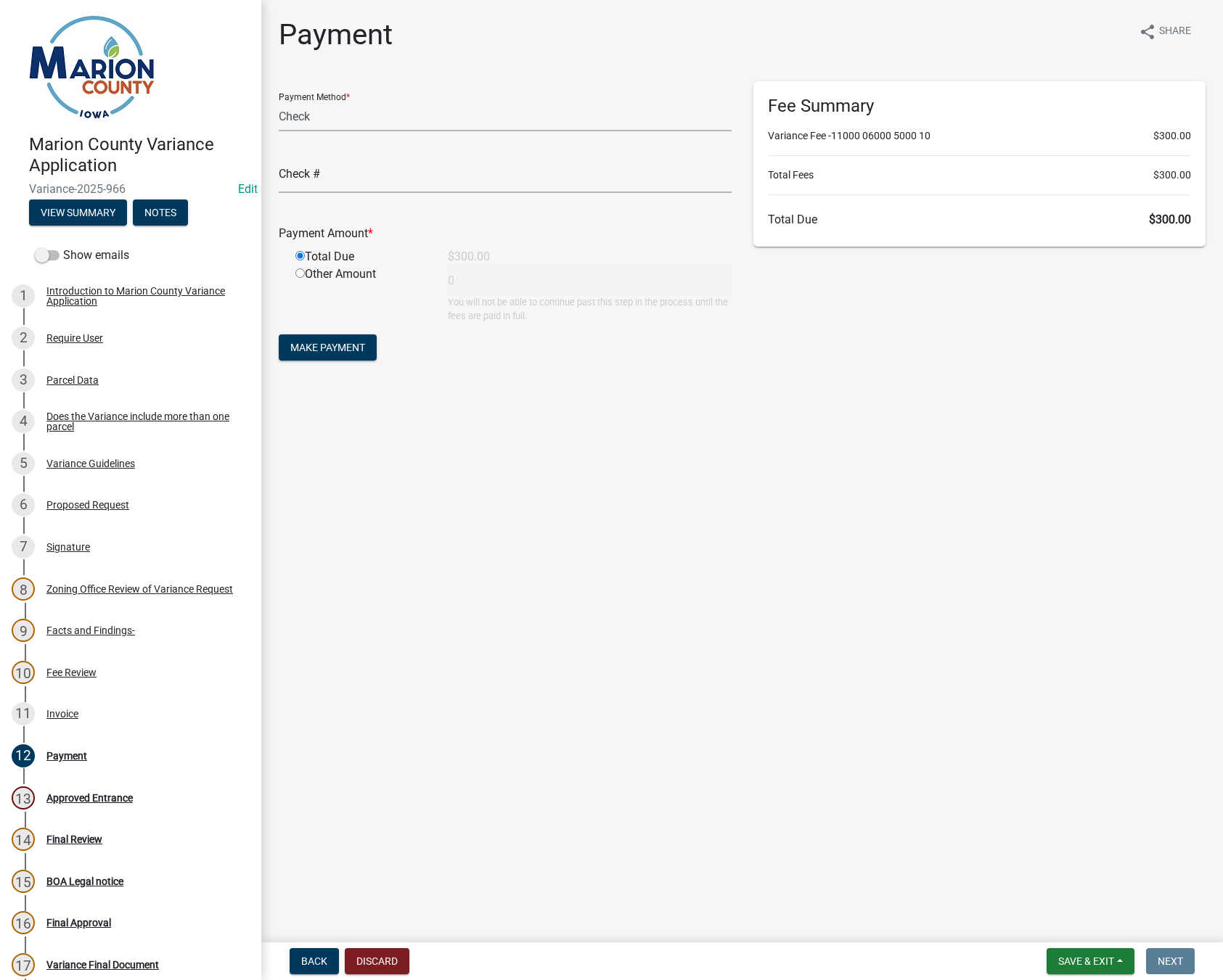
type input "300"
click at [1150, 563] on main "Payment share Share Payment Method * Credit Card POS Check Cash Online Check # …" at bounding box center [742, 468] width 962 height 936
click at [310, 355] on button "Make Payment" at bounding box center [328, 348] width 98 height 26
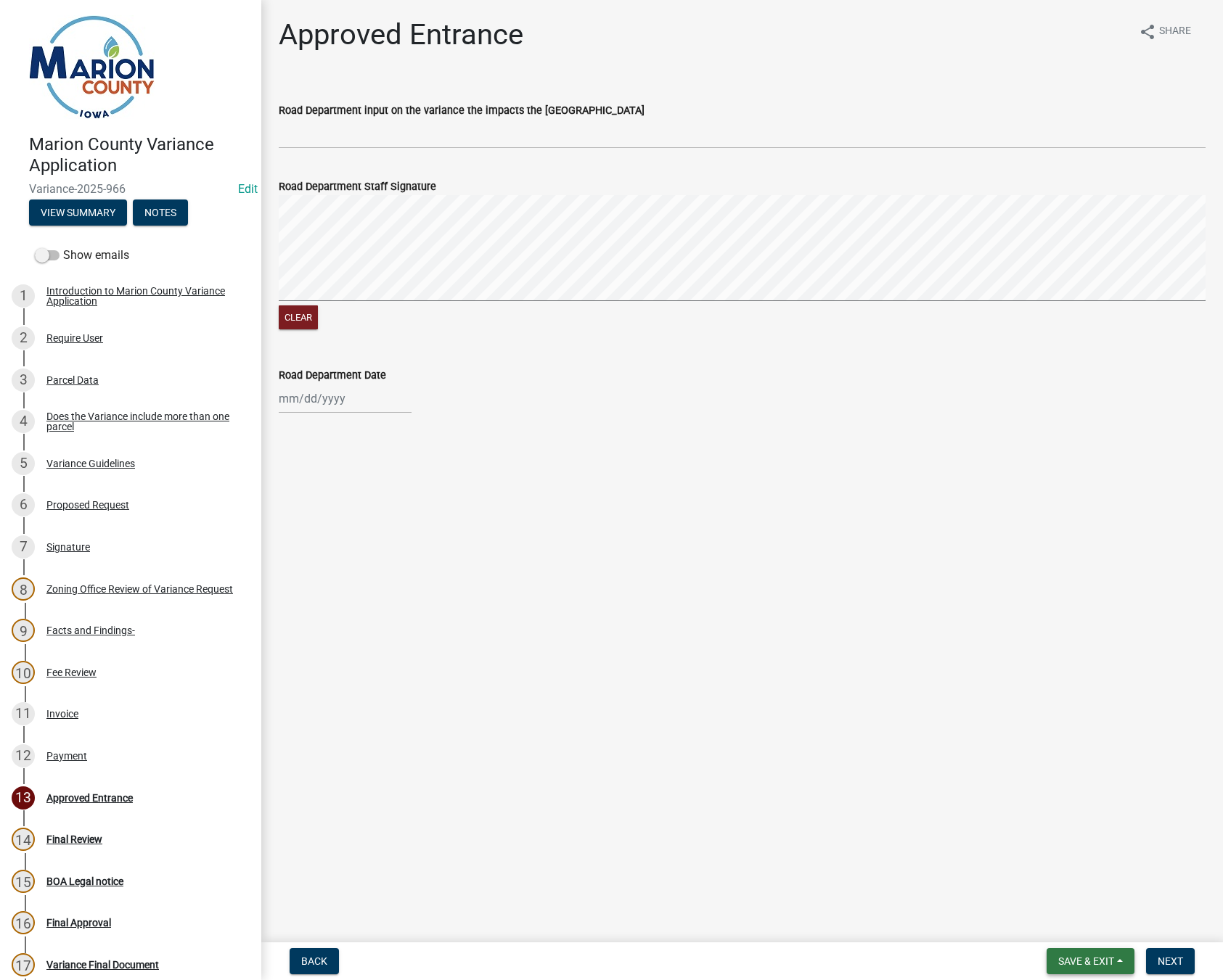
click at [1096, 967] on span "Save & Exit" at bounding box center [1086, 961] width 56 height 12
click at [1071, 926] on button "Save & Exit" at bounding box center [1076, 924] width 116 height 35
